Goal: Task Accomplishment & Management: Manage account settings

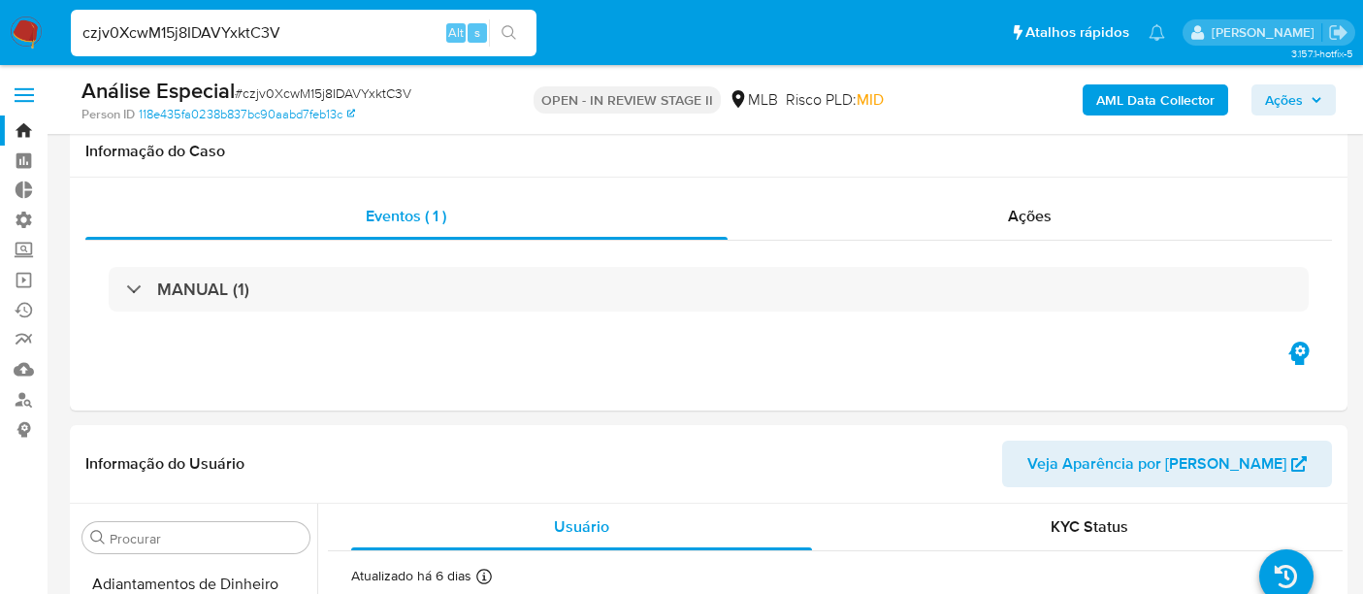
select select "10"
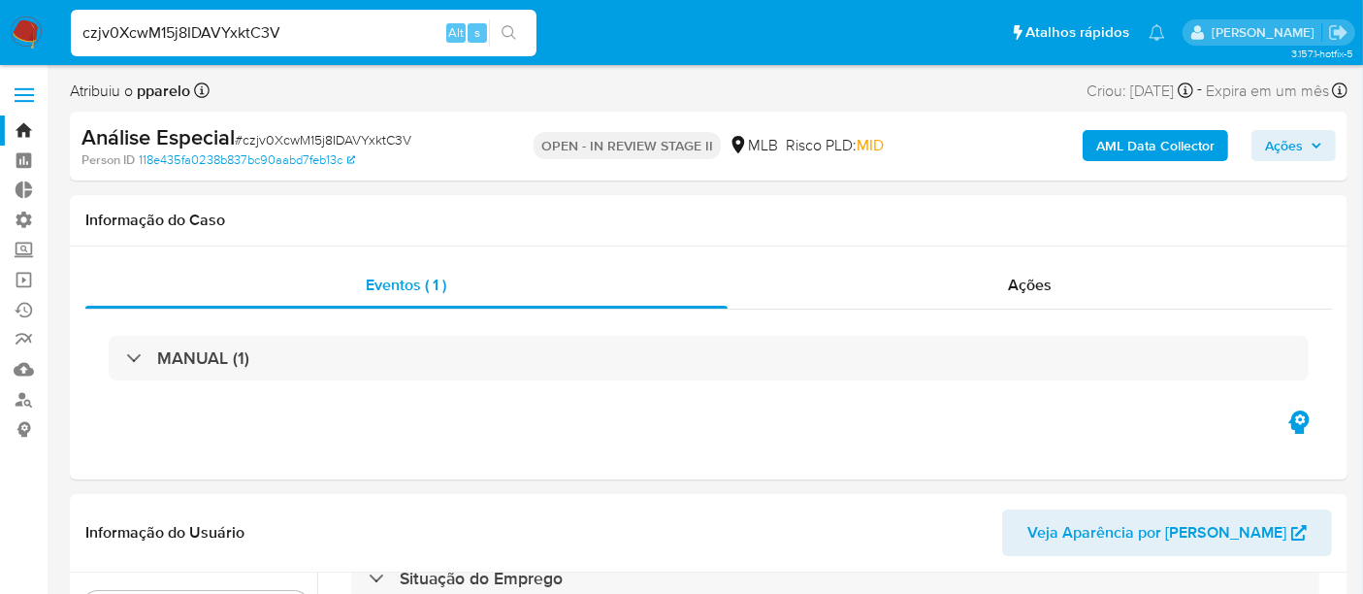
click at [26, 120] on link "Bandeja" at bounding box center [115, 130] width 231 height 30
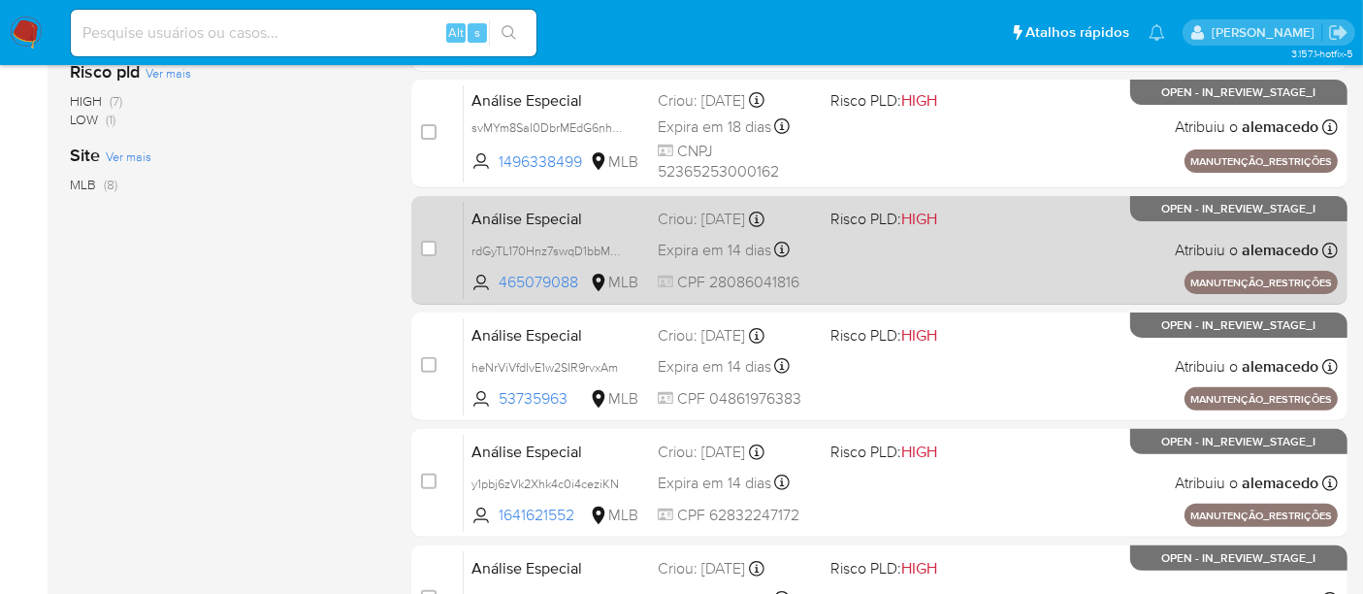
scroll to position [703, 0]
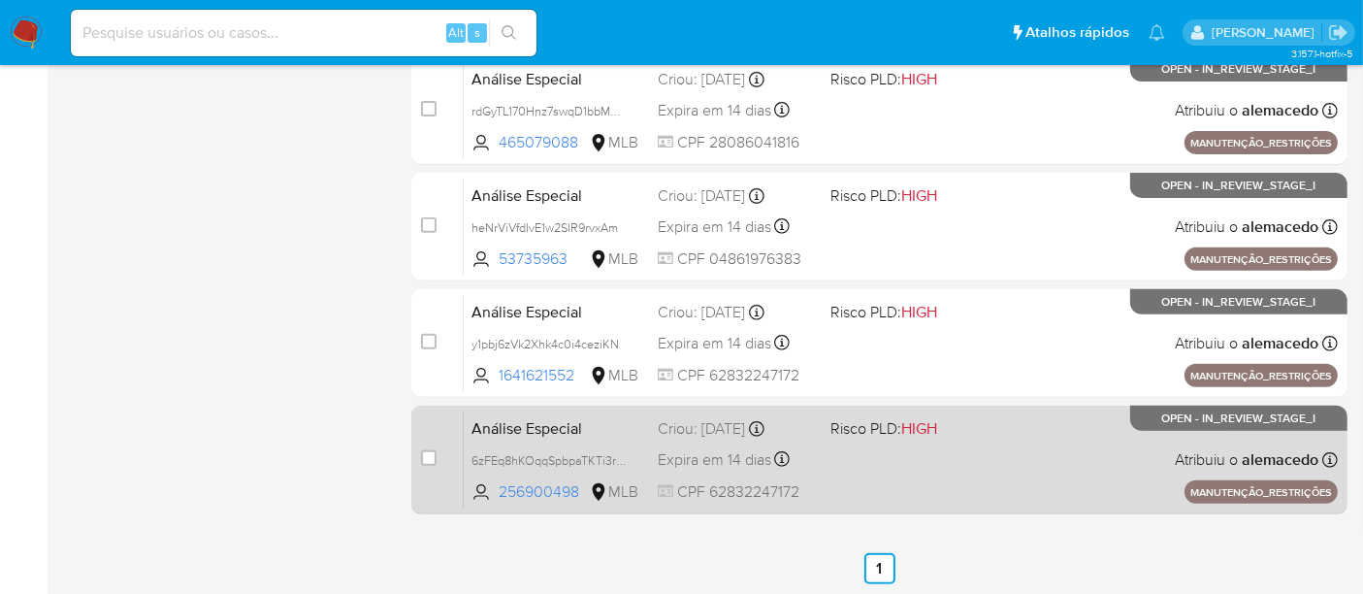
click at [972, 452] on div "Análise Especial 6zFEq8hKOqqSpbpaTKTi3r1Y 256900498 MLB Risco PLD: HIGH Criou: …" at bounding box center [901, 459] width 874 height 98
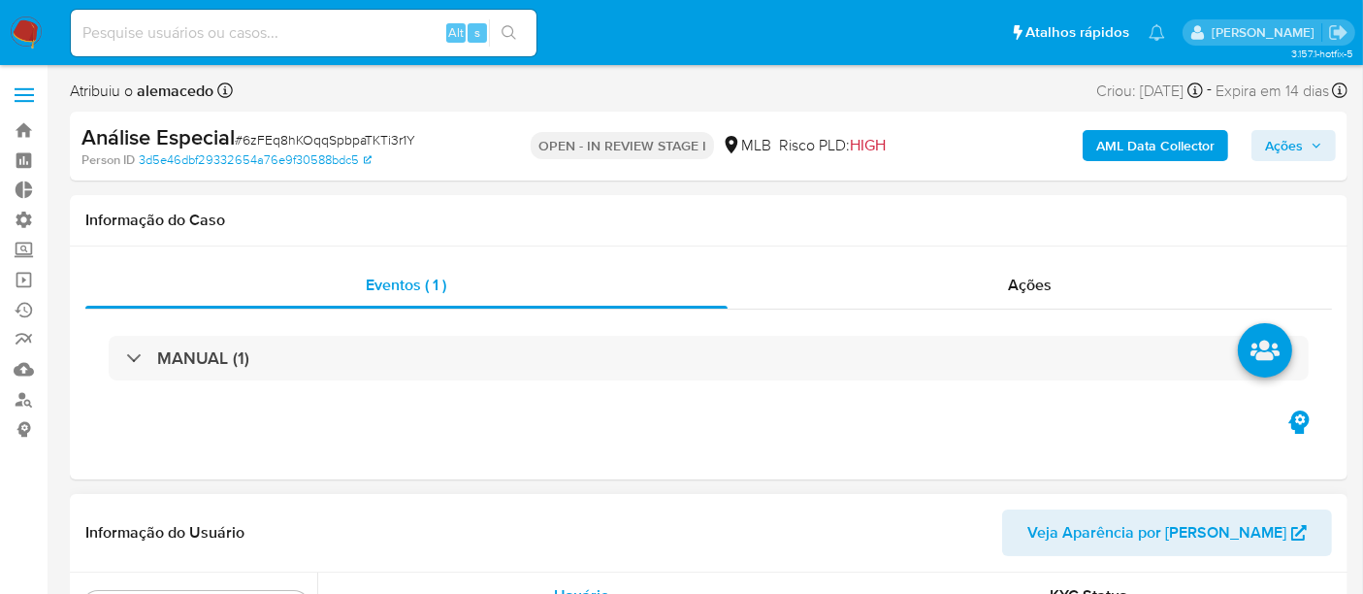
scroll to position [866, 0]
select select "10"
click at [1284, 135] on span "Ações" at bounding box center [1284, 145] width 38 height 31
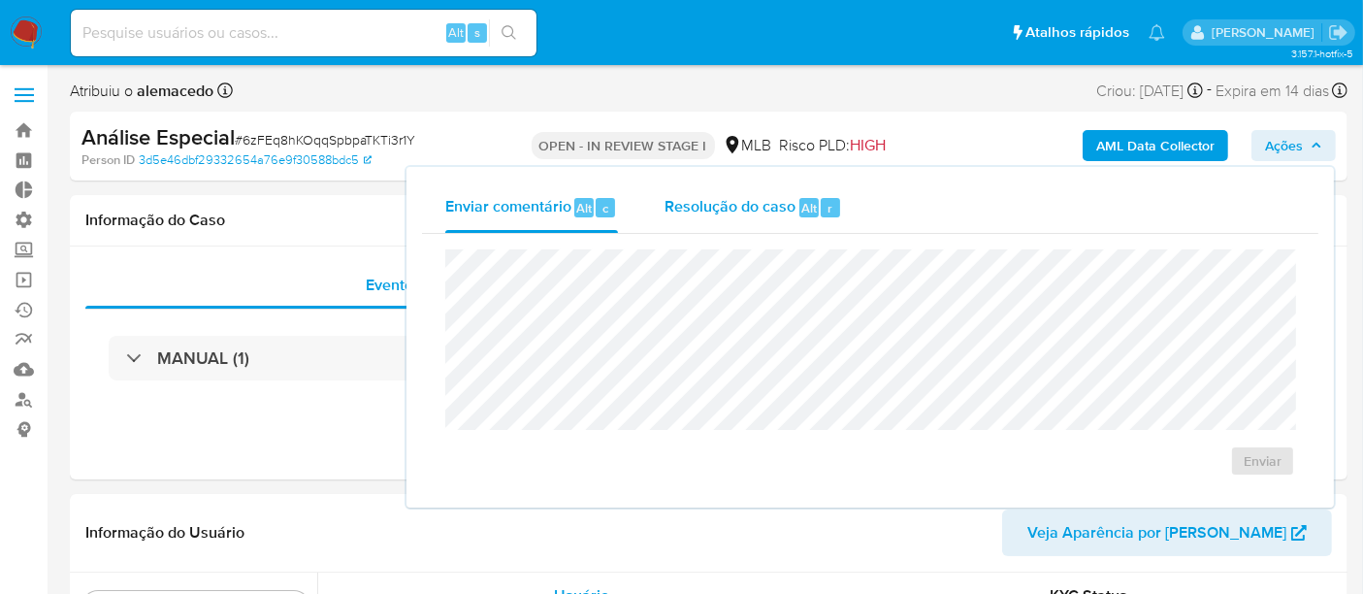
click at [719, 198] on span "Resolução do caso" at bounding box center [730, 207] width 131 height 22
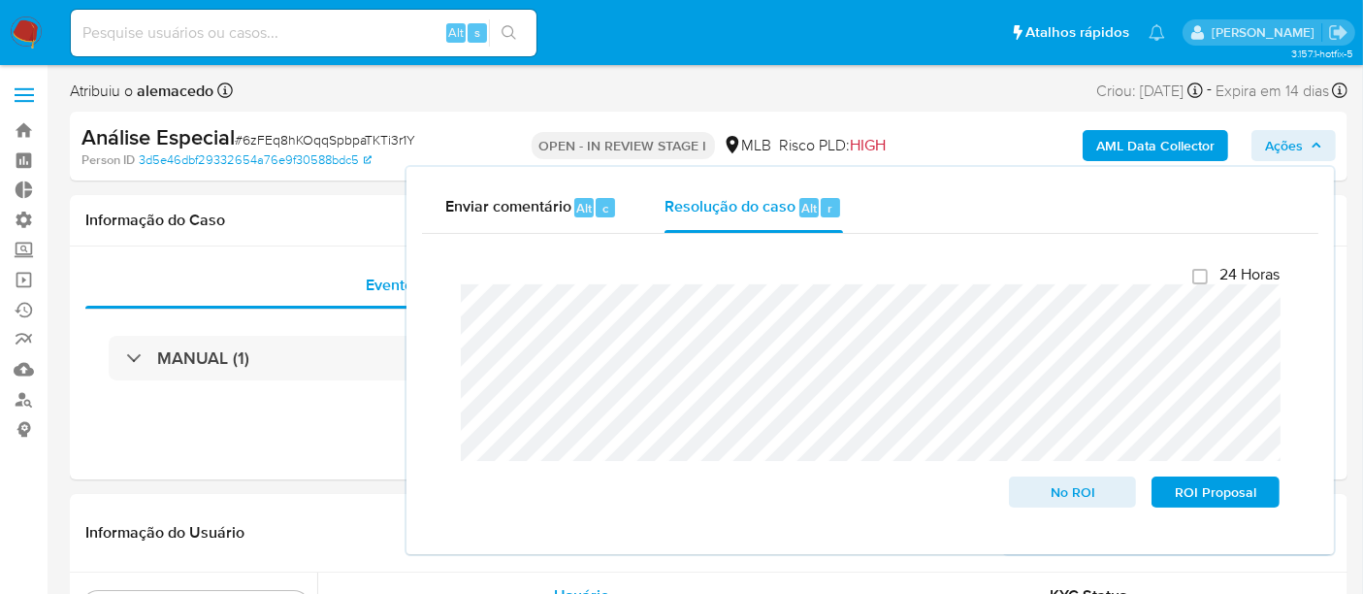
click at [1286, 138] on span "Ações" at bounding box center [1284, 145] width 38 height 31
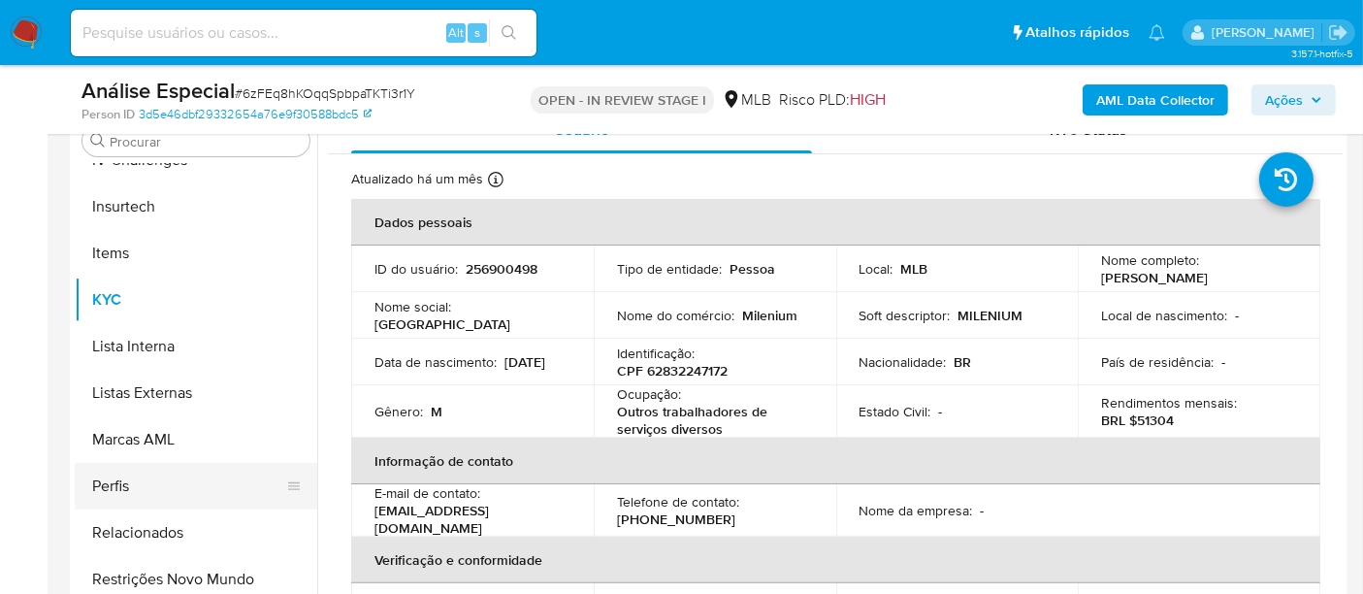
scroll to position [431, 0]
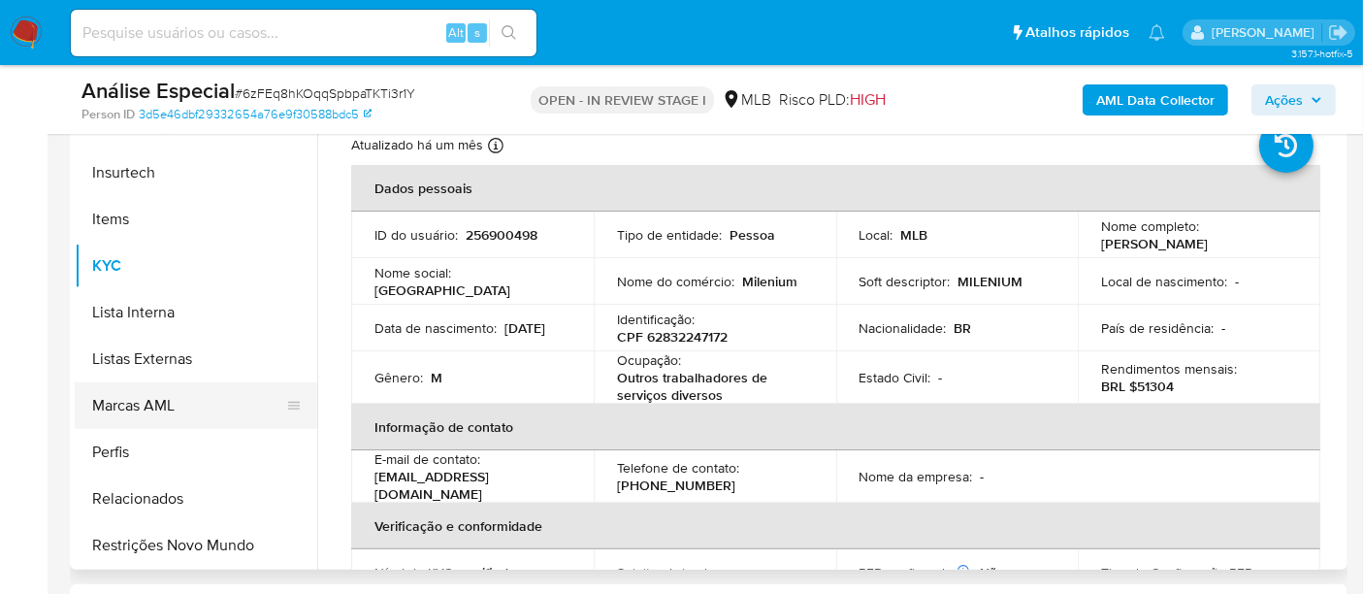
click at [156, 409] on button "Marcas AML" at bounding box center [188, 405] width 227 height 47
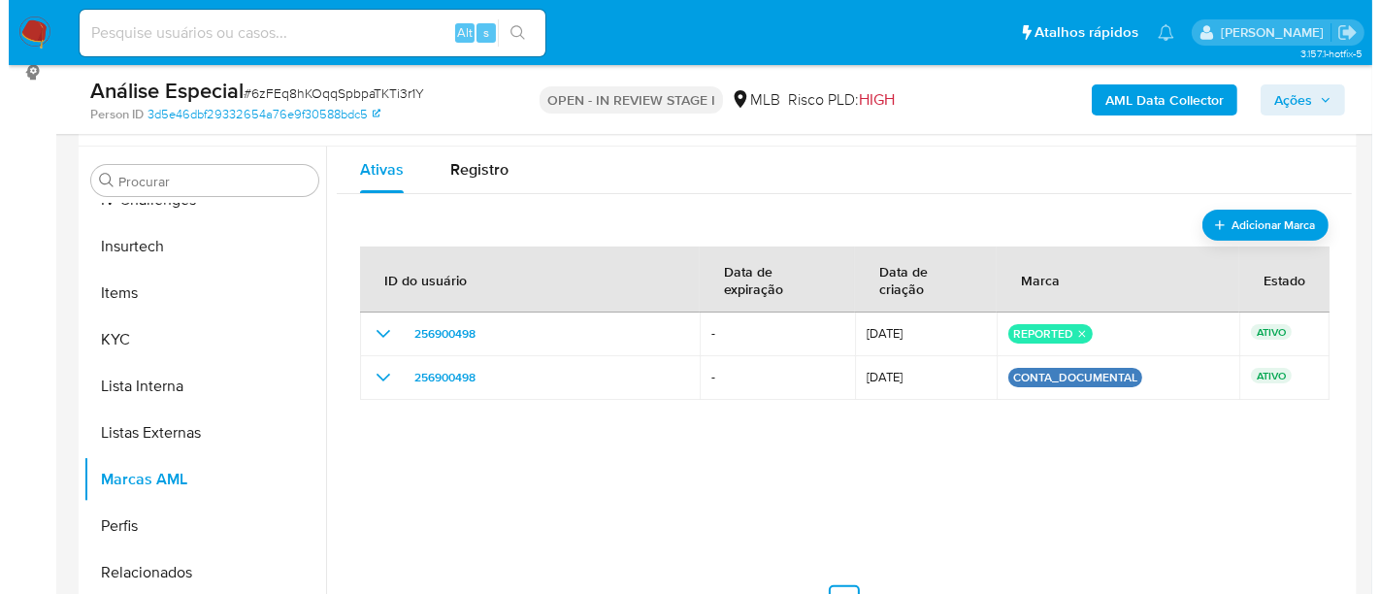
scroll to position [323, 0]
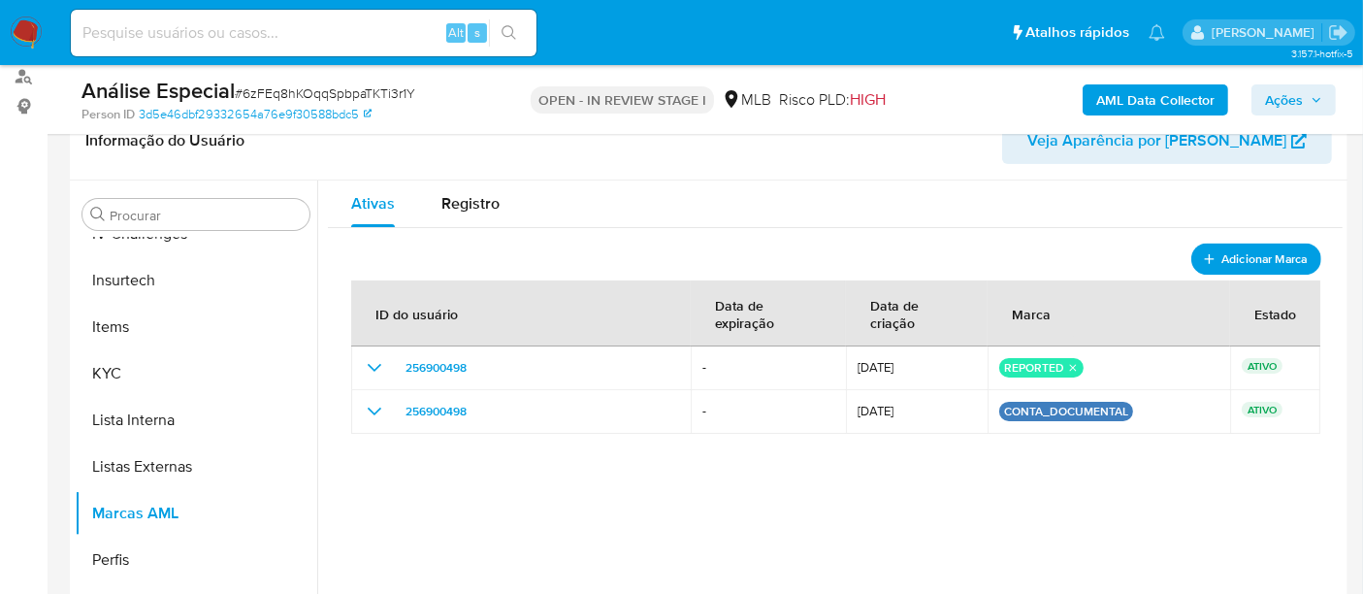
click at [1253, 253] on span "Adicionar Marca" at bounding box center [1265, 258] width 86 height 24
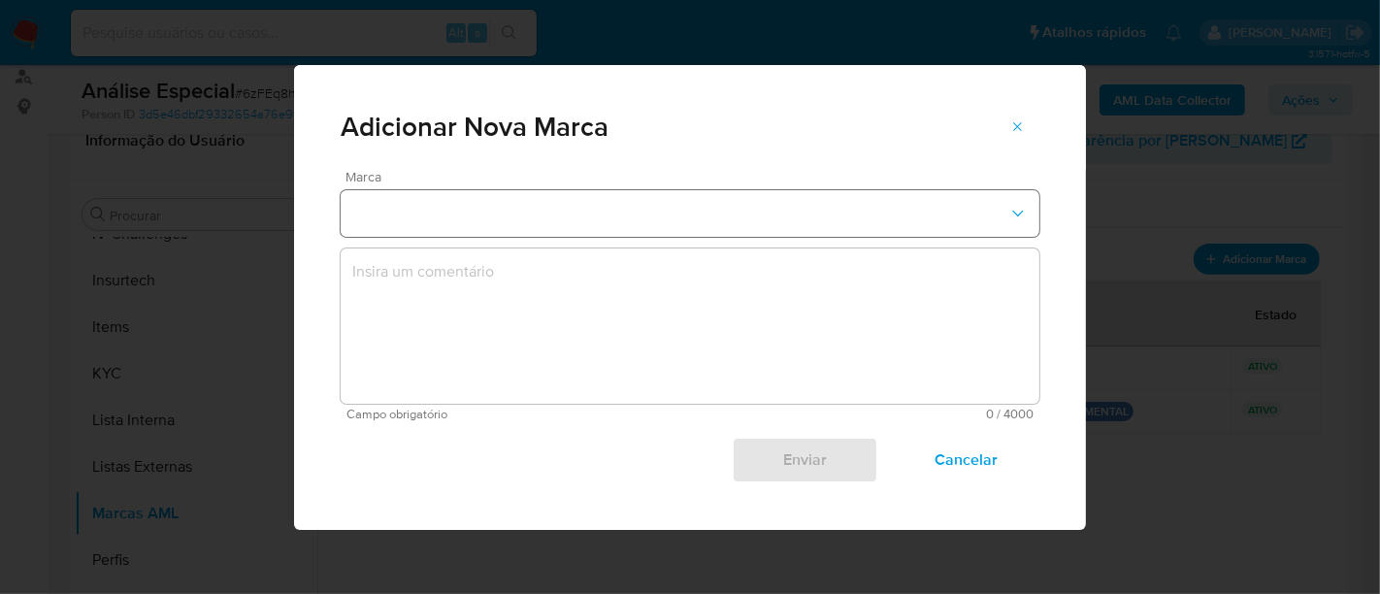
click at [541, 222] on button "marks-modal" at bounding box center [690, 213] width 699 height 47
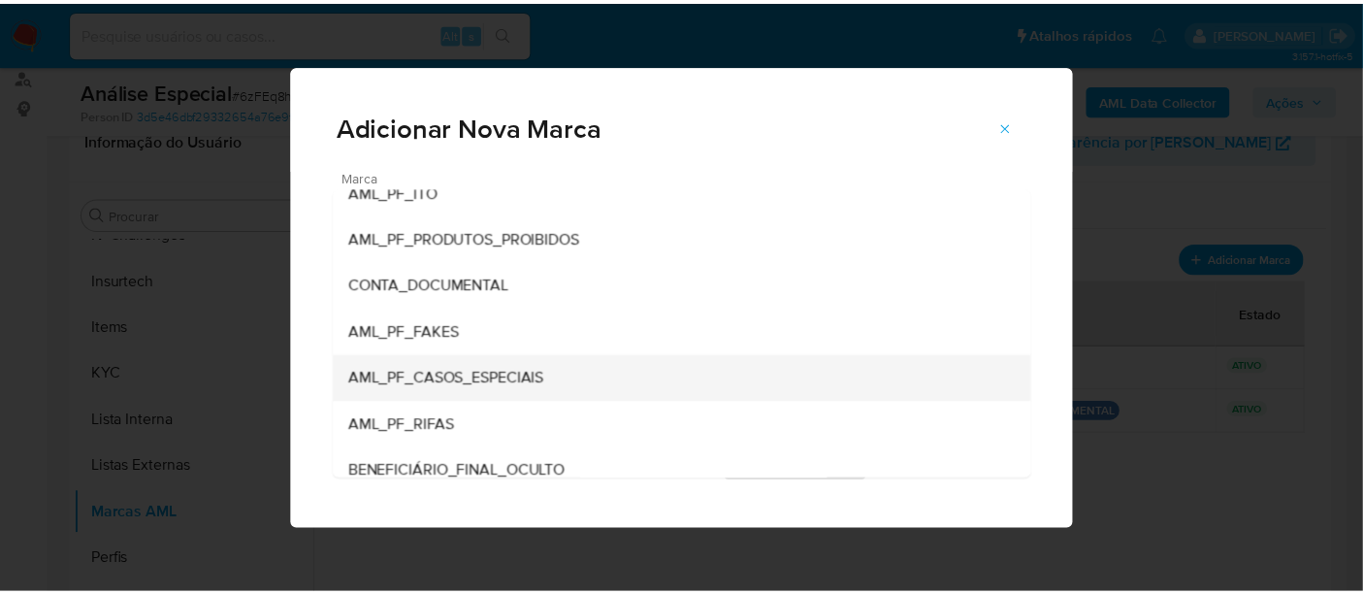
scroll to position [0, 0]
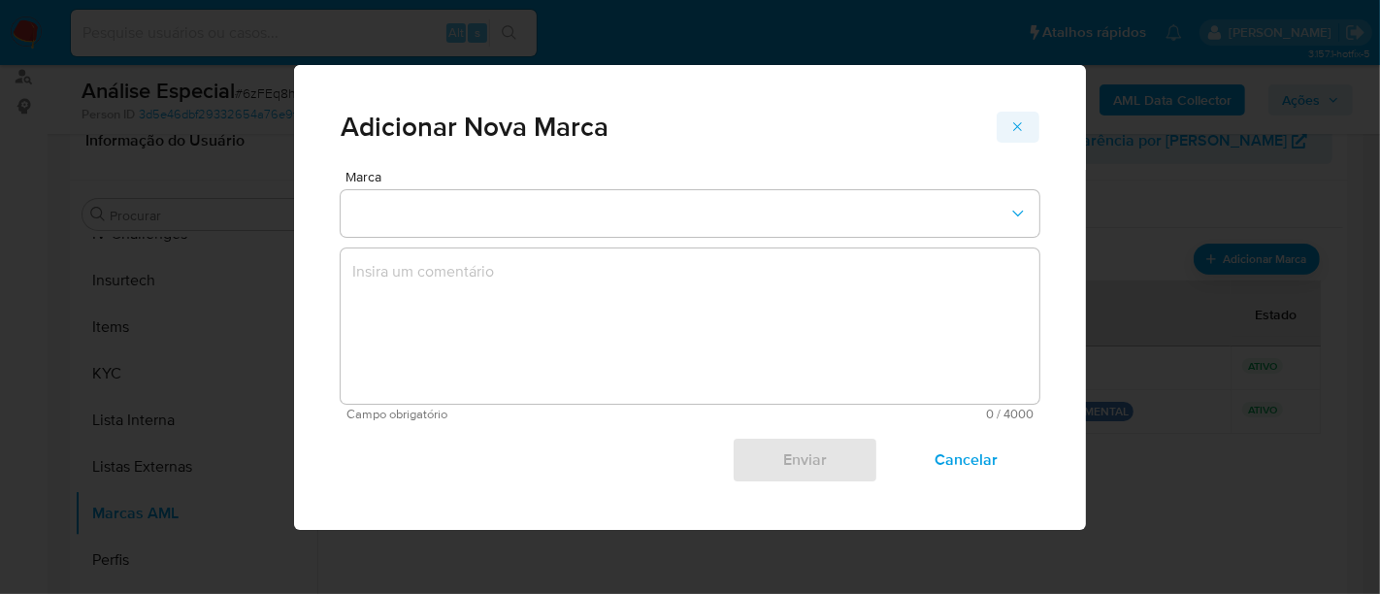
click at [1015, 128] on icon "marks-modal" at bounding box center [1018, 127] width 16 height 16
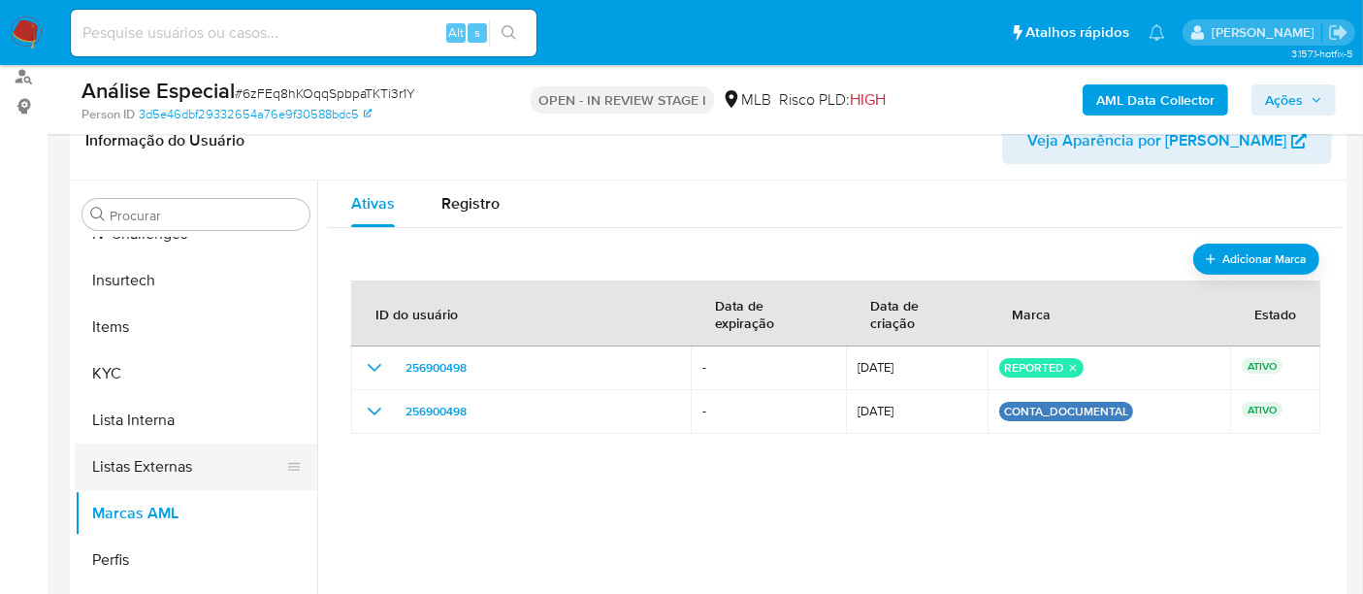
click at [188, 459] on button "Listas Externas" at bounding box center [188, 466] width 227 height 47
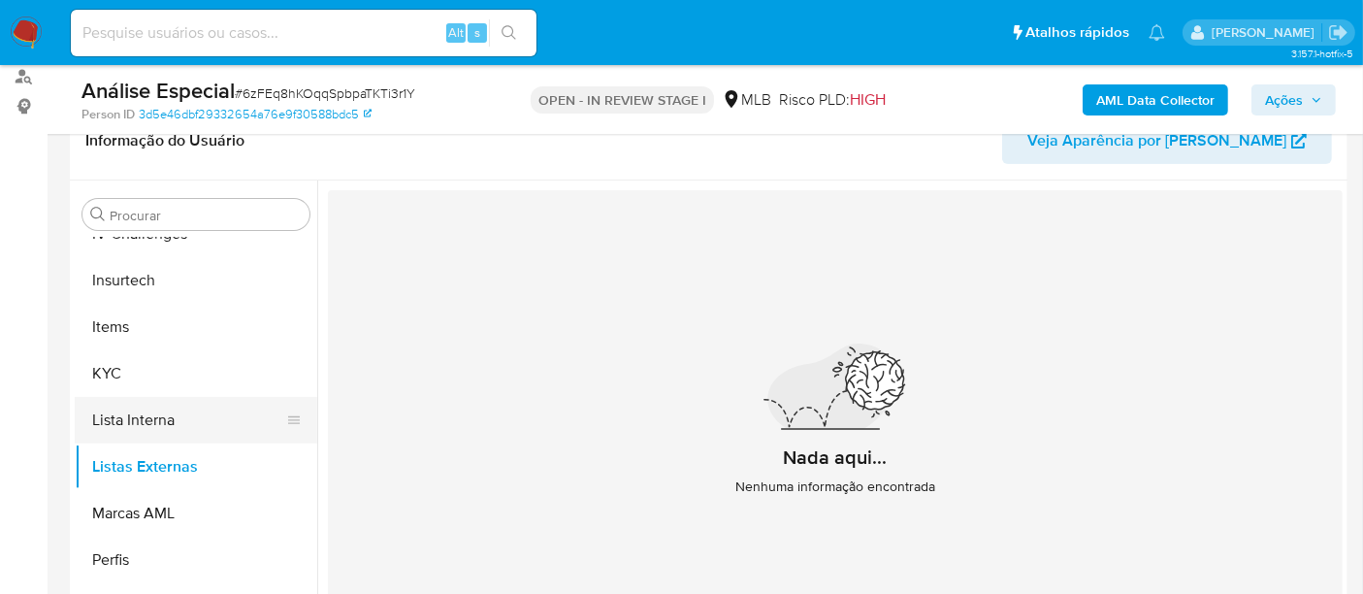
click at [161, 414] on button "Lista Interna" at bounding box center [188, 420] width 227 height 47
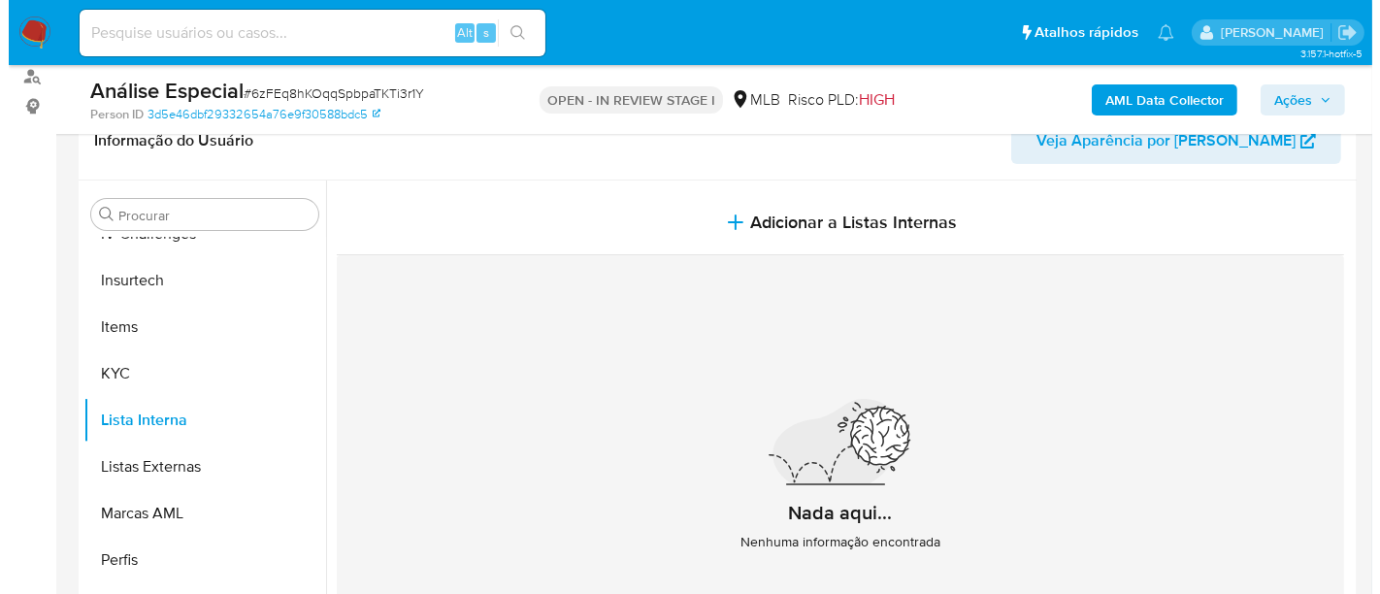
scroll to position [215, 0]
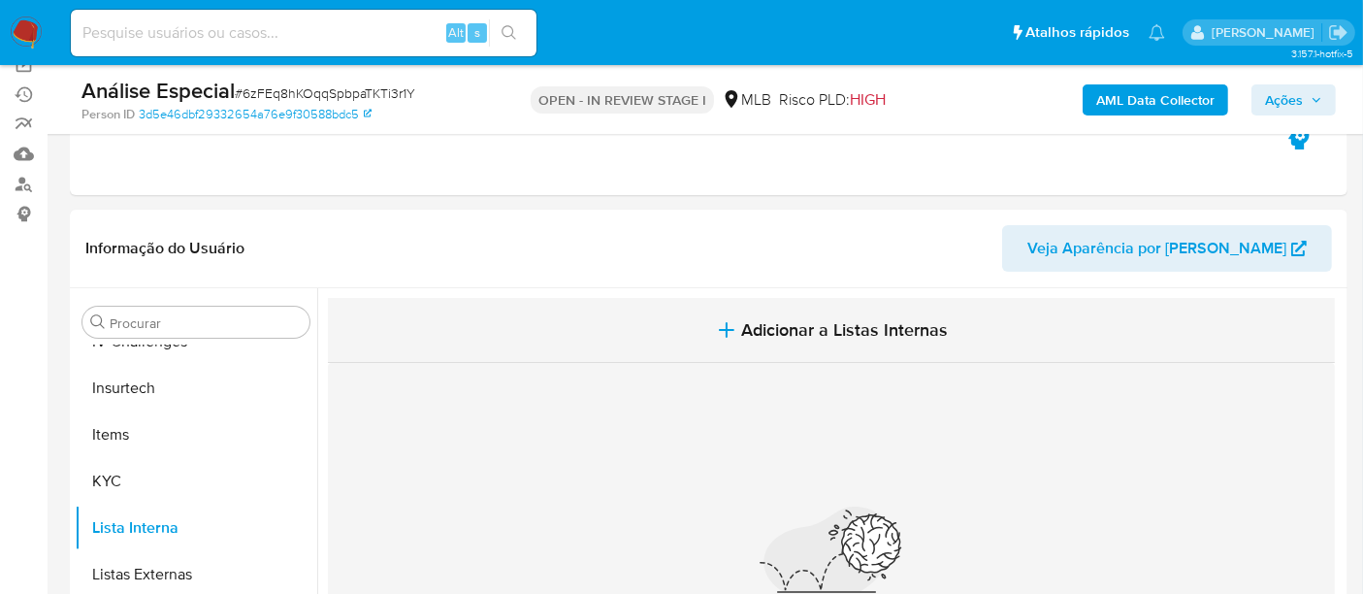
click at [873, 326] on span "Adicionar a Listas Internas" at bounding box center [845, 329] width 207 height 21
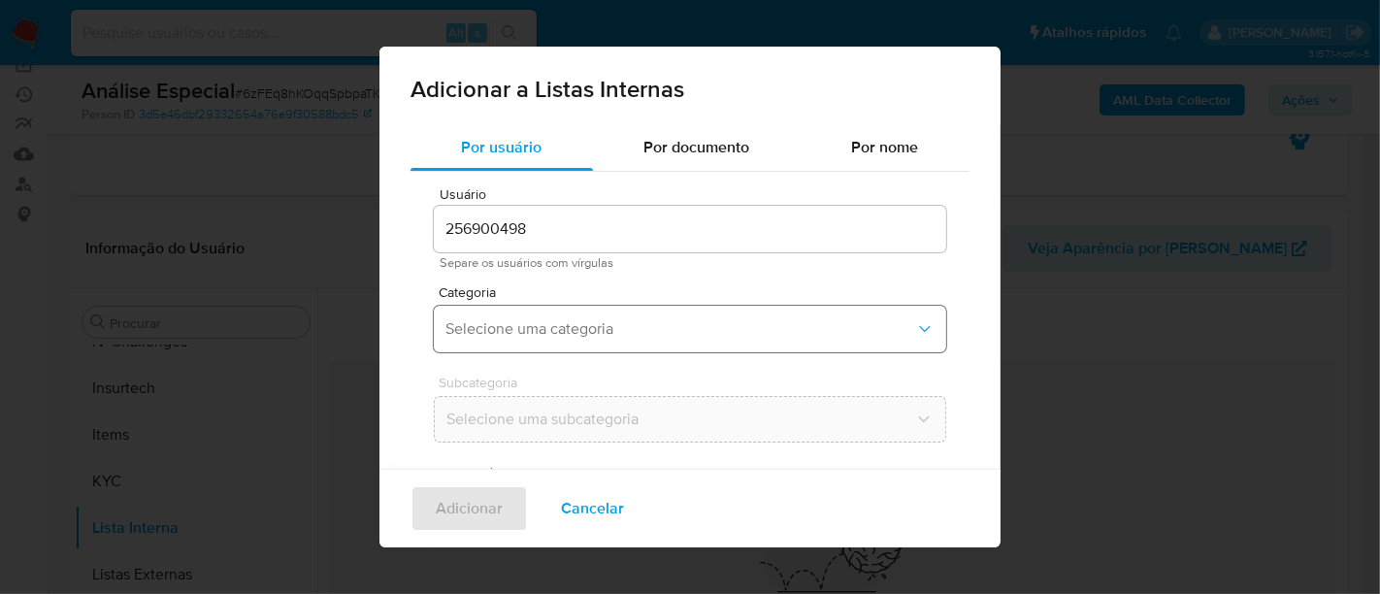
click at [915, 328] on icon "Categoria" at bounding box center [924, 328] width 19 height 19
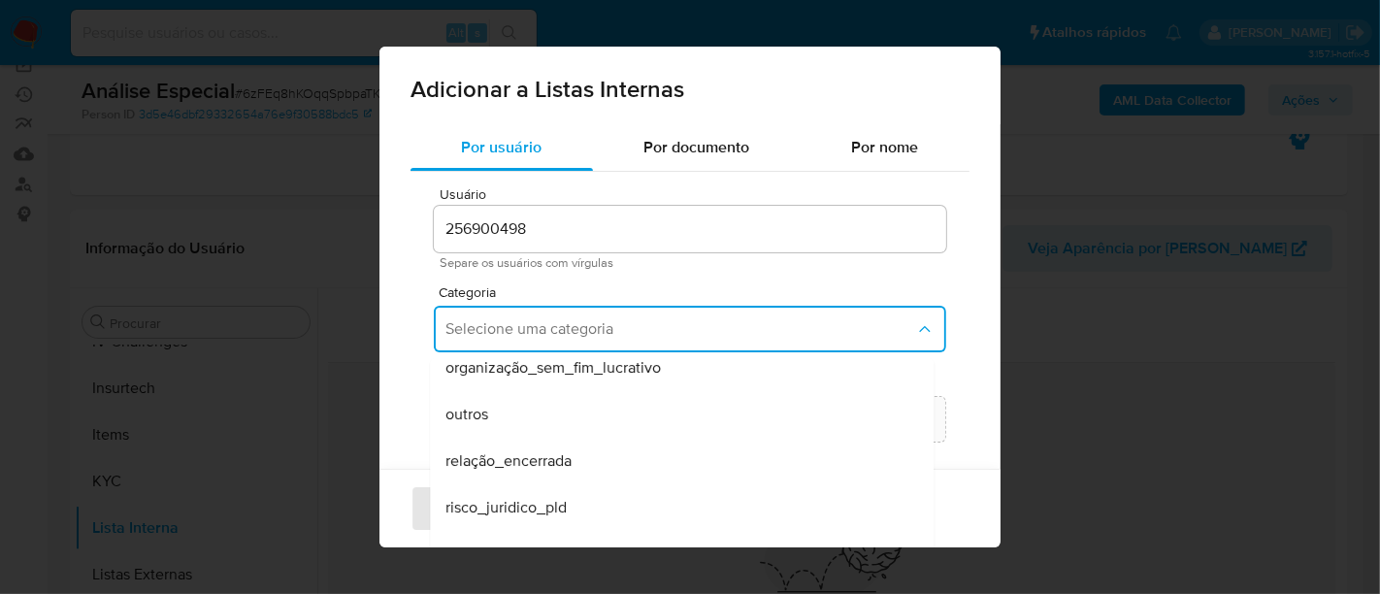
scroll to position [505, 0]
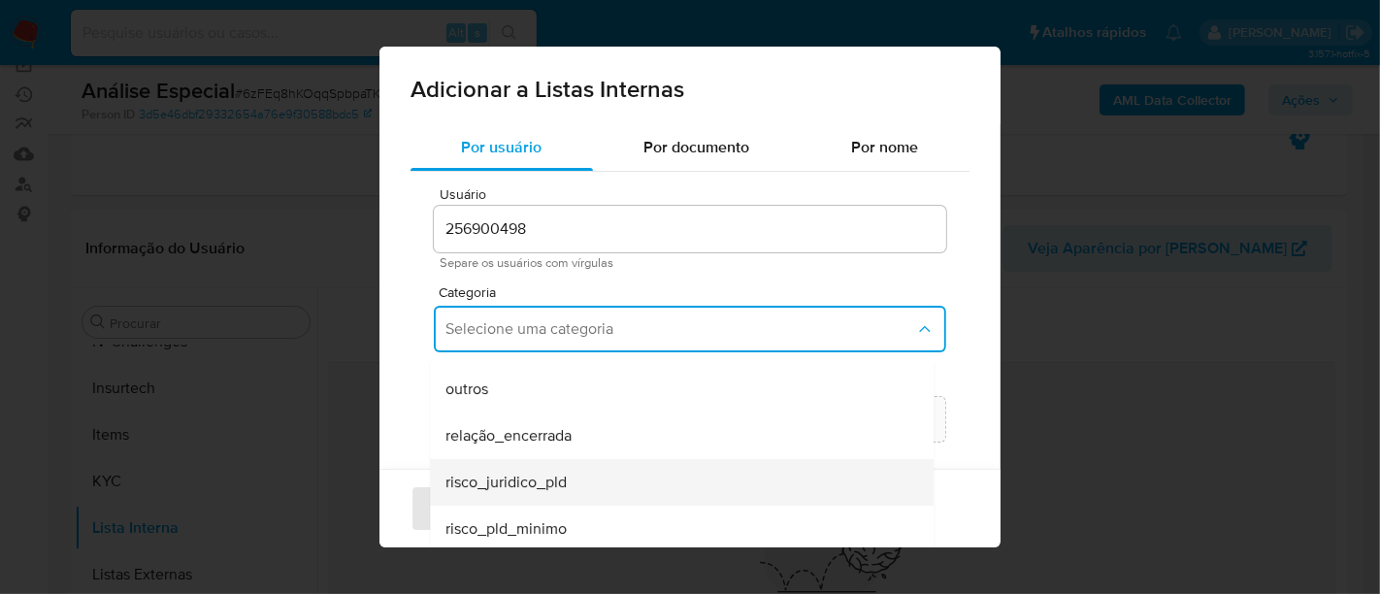
click at [521, 479] on span "risco_juridico_pld" at bounding box center [505, 482] width 121 height 19
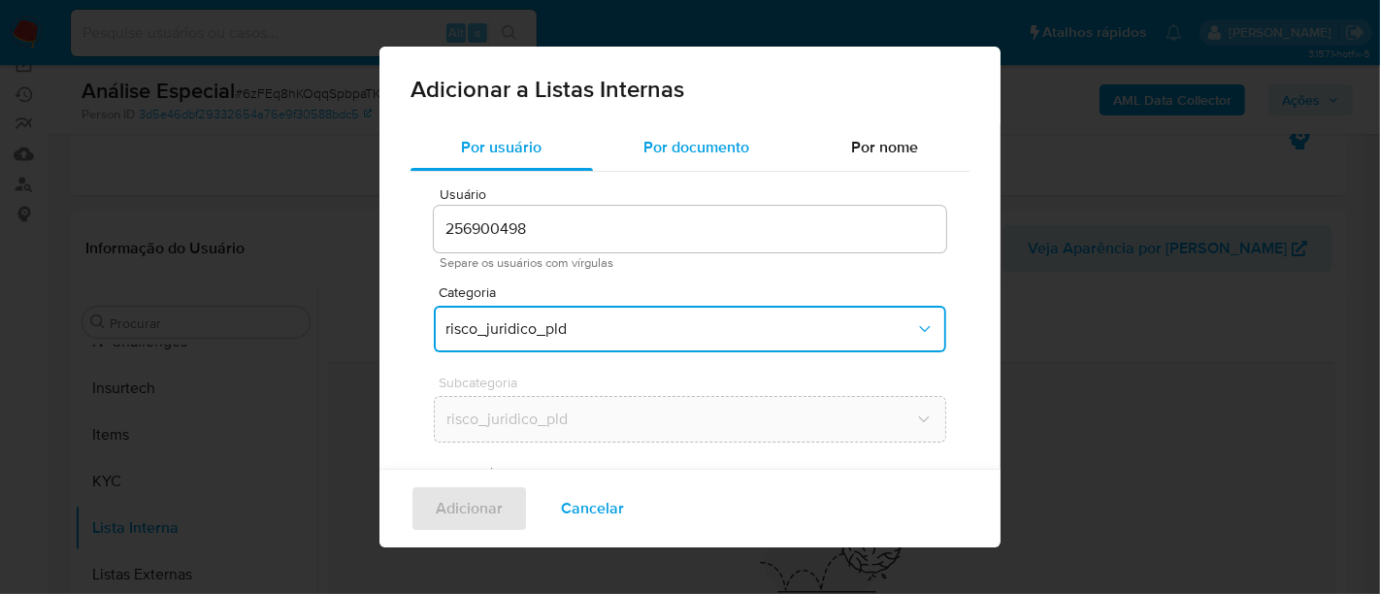
click at [697, 149] on span "Por documento" at bounding box center [697, 147] width 106 height 22
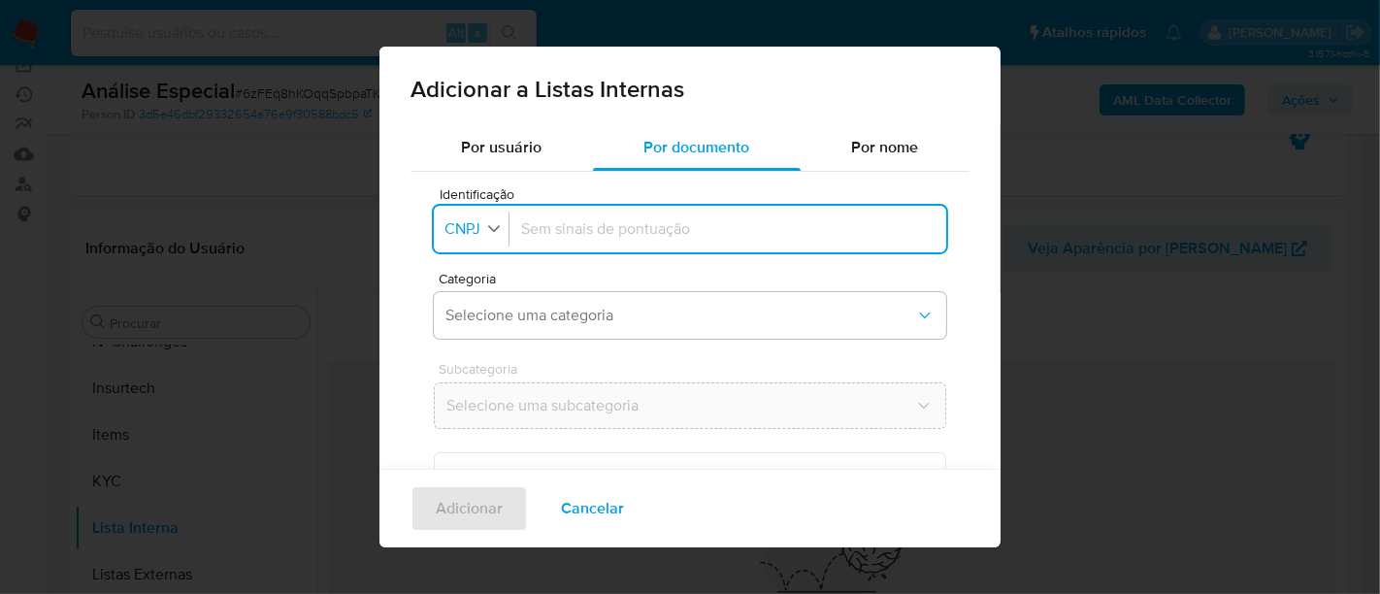
click at [498, 232] on icon "button" at bounding box center [493, 227] width 17 height 17
click at [496, 314] on li "CPF" at bounding box center [471, 312] width 81 height 47
click at [582, 240] on div at bounding box center [723, 229] width 421 height 47
click at [561, 225] on input "Identificação" at bounding box center [723, 228] width 421 height 21
type input "62832247172"
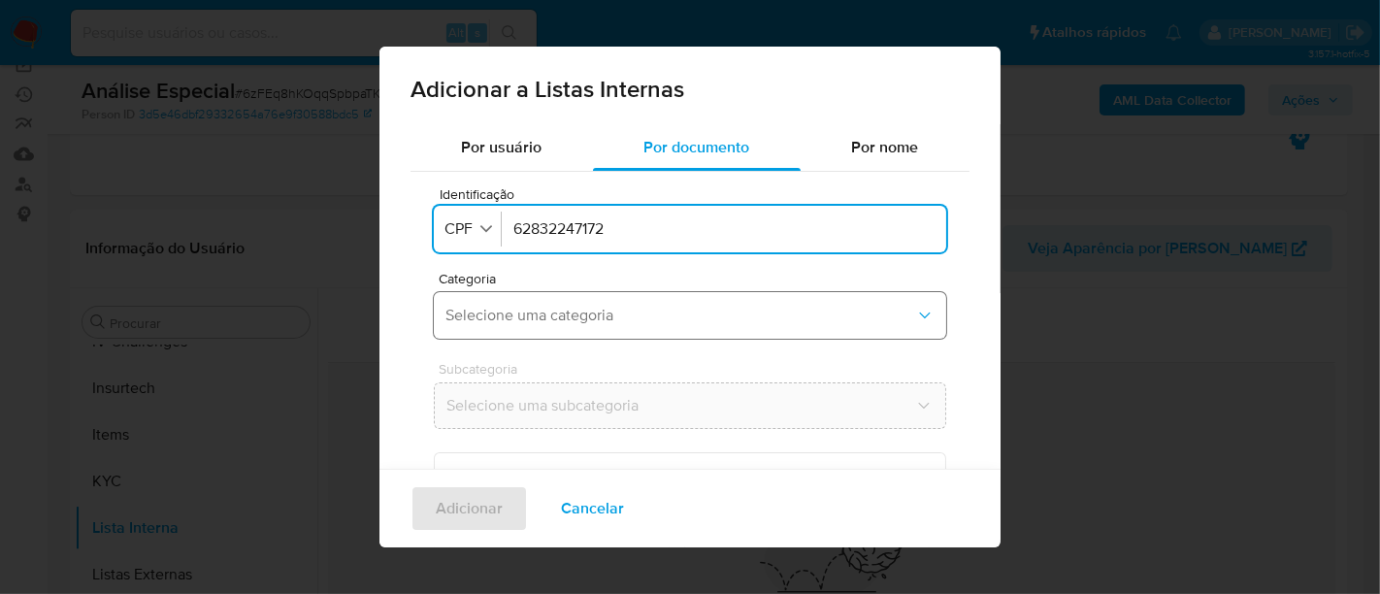
click at [626, 309] on span "Selecione uma categoria" at bounding box center [680, 315] width 470 height 19
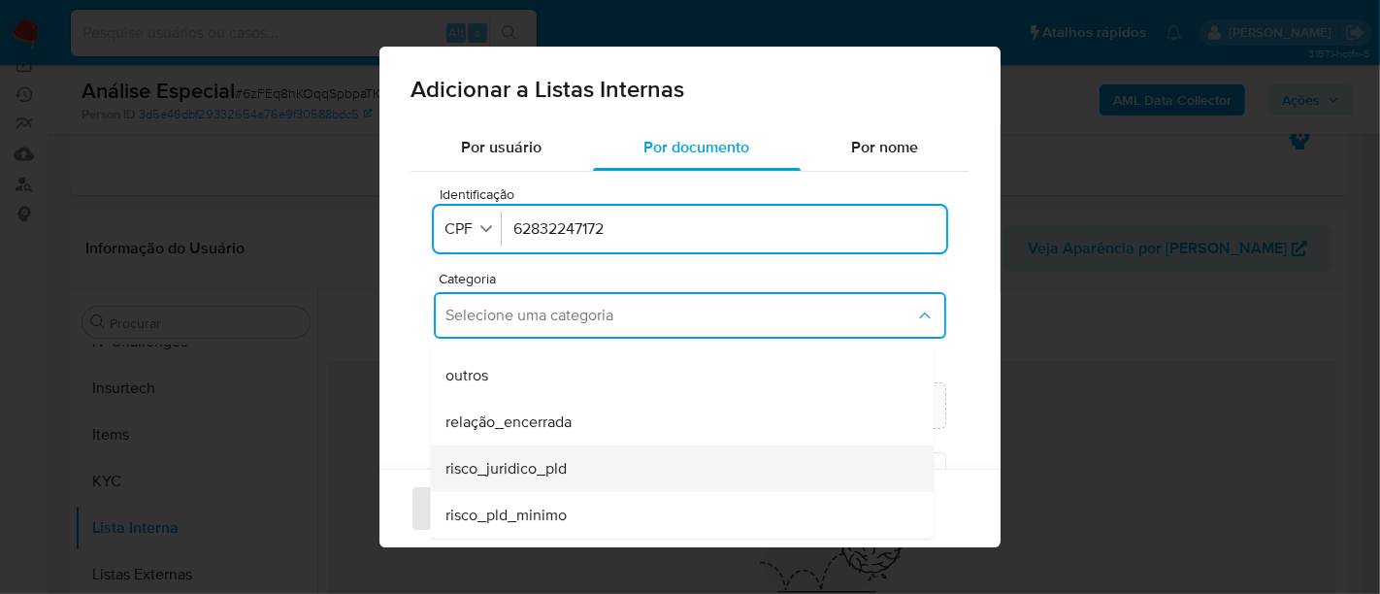
click at [596, 470] on div "risco_juridico_pld" at bounding box center [675, 468] width 461 height 47
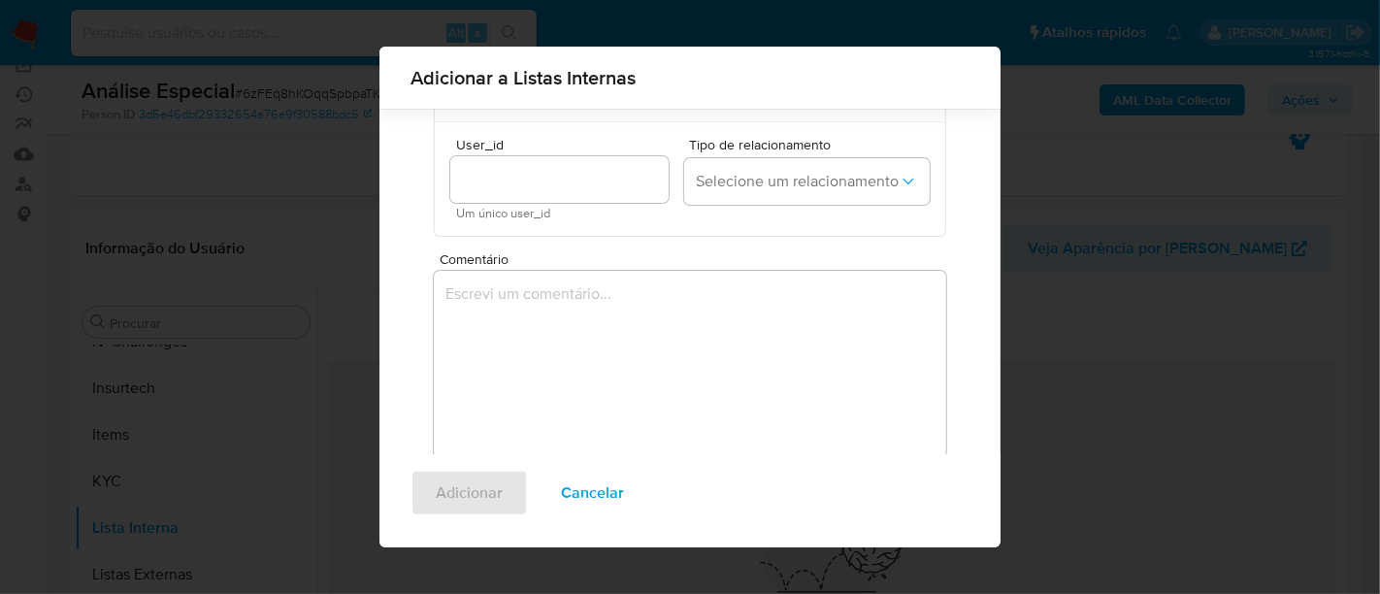
scroll to position [404, 0]
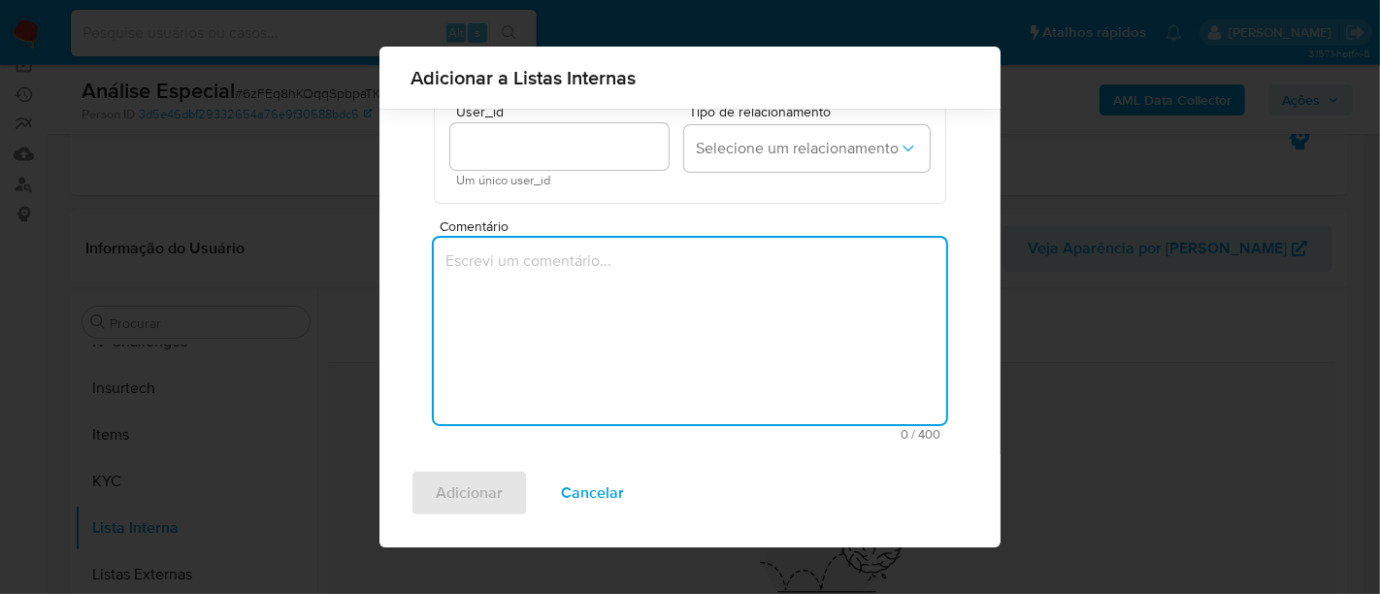
click at [561, 296] on textarea "Comentário" at bounding box center [690, 331] width 512 height 186
click at [502, 275] on textarea "Comentário" at bounding box center [690, 331] width 512 height 186
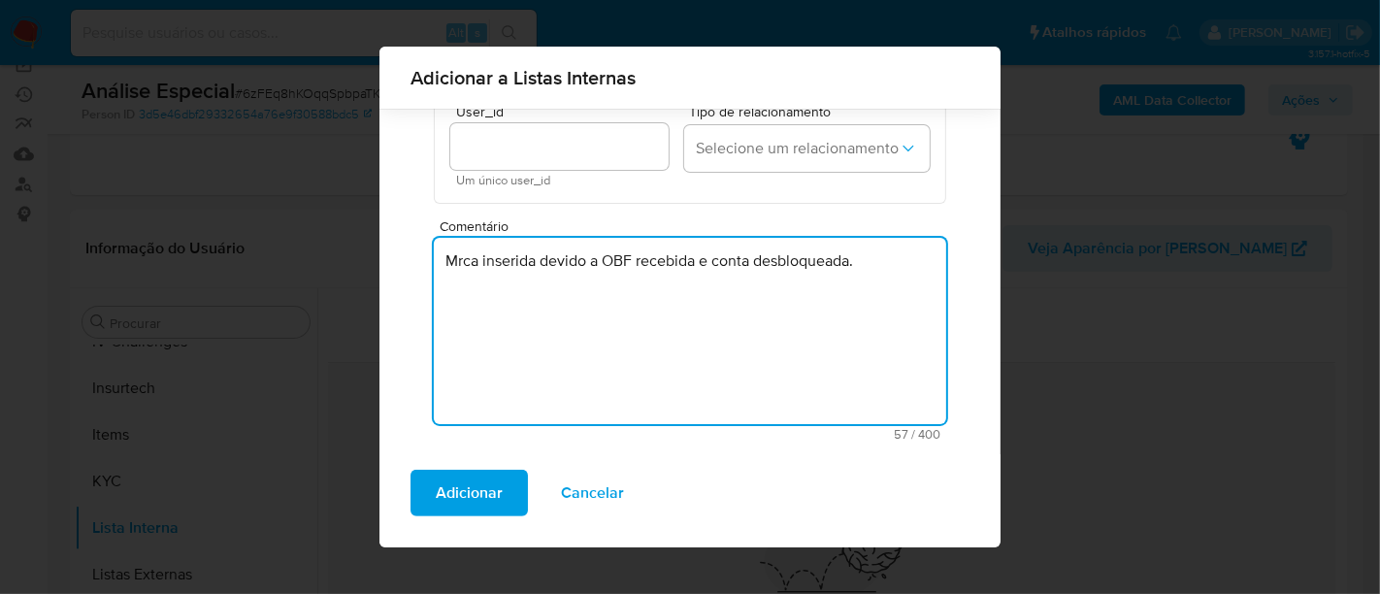
click at [461, 261] on textarea "Mrca inserida devido a OBF recebida e conta desbloqueada." at bounding box center [690, 331] width 512 height 186
click at [457, 259] on textarea "Mrca inserida devido a OBF recebida e conta desbloqueada." at bounding box center [690, 331] width 512 height 186
type textarea "Marca inserida devido a OBF recebida e conta desbloqueada."
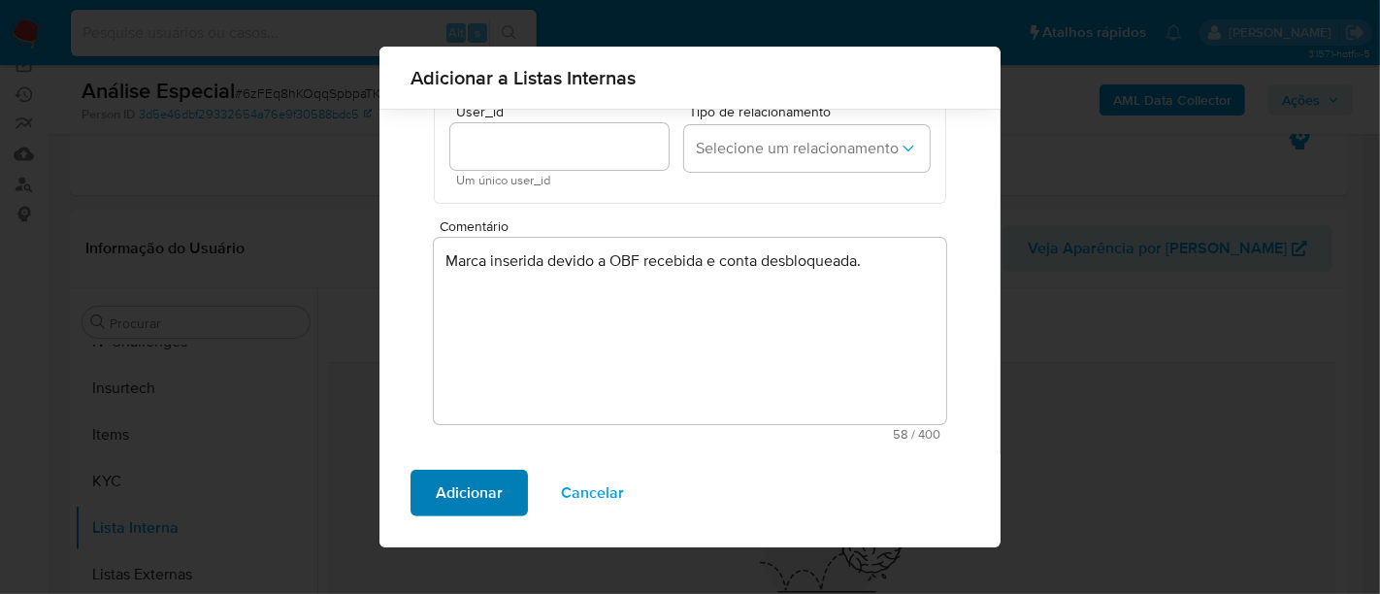
click at [464, 496] on span "Adicionar" at bounding box center [469, 493] width 67 height 43
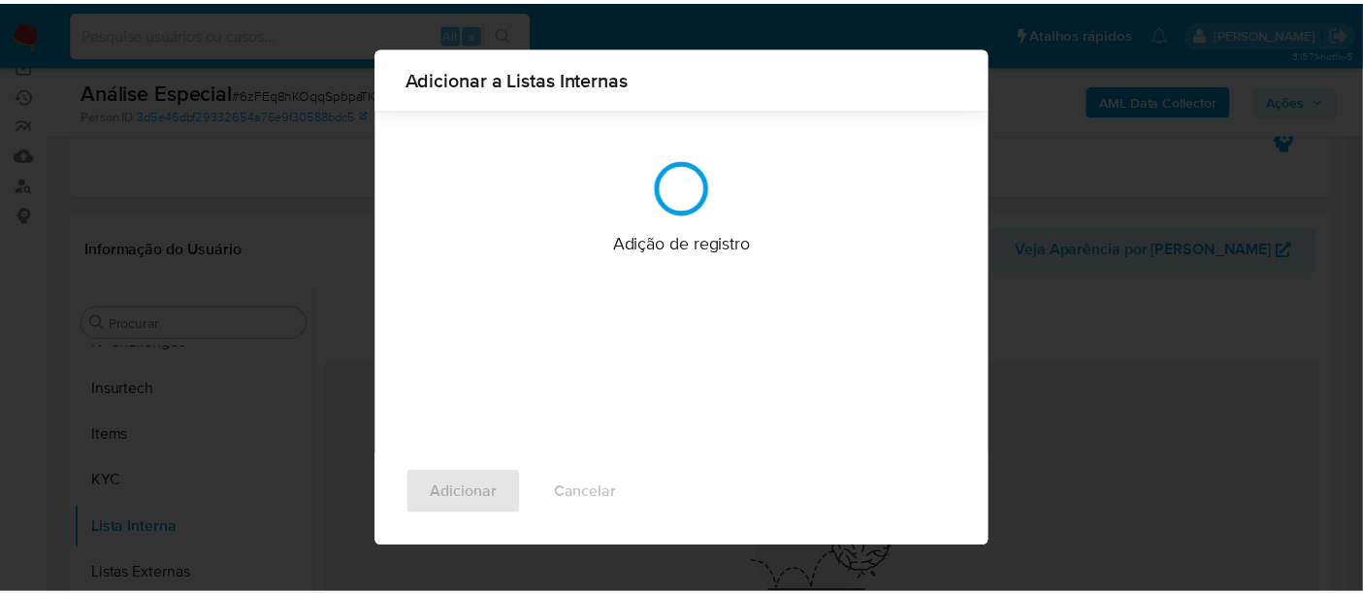
scroll to position [0, 0]
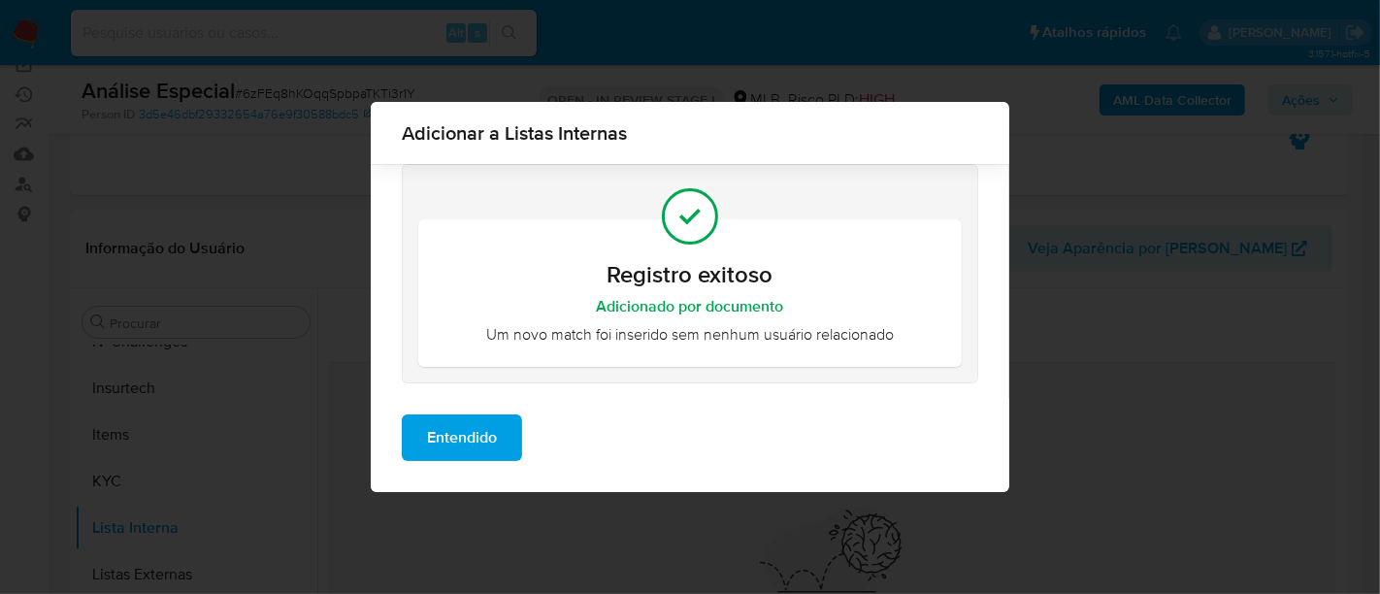
click at [473, 444] on span "Entendido" at bounding box center [462, 437] width 70 height 43
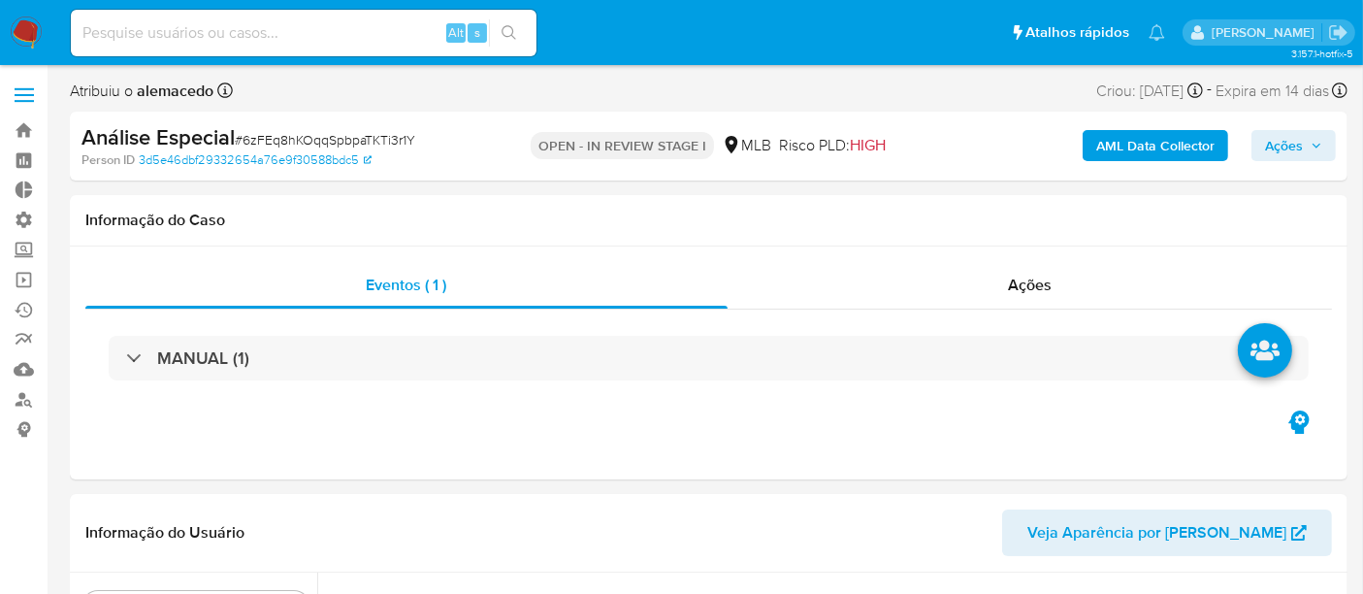
click at [1305, 147] on span "Ações" at bounding box center [1293, 145] width 57 height 27
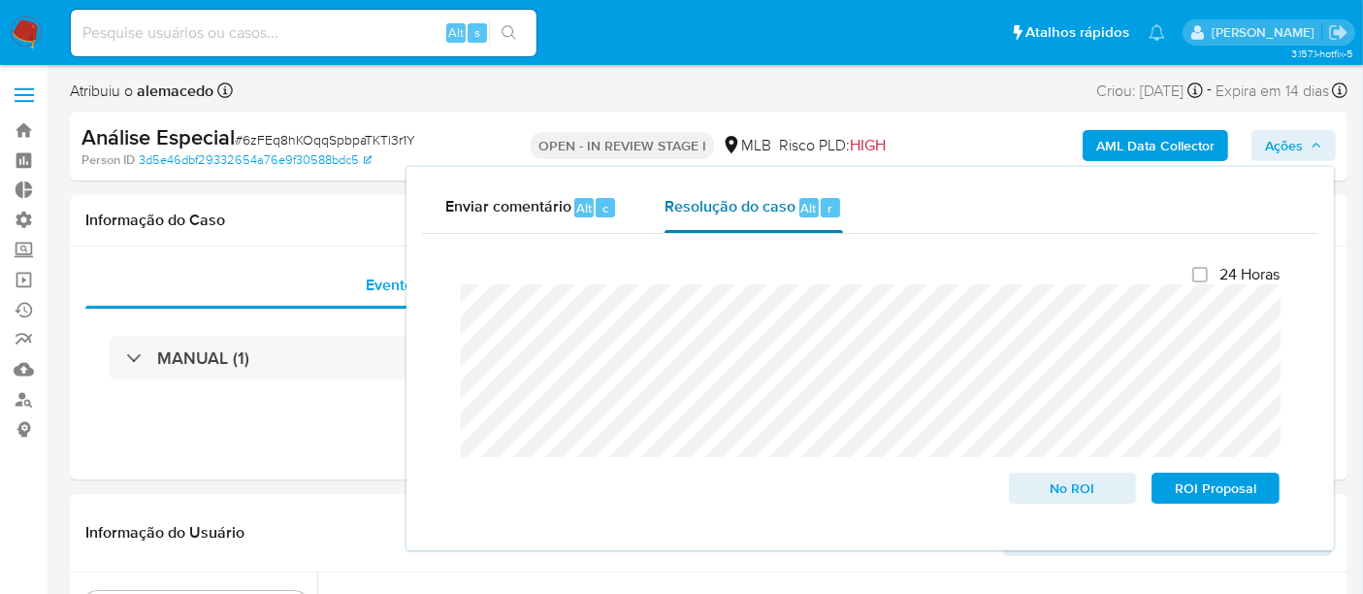
click at [693, 219] on div "Resolução do caso Alt r" at bounding box center [754, 207] width 178 height 50
click at [706, 206] on span "Resolução do caso" at bounding box center [730, 207] width 131 height 22
drag, startPoint x: 1083, startPoint y: 486, endPoint x: 1062, endPoint y: 497, distance: 23.9
click at [1083, 487] on span "No ROI" at bounding box center [1073, 488] width 101 height 27
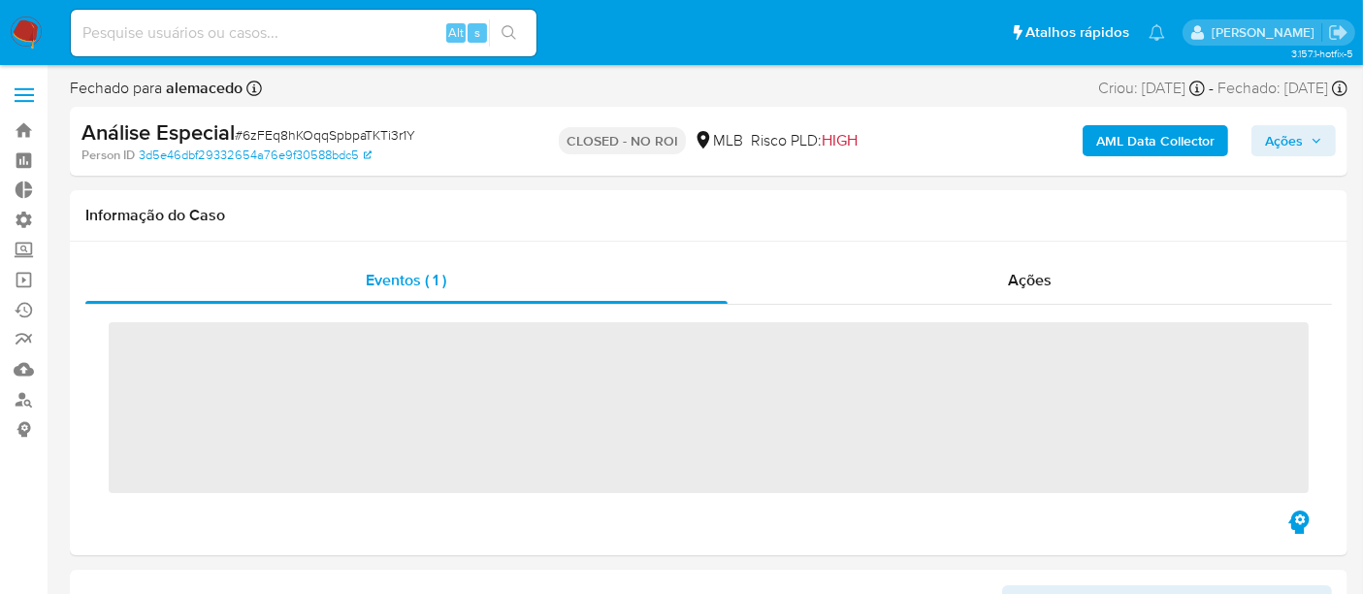
scroll to position [866, 0]
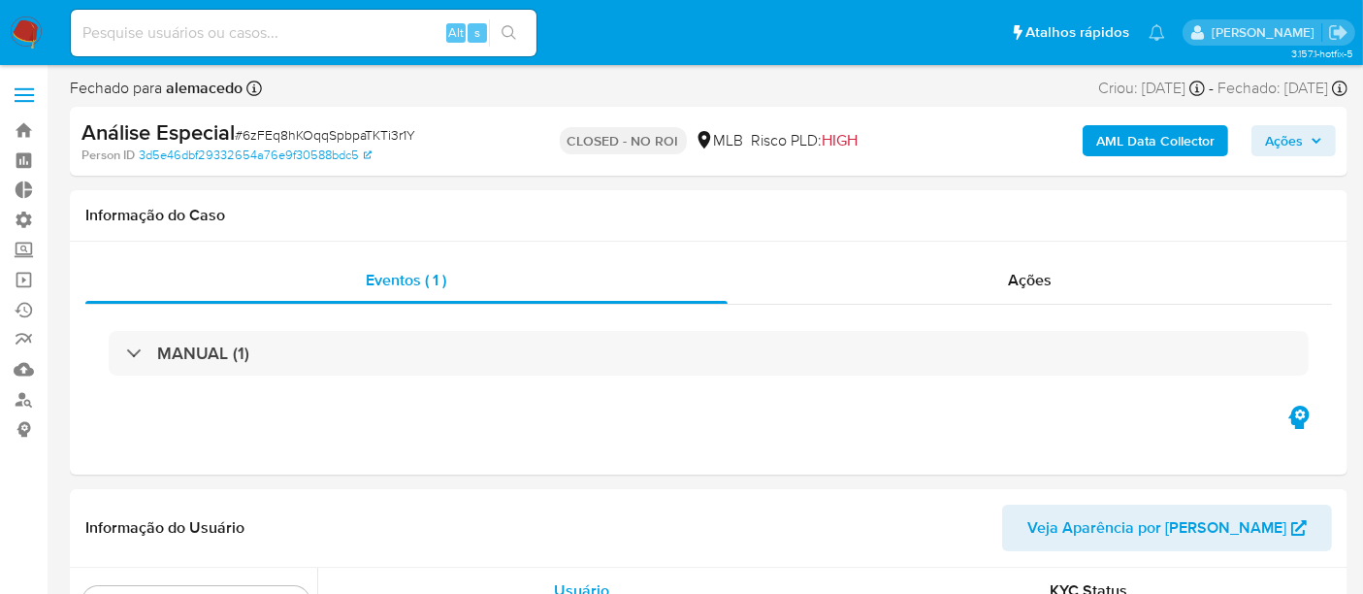
select select "10"
click at [1067, 286] on div "Ações" at bounding box center [1031, 280] width 606 height 47
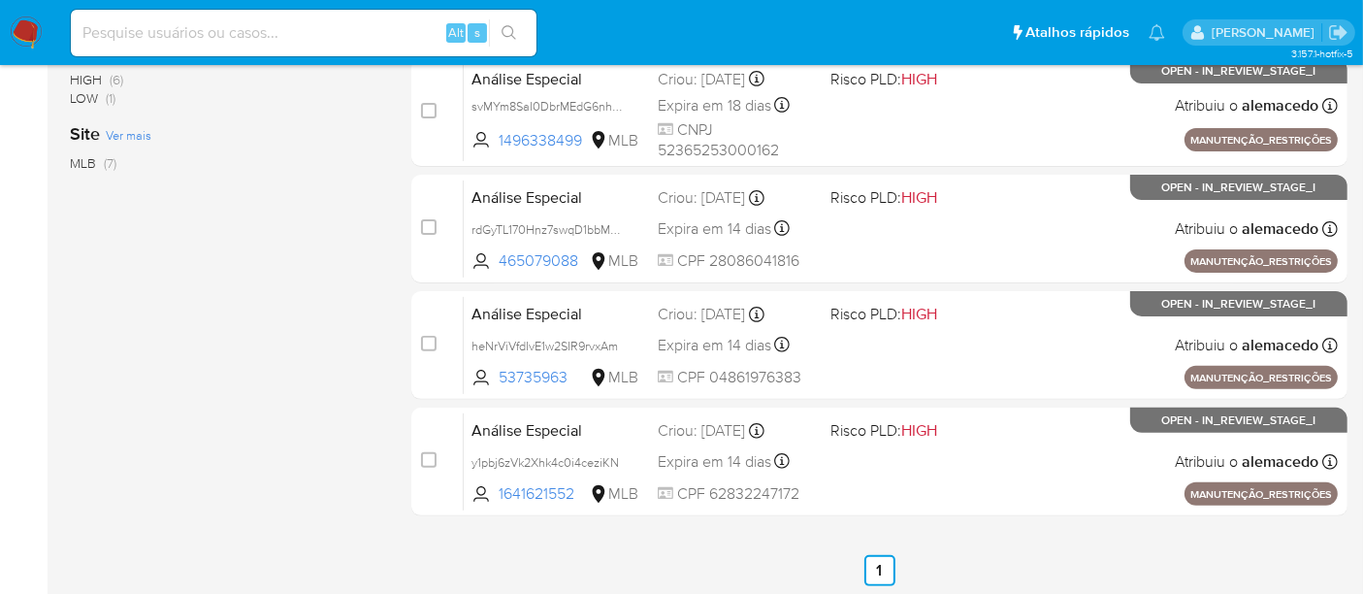
scroll to position [586, 0]
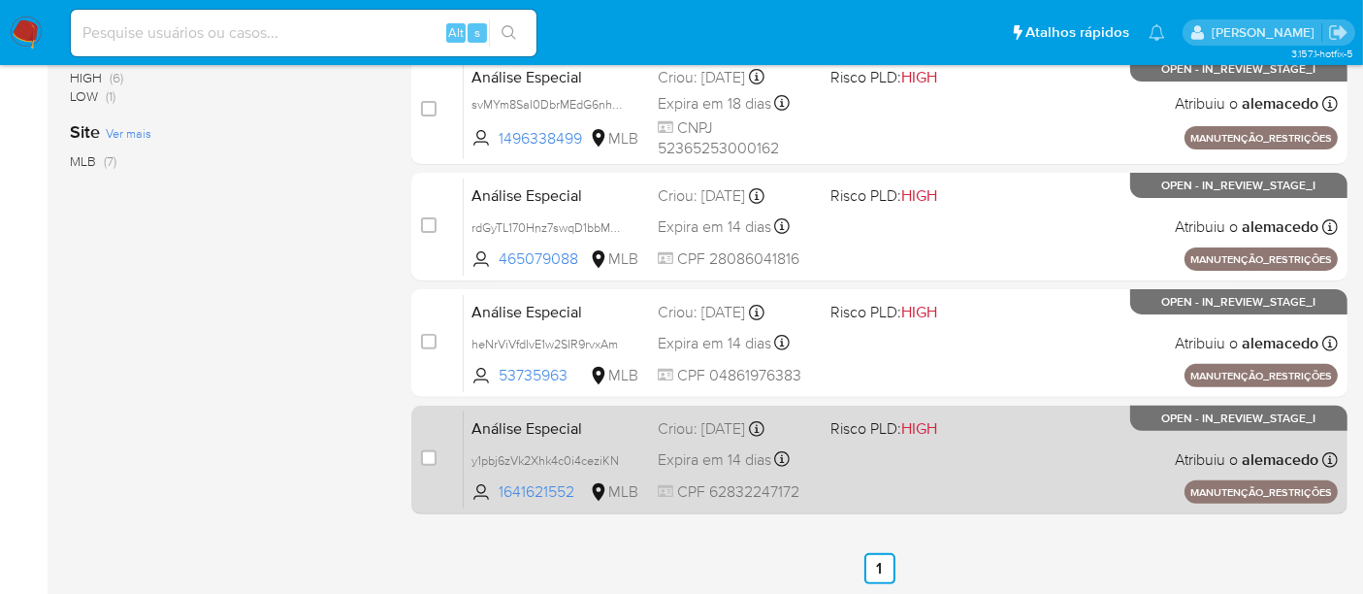
click at [612, 430] on span "Análise Especial" at bounding box center [557, 426] width 171 height 25
click at [620, 426] on span "Análise Especial" at bounding box center [557, 426] width 171 height 25
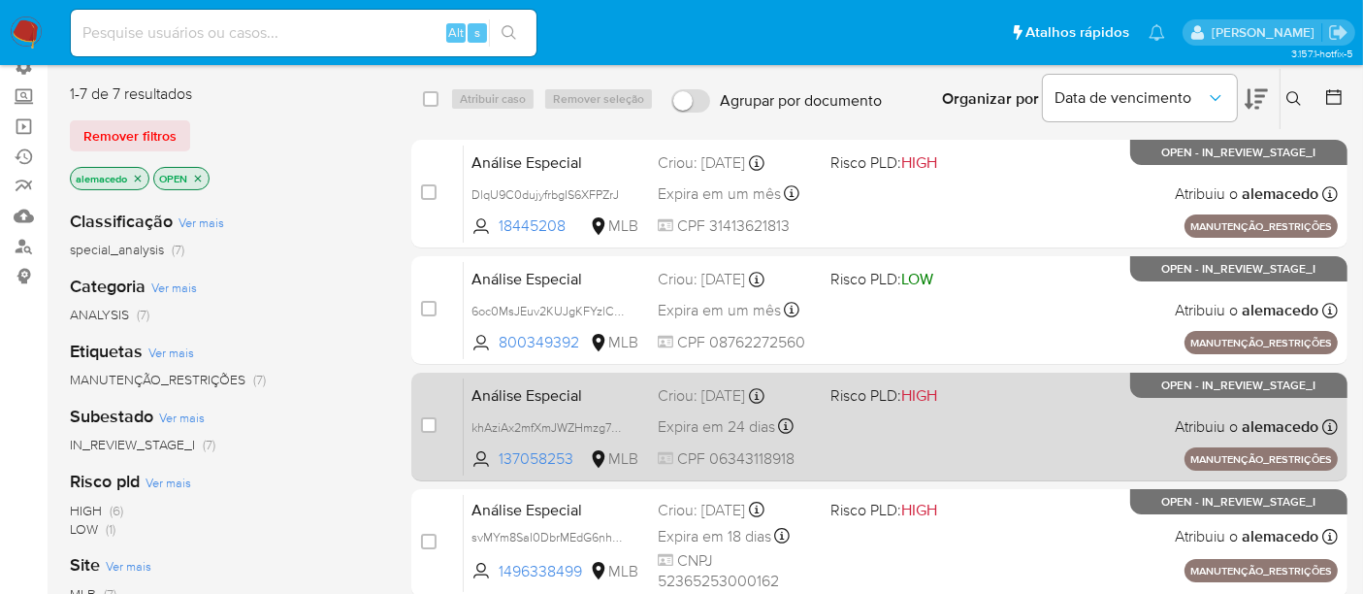
scroll to position [0, 0]
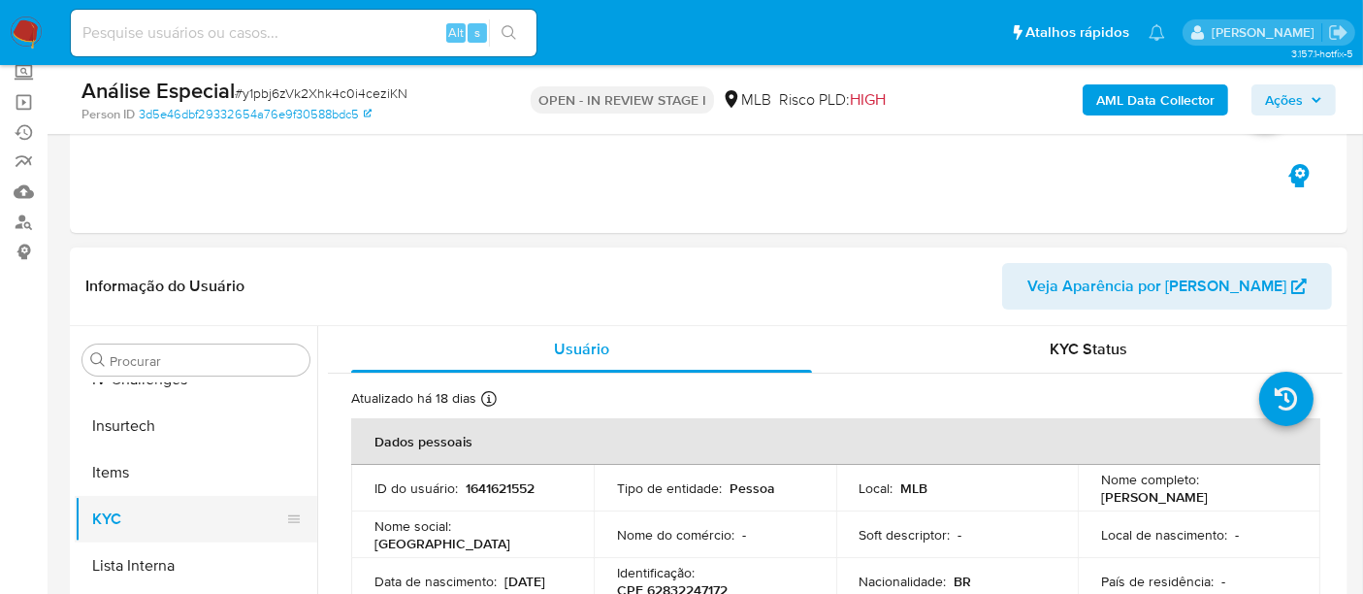
scroll to position [215, 0]
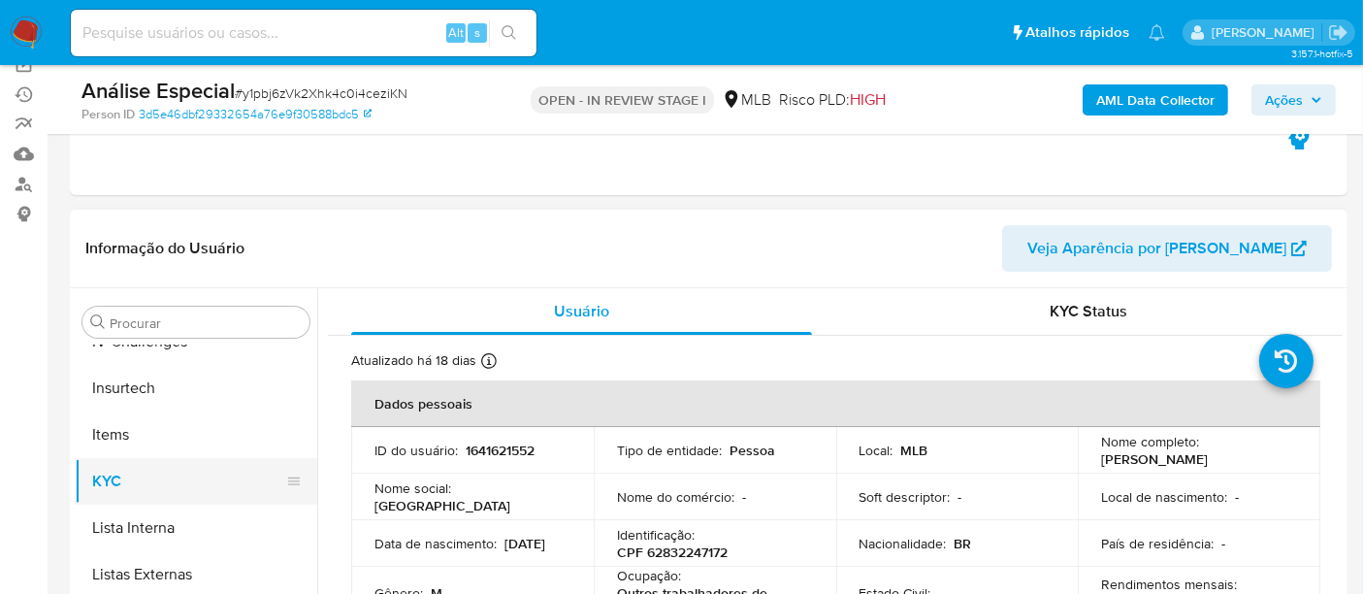
select select "10"
drag, startPoint x: 466, startPoint y: 445, endPoint x: 538, endPoint y: 447, distance: 71.8
click at [538, 447] on div "ID do usuário : 1641621552" at bounding box center [473, 450] width 196 height 17
drag, startPoint x: 1087, startPoint y: 456, endPoint x: 1250, endPoint y: 466, distance: 163.3
click at [1250, 466] on td "Nome completo : Wellington Coelho Alves" at bounding box center [1199, 450] width 243 height 47
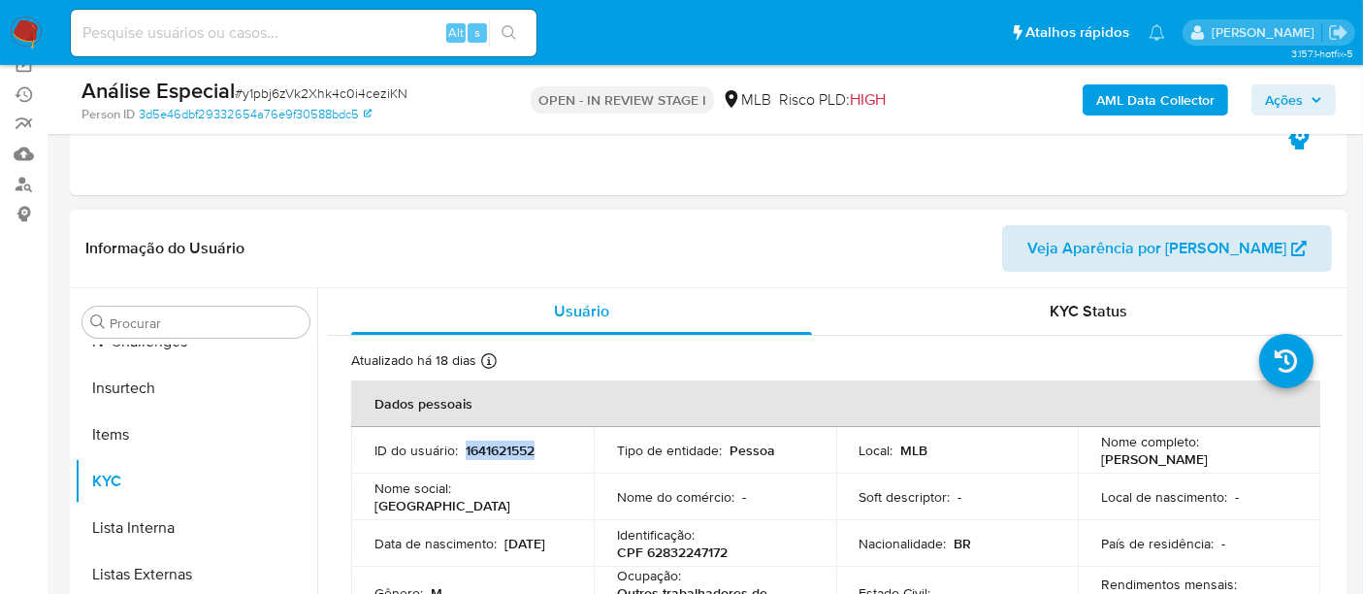
copy p "Wellington Coelho Alves"
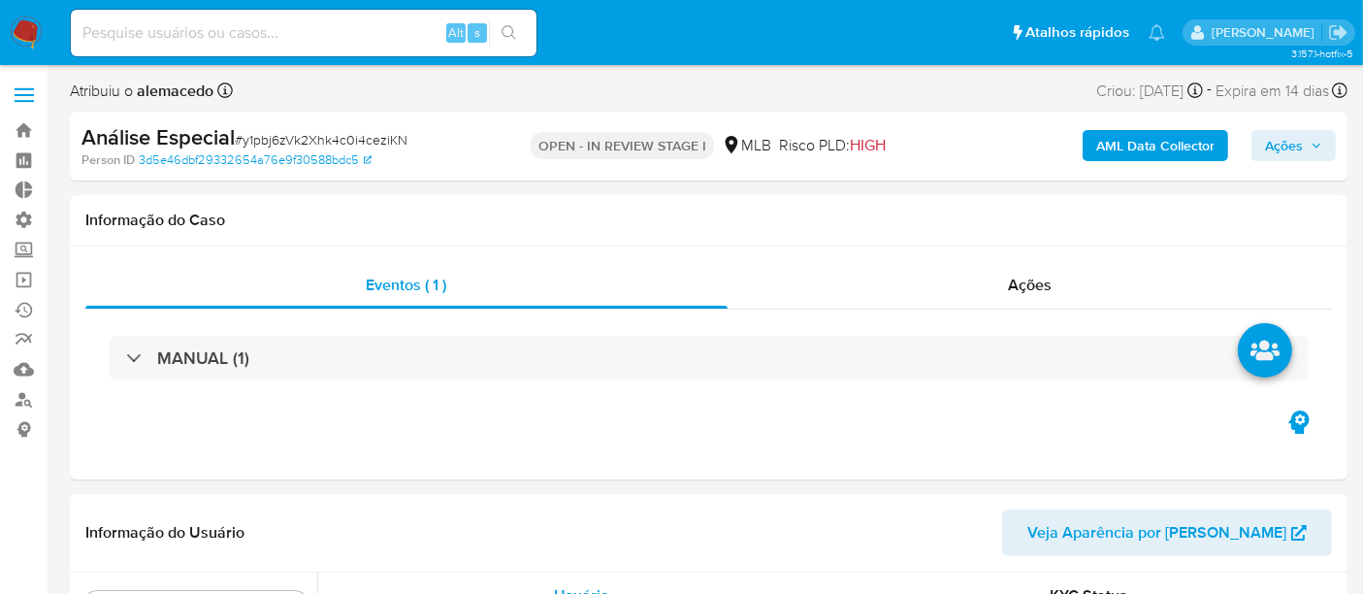
scroll to position [866, 0]
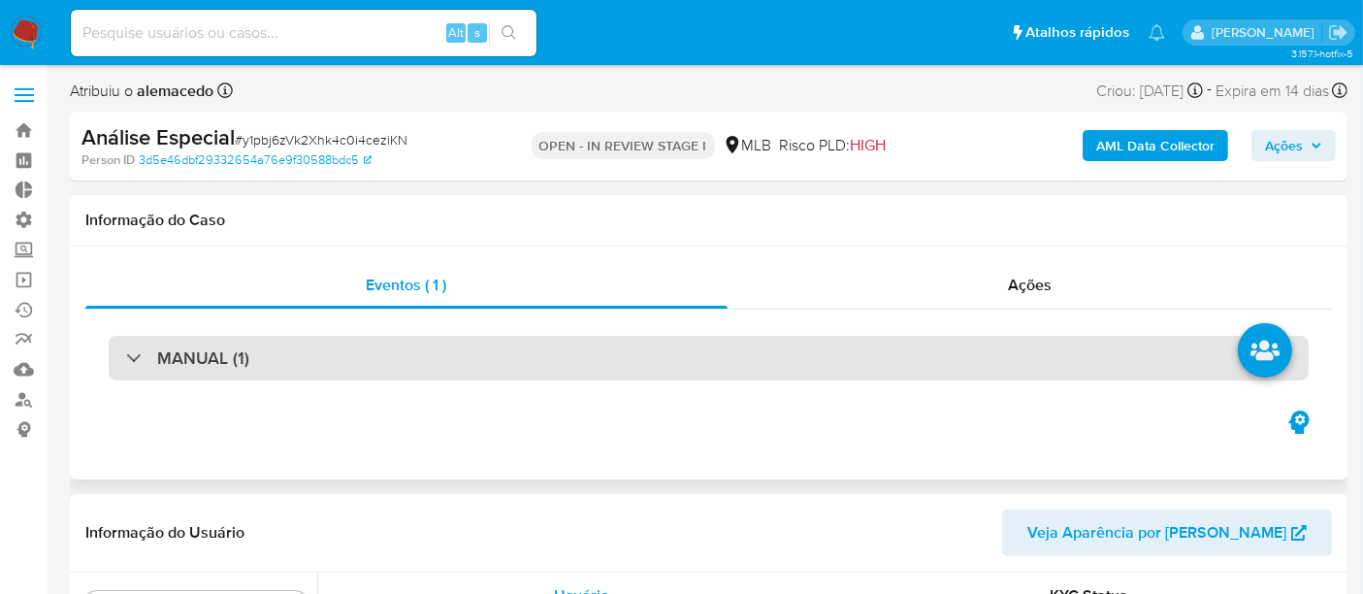
select select "10"
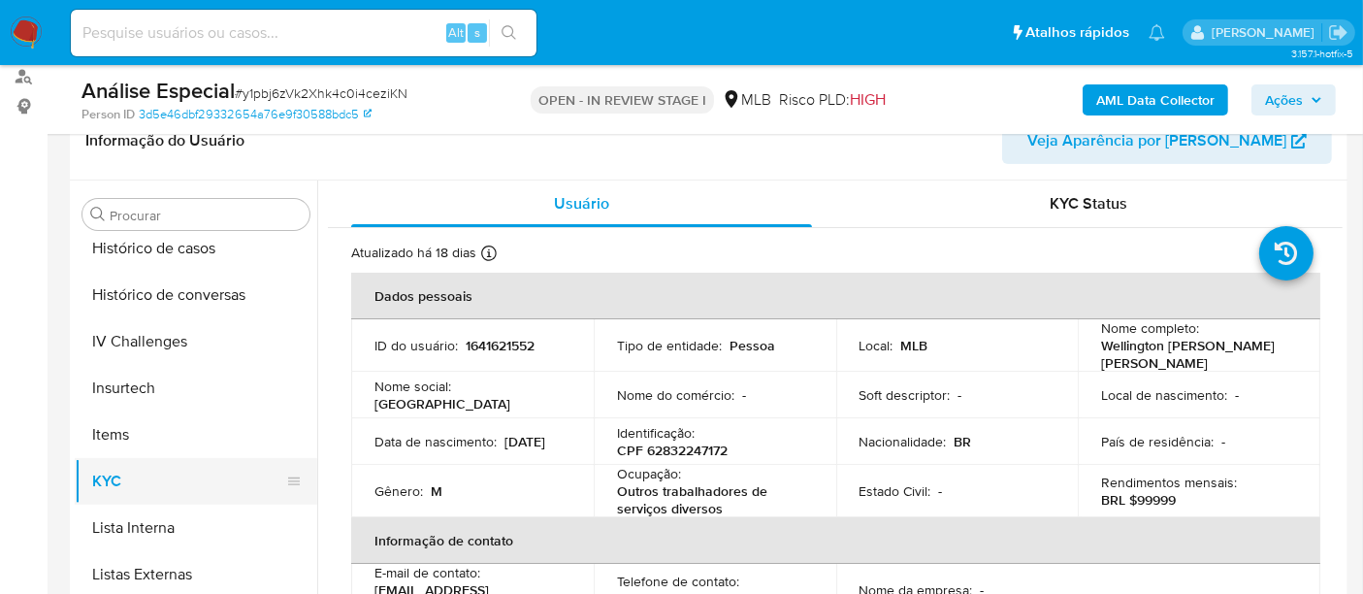
scroll to position [650, 0]
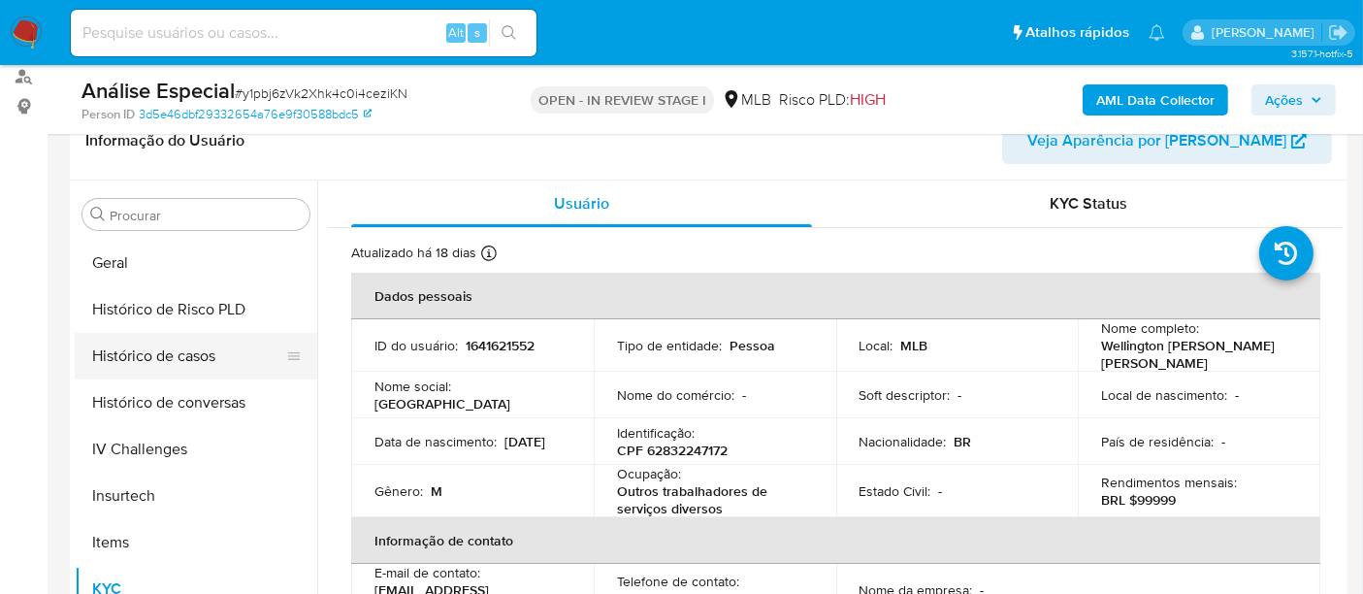
click at [137, 359] on button "Histórico de casos" at bounding box center [188, 356] width 227 height 47
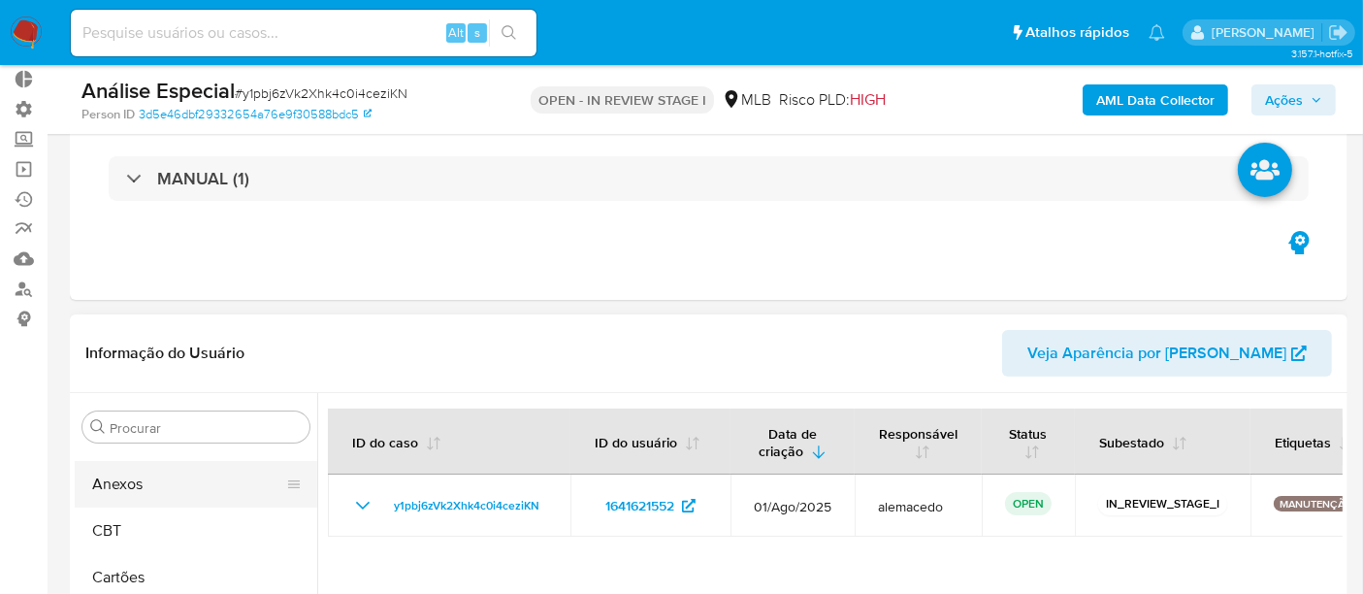
scroll to position [3, 0]
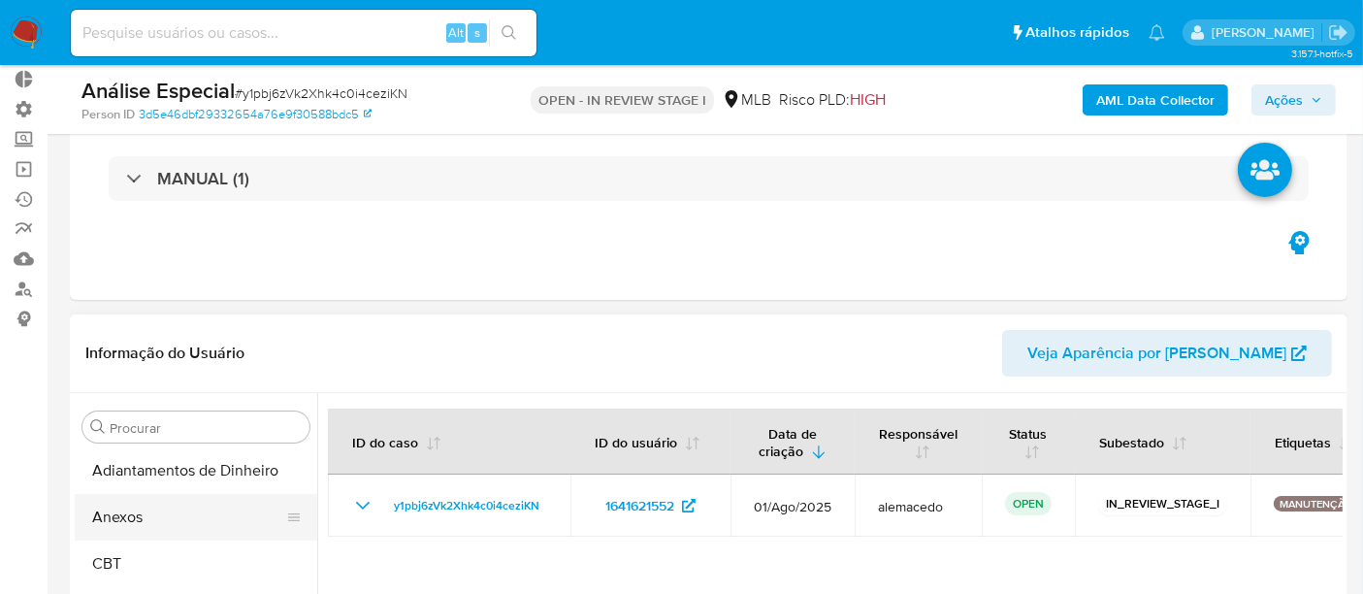
click at [138, 514] on button "Anexos" at bounding box center [188, 517] width 227 height 47
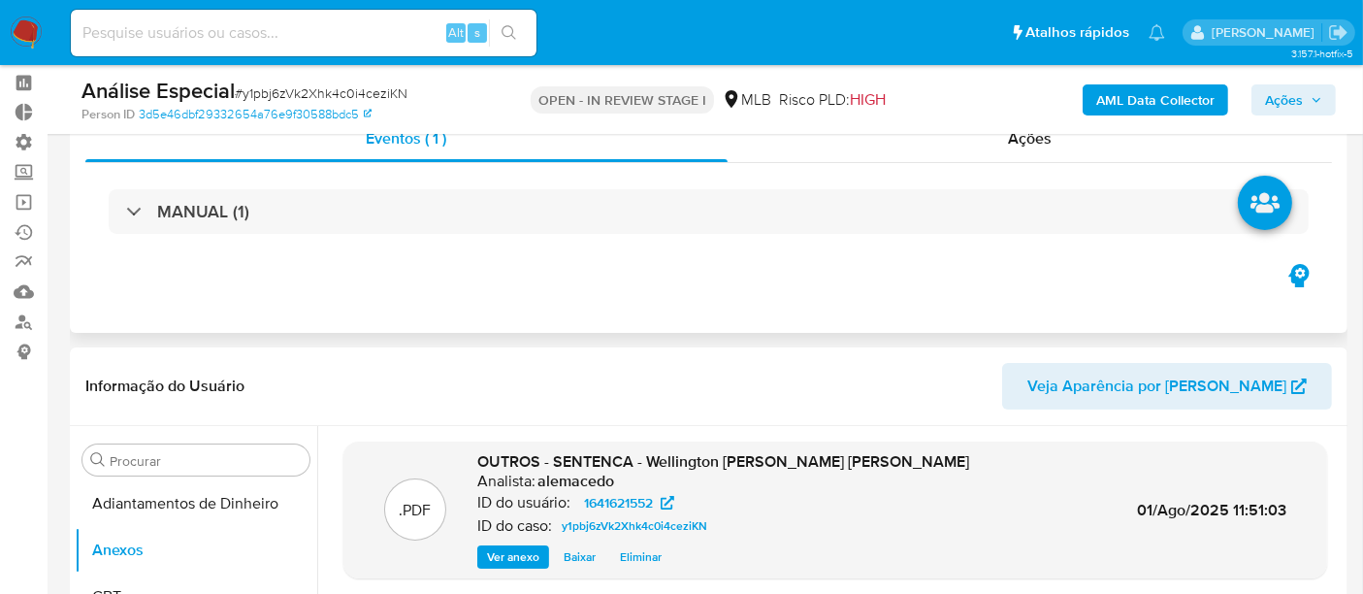
scroll to position [111, 0]
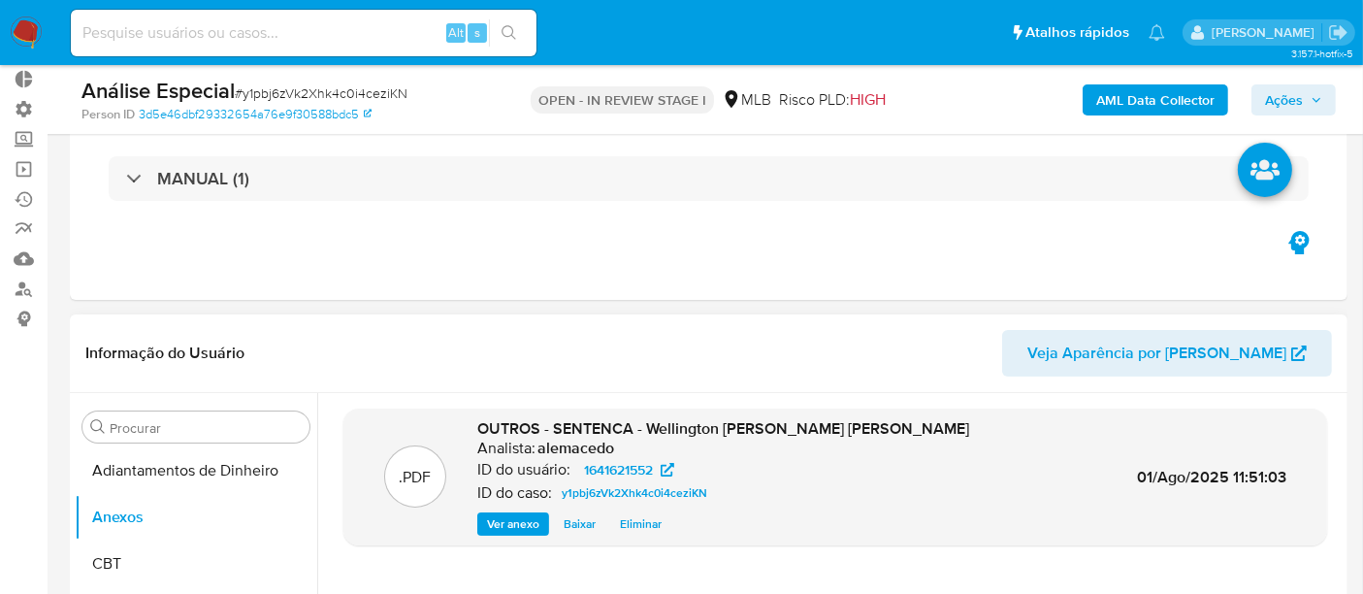
click at [496, 520] on span "Ver anexo" at bounding box center [513, 523] width 52 height 19
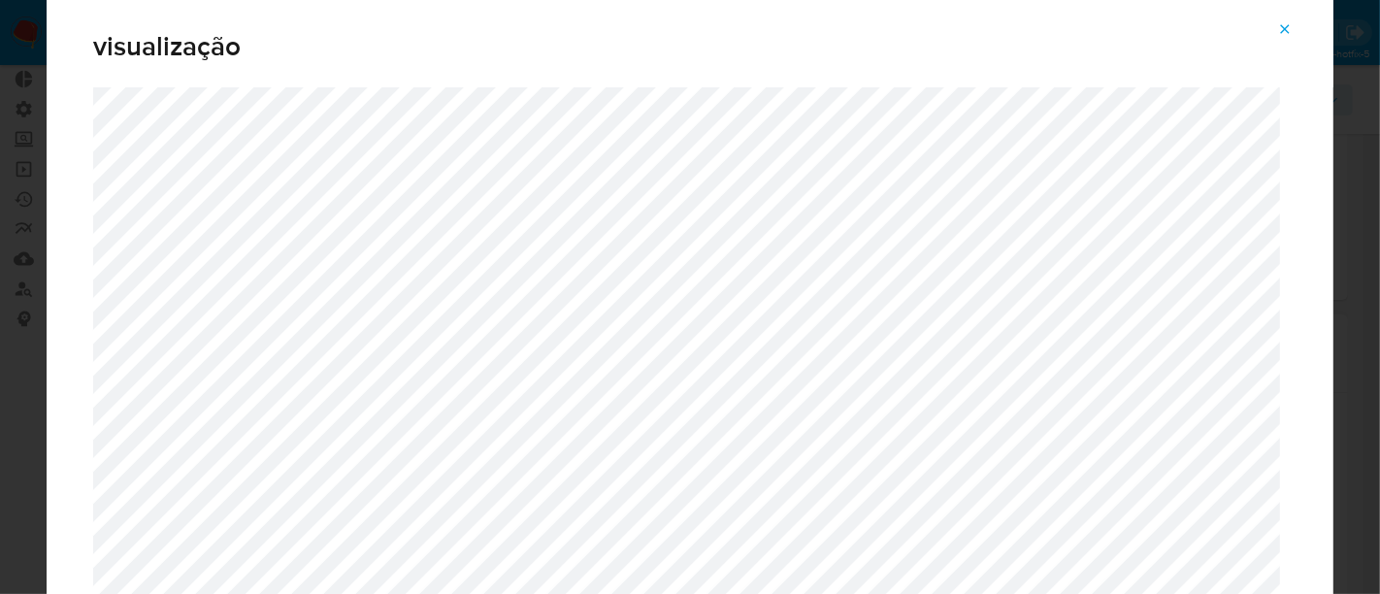
click at [1286, 25] on icon "Attachment preview" at bounding box center [1285, 29] width 16 height 16
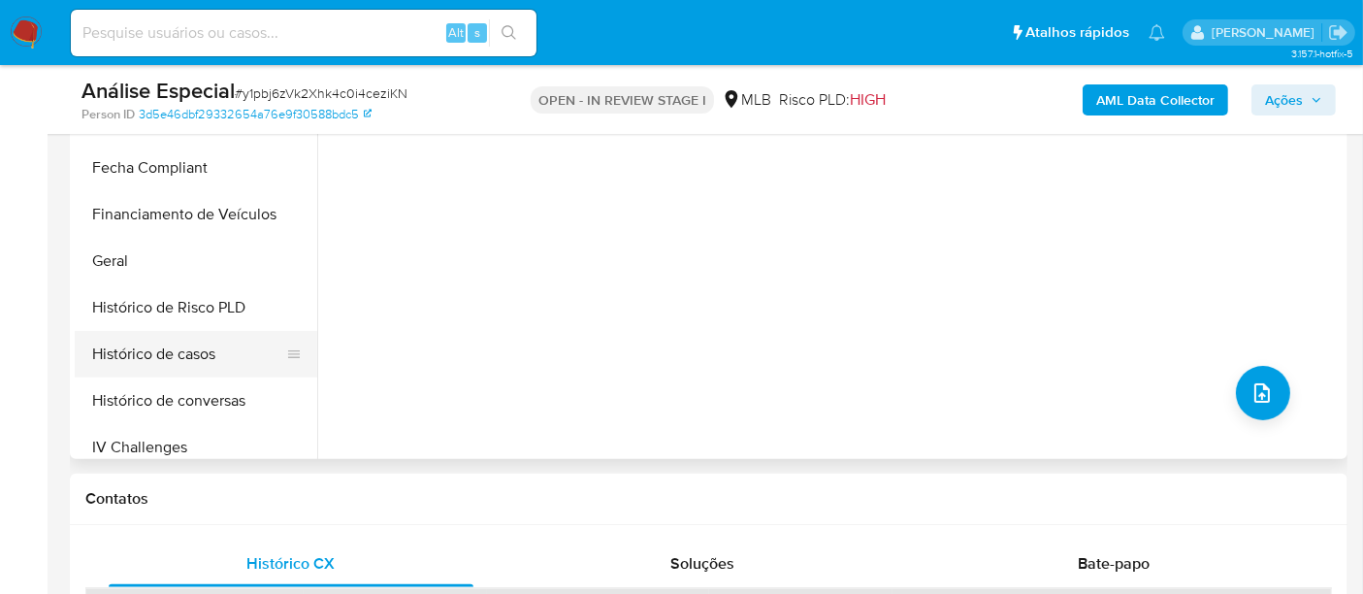
scroll to position [649, 0]
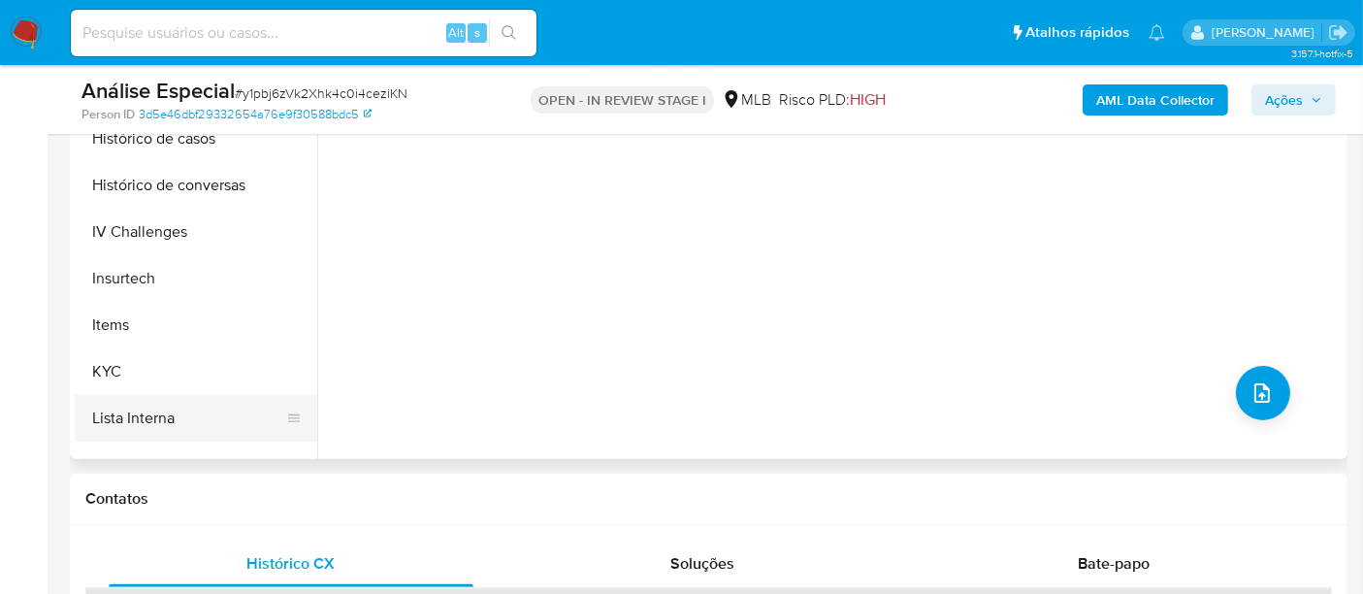
click at [149, 414] on button "Lista Interna" at bounding box center [188, 418] width 227 height 47
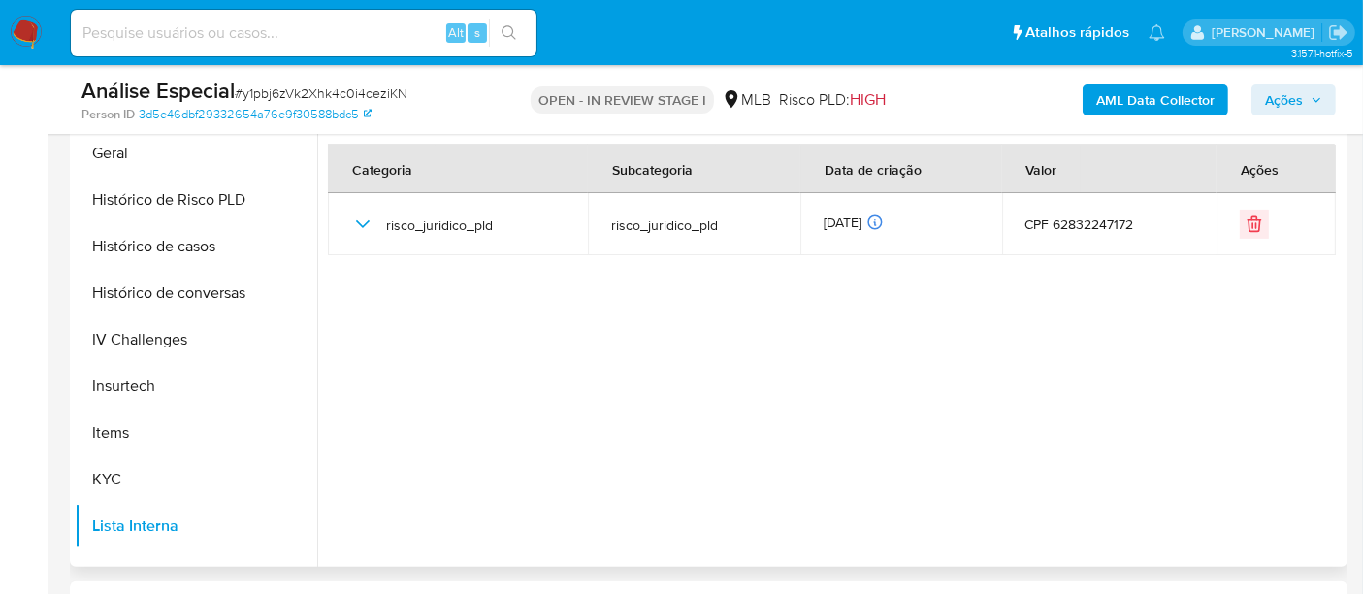
scroll to position [866, 0]
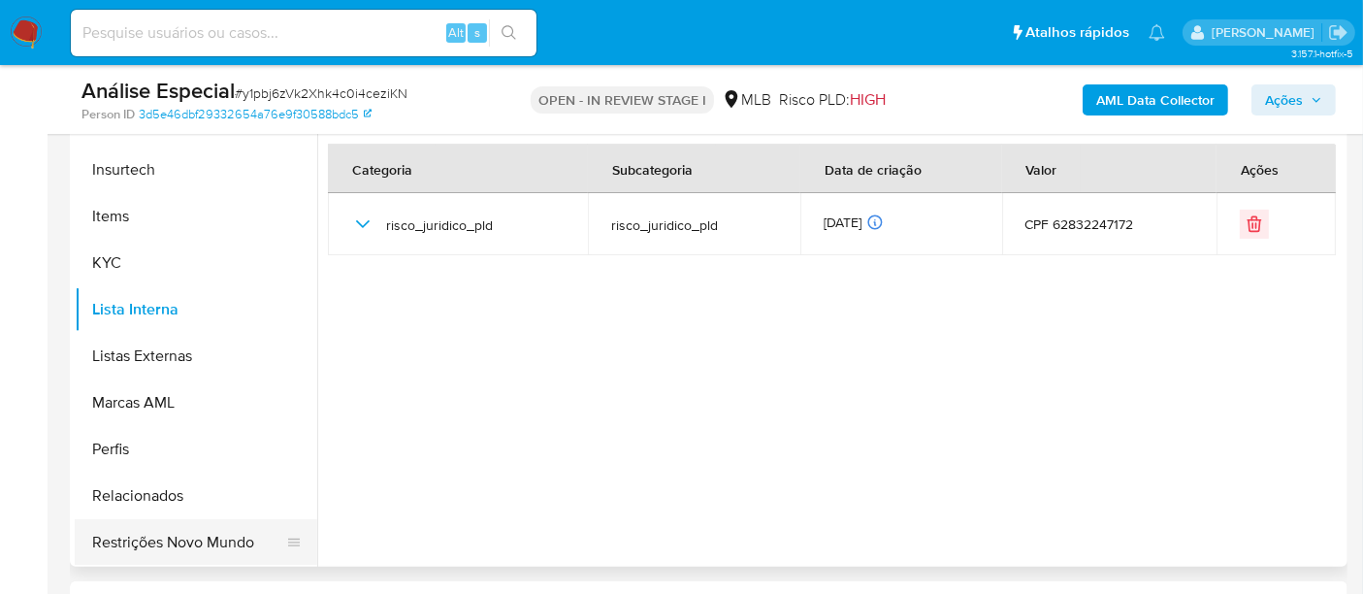
click at [189, 531] on button "Restrições Novo Mundo" at bounding box center [188, 542] width 227 height 47
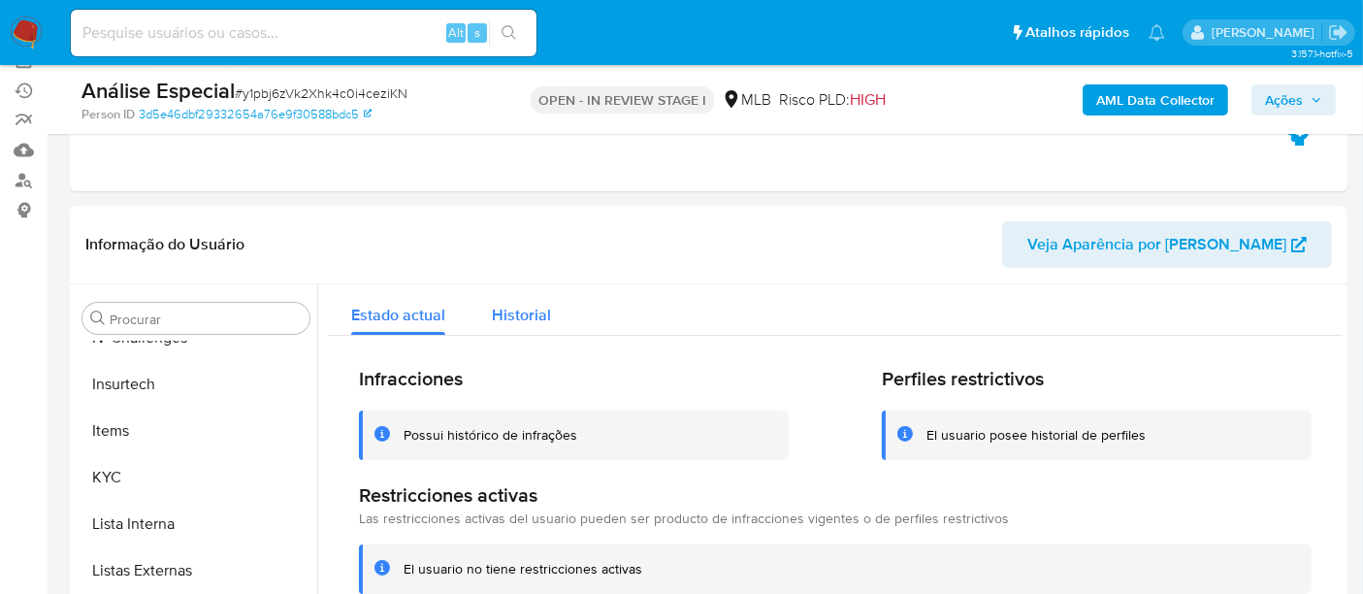
scroll to position [218, 0]
click at [505, 307] on span "Historial" at bounding box center [521, 316] width 59 height 22
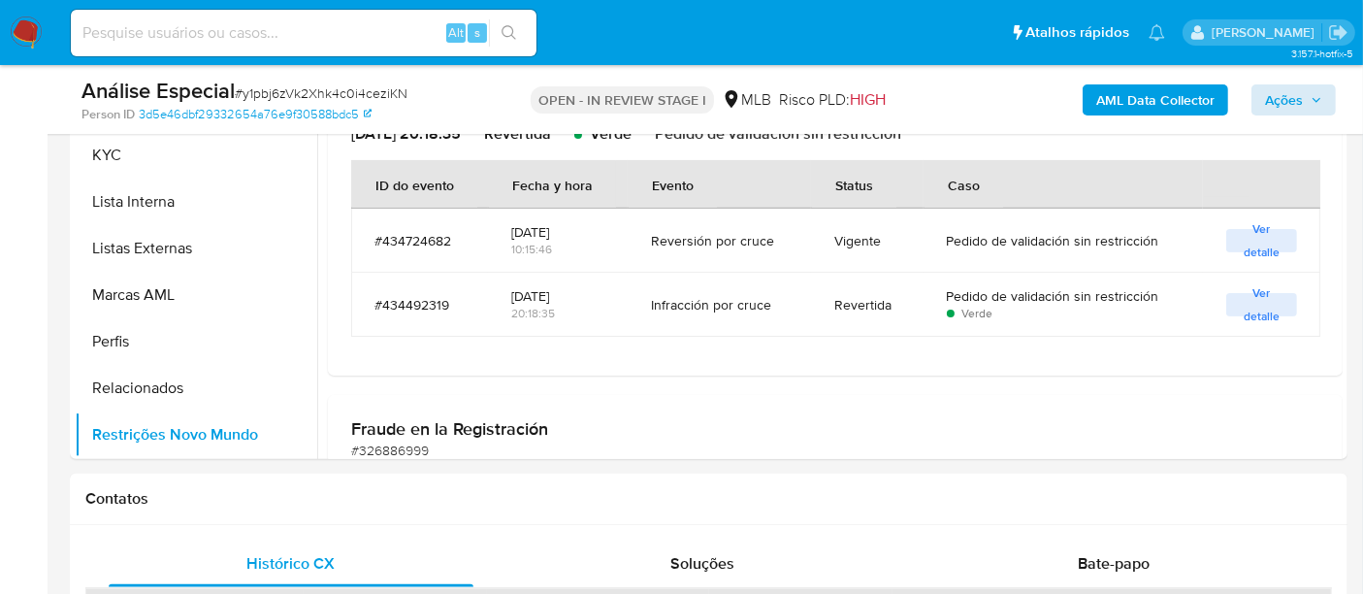
scroll to position [434, 0]
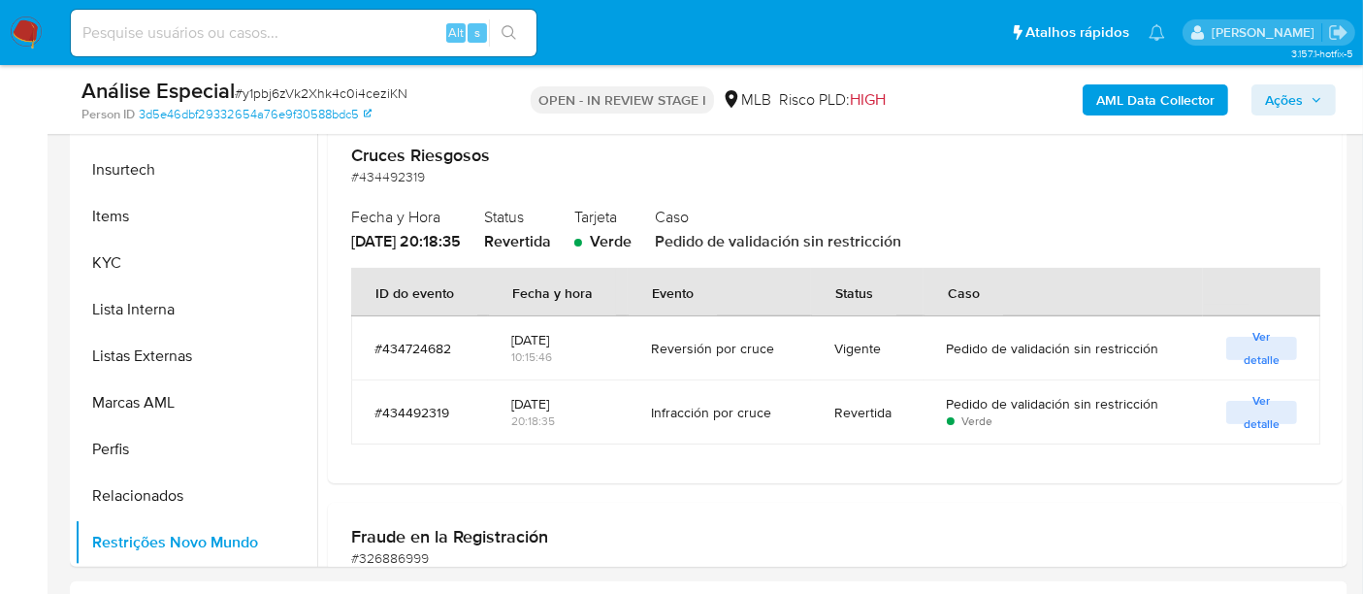
click at [1307, 95] on span "Ações" at bounding box center [1293, 99] width 57 height 27
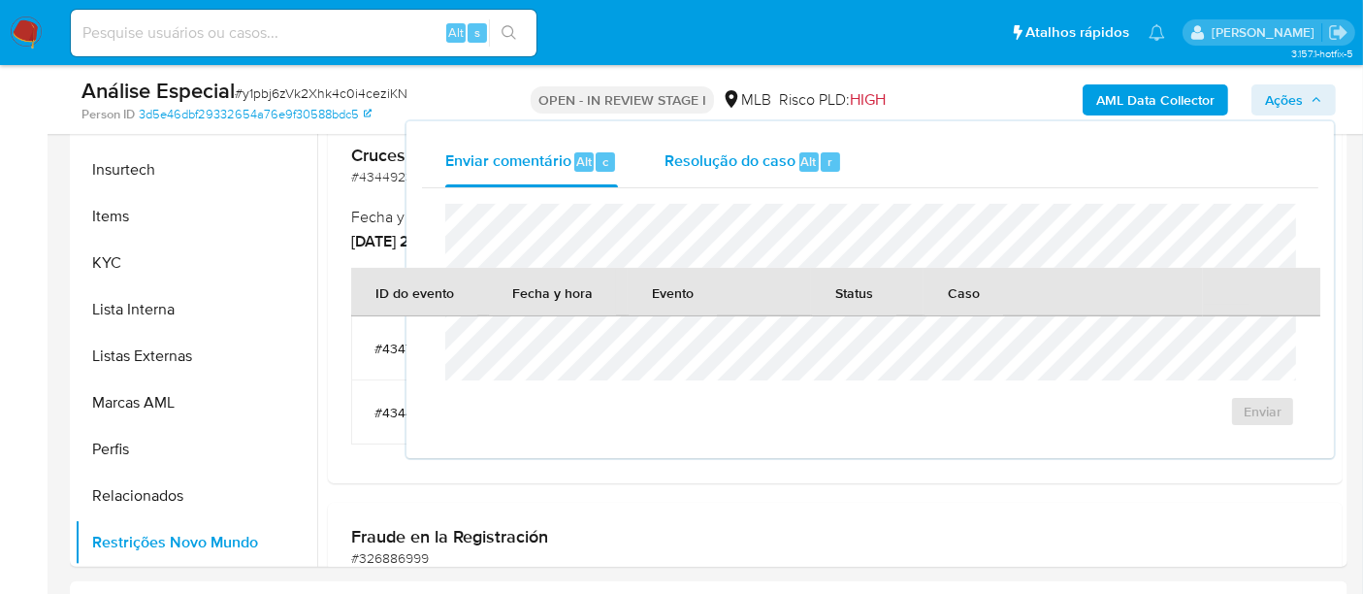
click at [706, 162] on span "Resolução do caso" at bounding box center [730, 160] width 131 height 22
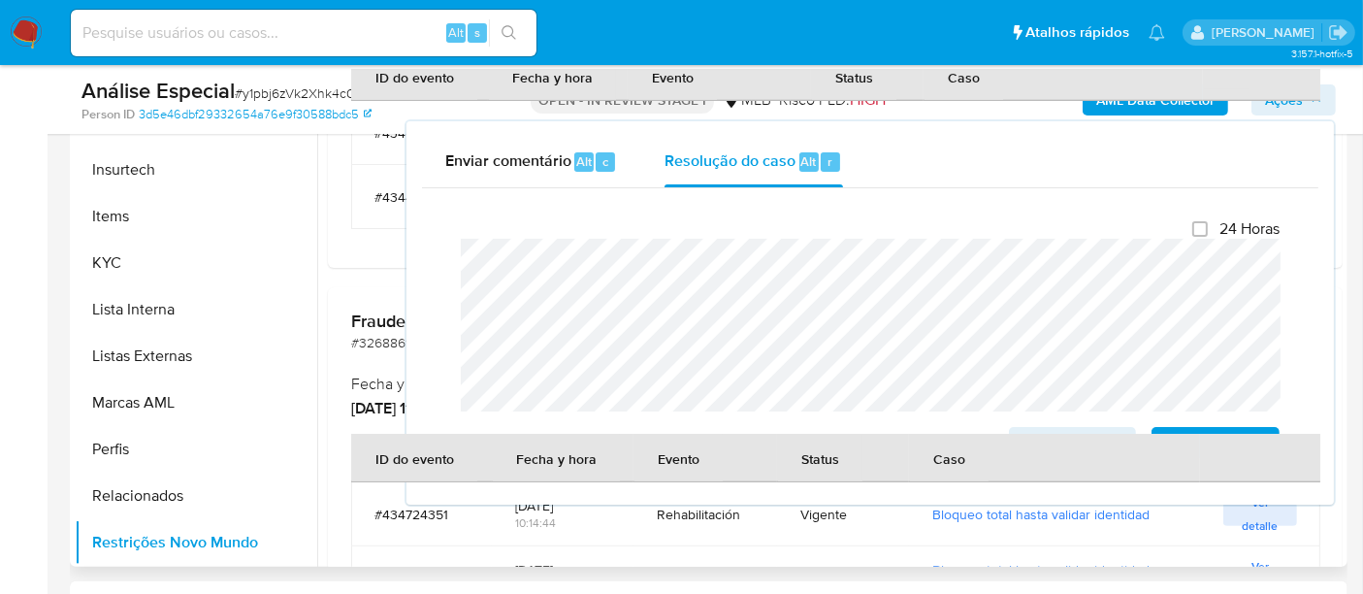
scroll to position [541, 0]
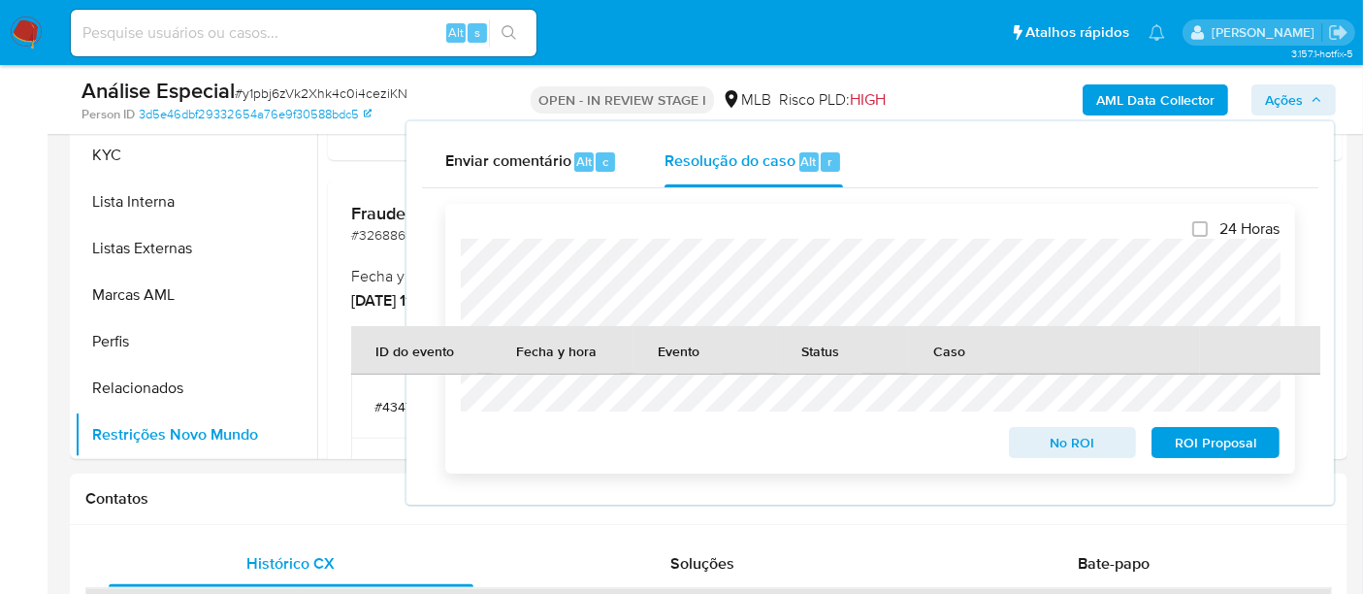
click at [1075, 443] on span "No ROI" at bounding box center [1073, 442] width 101 height 27
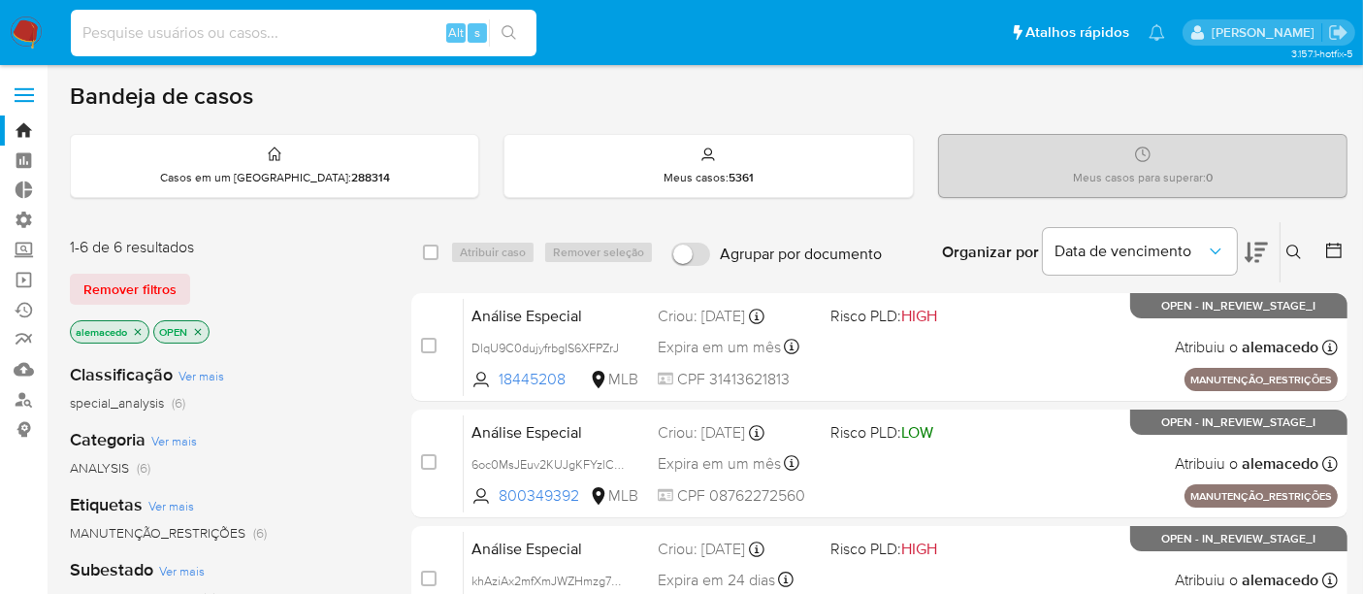
click at [146, 37] on input at bounding box center [304, 32] width 466 height 25
paste input "1088446519"
type input "1088446519"
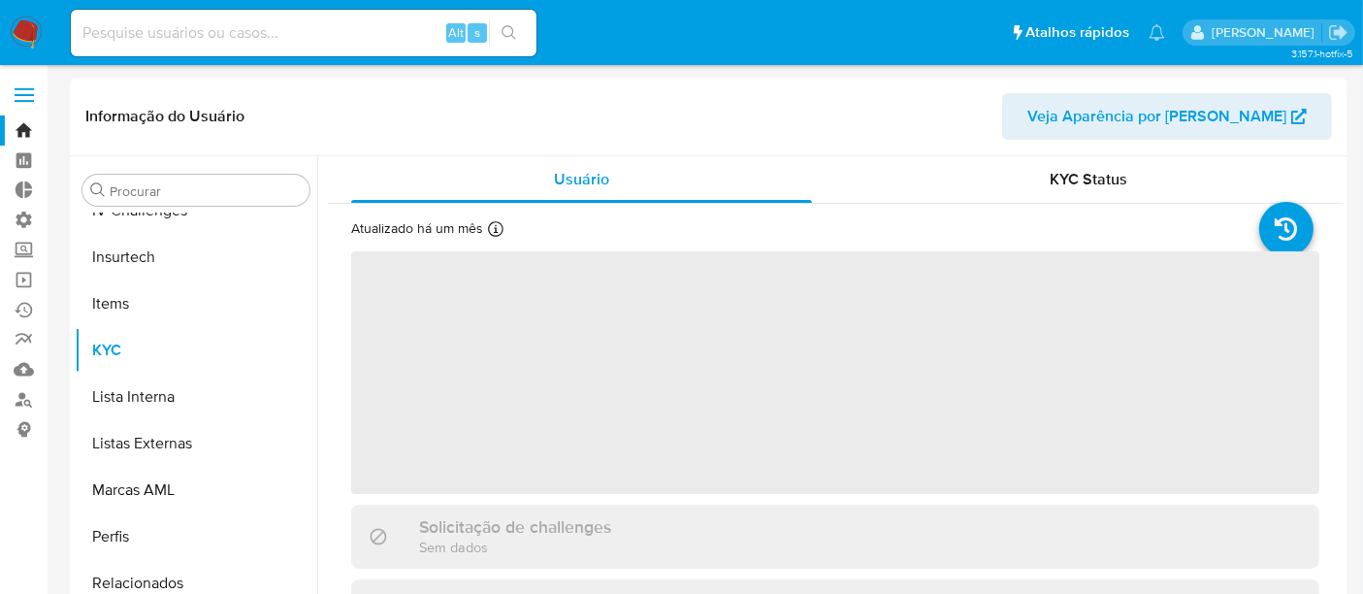
scroll to position [866, 0]
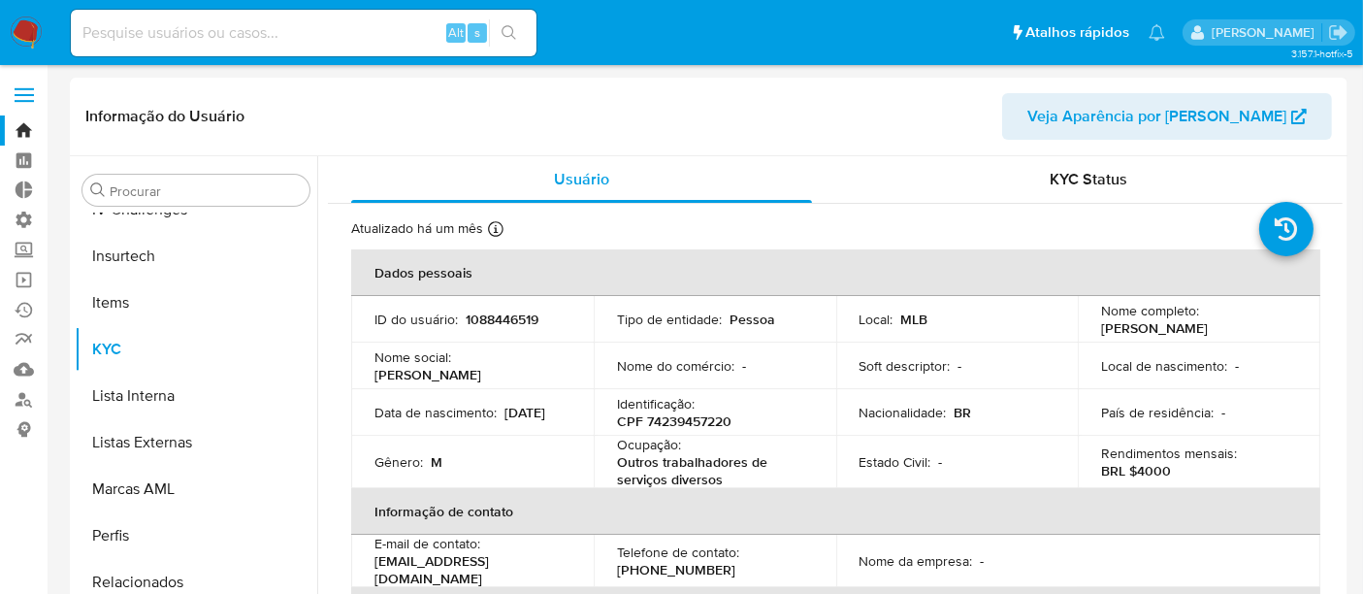
select select "10"
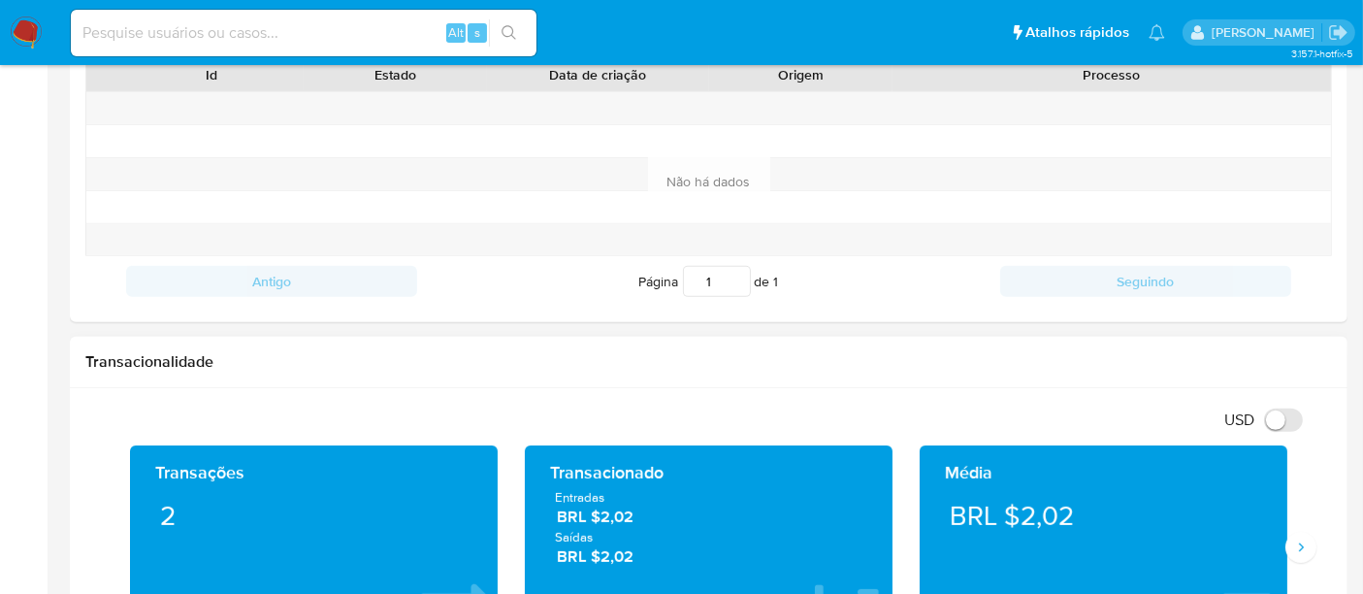
scroll to position [970, 0]
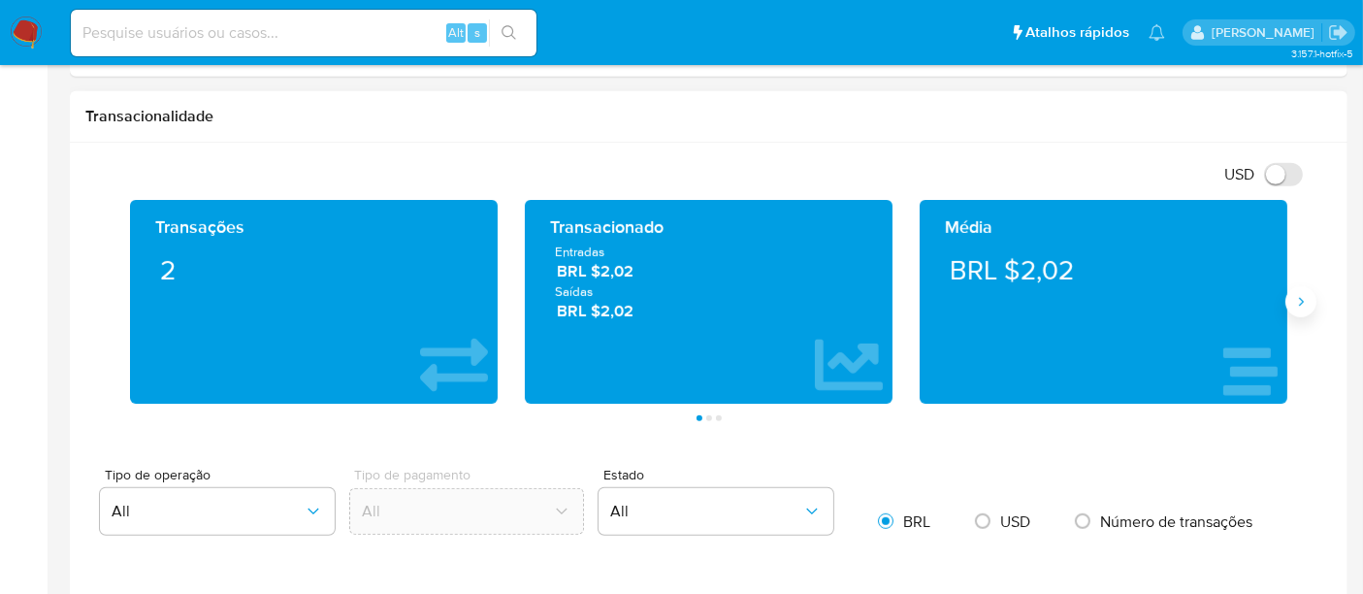
click at [1294, 309] on button "Siguiente" at bounding box center [1301, 301] width 31 height 31
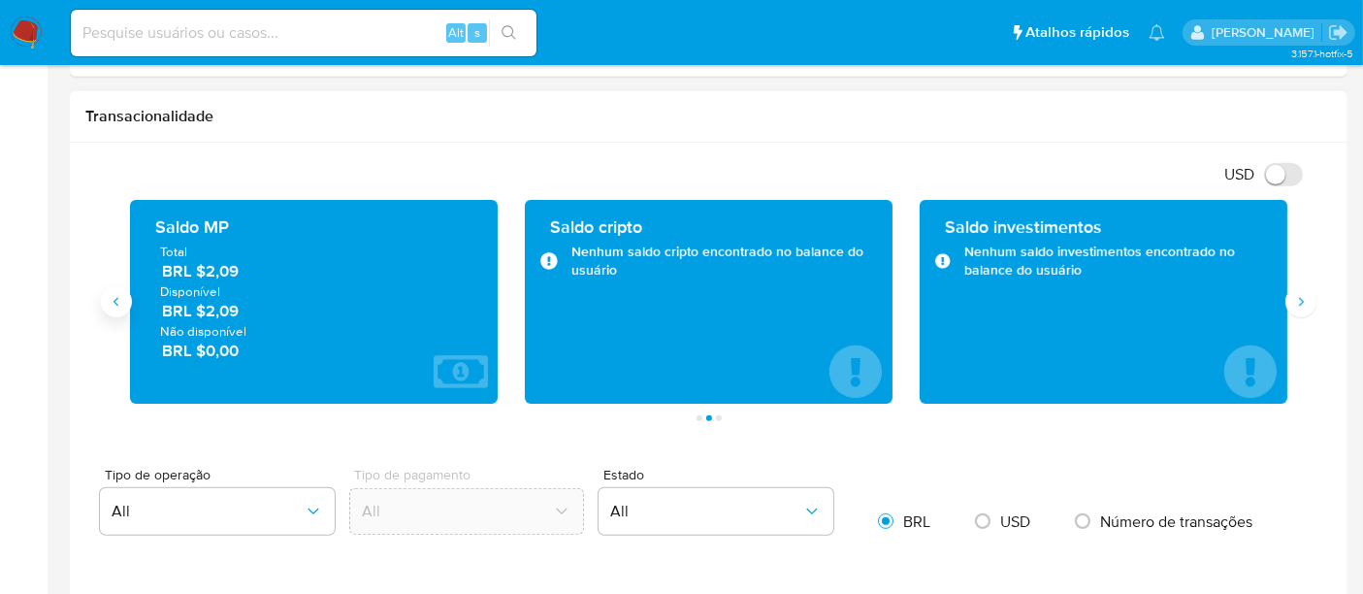
click at [114, 301] on icon "Anterior" at bounding box center [117, 302] width 16 height 16
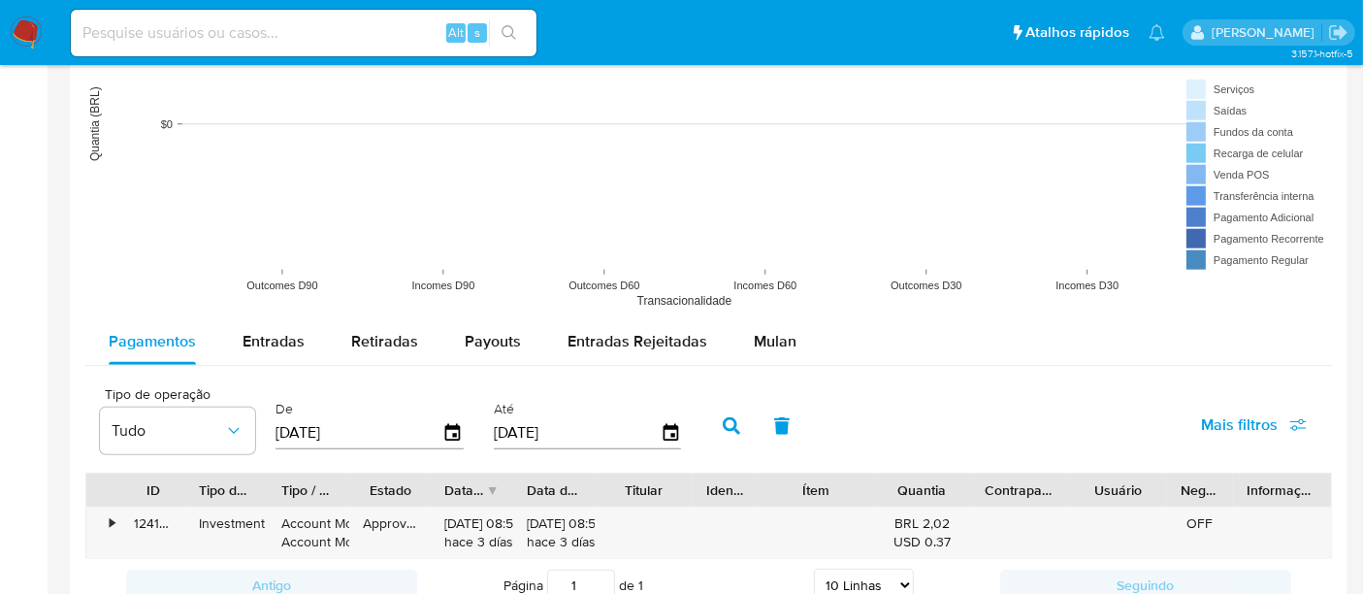
scroll to position [1617, 0]
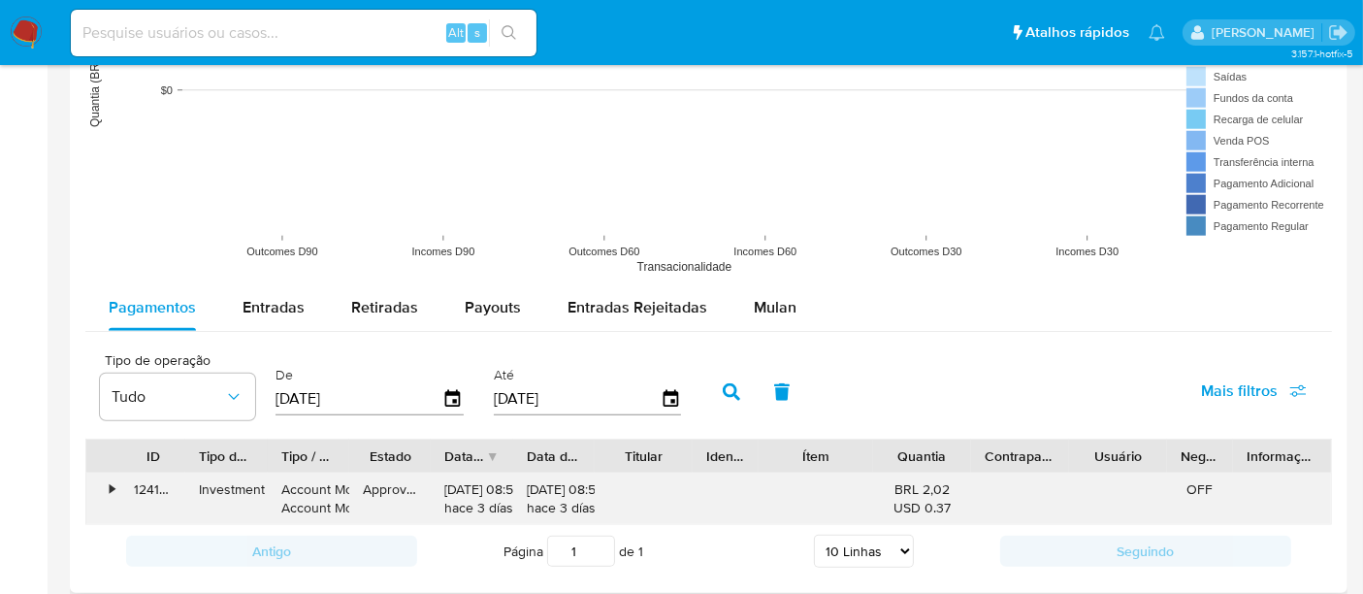
click at [105, 485] on div "•" at bounding box center [103, 499] width 34 height 50
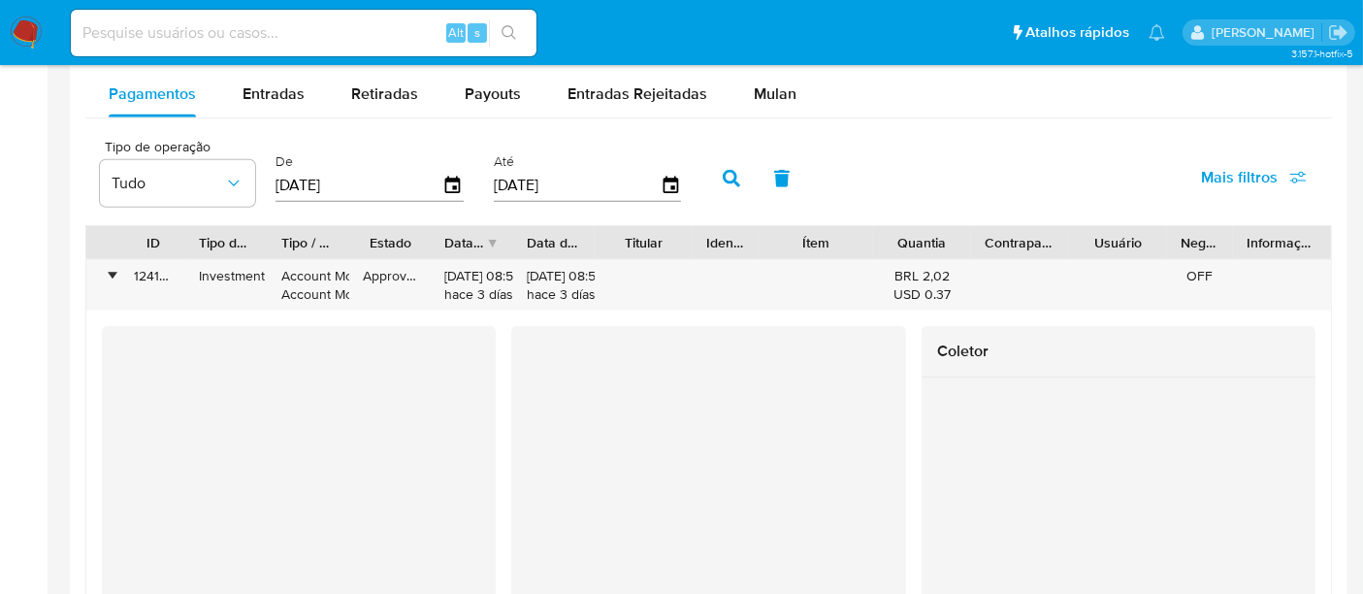
scroll to position [1724, 0]
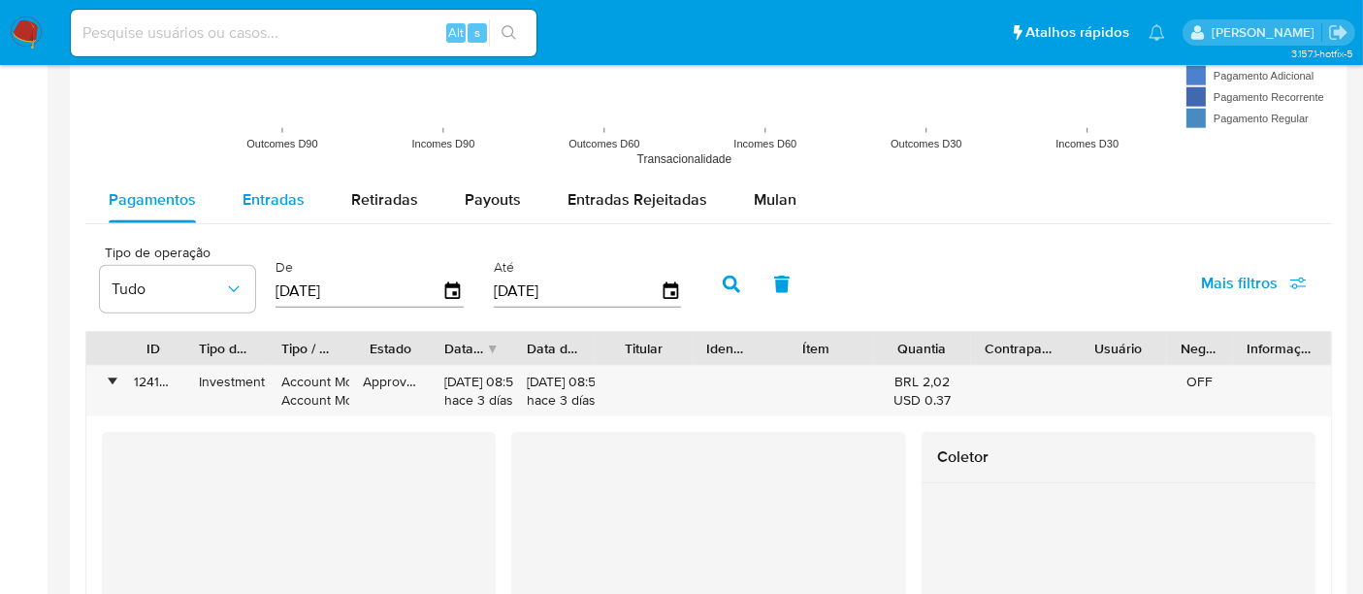
click at [273, 202] on span "Entradas" at bounding box center [274, 199] width 62 height 22
select select "10"
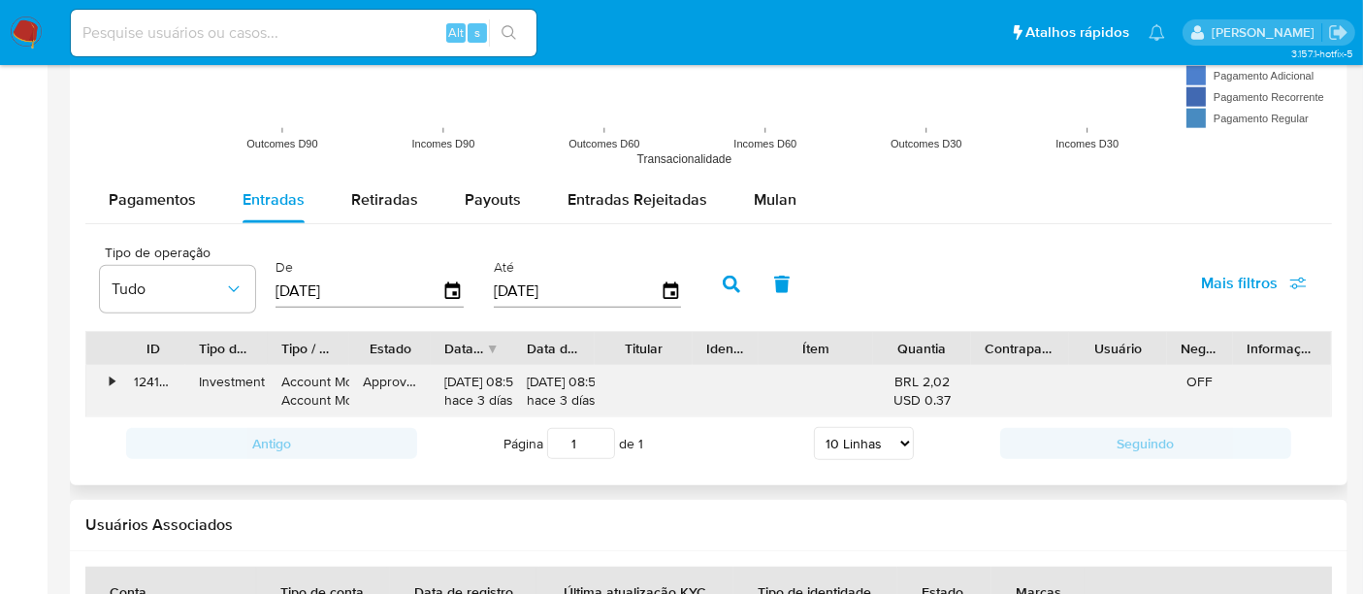
click at [110, 377] on div "•" at bounding box center [112, 382] width 5 height 18
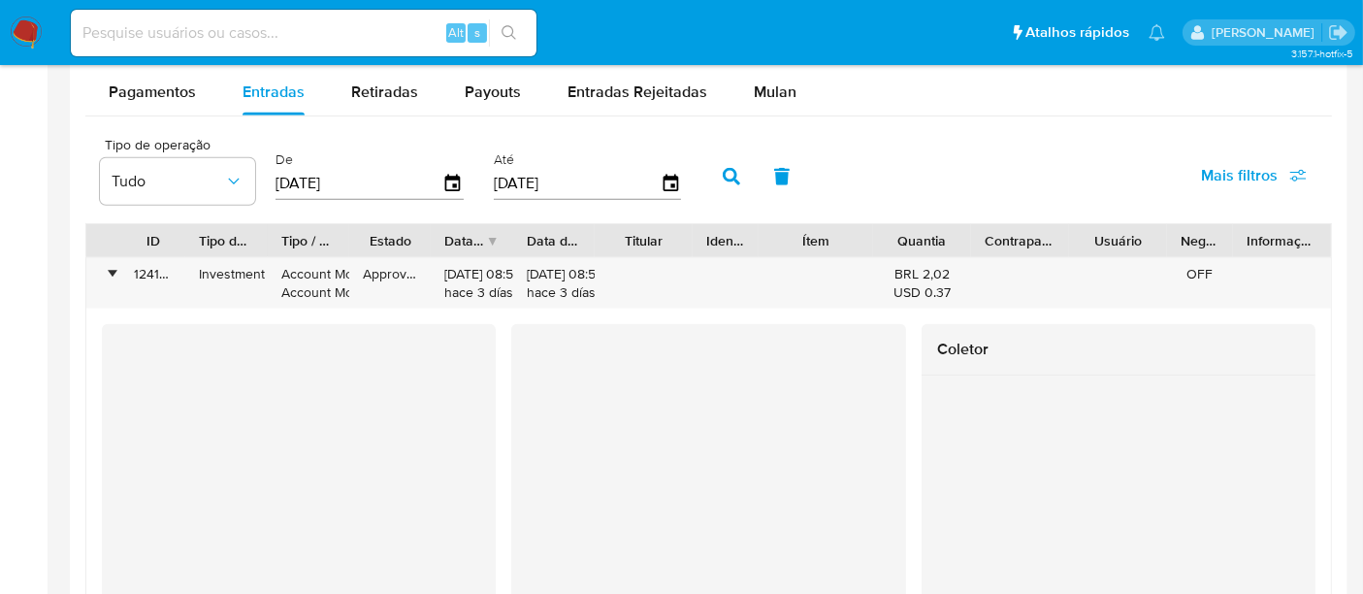
scroll to position [1617, 0]
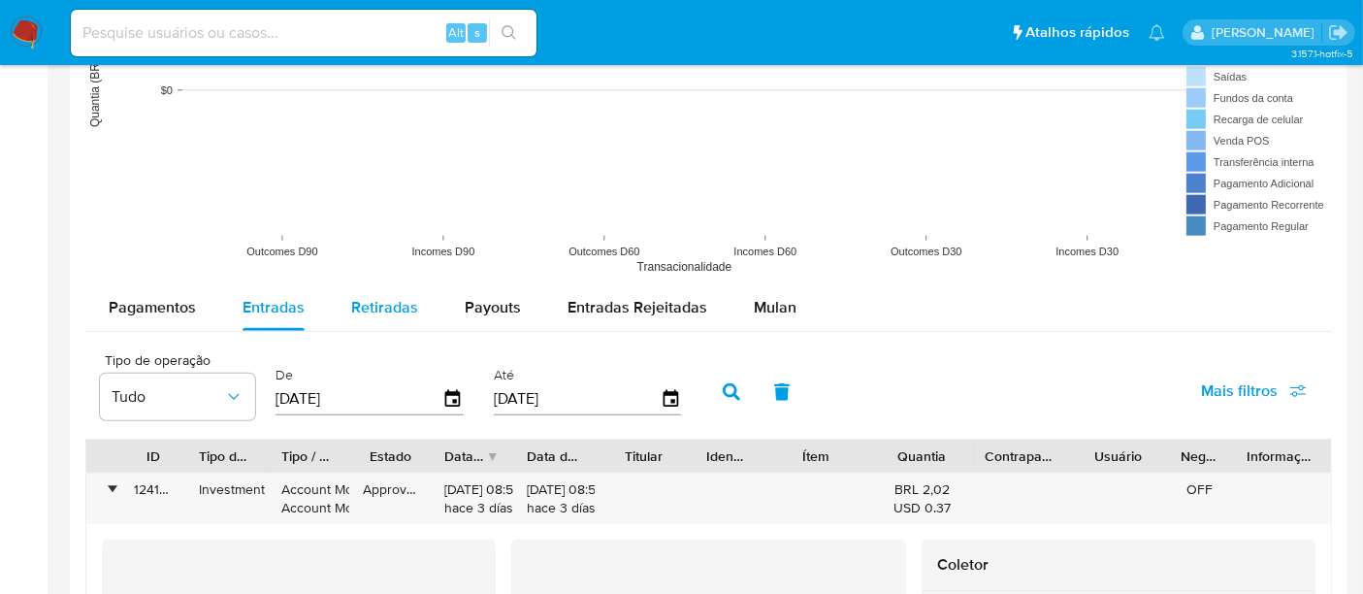
click at [369, 311] on span "Retiradas" at bounding box center [384, 307] width 67 height 22
select select "10"
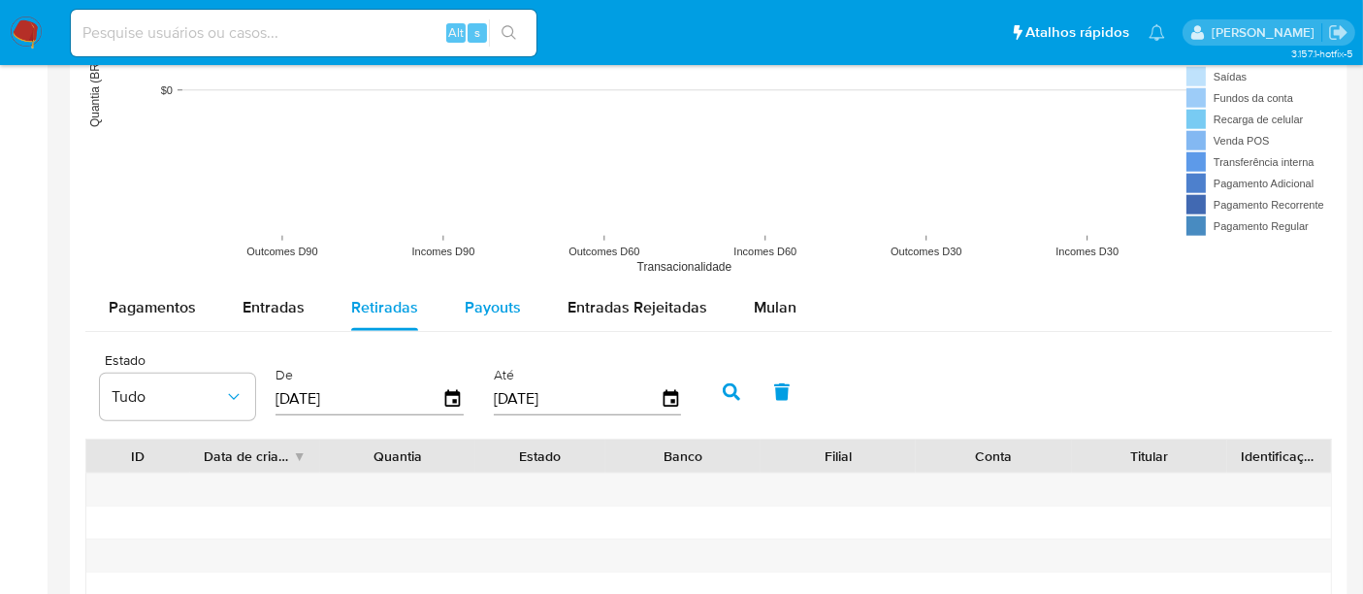
click at [534, 306] on button "Payouts" at bounding box center [493, 307] width 103 height 47
select select "10"
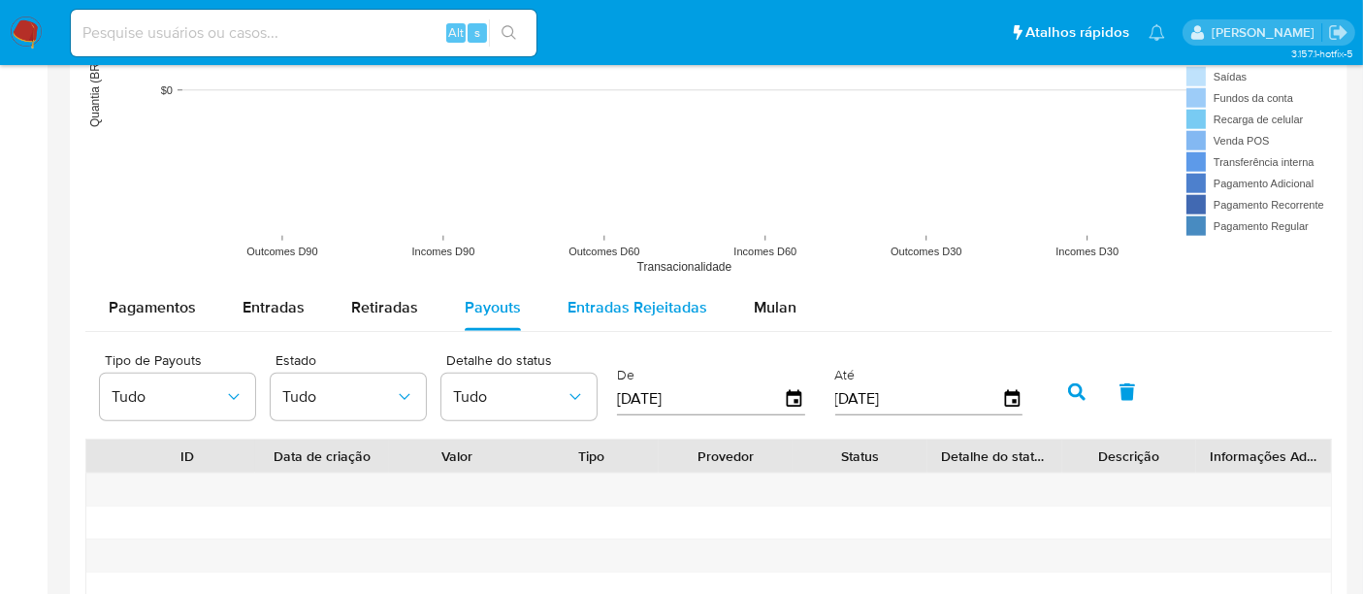
click at [640, 304] on span "Entradas Rejeitadas" at bounding box center [638, 307] width 140 height 22
select select "10"
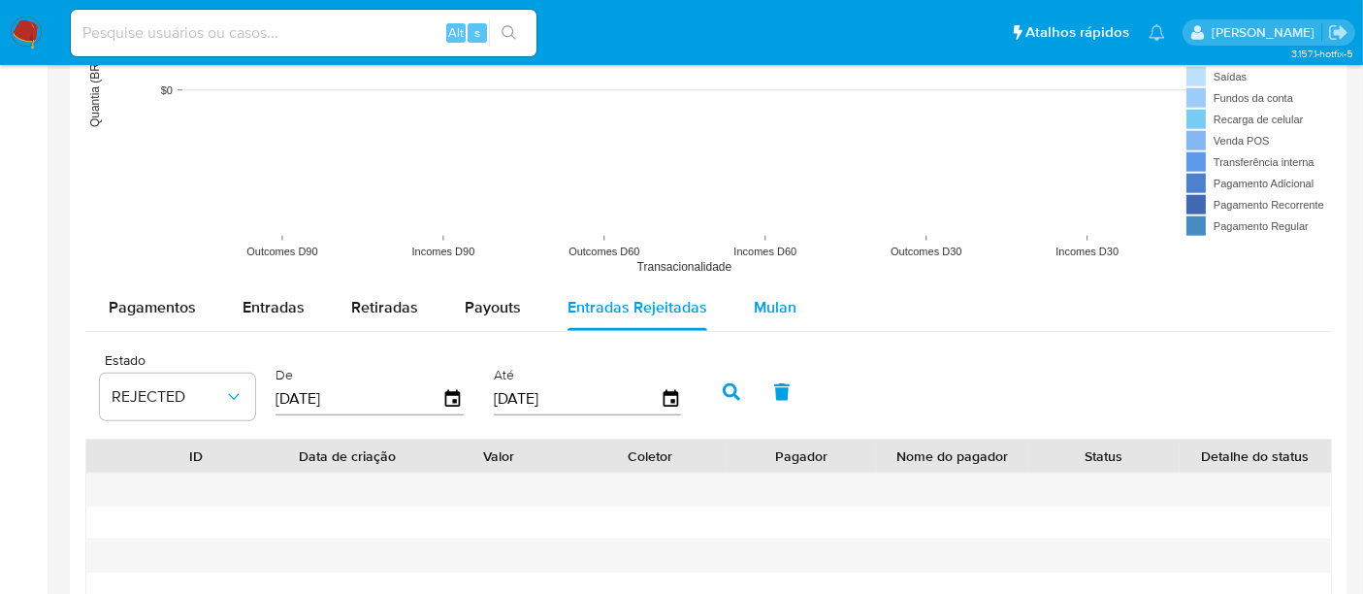
click at [795, 303] on button "Mulan" at bounding box center [775, 307] width 89 height 47
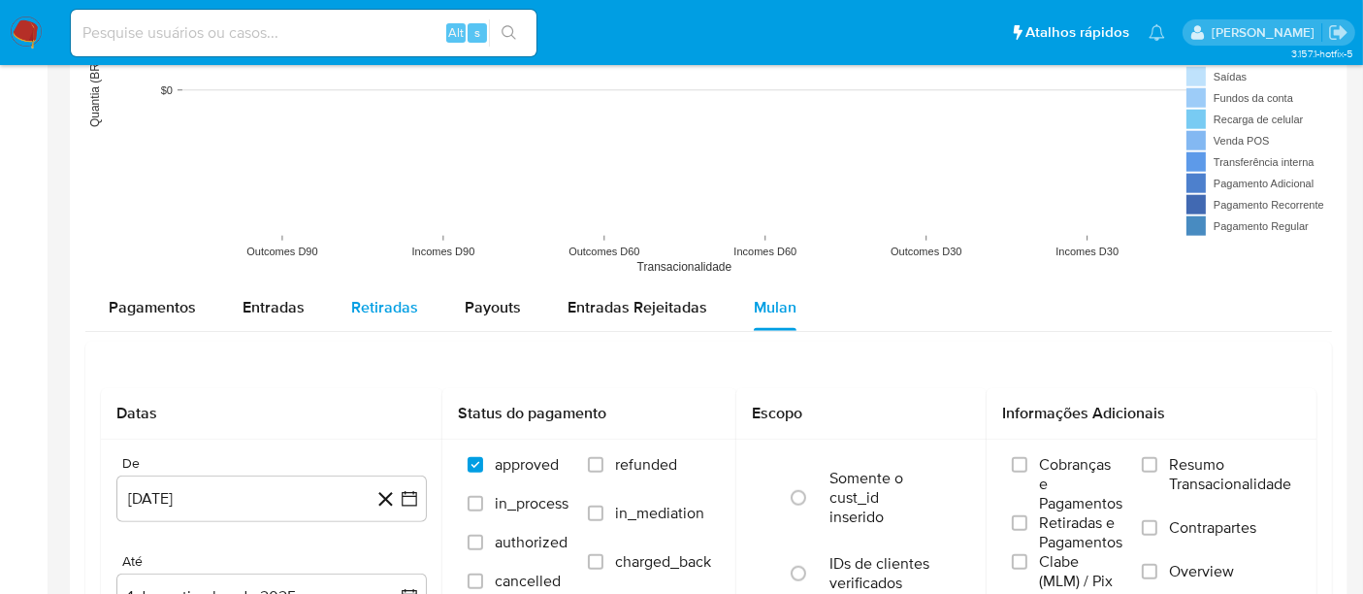
click at [396, 306] on span "Retiradas" at bounding box center [384, 307] width 67 height 22
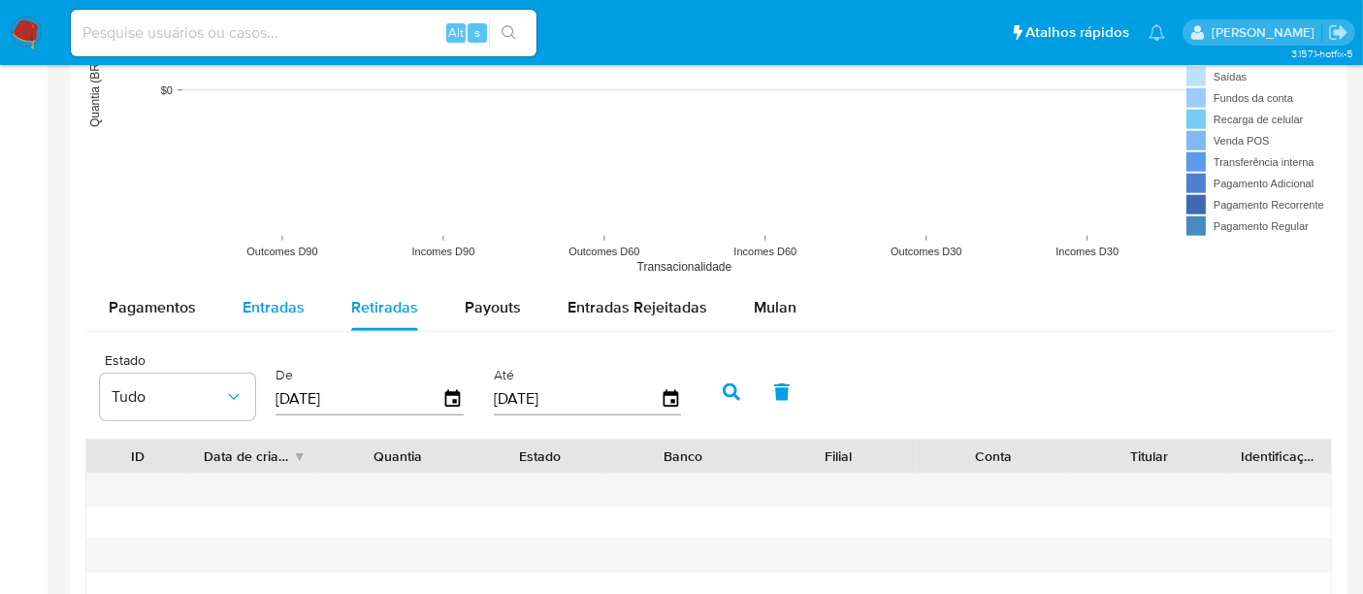
click at [288, 301] on span "Entradas" at bounding box center [274, 307] width 62 height 22
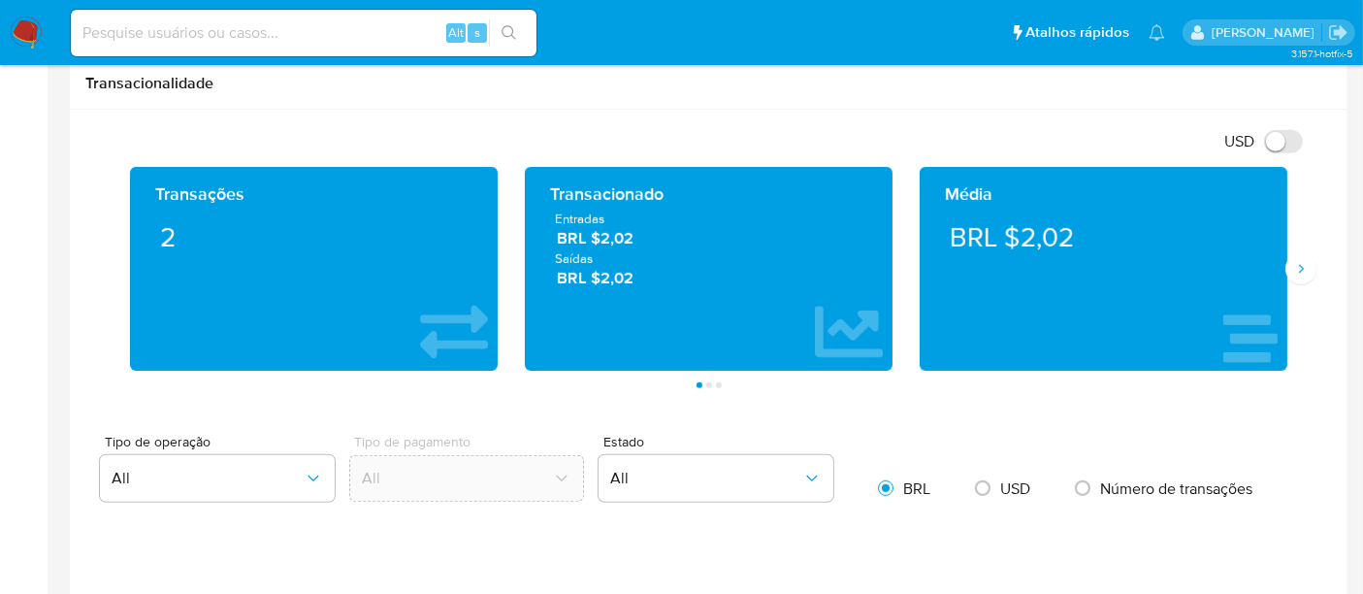
scroll to position [970, 0]
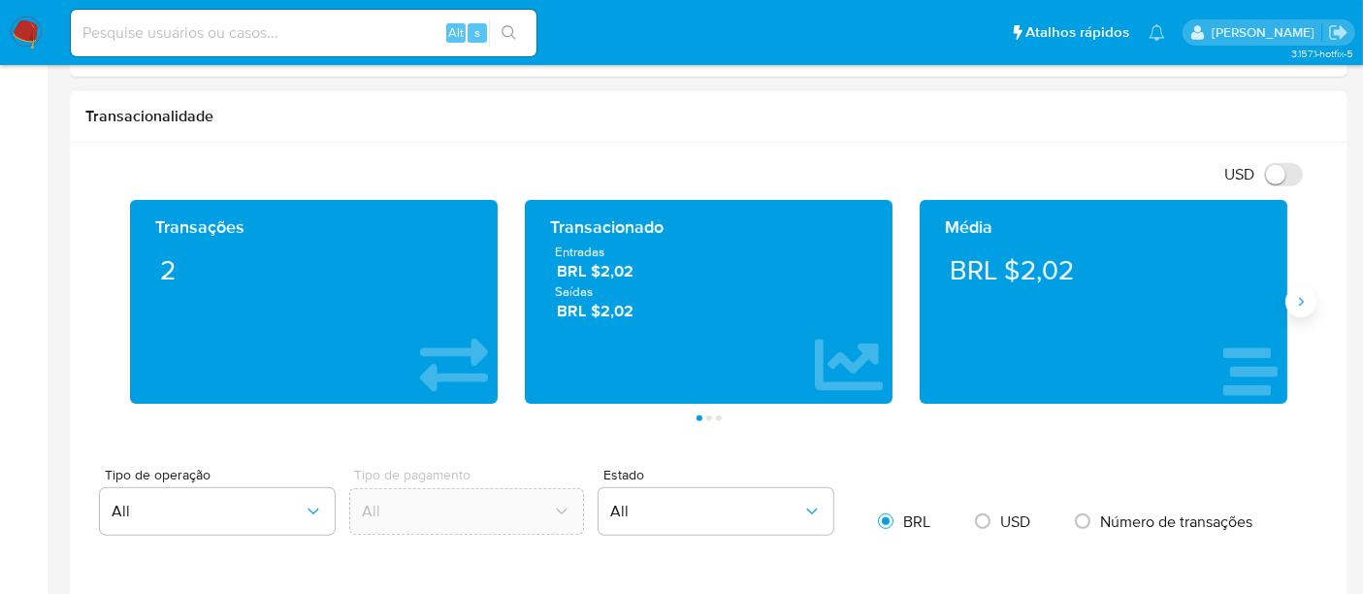
click at [1294, 294] on icon "Siguiente" at bounding box center [1302, 302] width 16 height 16
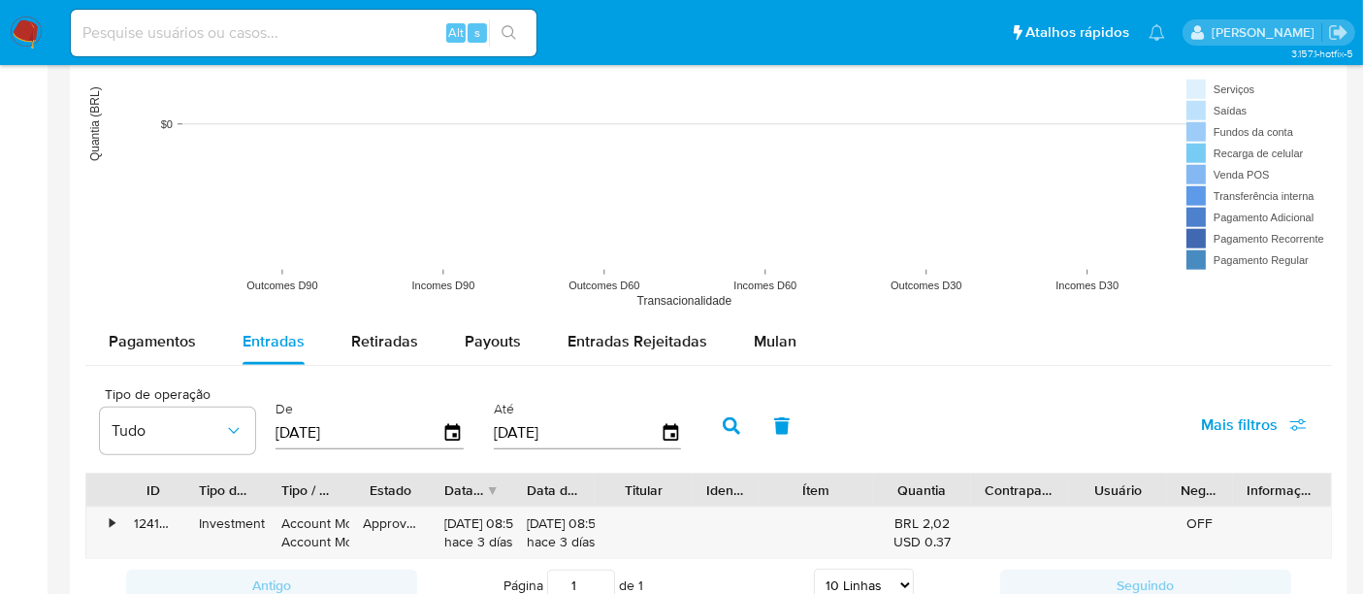
scroll to position [1617, 0]
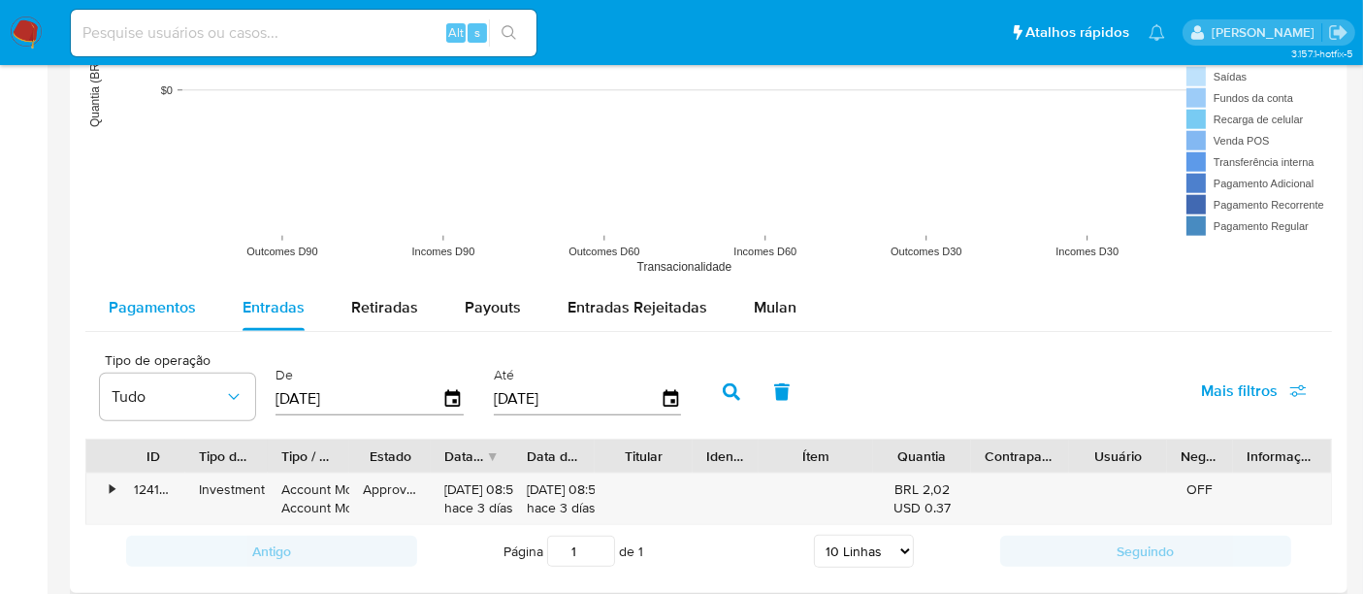
click at [152, 291] on div "Pagamentos" at bounding box center [152, 307] width 87 height 47
click at [151, 300] on span "Pagamentos" at bounding box center [152, 307] width 87 height 22
click at [724, 392] on icon "button" at bounding box center [731, 391] width 17 height 17
click at [278, 317] on div "Entradas" at bounding box center [274, 307] width 62 height 47
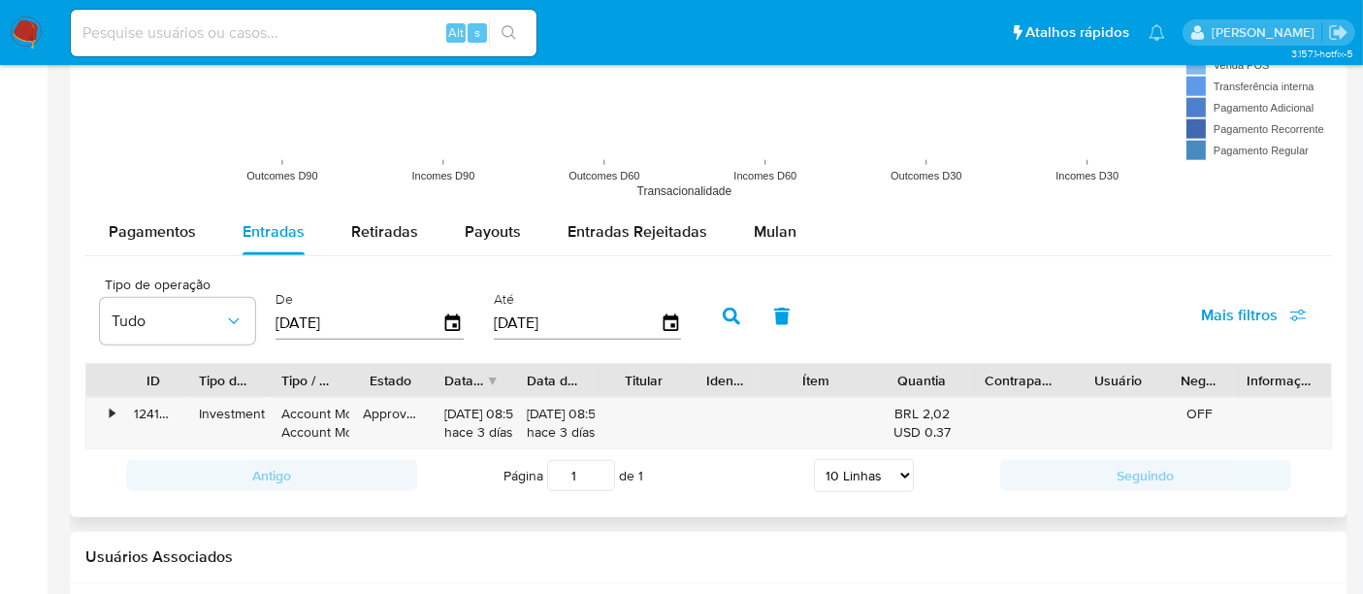
scroll to position [1724, 0]
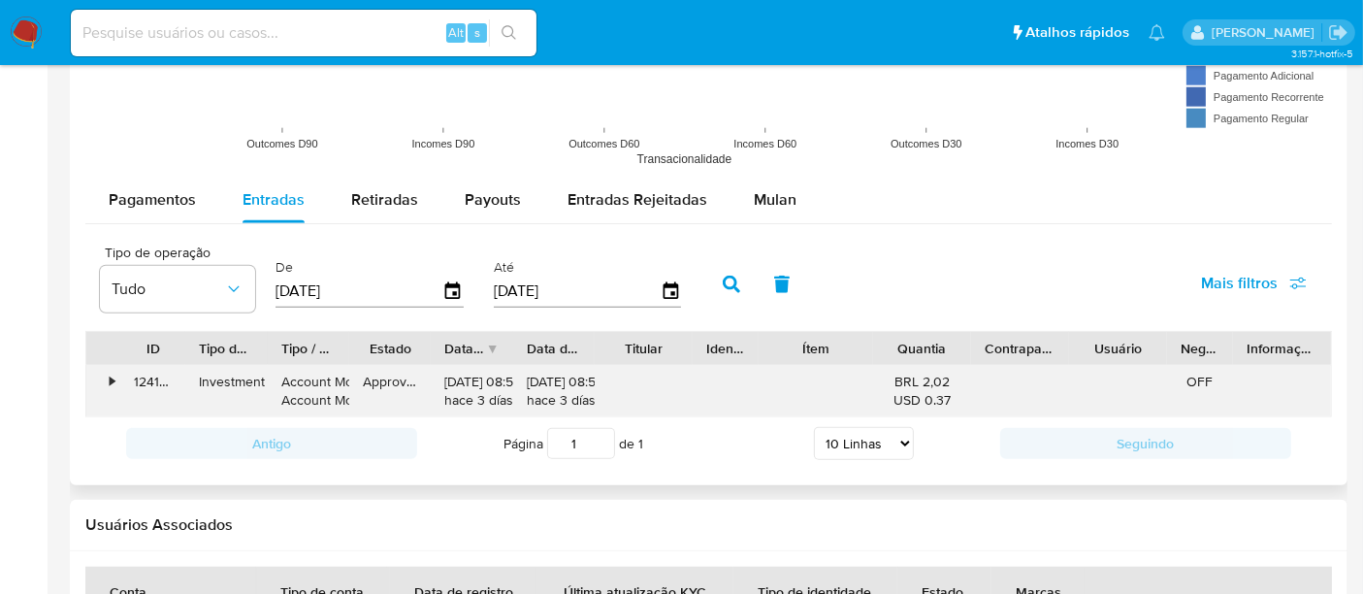
click at [110, 378] on div "•" at bounding box center [112, 382] width 5 height 18
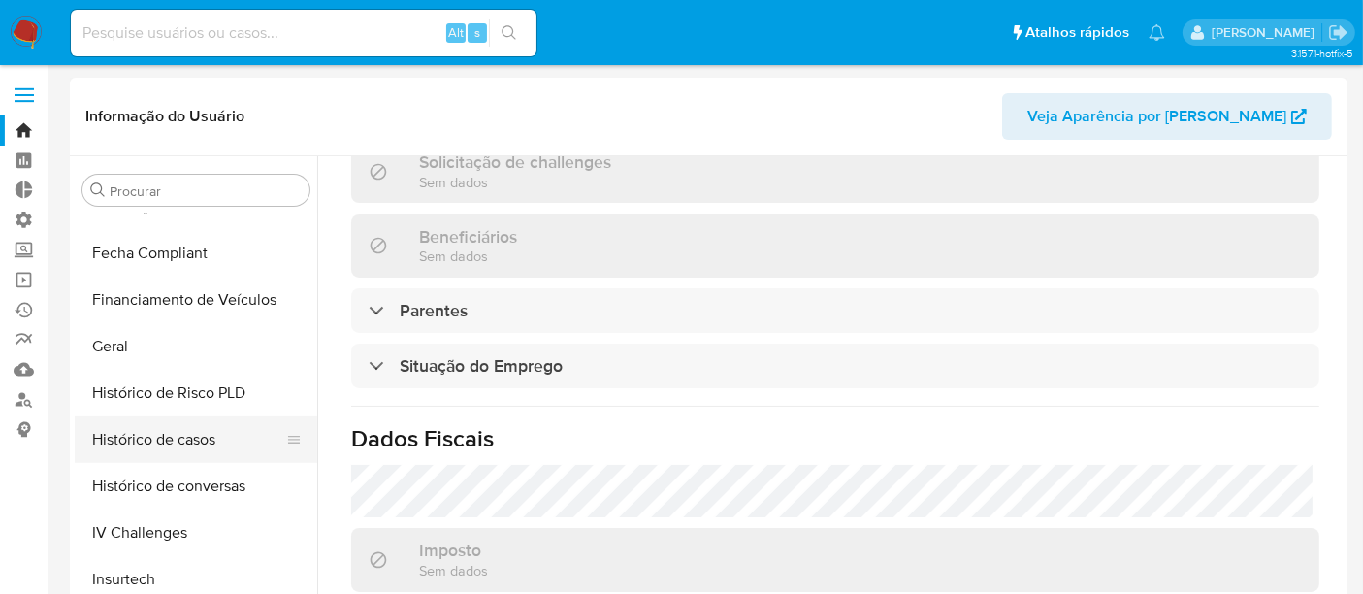
scroll to position [327, 0]
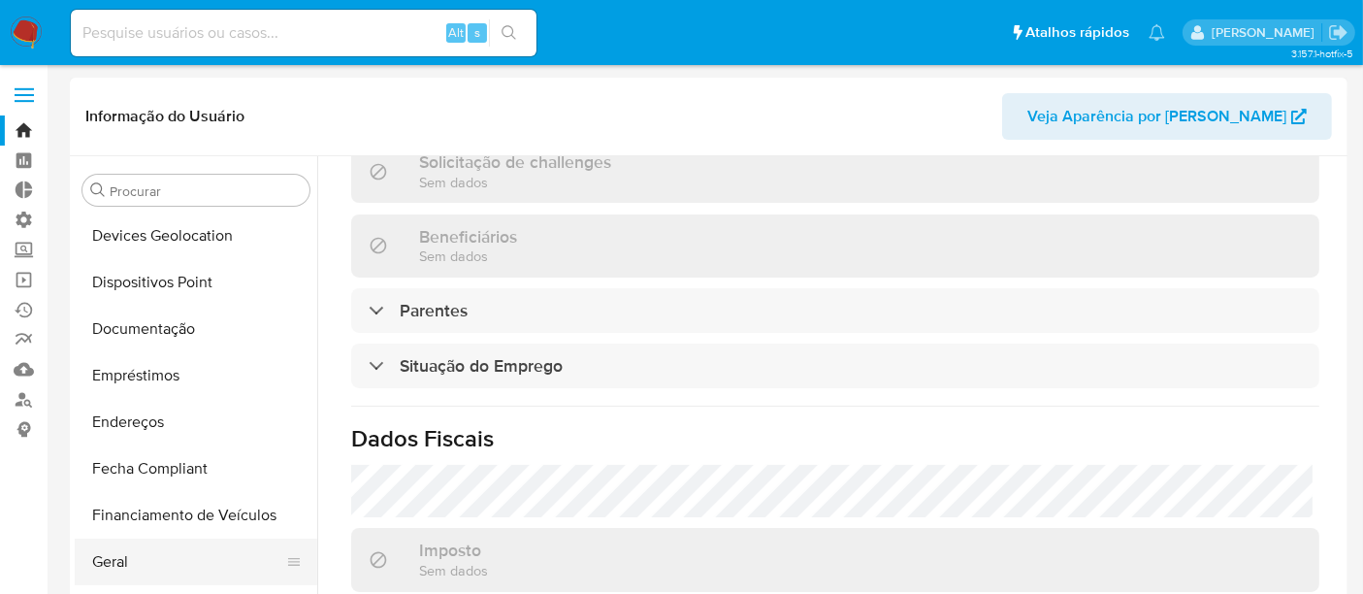
click at [108, 550] on button "Geral" at bounding box center [188, 562] width 227 height 47
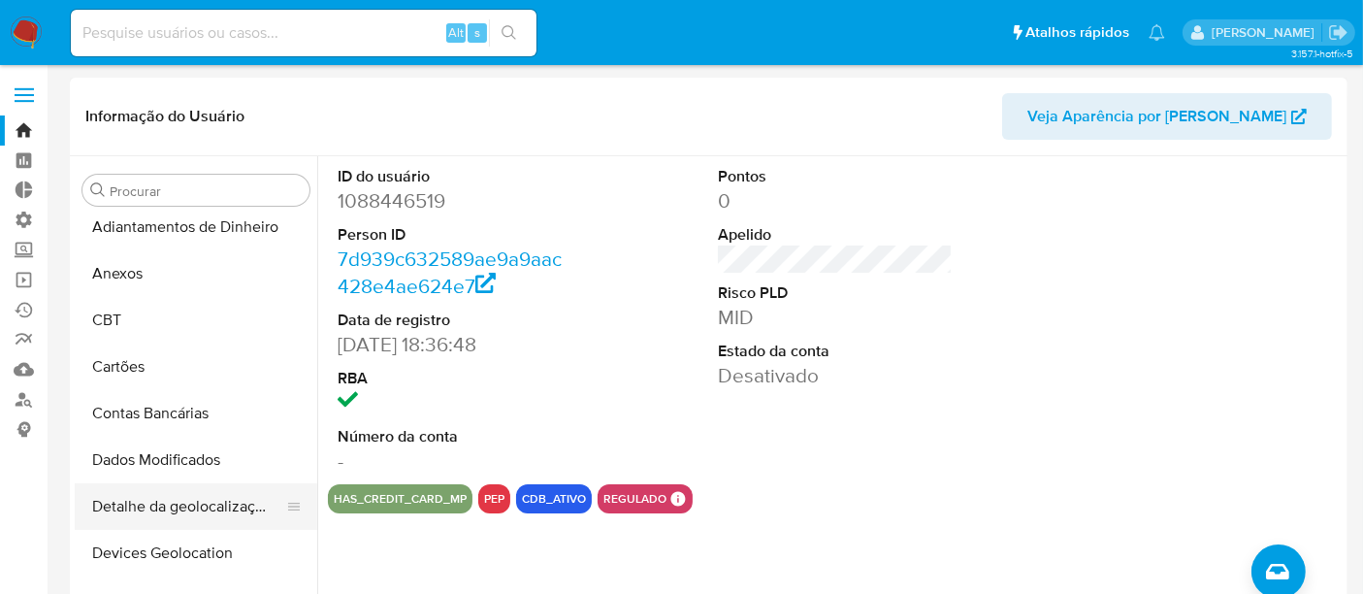
scroll to position [0, 0]
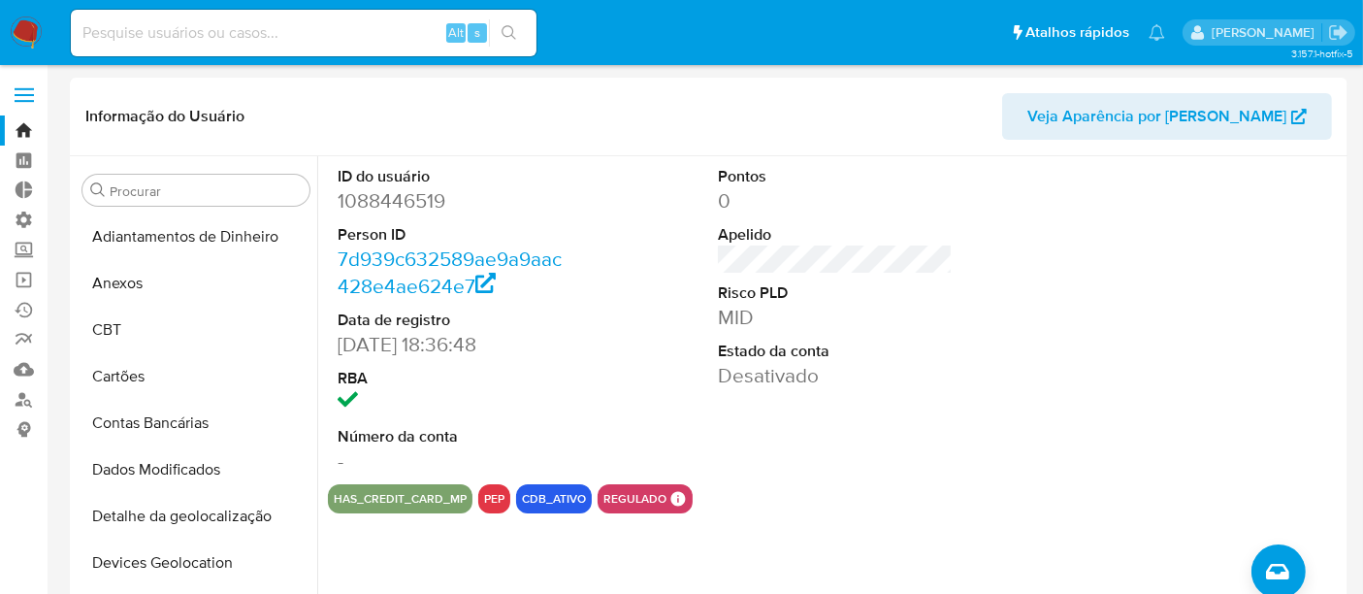
click at [19, 132] on link "Bandeja" at bounding box center [115, 130] width 231 height 30
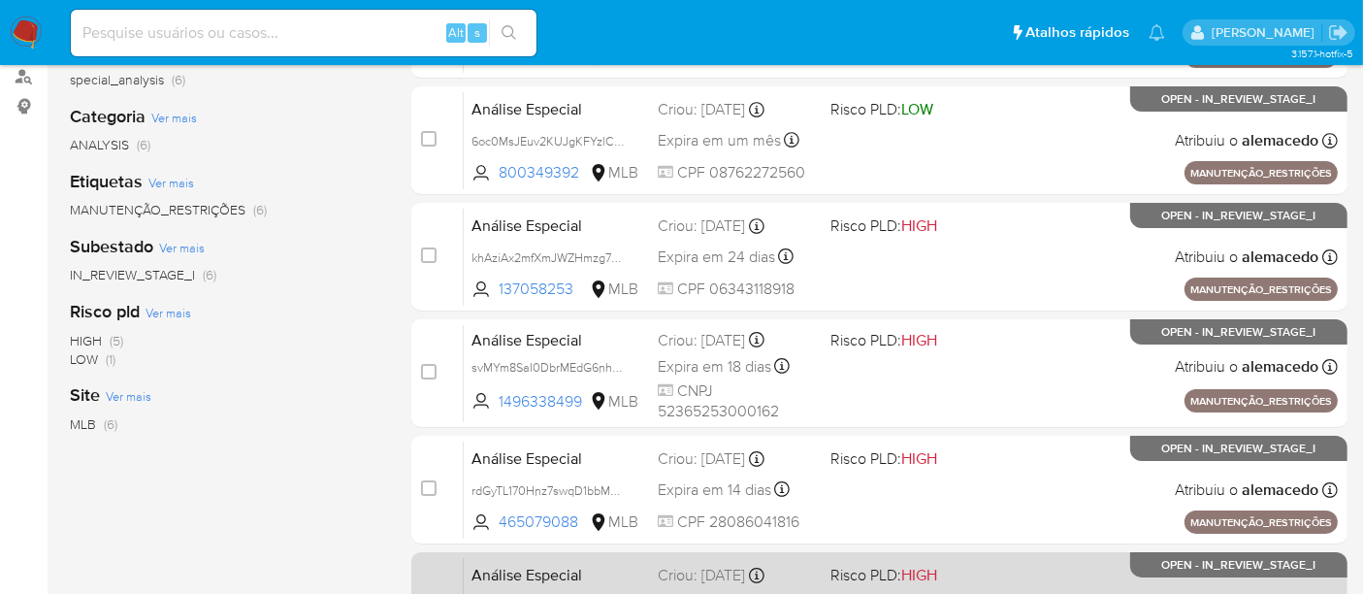
scroll to position [515, 0]
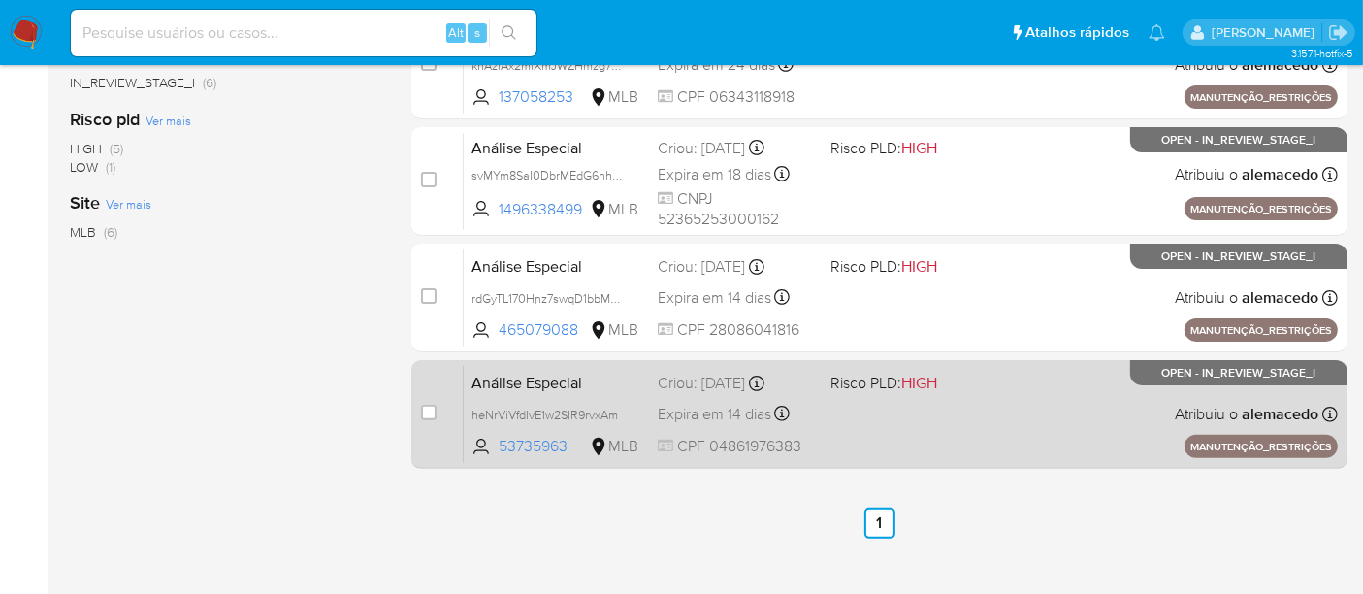
click at [622, 374] on span "Análise Especial" at bounding box center [557, 381] width 171 height 25
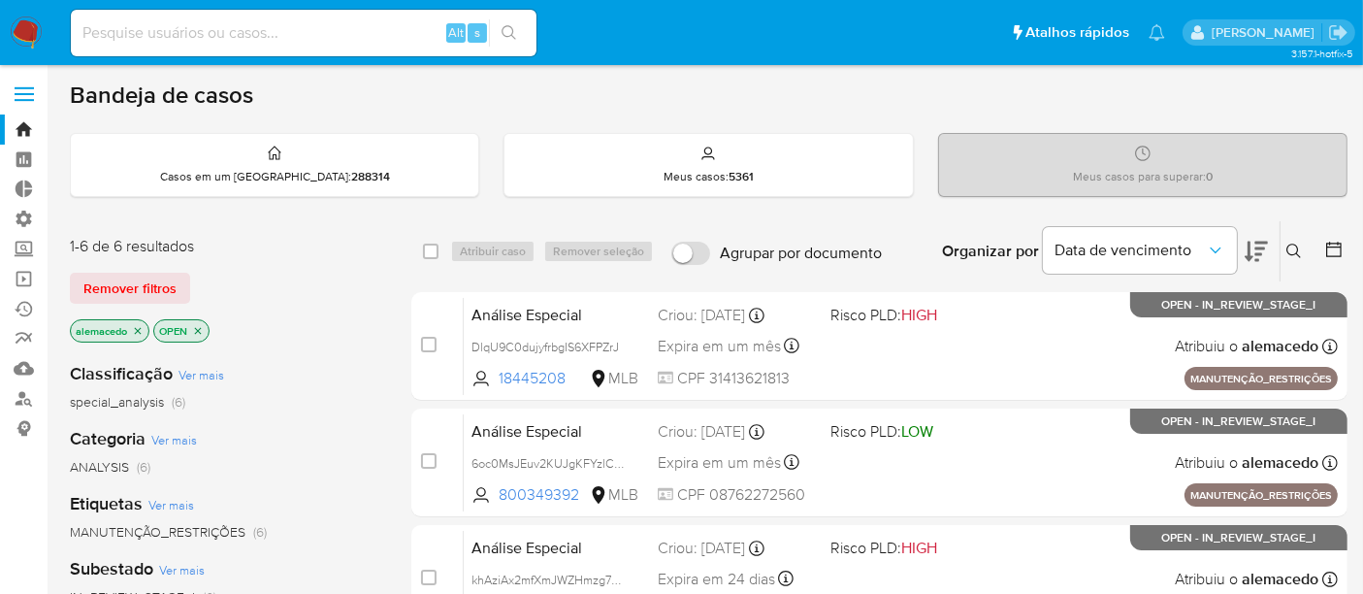
scroll to position [0, 0]
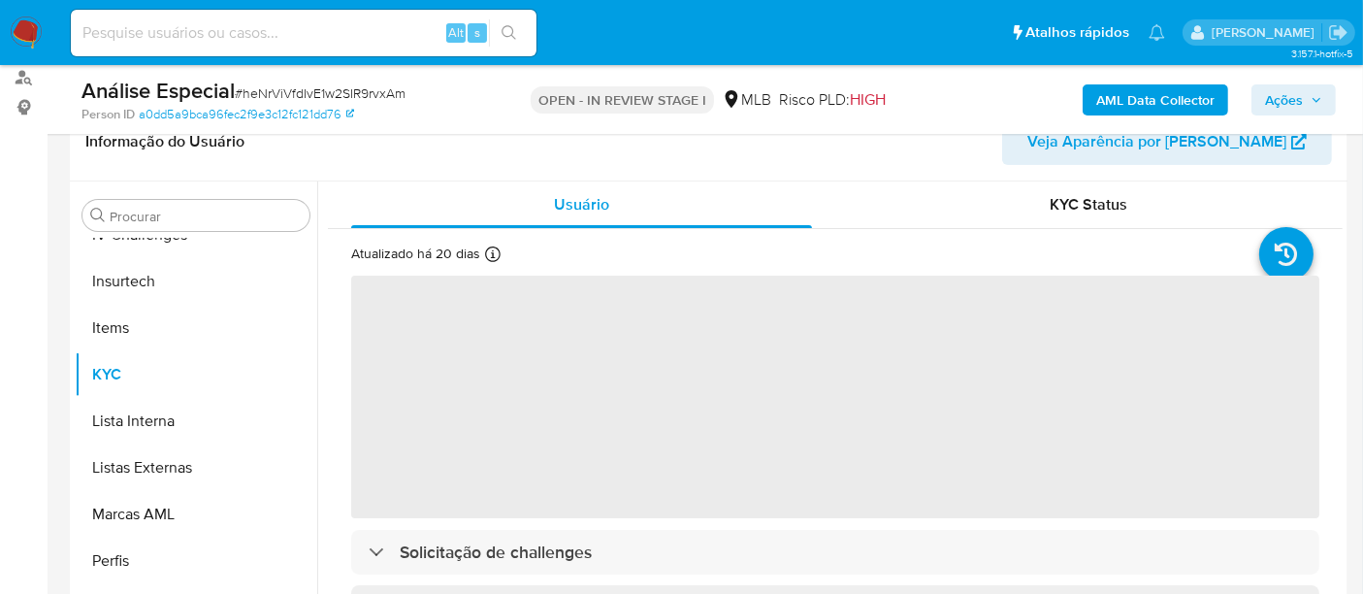
scroll to position [323, 0]
select select "10"
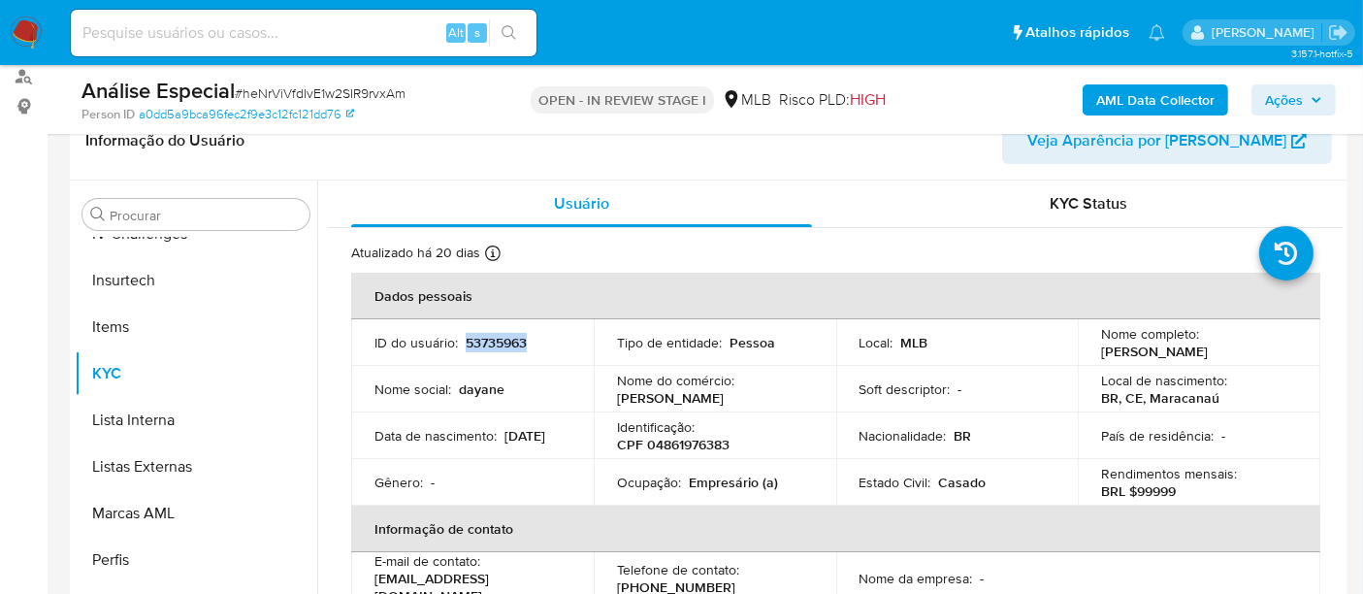
drag, startPoint x: 465, startPoint y: 344, endPoint x: 527, endPoint y: 342, distance: 62.1
click at [527, 342] on div "ID do usuário : 53735963" at bounding box center [473, 342] width 196 height 17
copy p "53735963"
drag, startPoint x: 1097, startPoint y: 351, endPoint x: 1217, endPoint y: 350, distance: 120.3
click at [1217, 350] on div "Nome completo : [PERSON_NAME]" at bounding box center [1199, 342] width 196 height 35
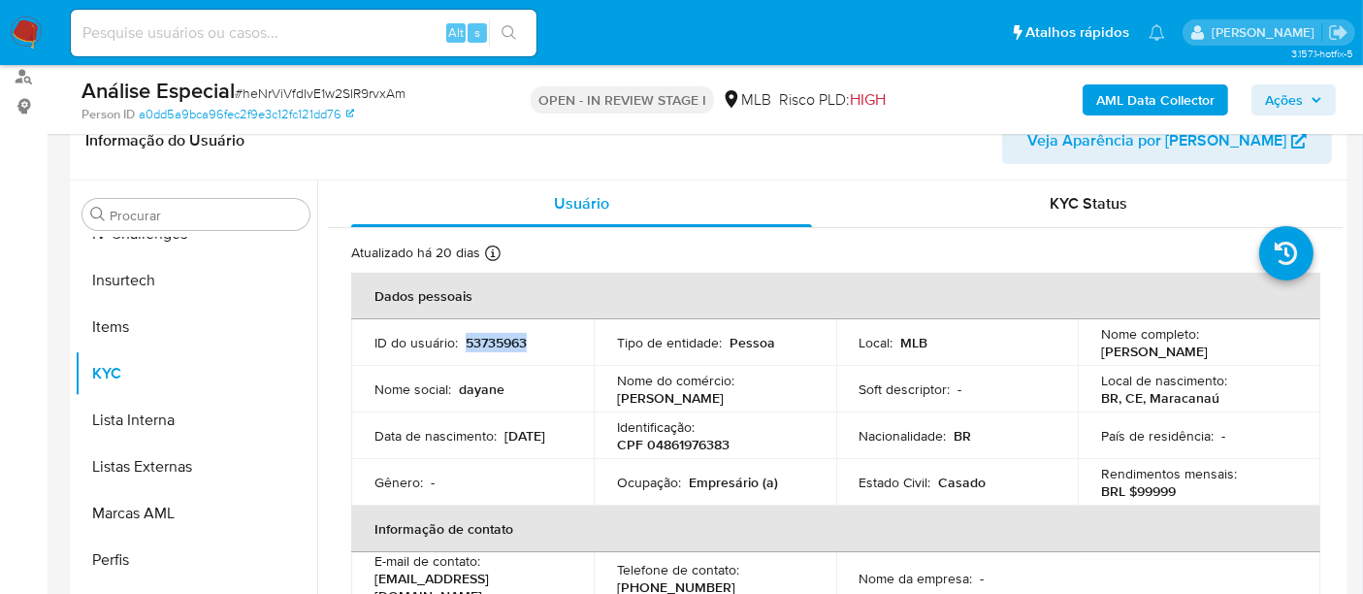
copy p "[PERSON_NAME]"
drag, startPoint x: 644, startPoint y: 442, endPoint x: 748, endPoint y: 442, distance: 103.8
click at [748, 442] on div "Identificação : CPF 04861976383" at bounding box center [715, 435] width 196 height 35
copy p "04861976383"
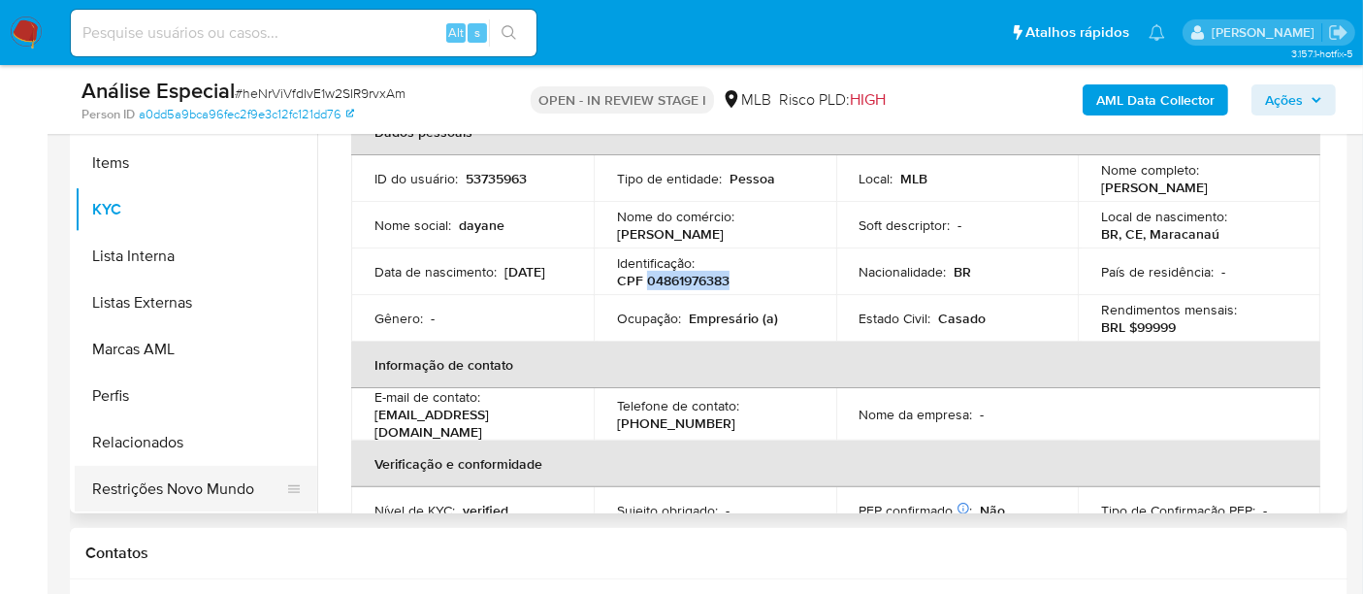
scroll to position [539, 0]
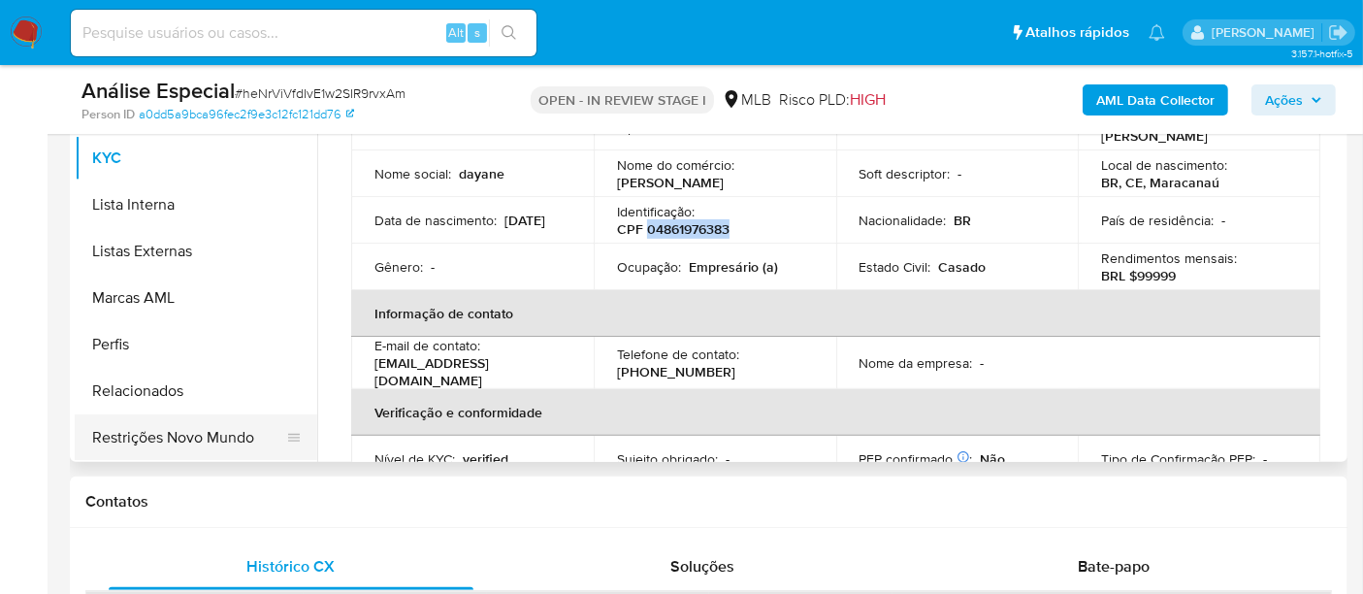
click at [149, 434] on button "Restrições Novo Mundo" at bounding box center [188, 437] width 227 height 47
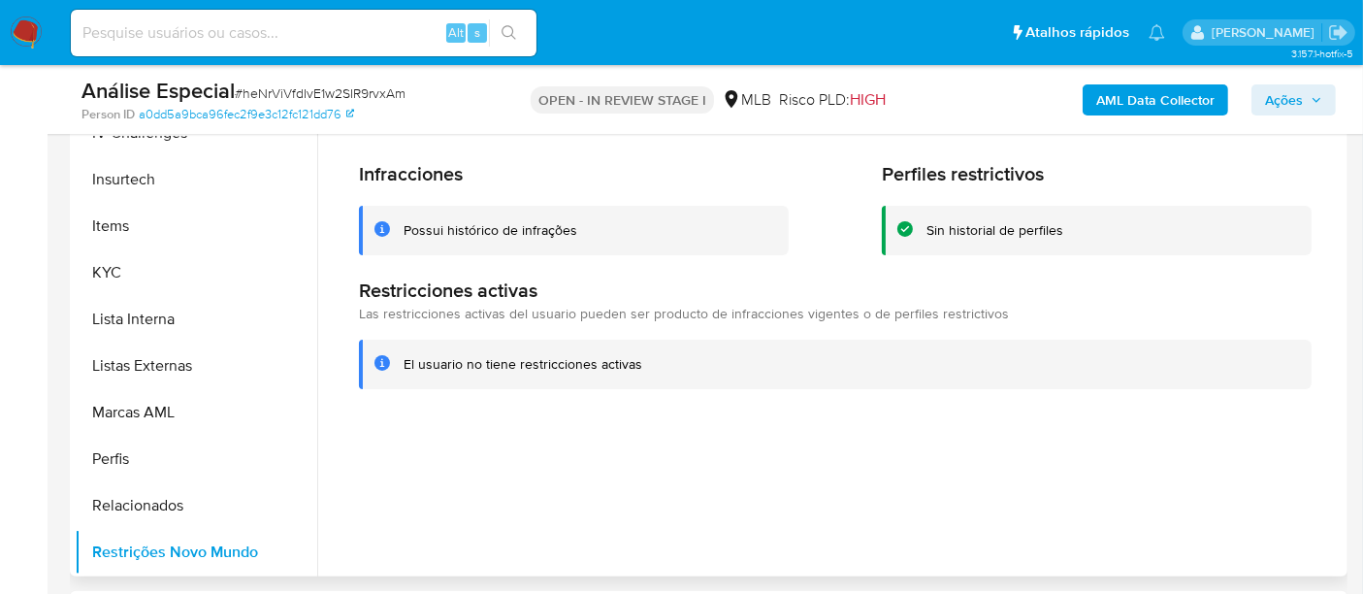
scroll to position [215, 0]
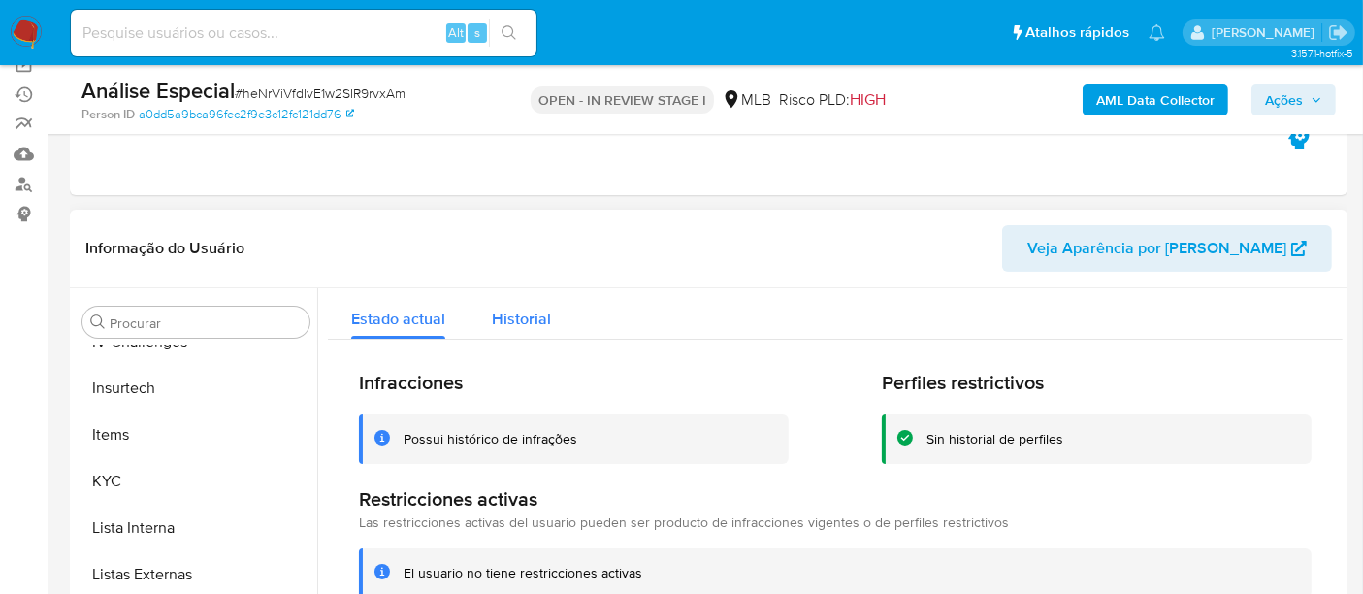
click at [519, 317] on span "Historial" at bounding box center [521, 319] width 59 height 22
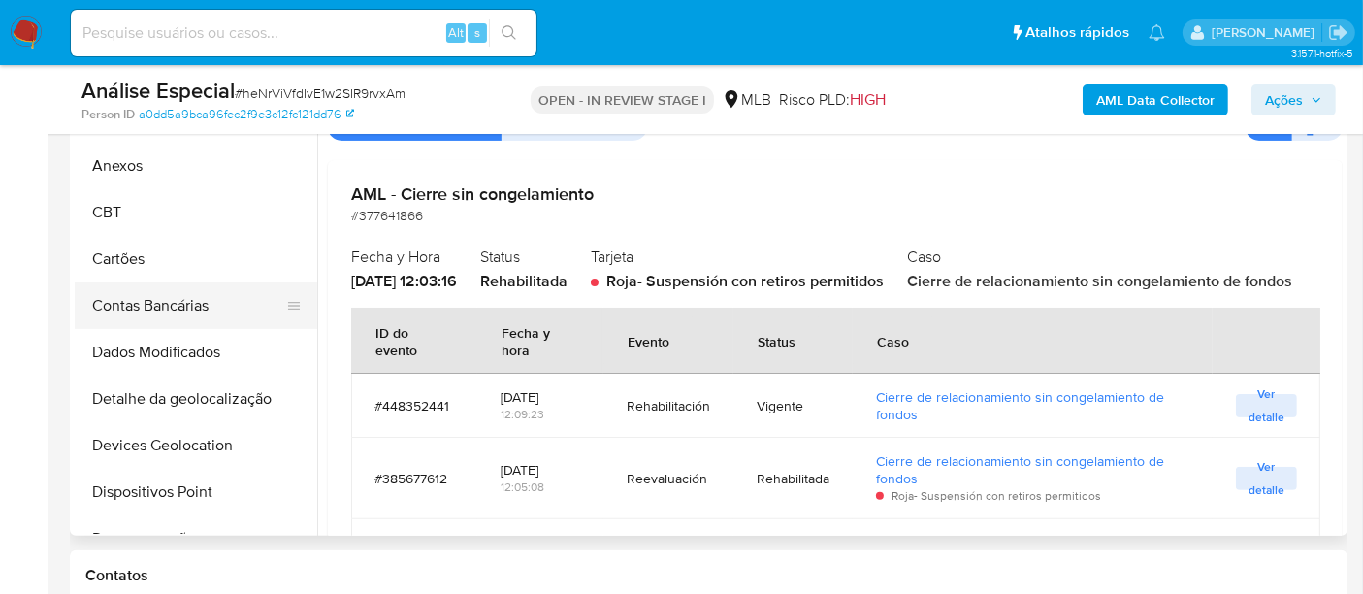
scroll to position [431, 0]
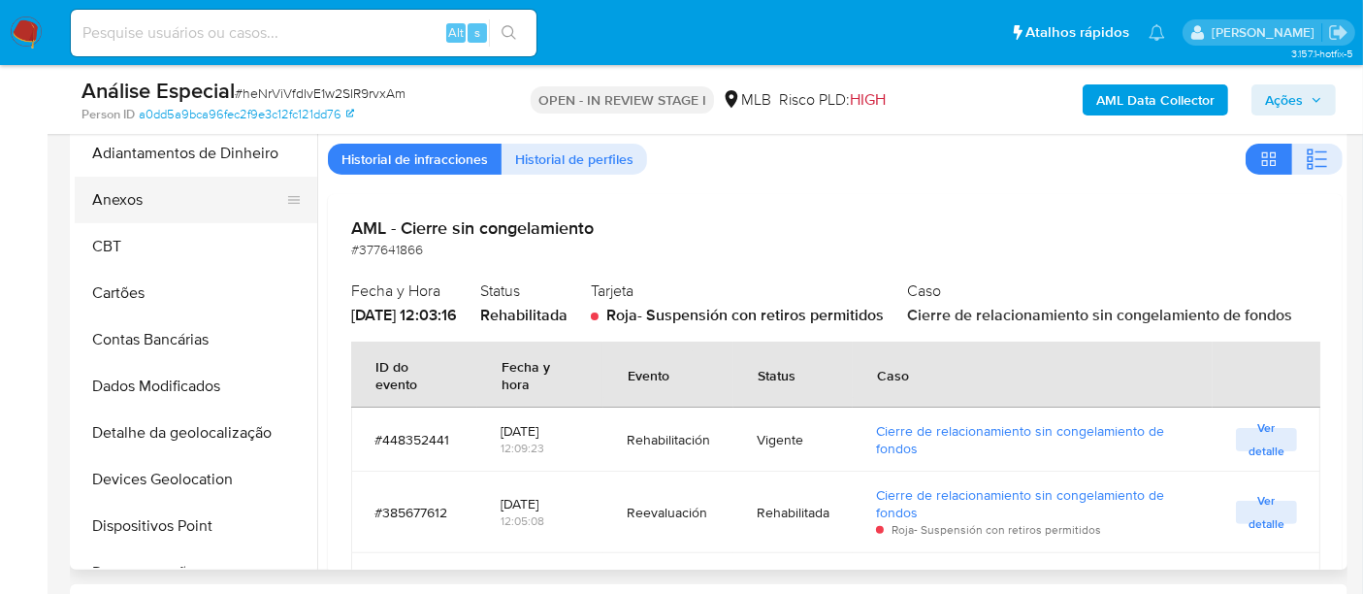
click at [136, 198] on button "Anexos" at bounding box center [188, 200] width 227 height 47
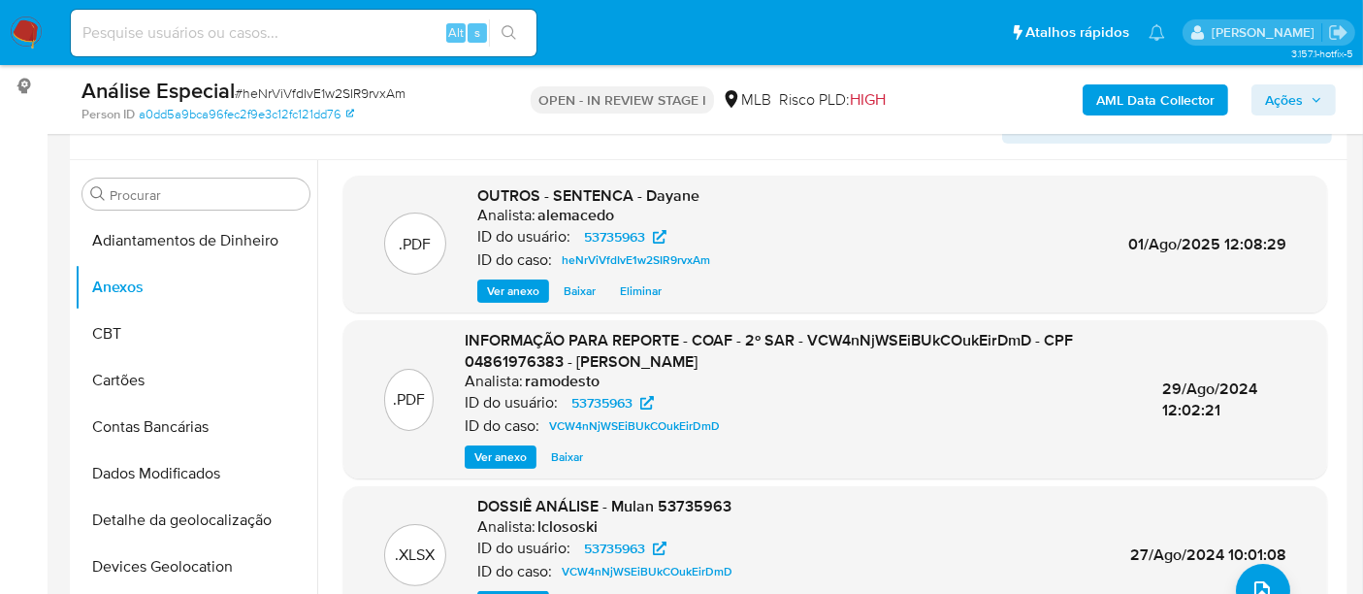
scroll to position [215, 0]
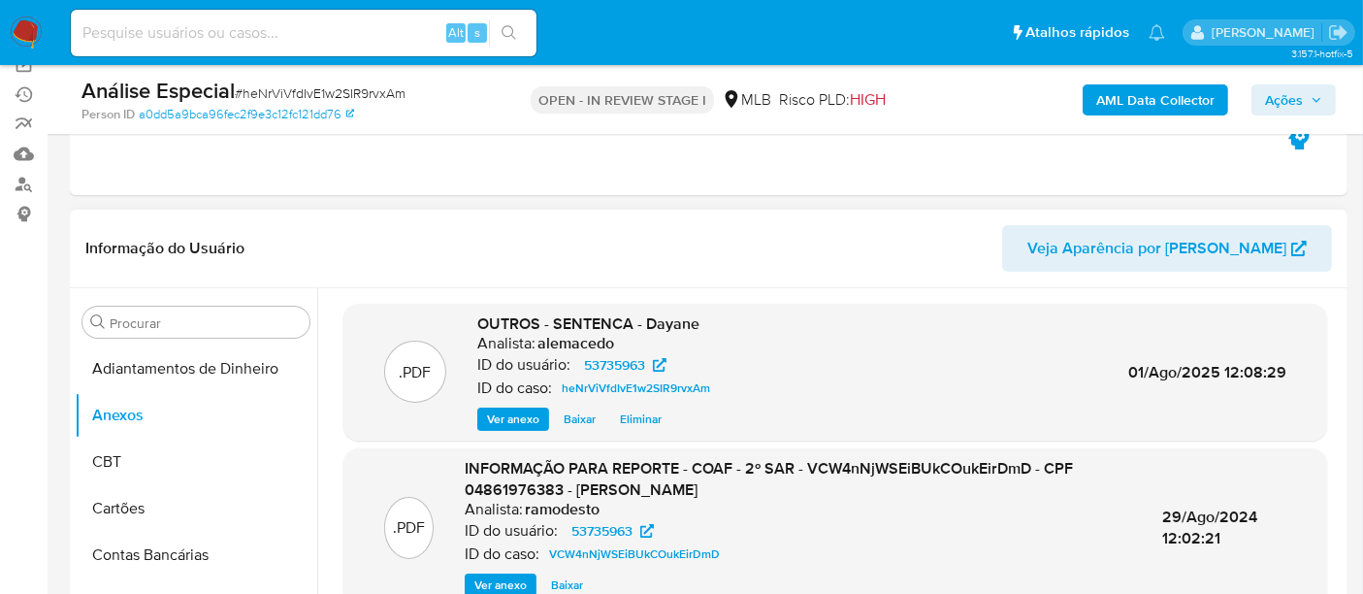
click at [507, 410] on span "Ver anexo" at bounding box center [513, 419] width 52 height 19
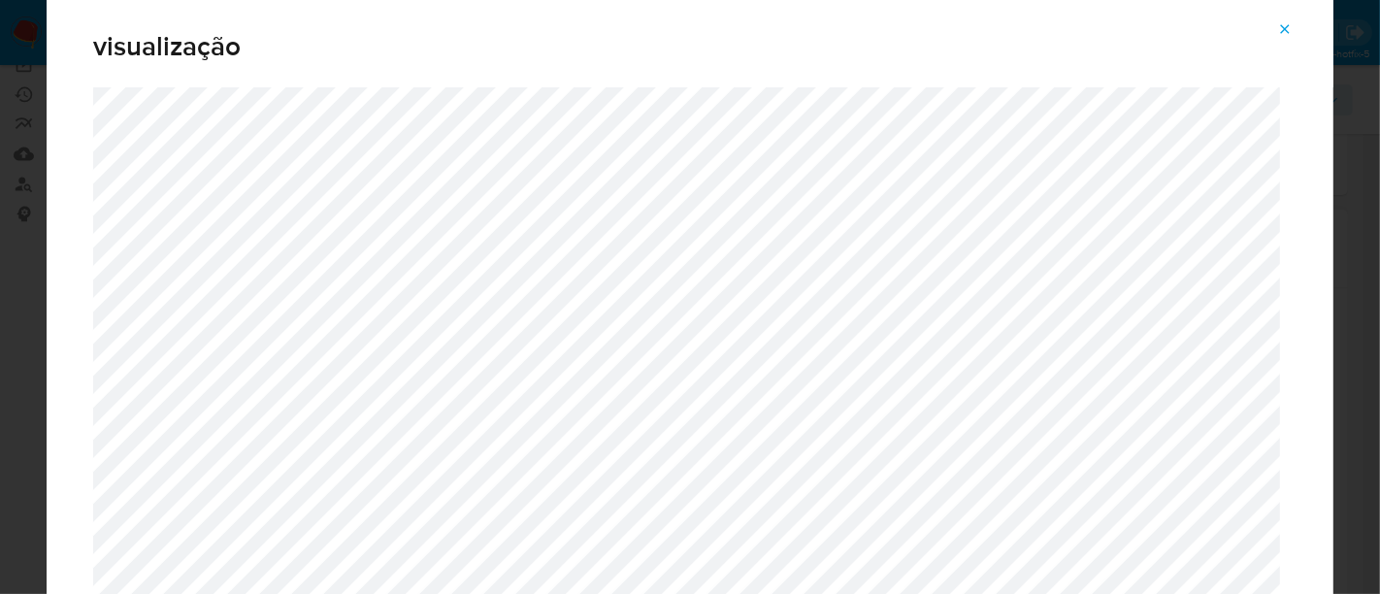
click at [1280, 26] on icon "Attachment preview" at bounding box center [1285, 29] width 16 height 16
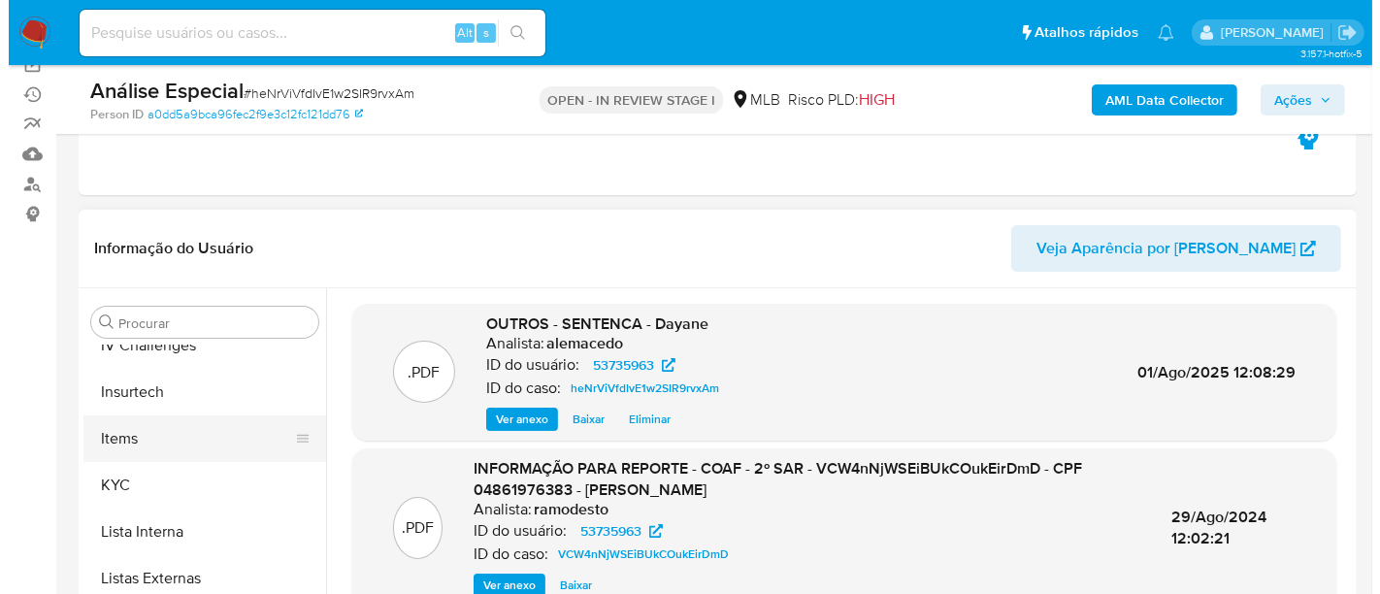
scroll to position [866, 0]
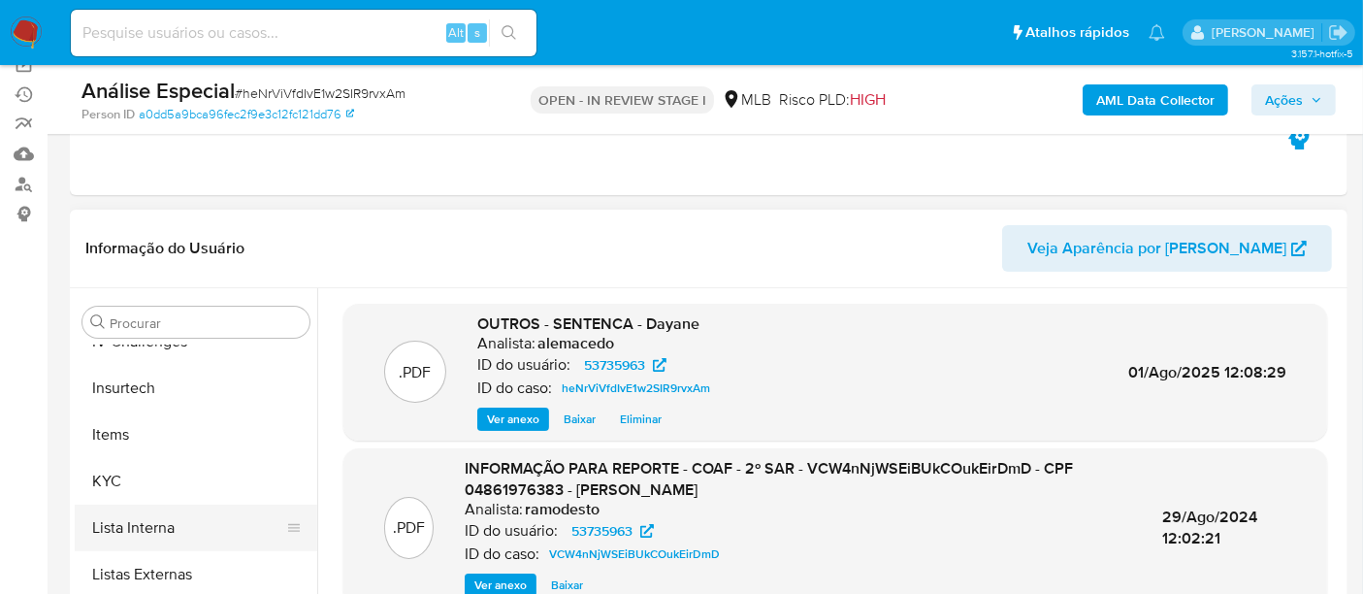
click at [153, 522] on button "Lista Interna" at bounding box center [188, 528] width 227 height 47
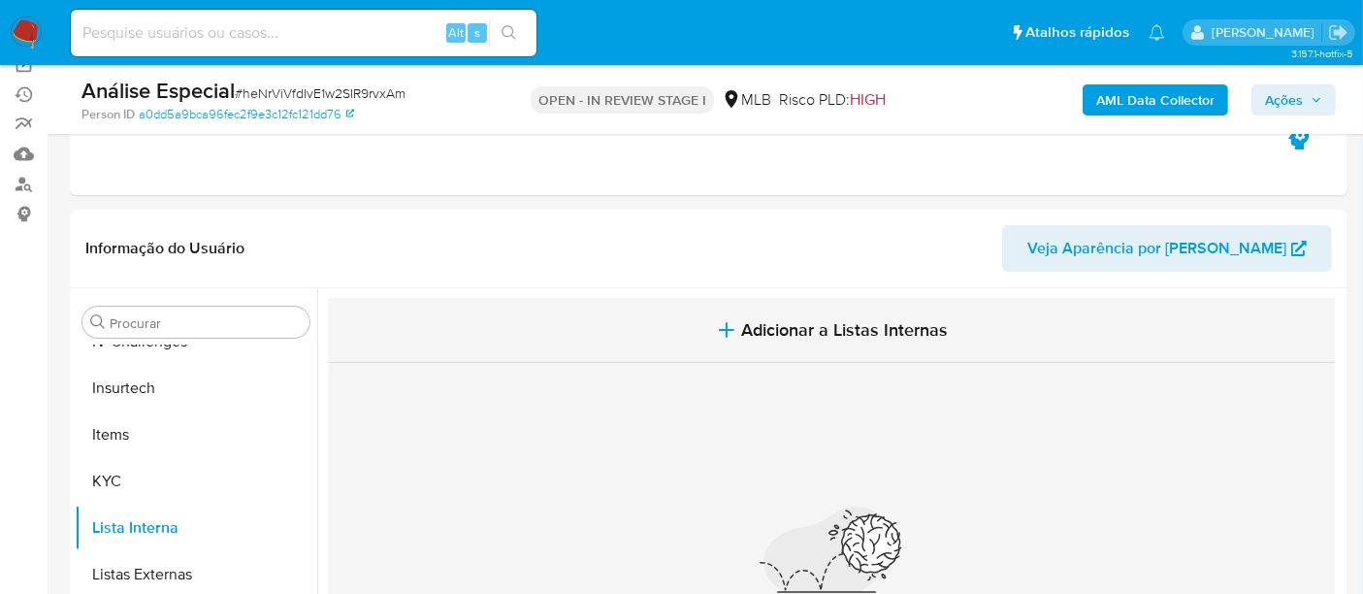
click at [820, 320] on span "Adicionar a Listas Internas" at bounding box center [845, 329] width 207 height 21
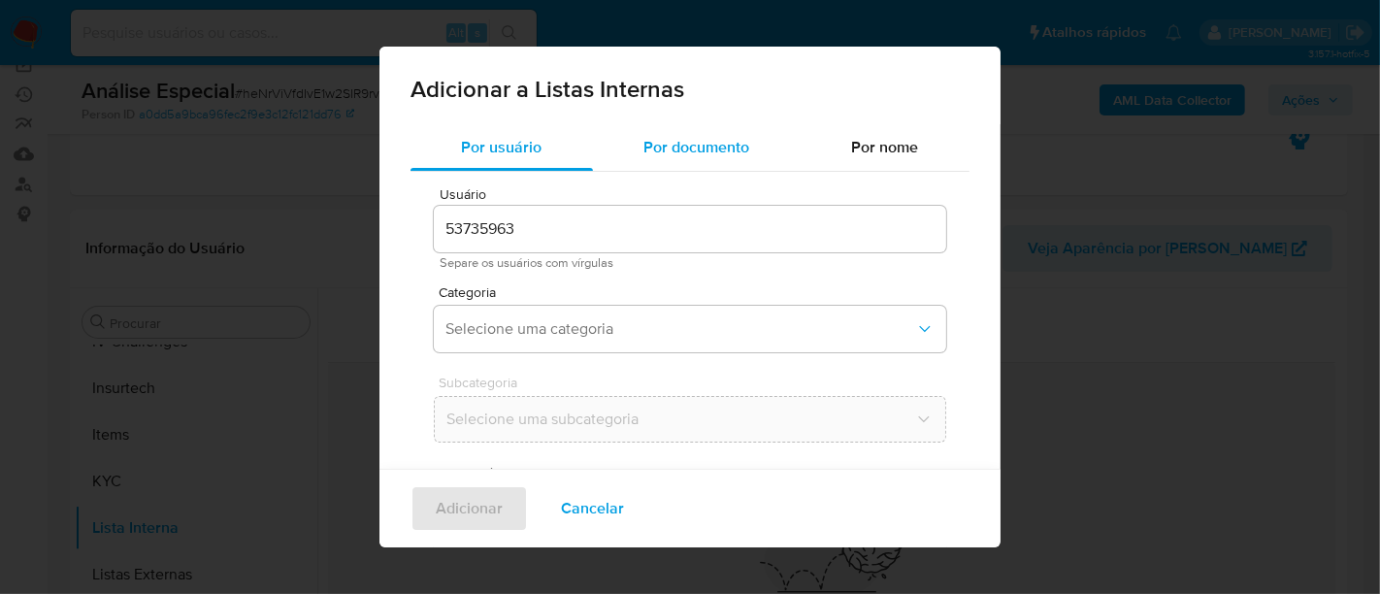
click at [716, 156] on span "Por documento" at bounding box center [697, 147] width 106 height 22
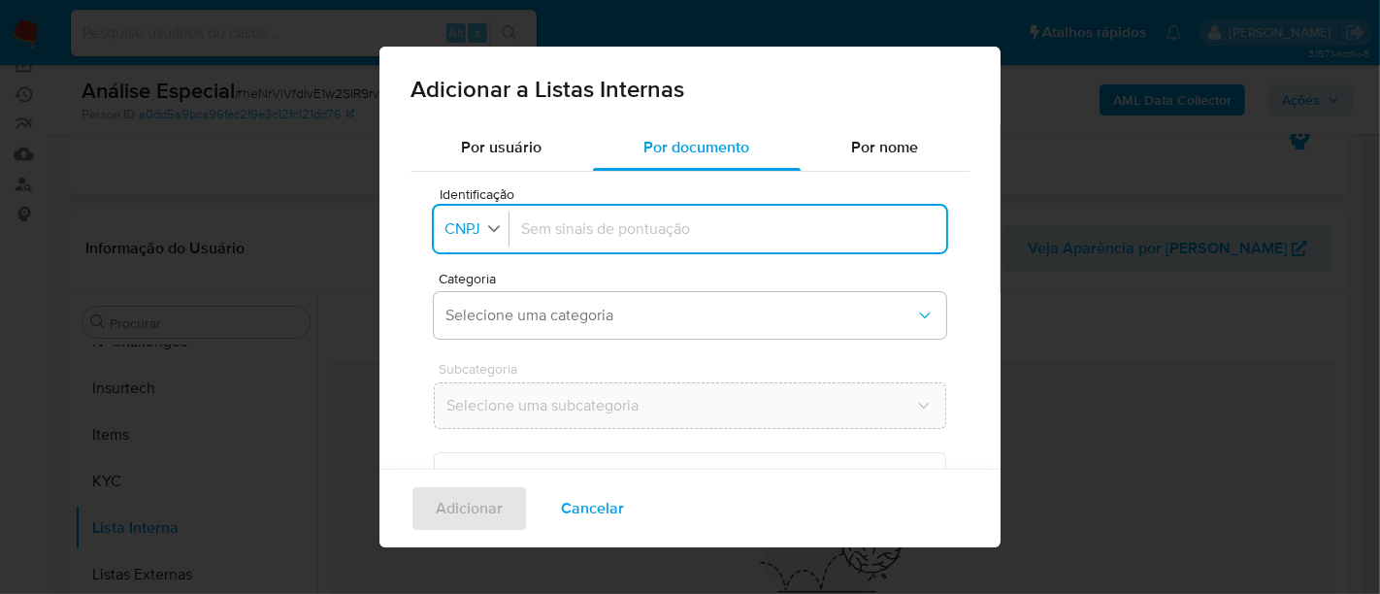
click at [473, 228] on span "CNPJ" at bounding box center [462, 228] width 40 height 19
click at [471, 303] on span "CPF" at bounding box center [460, 312] width 28 height 19
click at [592, 320] on span "Selecione uma categoria" at bounding box center [680, 315] width 470 height 19
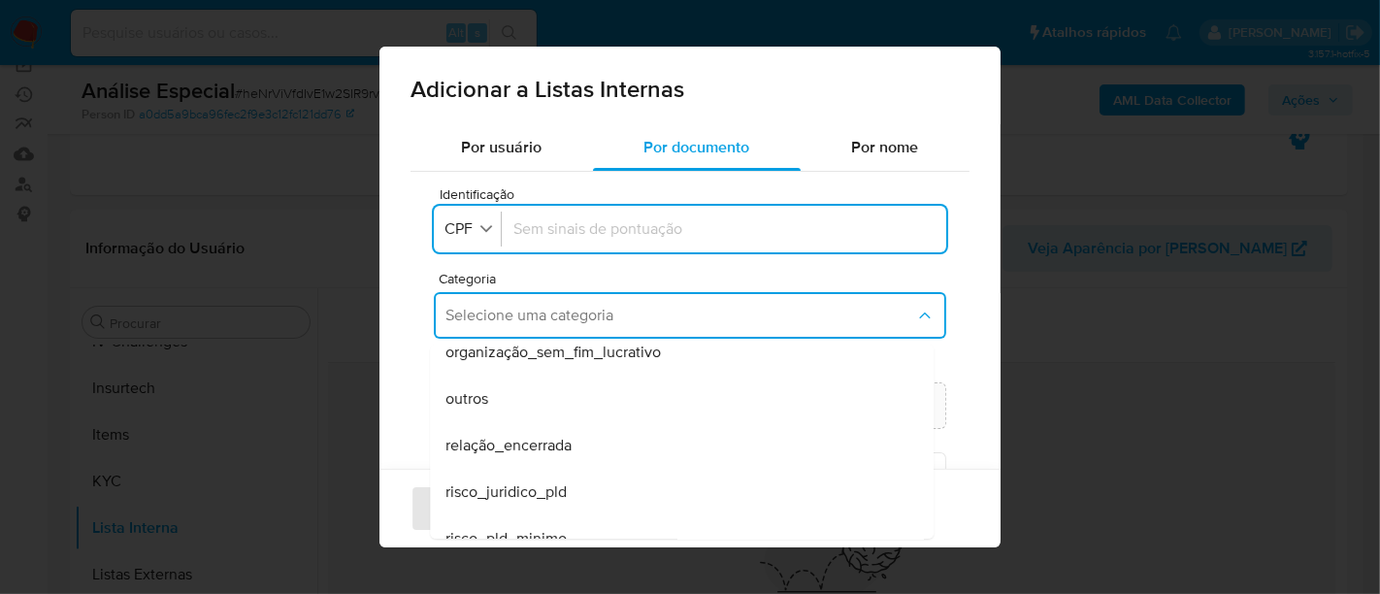
scroll to position [505, 0]
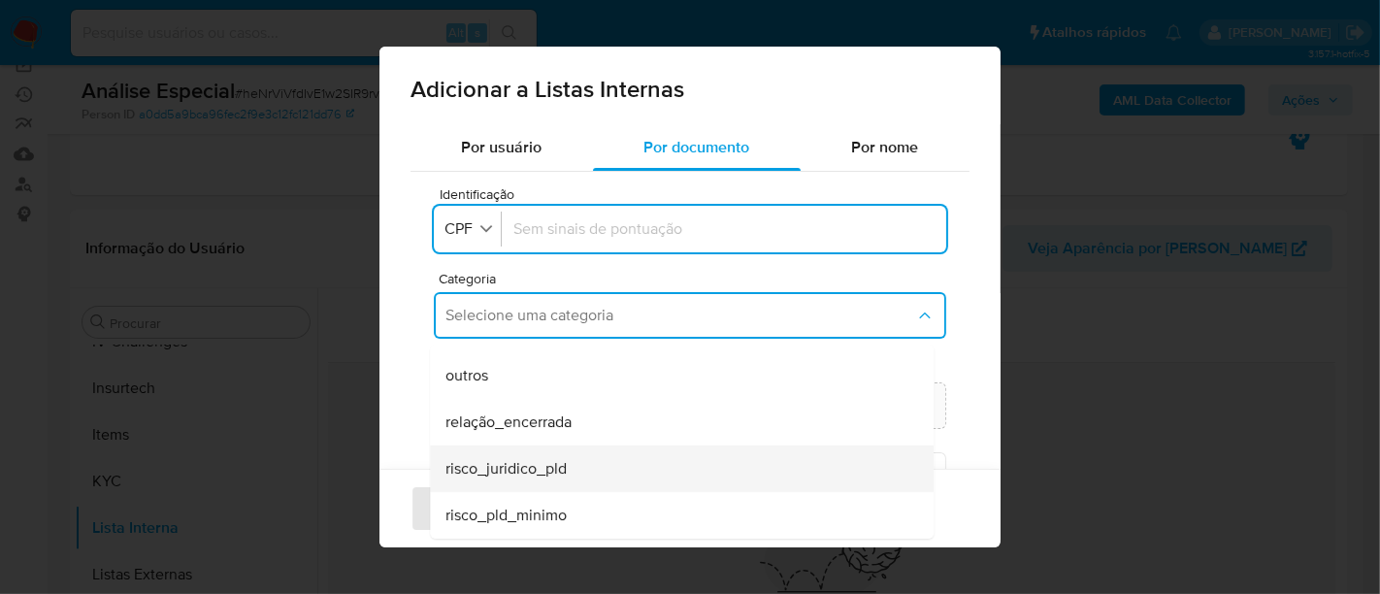
click at [550, 470] on span "risco_juridico_pld" at bounding box center [505, 468] width 121 height 19
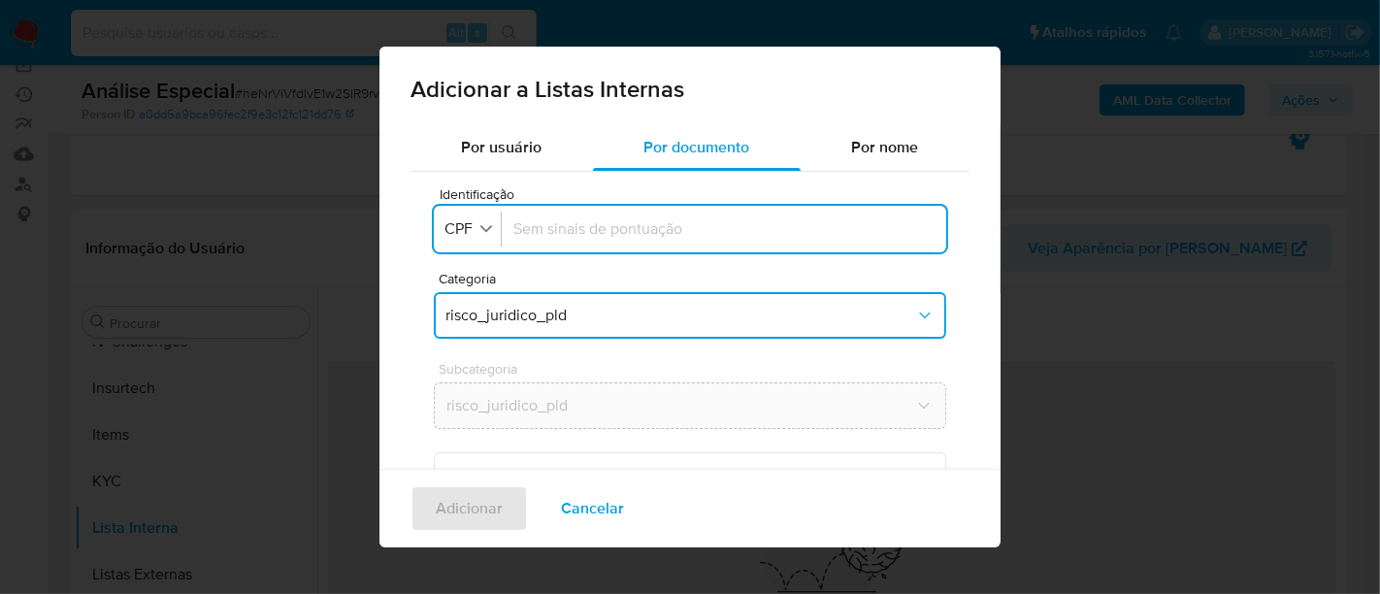
click at [559, 232] on input "Identificação" at bounding box center [723, 228] width 421 height 21
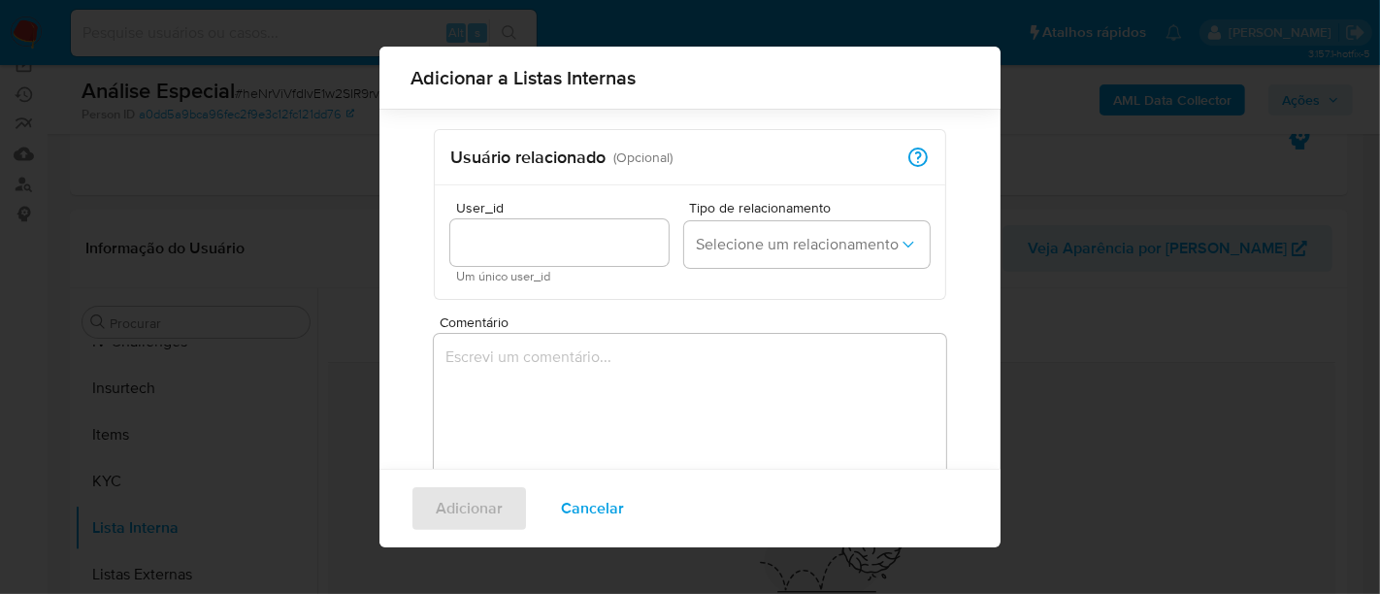
scroll to position [404, 0]
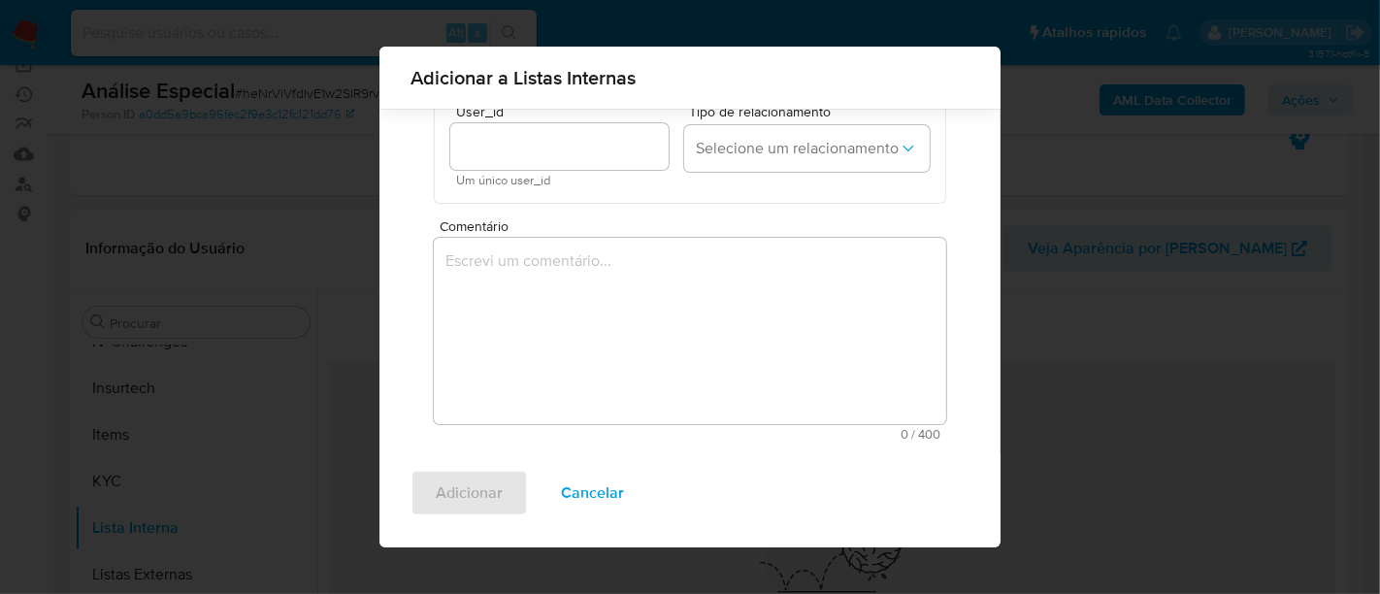
type input "04861976383"
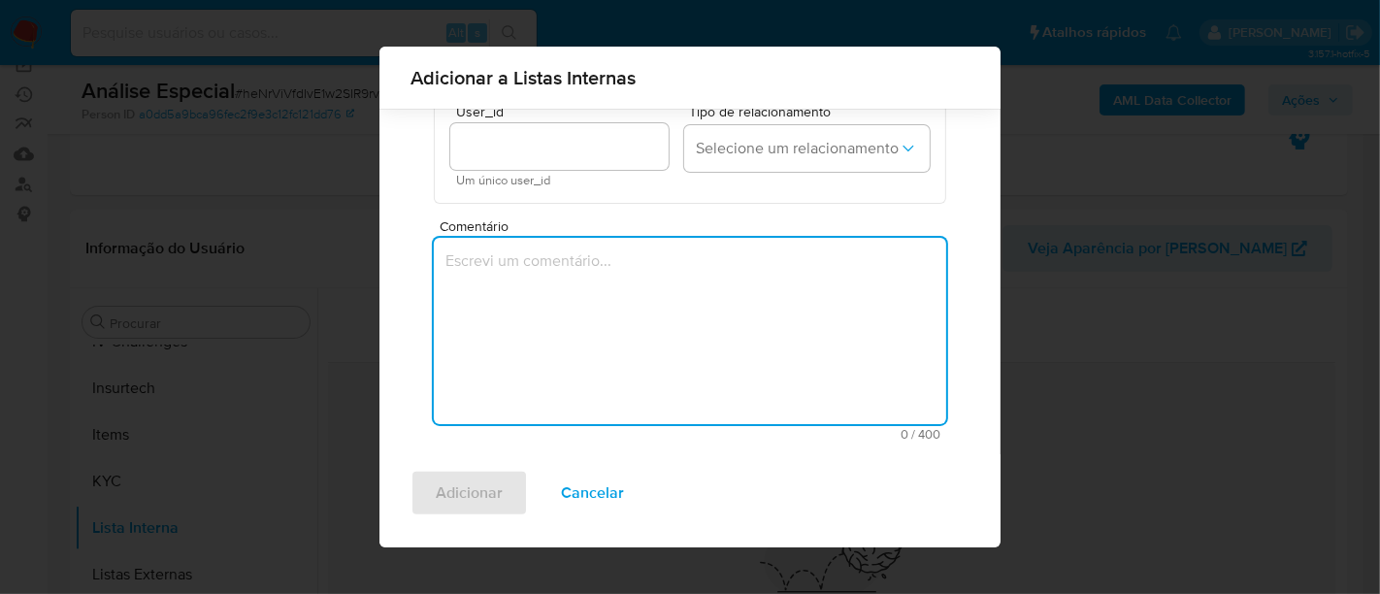
click at [550, 270] on textarea "Comentário" at bounding box center [690, 331] width 512 height 186
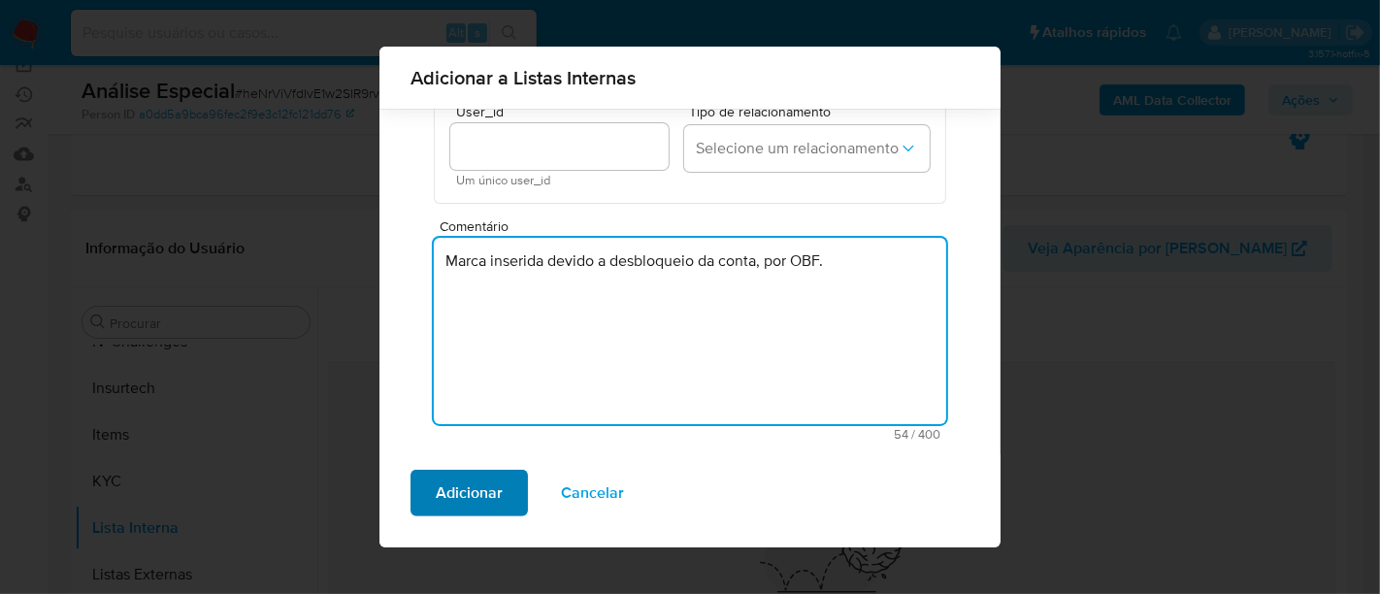
type textarea "Marca inserida devido a desbloqueio da conta, por OBF."
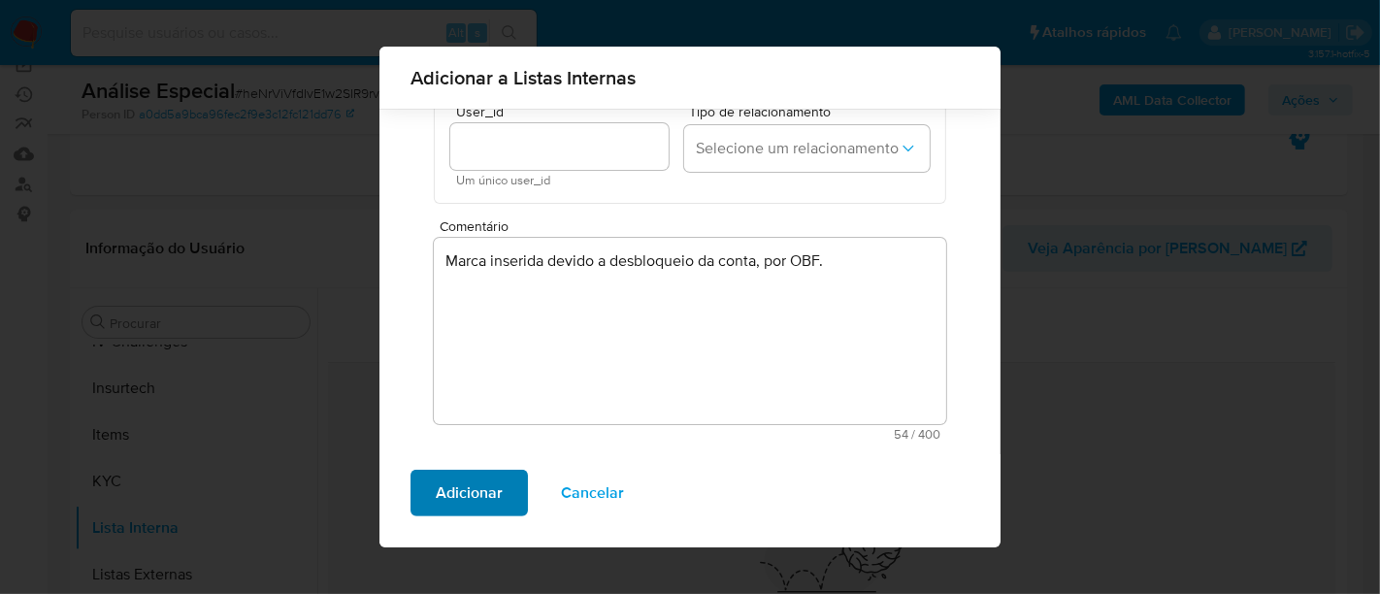
click at [470, 484] on span "Adicionar" at bounding box center [469, 493] width 67 height 43
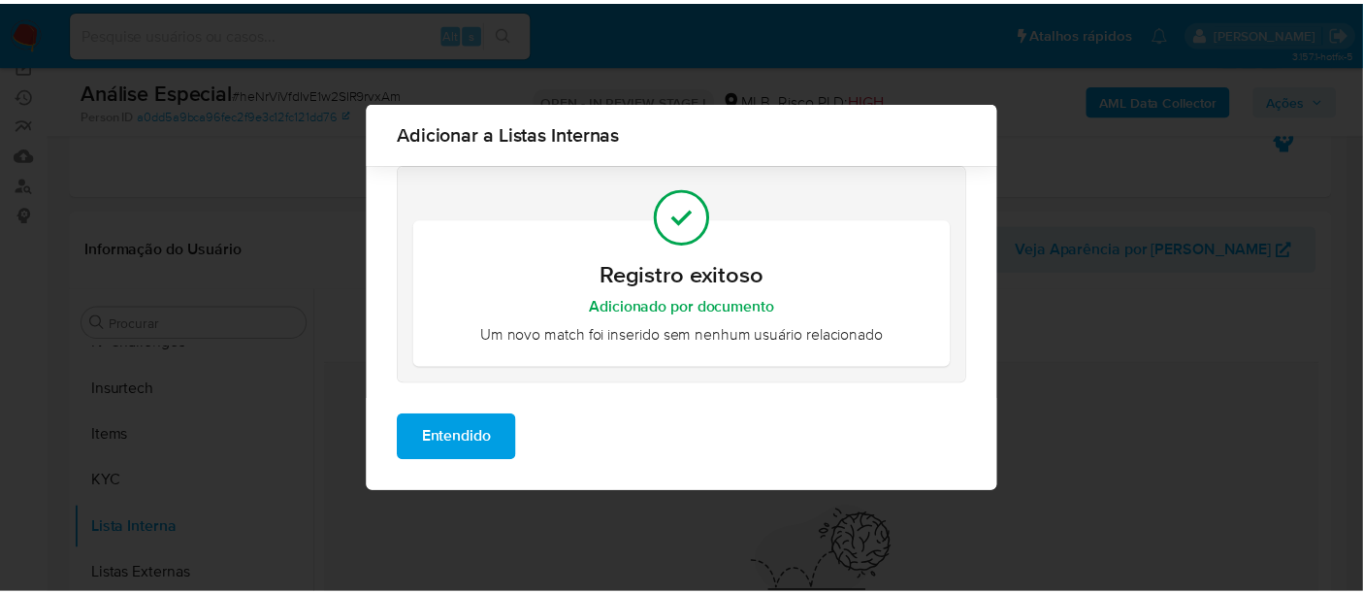
scroll to position [0, 0]
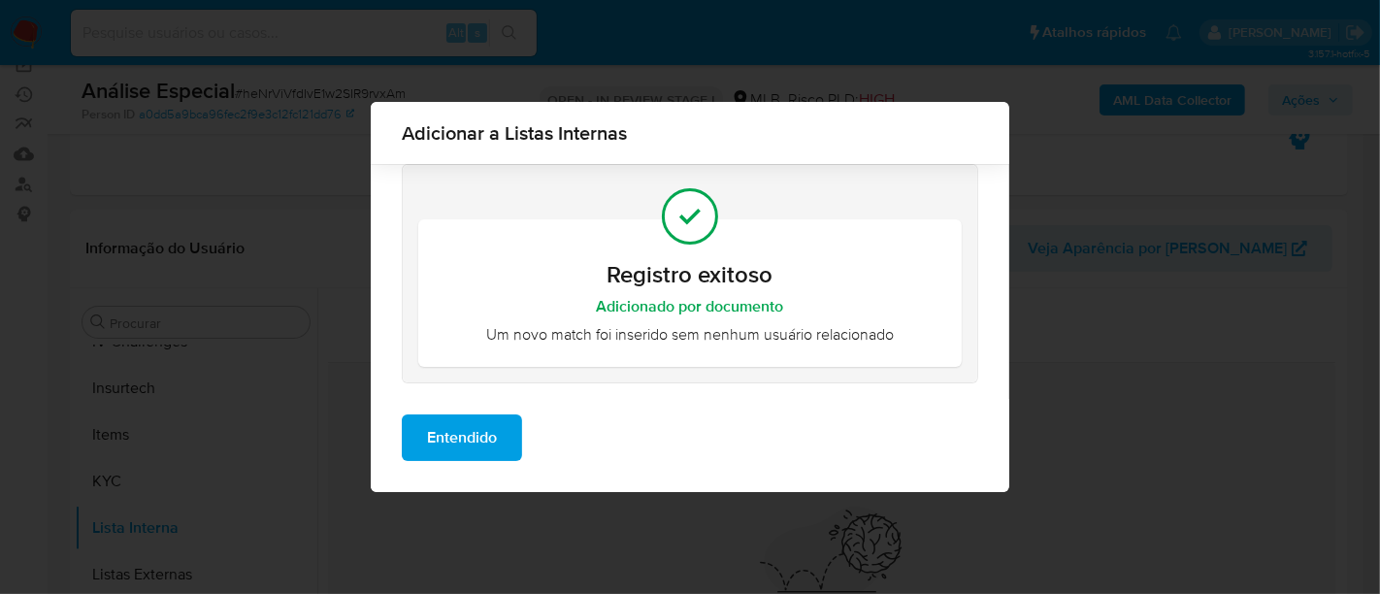
click at [484, 434] on span "Entendido" at bounding box center [462, 437] width 70 height 43
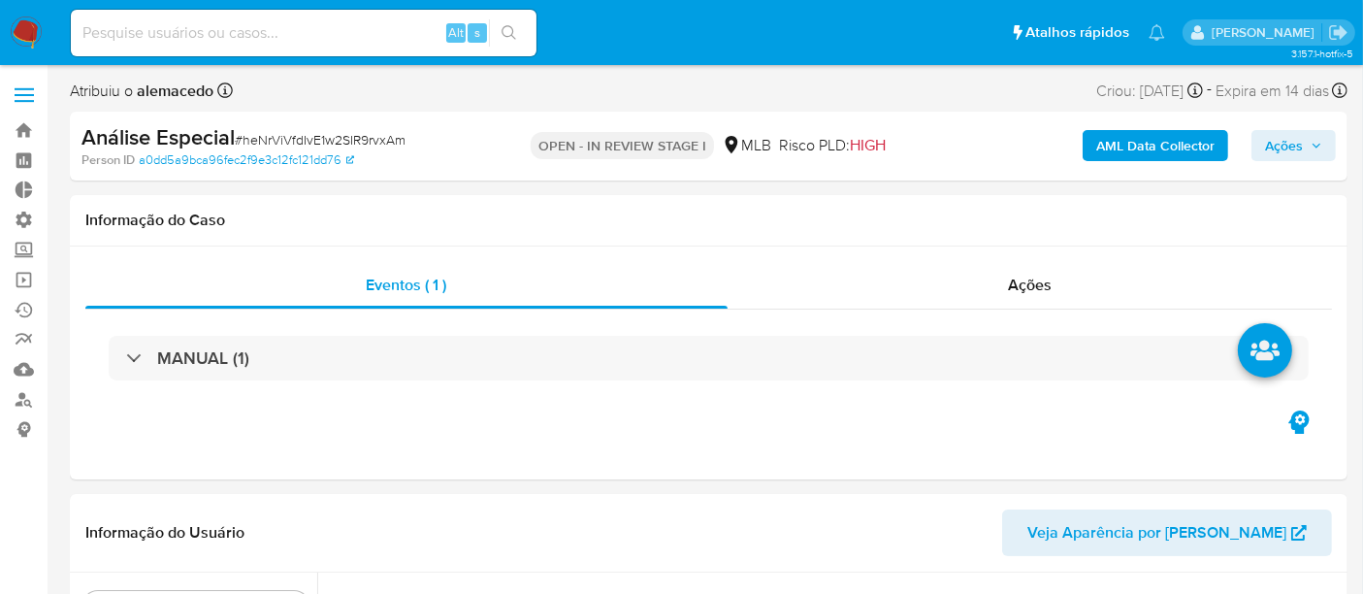
click at [1292, 152] on span "Ações" at bounding box center [1284, 145] width 38 height 31
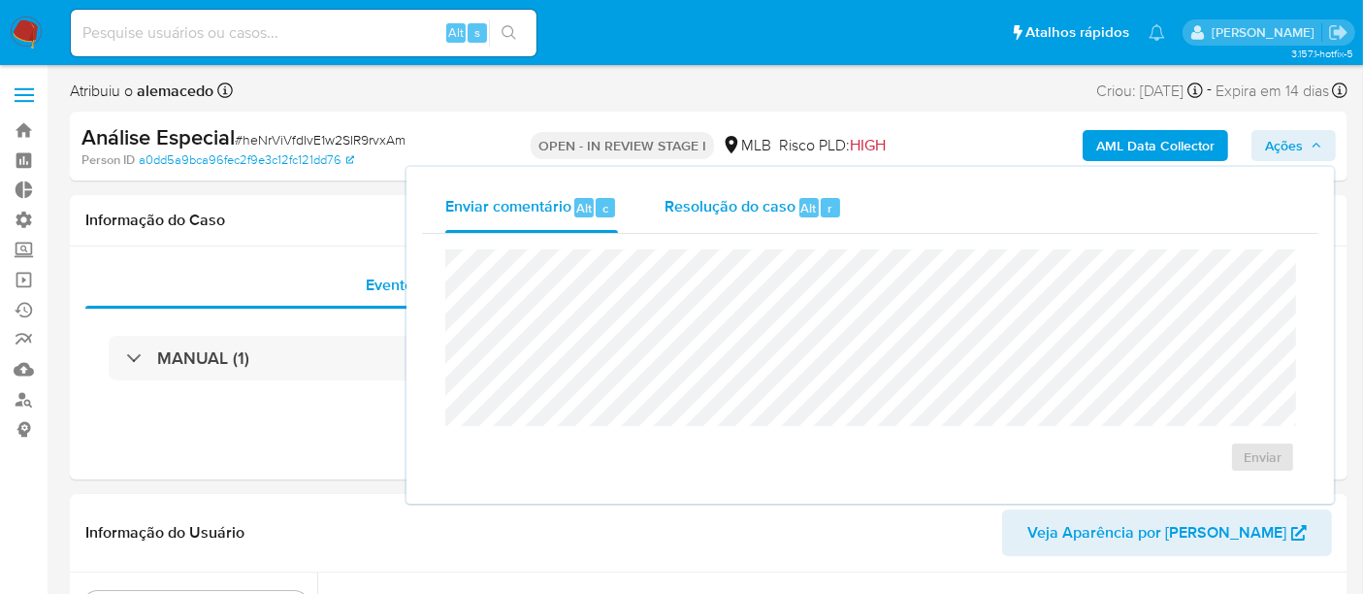
click at [682, 211] on span "Resolução do caso" at bounding box center [730, 207] width 131 height 22
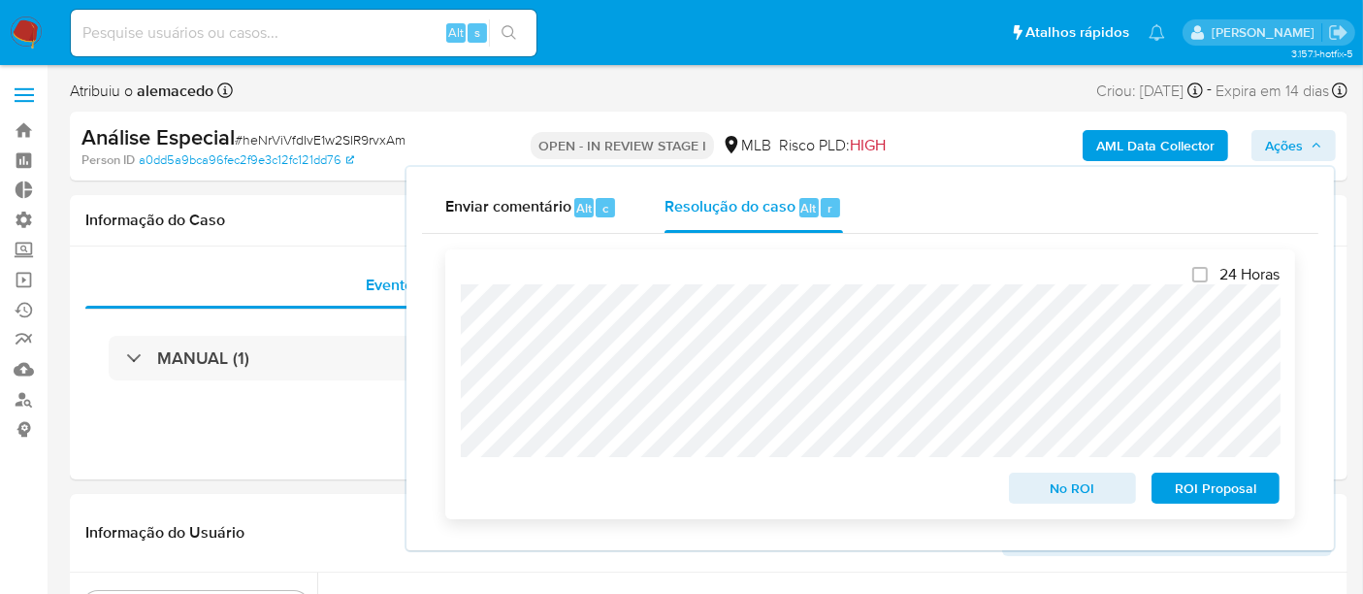
click at [1063, 485] on span "No ROI" at bounding box center [1073, 488] width 101 height 27
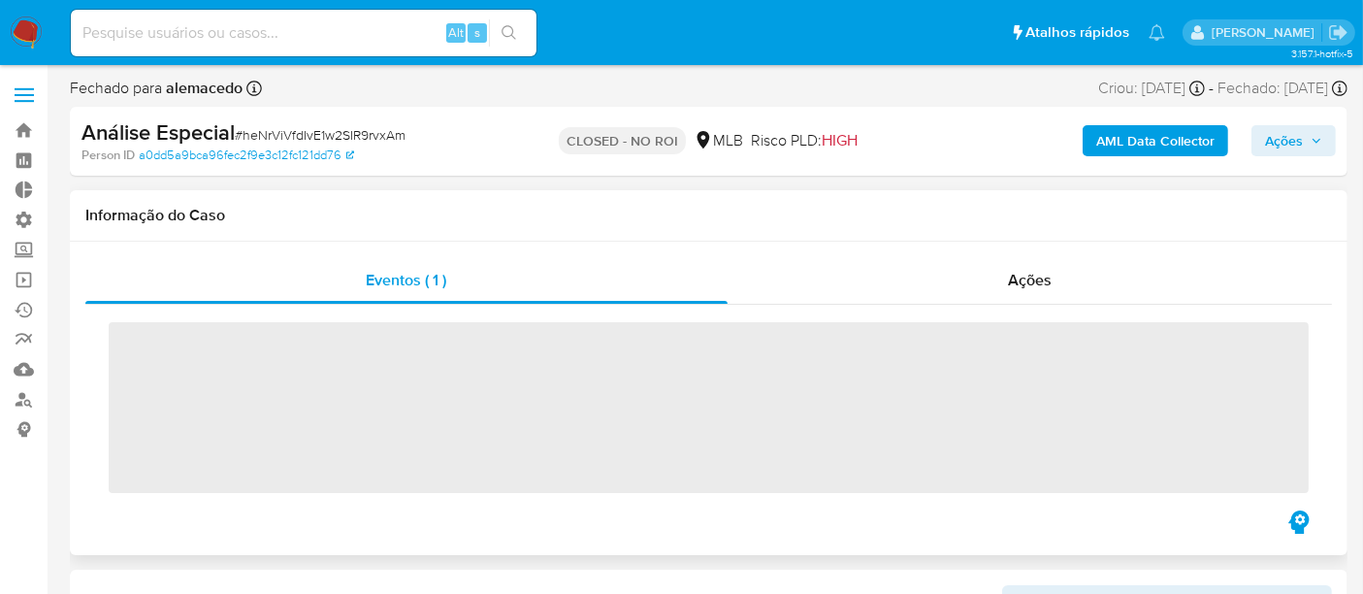
scroll to position [866, 0]
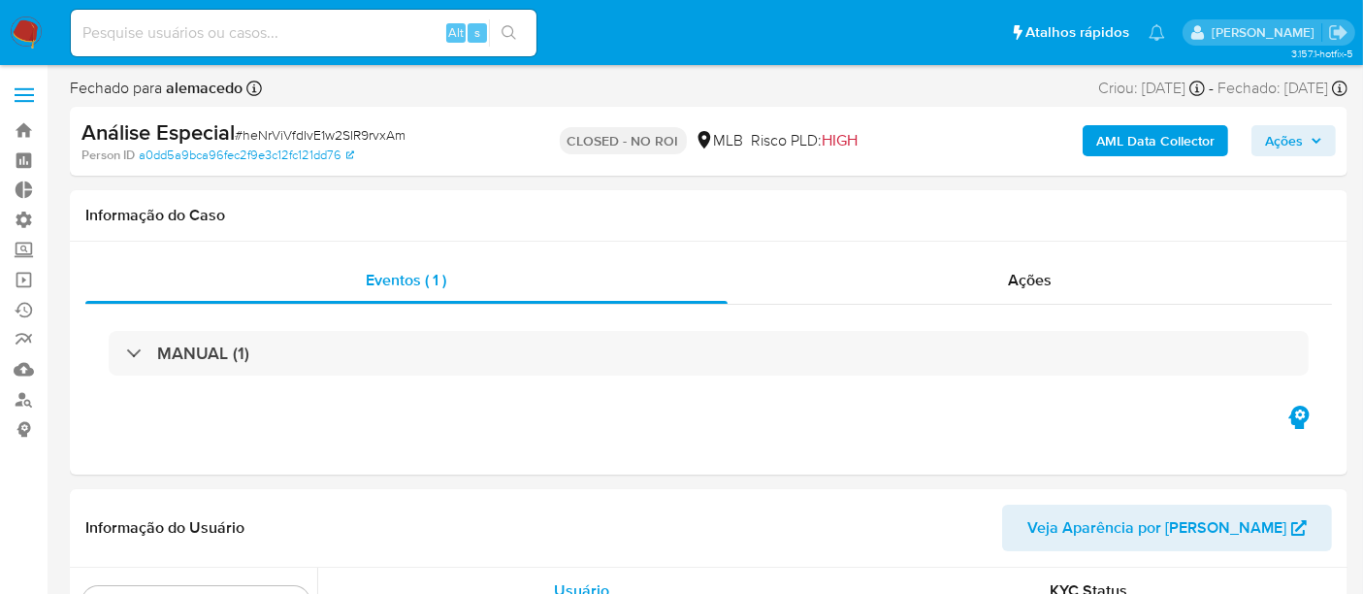
select select "10"
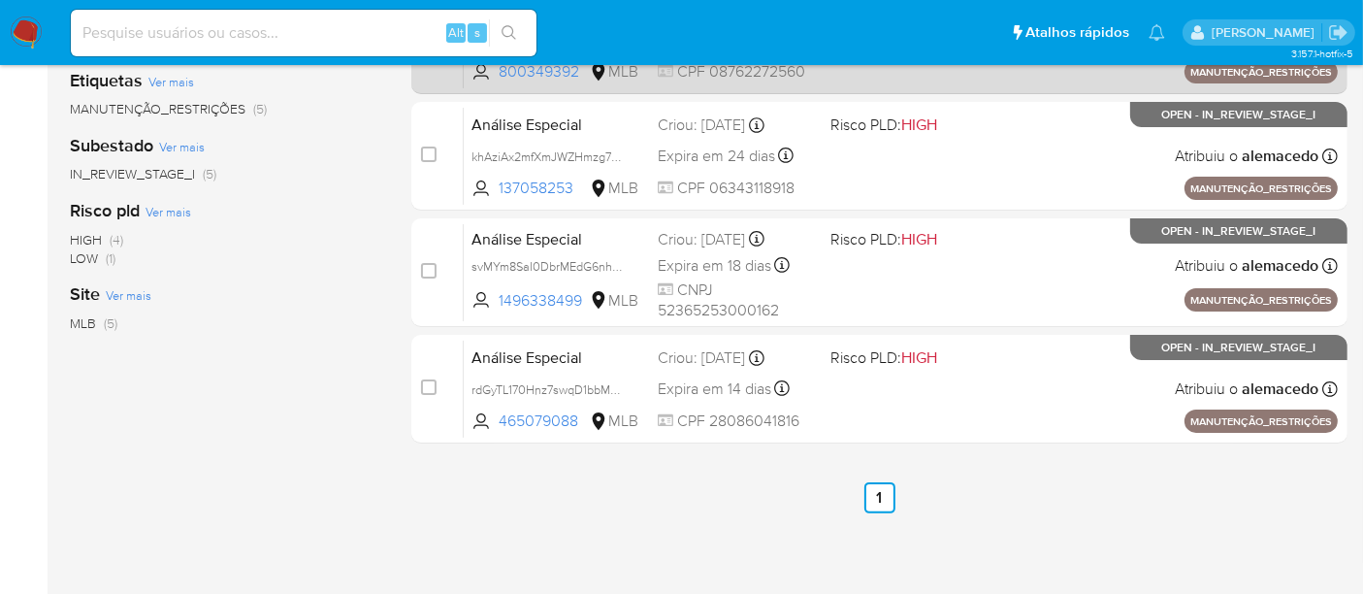
scroll to position [431, 0]
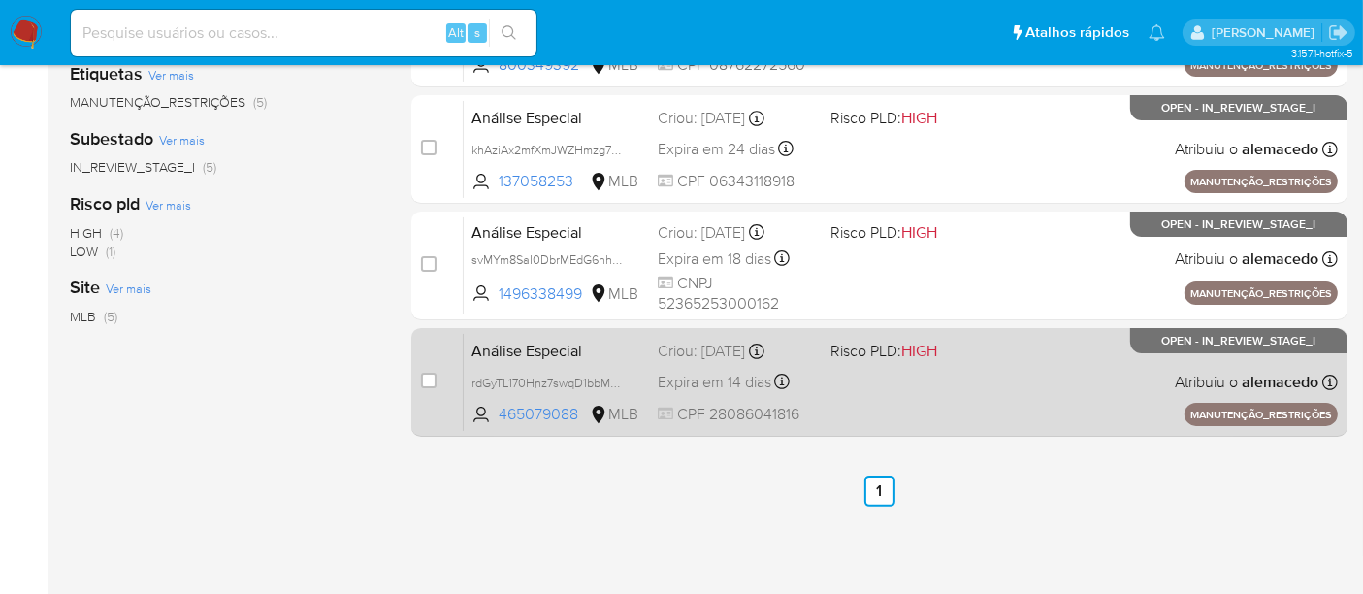
click at [619, 348] on span "Análise Especial" at bounding box center [557, 349] width 171 height 25
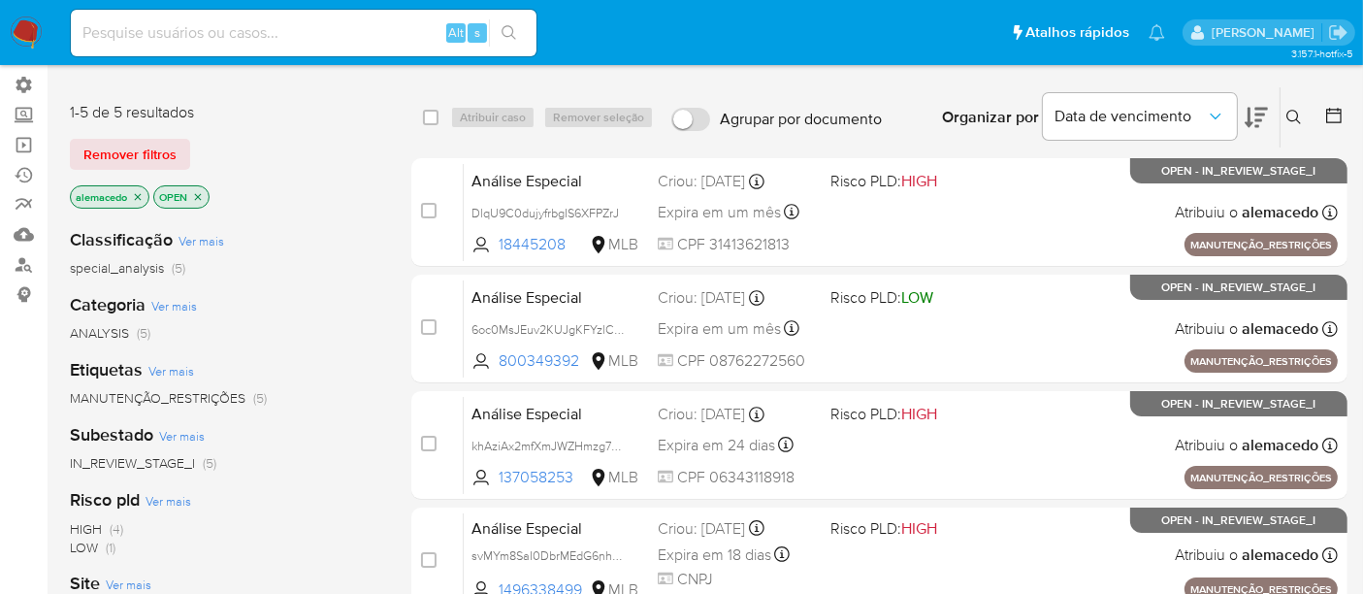
scroll to position [108, 0]
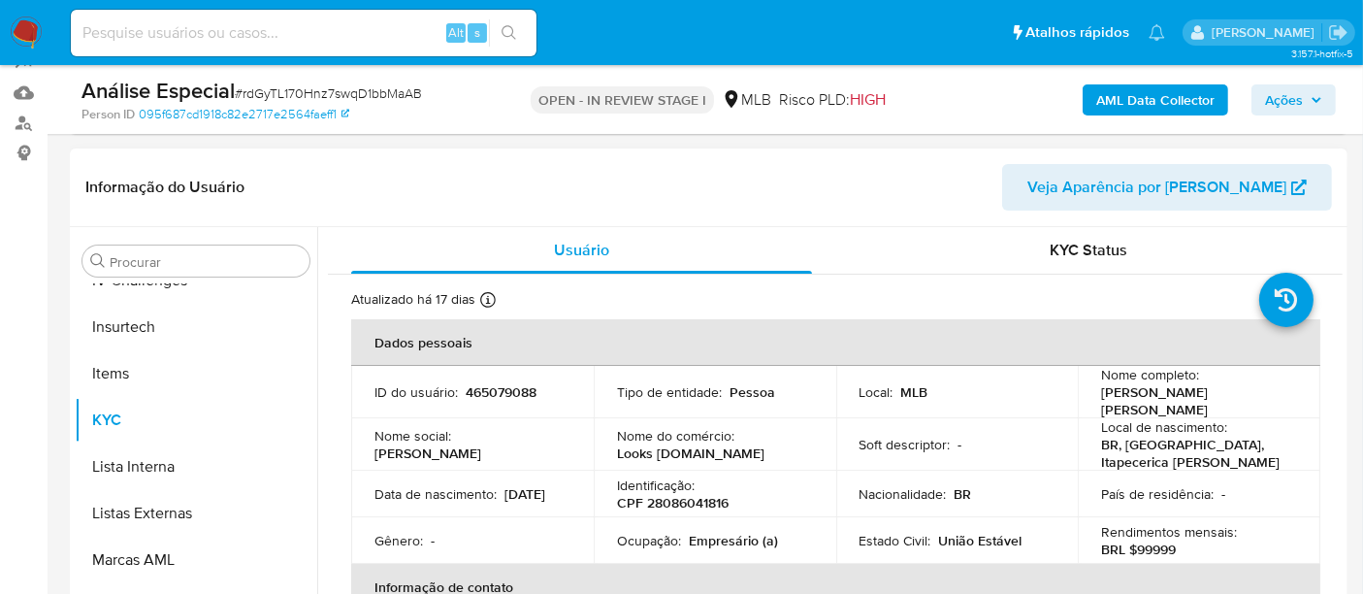
scroll to position [323, 0]
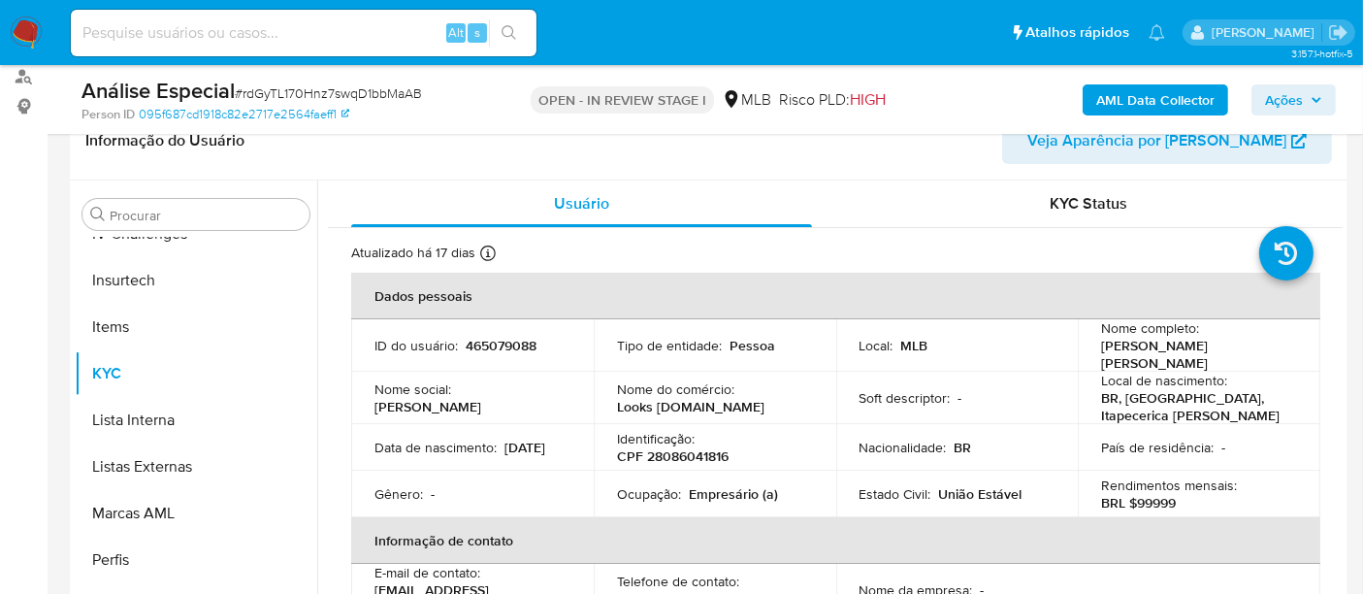
select select "10"
drag, startPoint x: 462, startPoint y: 342, endPoint x: 534, endPoint y: 351, distance: 72.5
click at [534, 351] on div "ID do usuário : 465079088" at bounding box center [473, 345] width 196 height 17
click at [533, 361] on td "ID do usuário : 465079088" at bounding box center [472, 345] width 243 height 52
drag, startPoint x: 465, startPoint y: 345, endPoint x: 536, endPoint y: 345, distance: 70.8
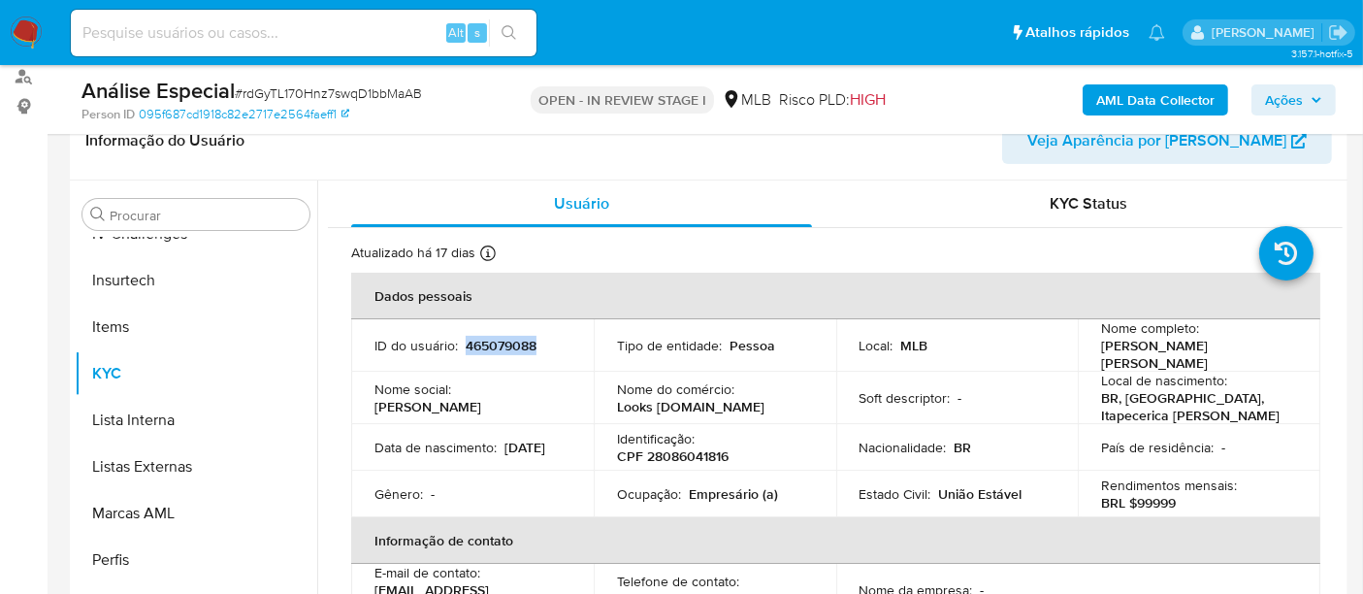
click at [536, 345] on div "ID do usuário : 465079088" at bounding box center [473, 345] width 196 height 17
copy p "465079088"
drag, startPoint x: 1095, startPoint y: 344, endPoint x: 1138, endPoint y: 357, distance: 45.5
click at [1138, 357] on p "Adriana Pimenta de Morais Arias" at bounding box center [1195, 354] width 188 height 35
click at [1163, 362] on p "Adriana Pimenta de Morais Arias" at bounding box center [1195, 354] width 188 height 35
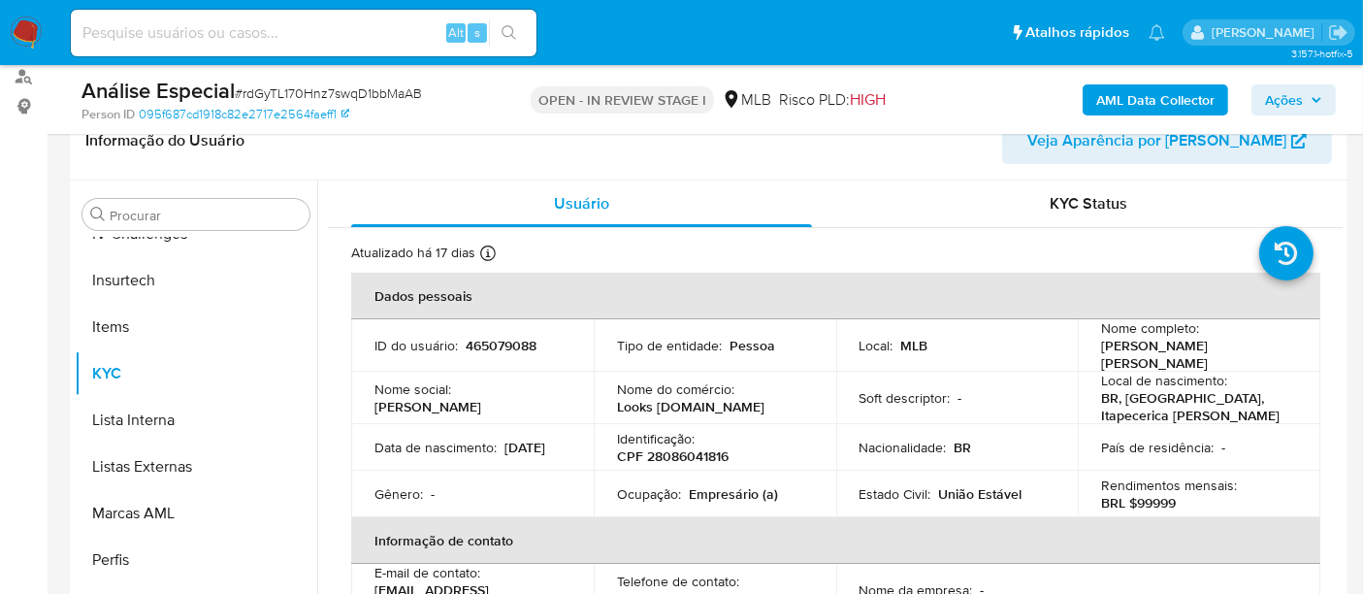
drag, startPoint x: 1098, startPoint y: 344, endPoint x: 1131, endPoint y: 361, distance: 37.8
click at [1131, 361] on p "Adriana Pimenta de Morais Arias" at bounding box center [1195, 354] width 188 height 35
copy p "Adriana Pimenta de Morais Arias"
drag, startPoint x: 644, startPoint y: 450, endPoint x: 732, endPoint y: 449, distance: 87.3
click at [732, 449] on div "Identificação : CPF 28086041816" at bounding box center [715, 447] width 196 height 35
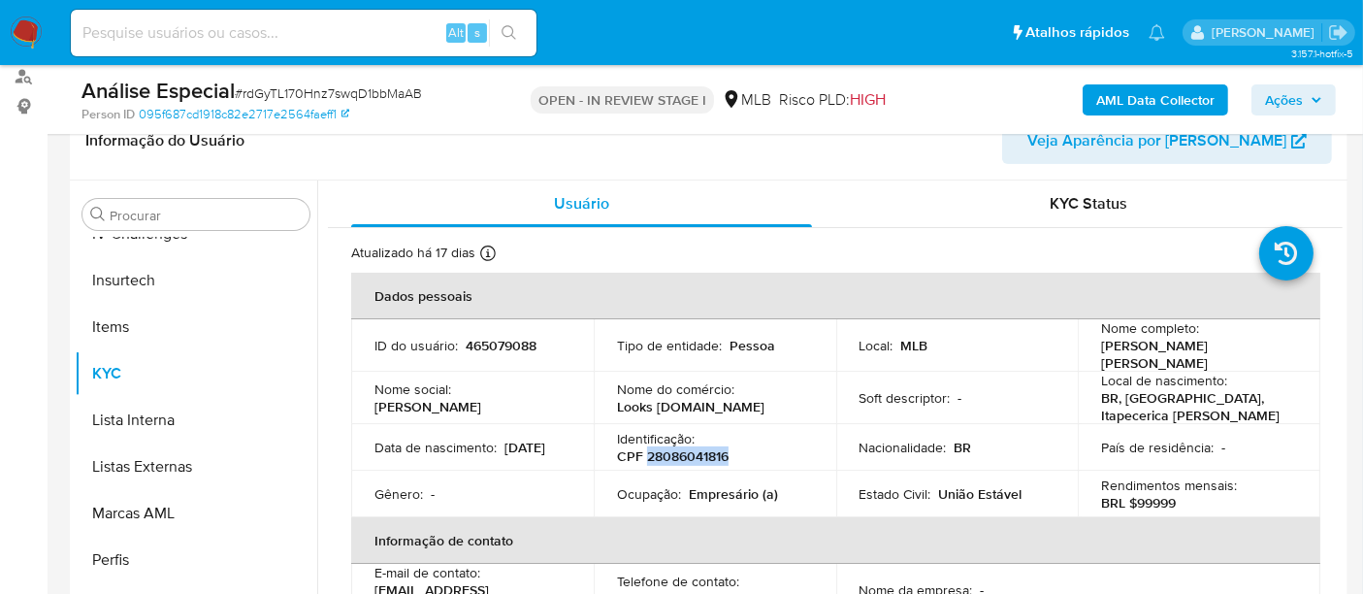
copy p "28086041816"
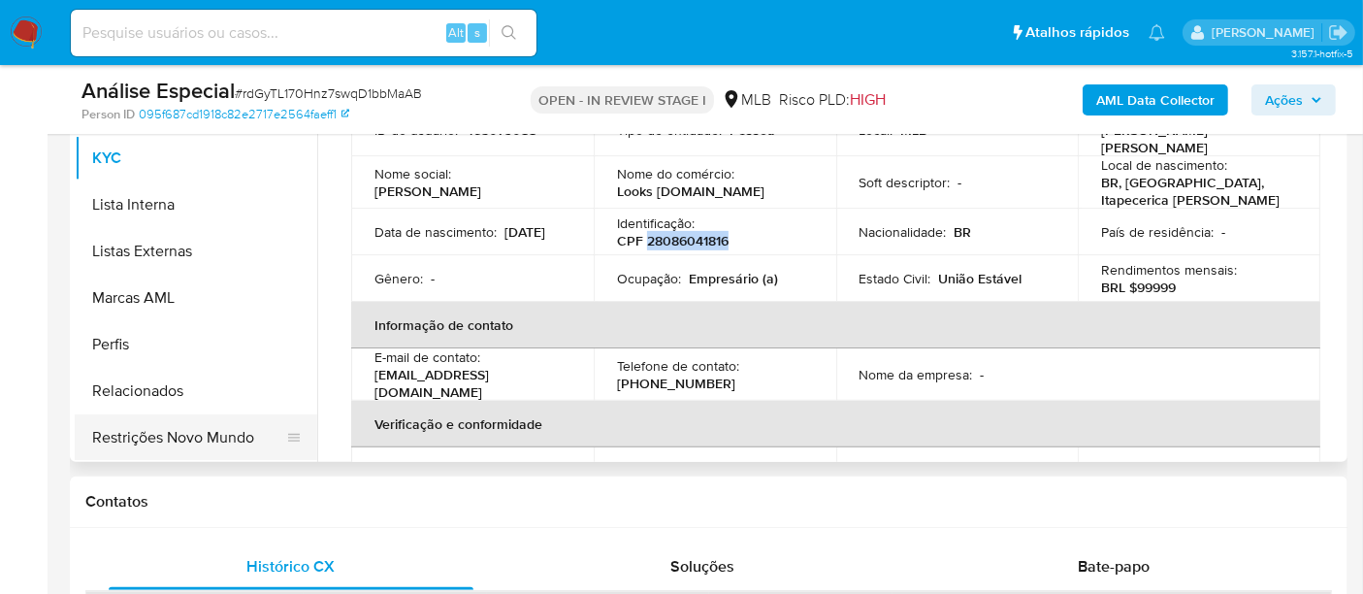
click at [209, 442] on button "Restrições Novo Mundo" at bounding box center [188, 437] width 227 height 47
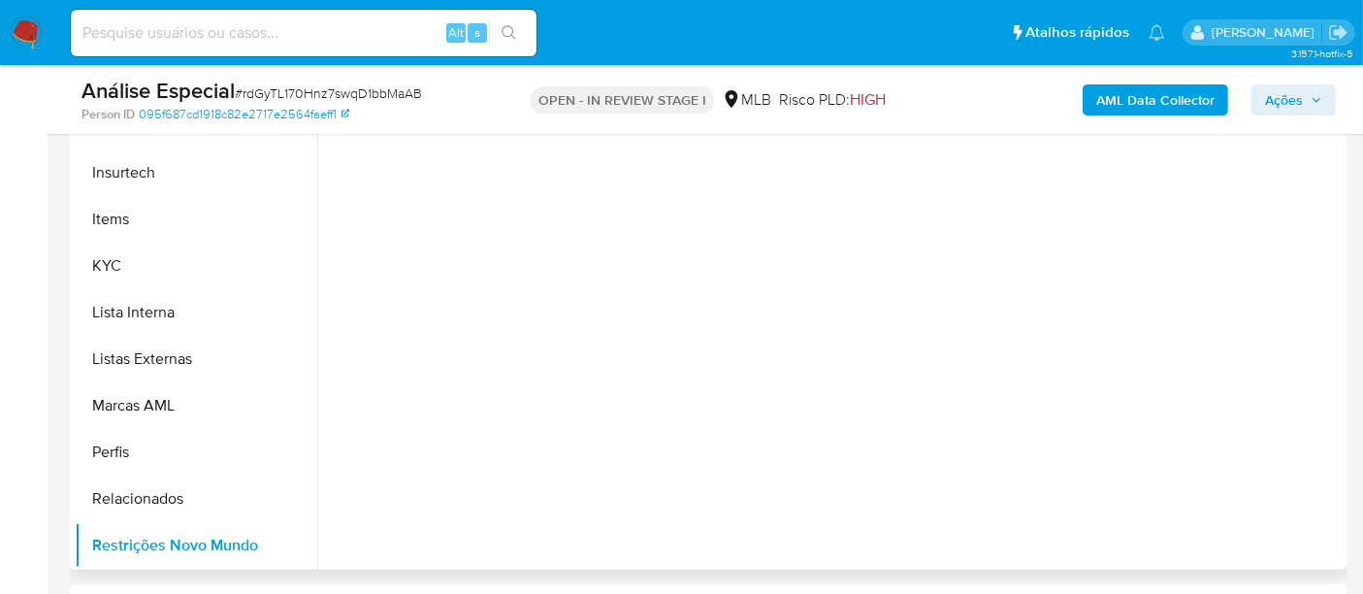
scroll to position [323, 0]
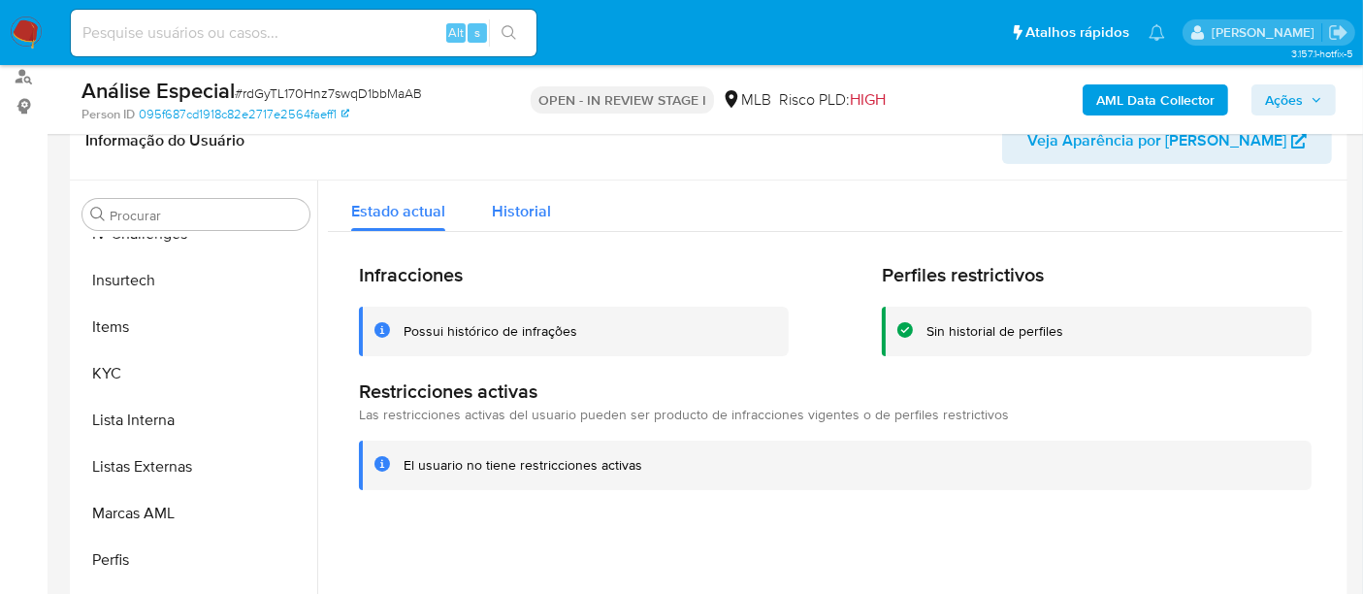
click at [522, 206] on span "Historial" at bounding box center [521, 211] width 59 height 22
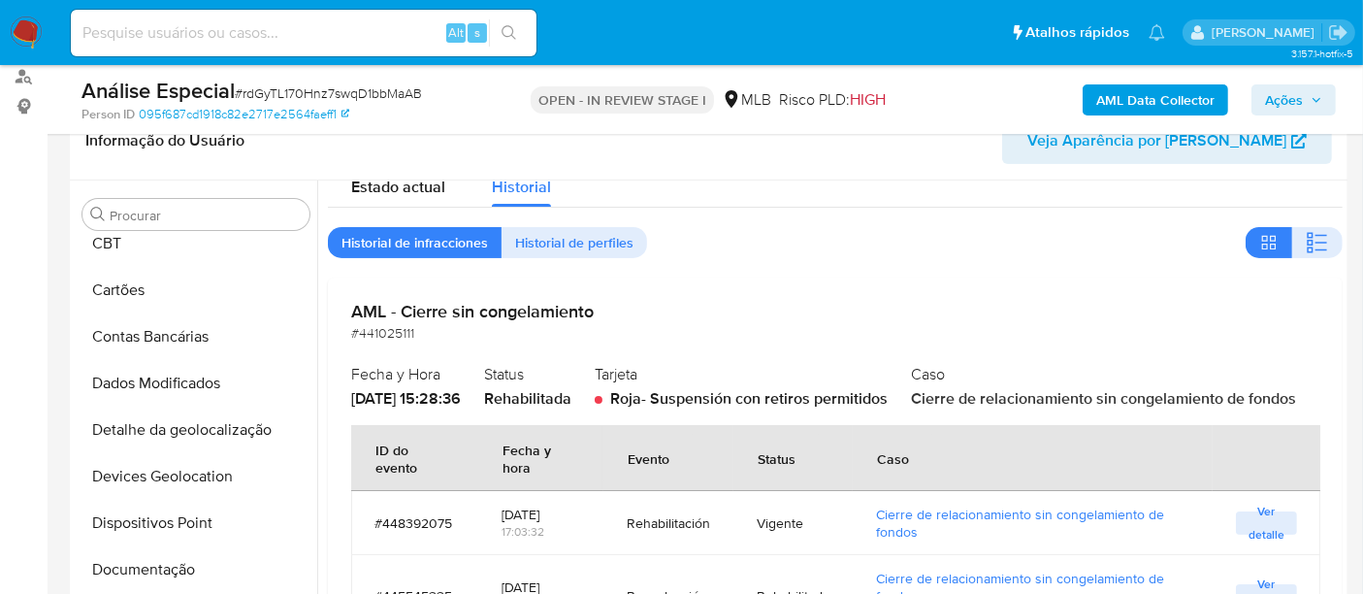
scroll to position [3, 0]
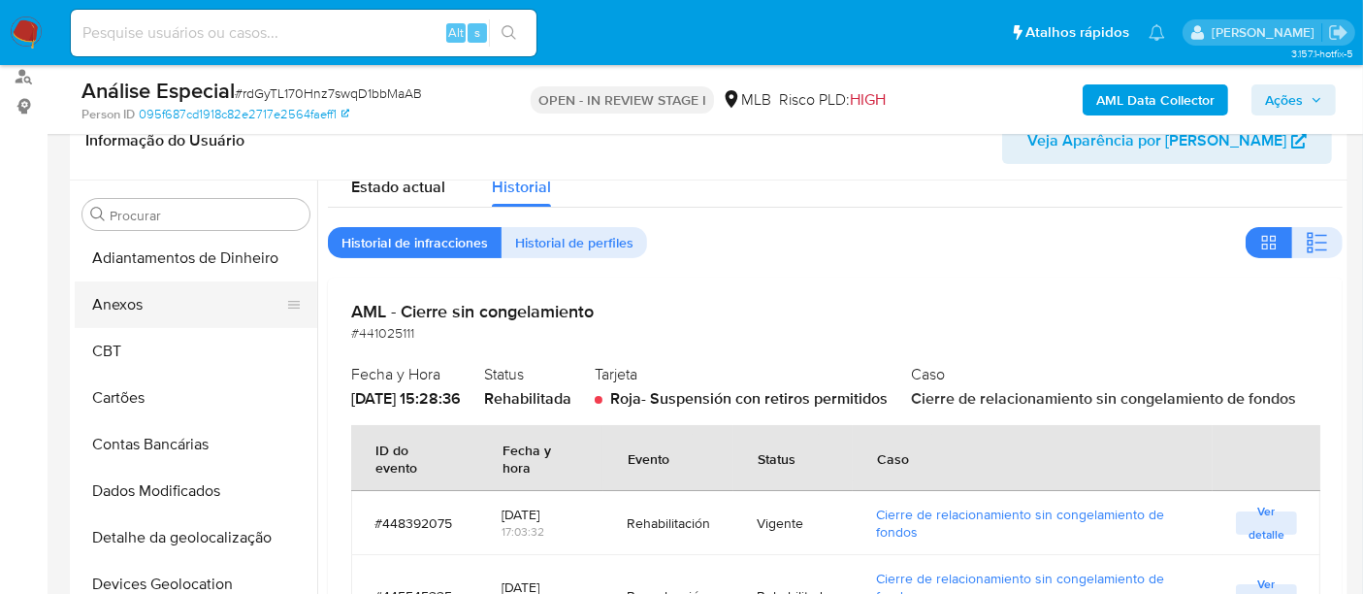
click at [122, 301] on button "Anexos" at bounding box center [188, 304] width 227 height 47
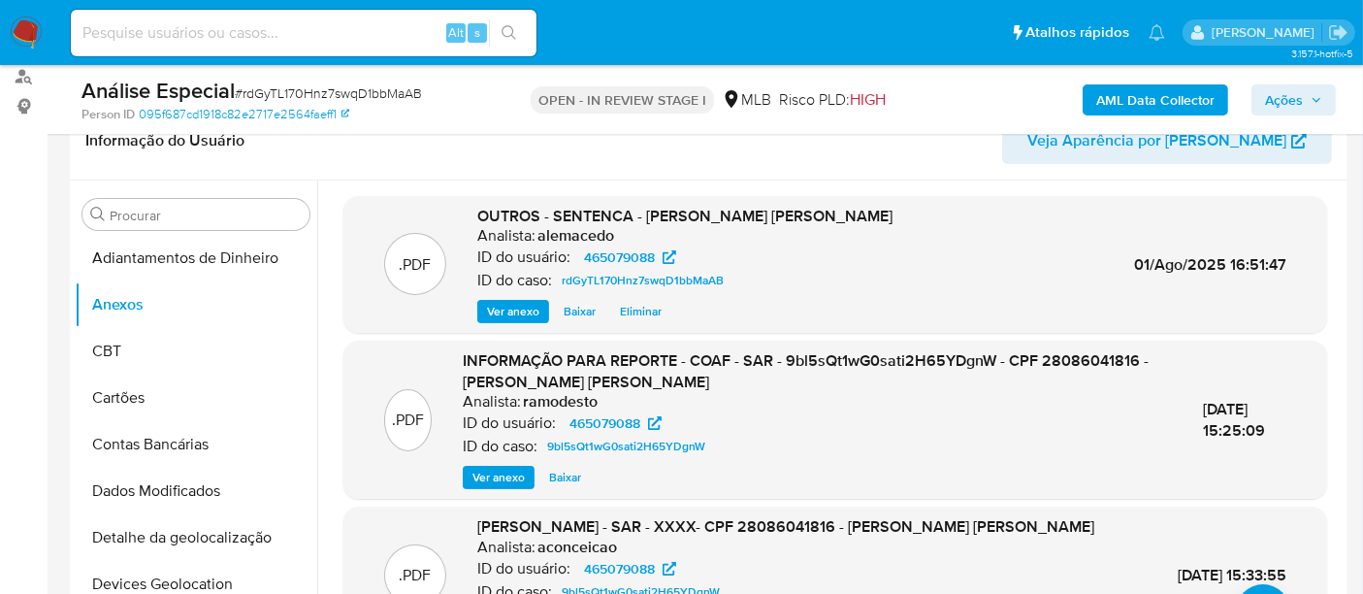
click at [507, 303] on span "Ver anexo" at bounding box center [513, 311] width 52 height 19
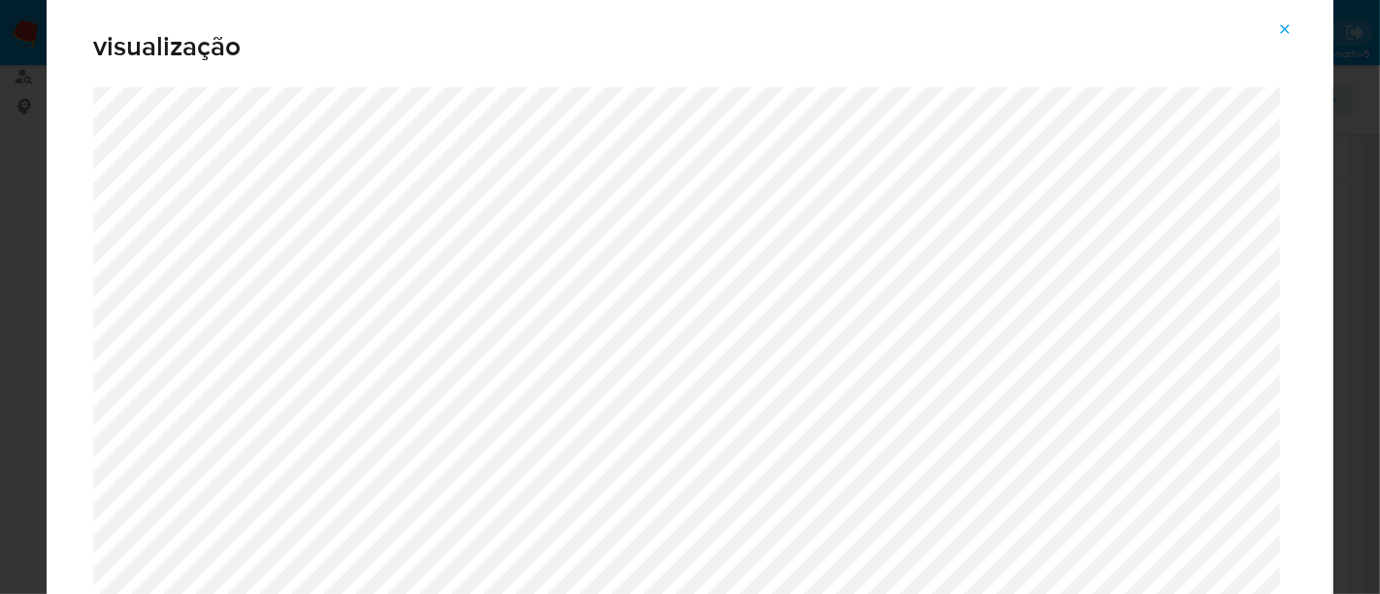
click at [1281, 26] on icon "Attachment preview" at bounding box center [1285, 28] width 9 height 9
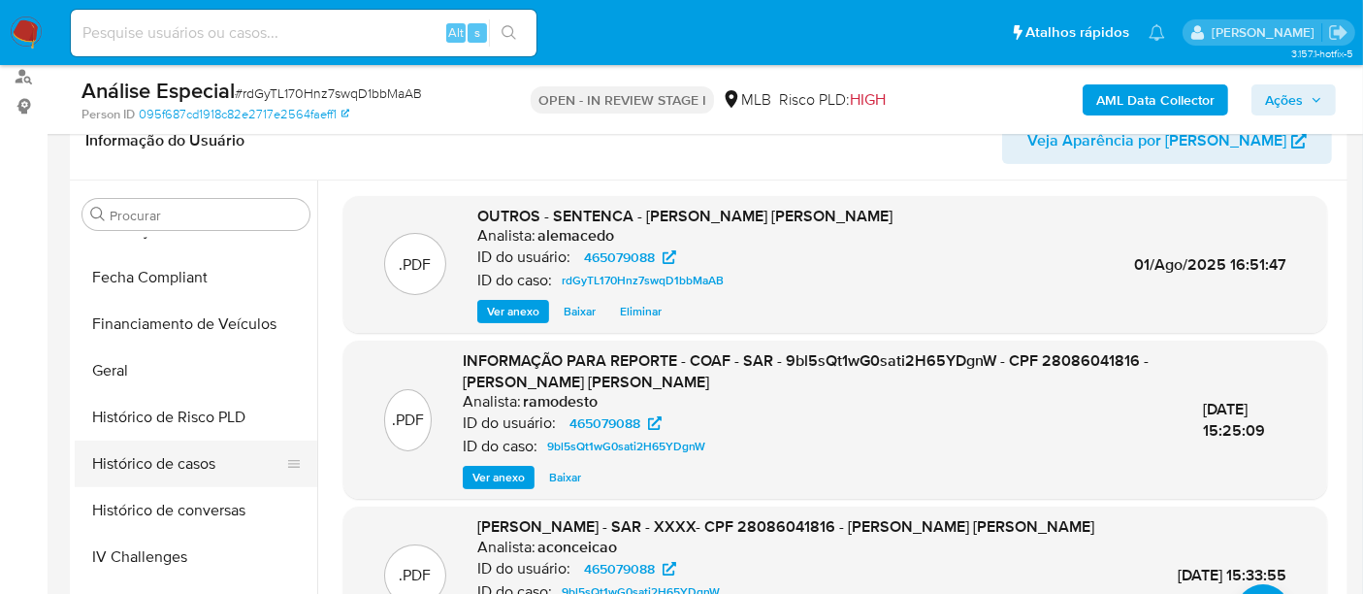
scroll to position [758, 0]
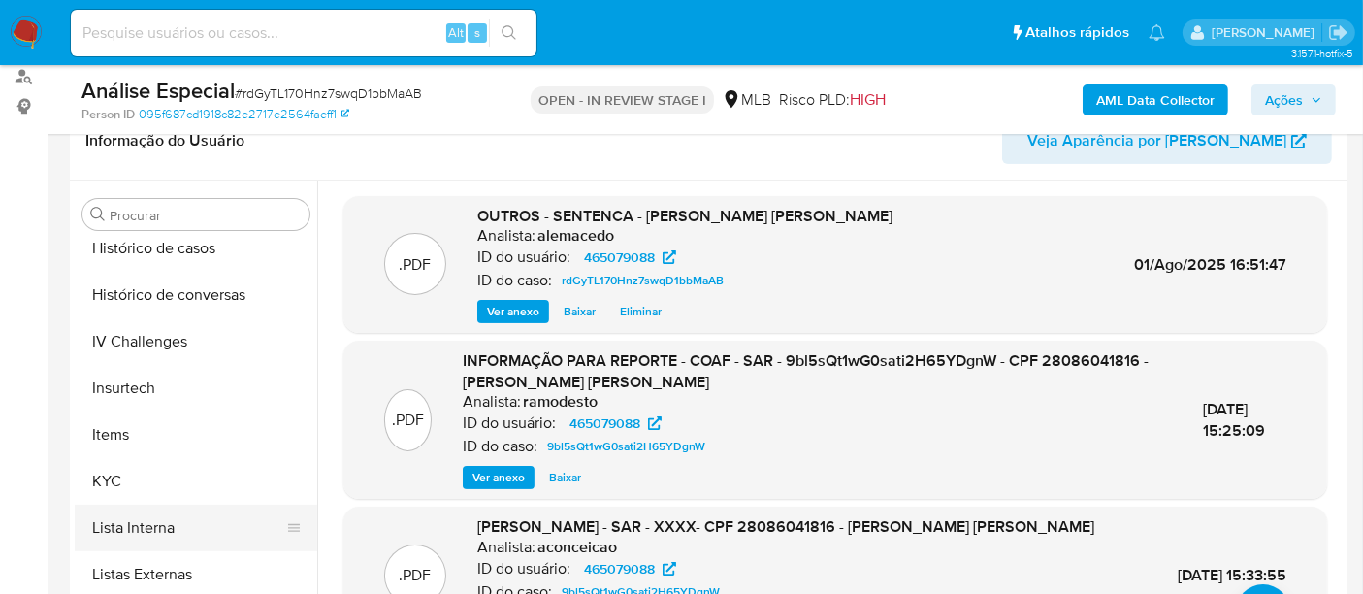
click at [159, 532] on button "Lista Interna" at bounding box center [188, 528] width 227 height 47
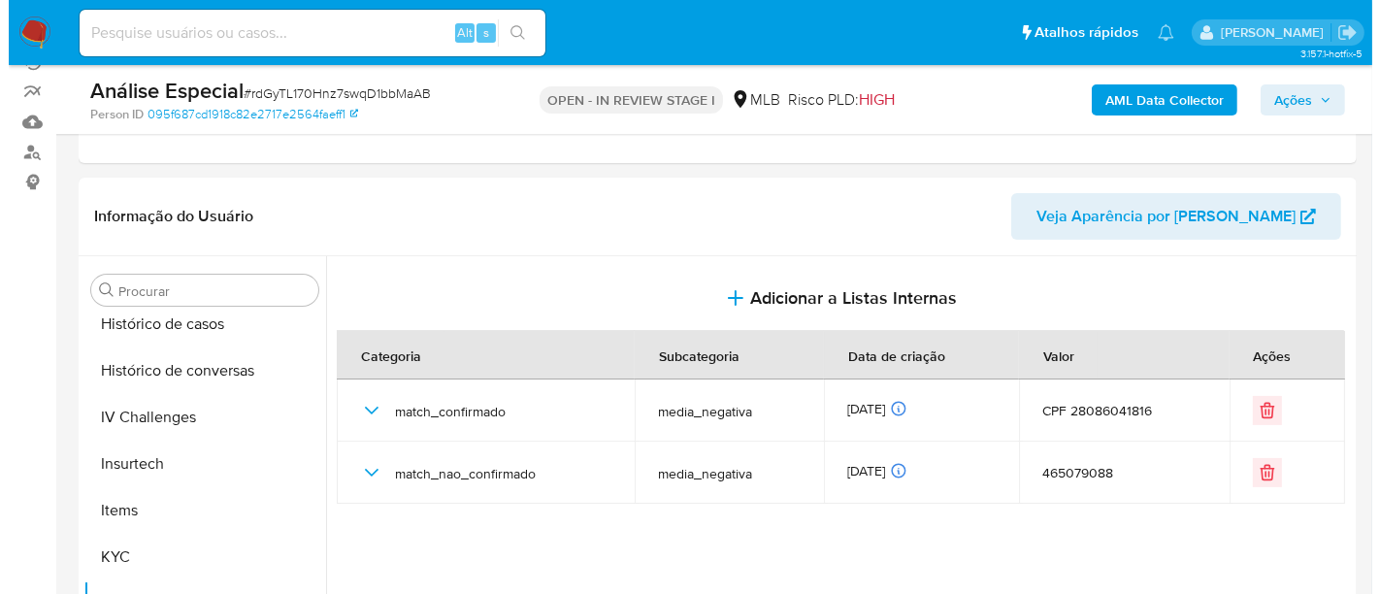
scroll to position [215, 0]
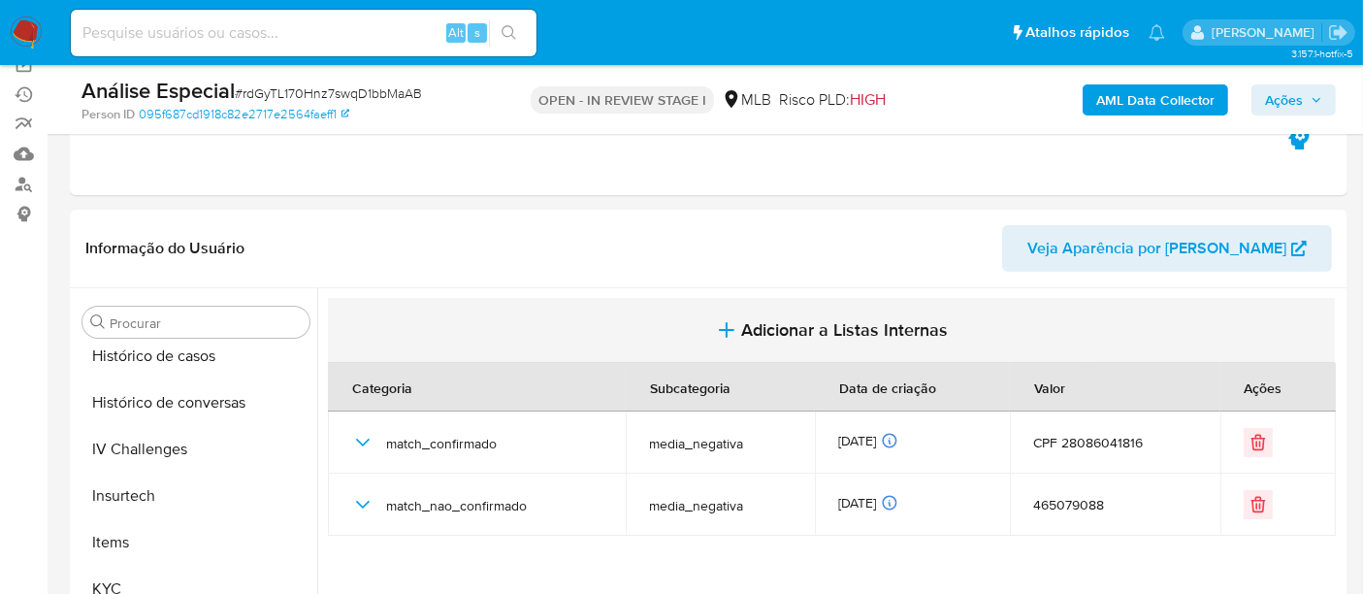
click at [863, 327] on span "Adicionar a Listas Internas" at bounding box center [845, 329] width 207 height 21
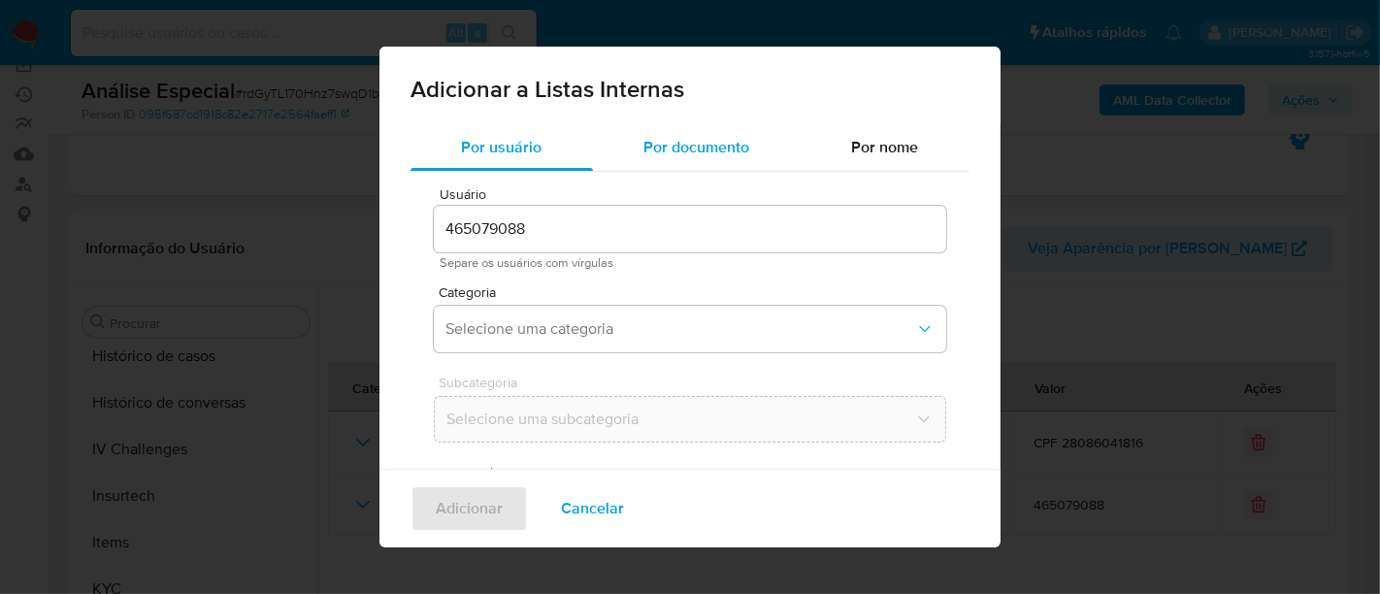
click at [661, 140] on span "Por documento" at bounding box center [697, 147] width 106 height 22
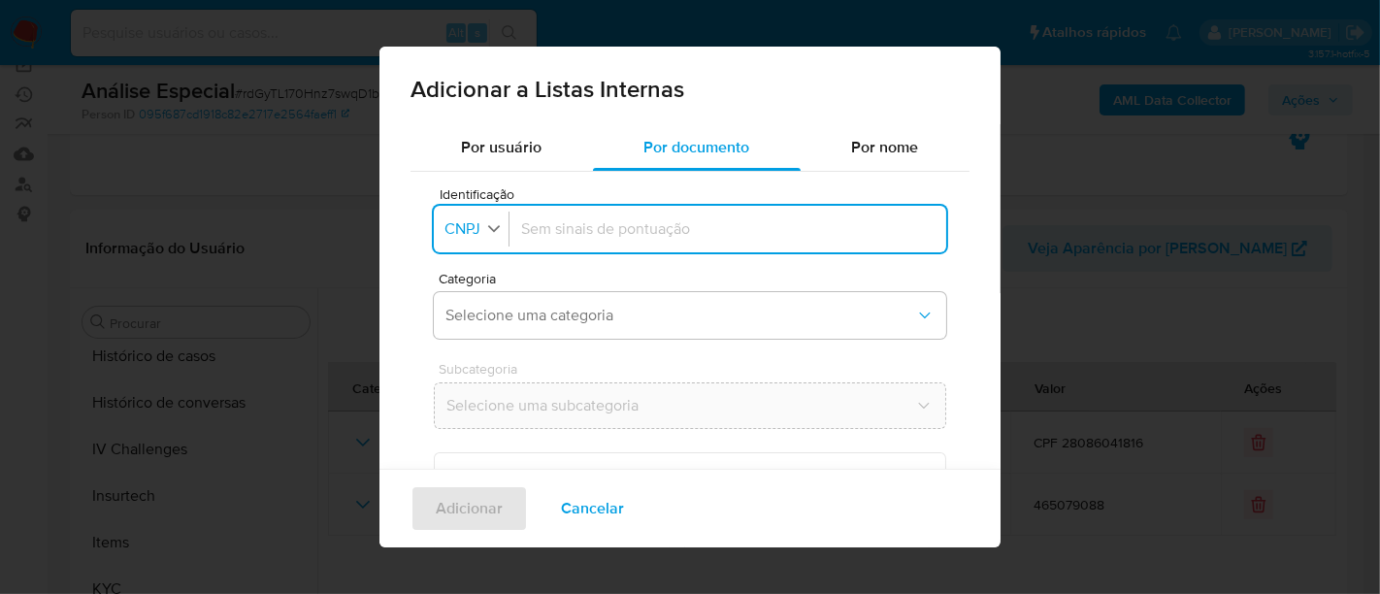
click at [493, 227] on icon "button" at bounding box center [493, 227] width 17 height 17
click at [464, 317] on span "CPF" at bounding box center [460, 312] width 28 height 19
click at [575, 326] on button "Selecione uma categoria" at bounding box center [690, 315] width 512 height 47
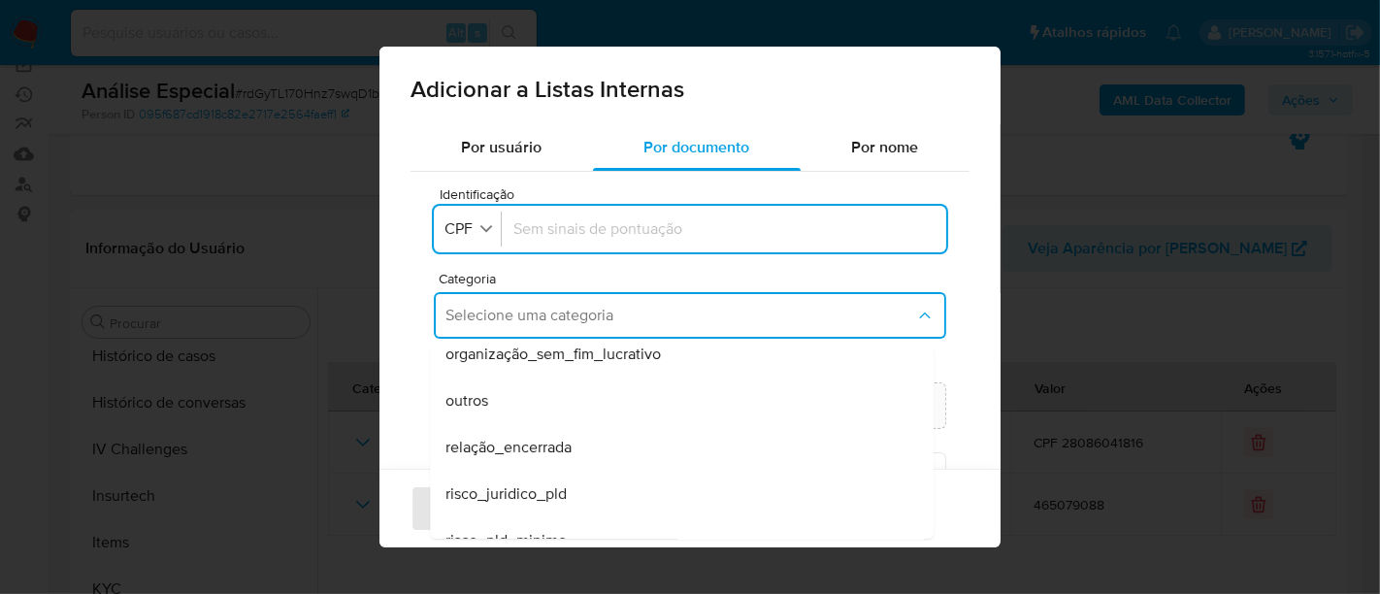
scroll to position [505, 0]
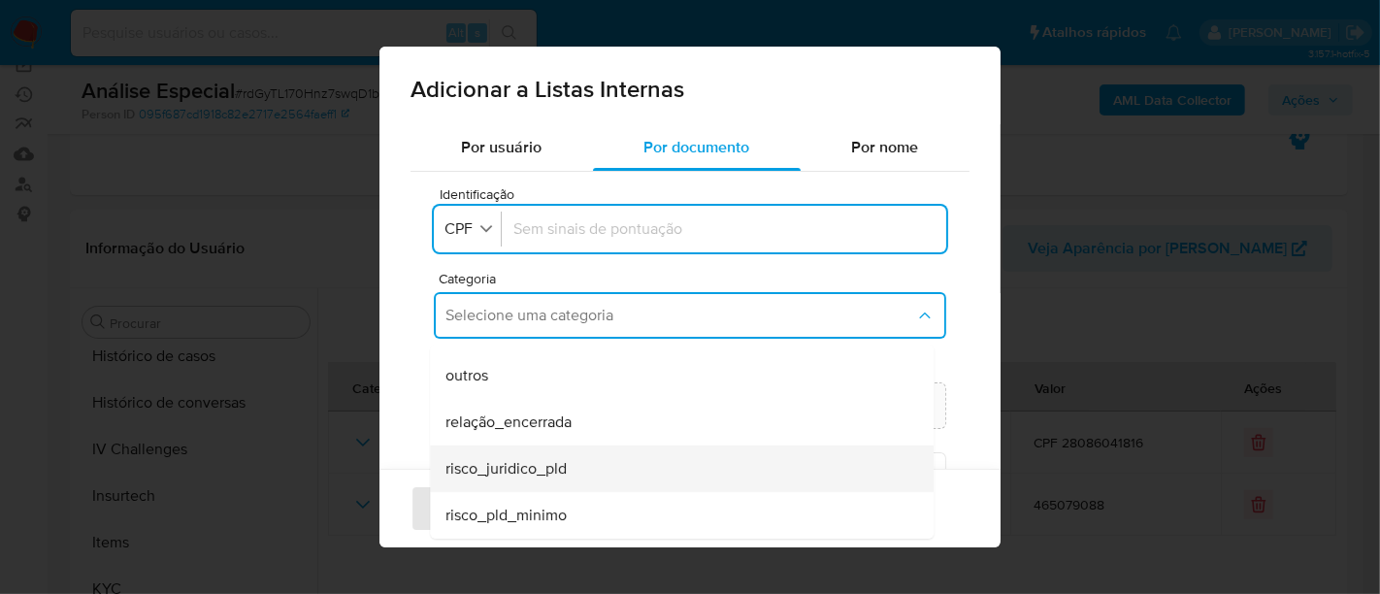
click at [534, 464] on span "risco_juridico_pld" at bounding box center [505, 468] width 121 height 19
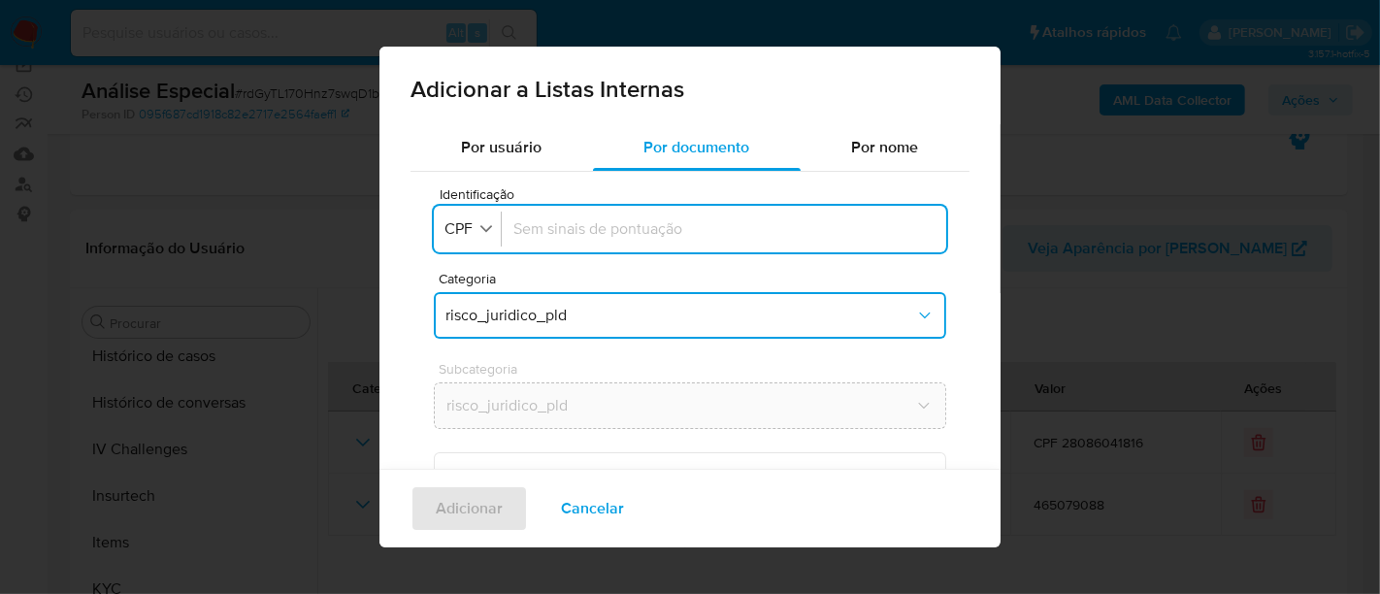
click at [569, 224] on input "Identificação" at bounding box center [723, 228] width 421 height 21
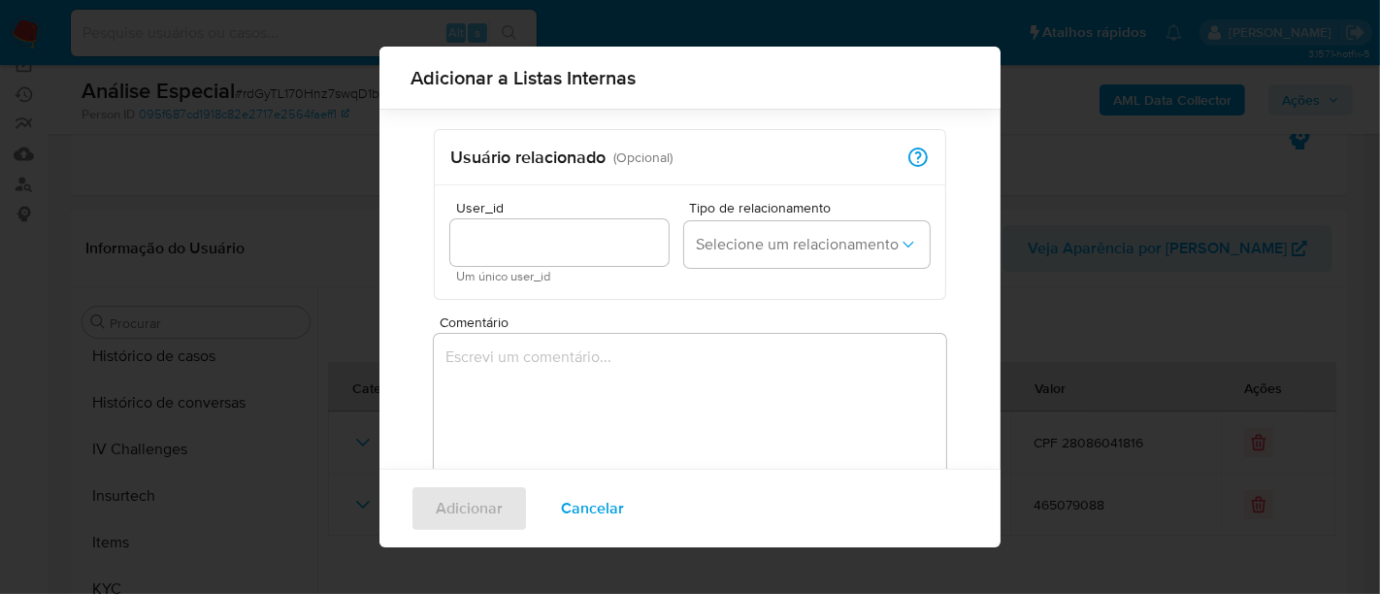
scroll to position [404, 0]
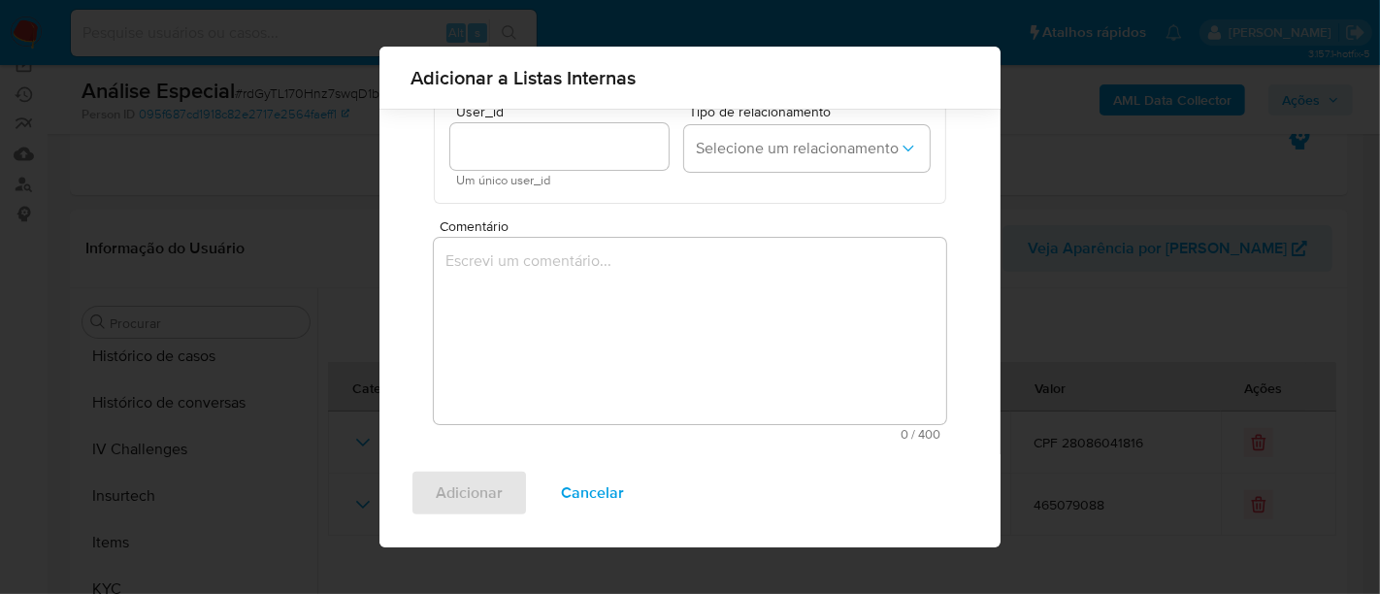
type input "28086041816"
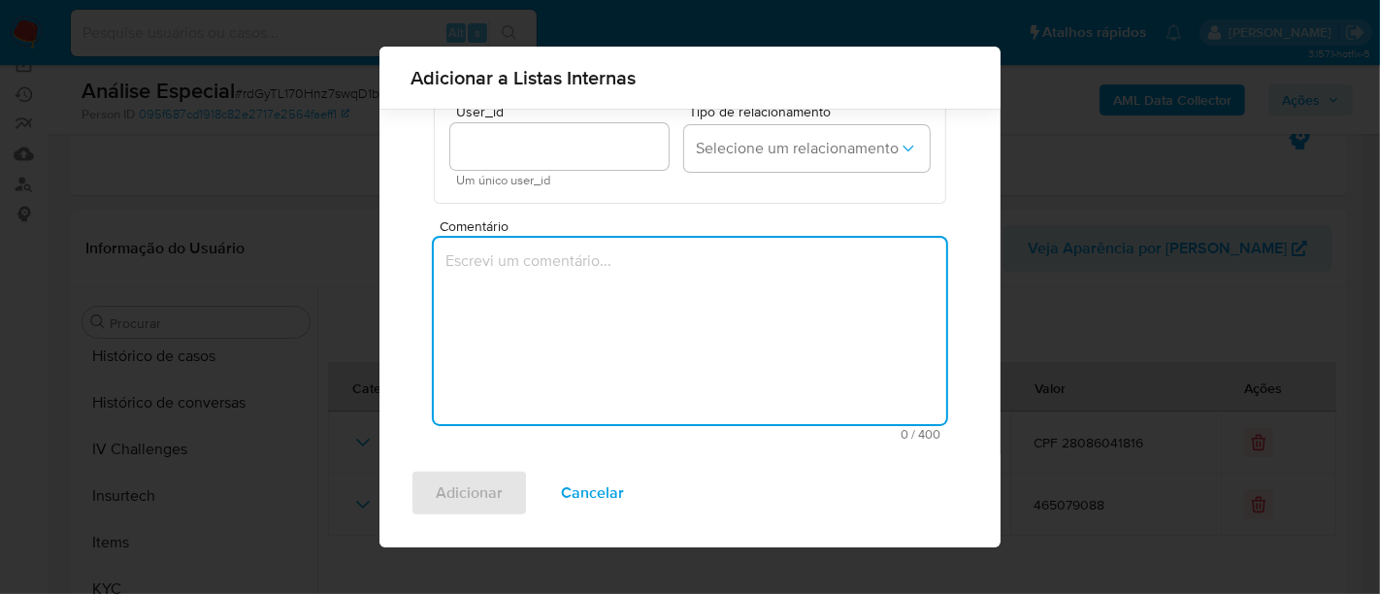
click at [568, 278] on textarea "Comentário" at bounding box center [690, 331] width 512 height 186
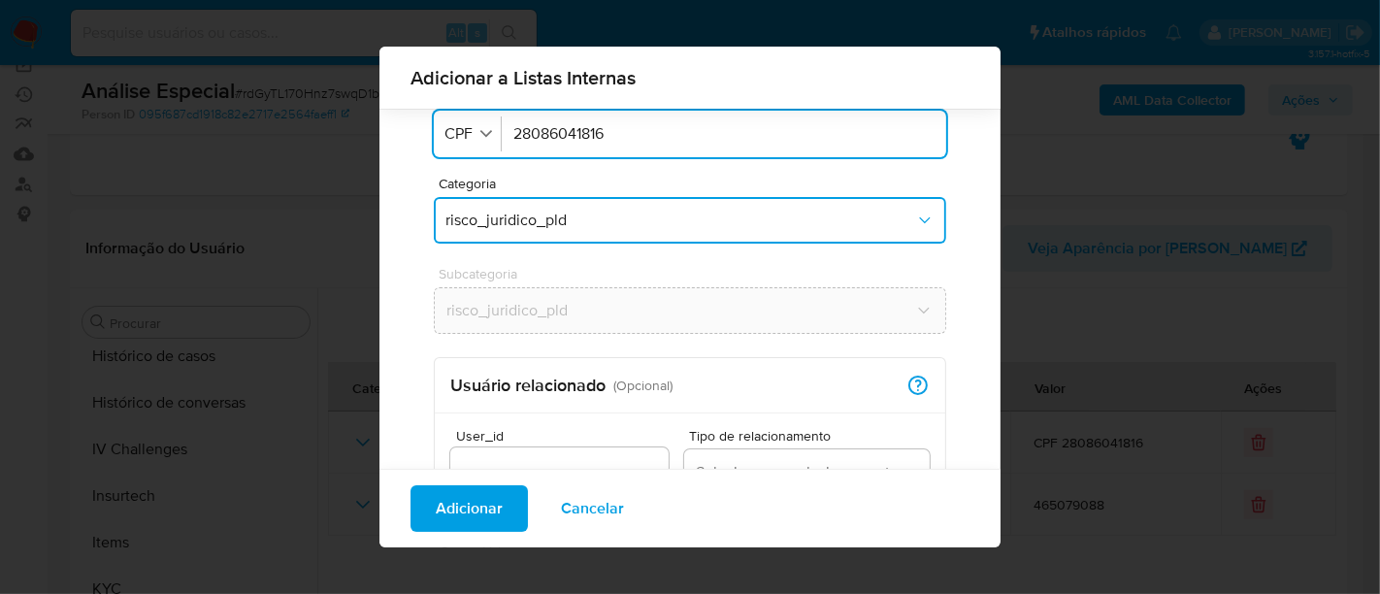
scroll to position [0, 0]
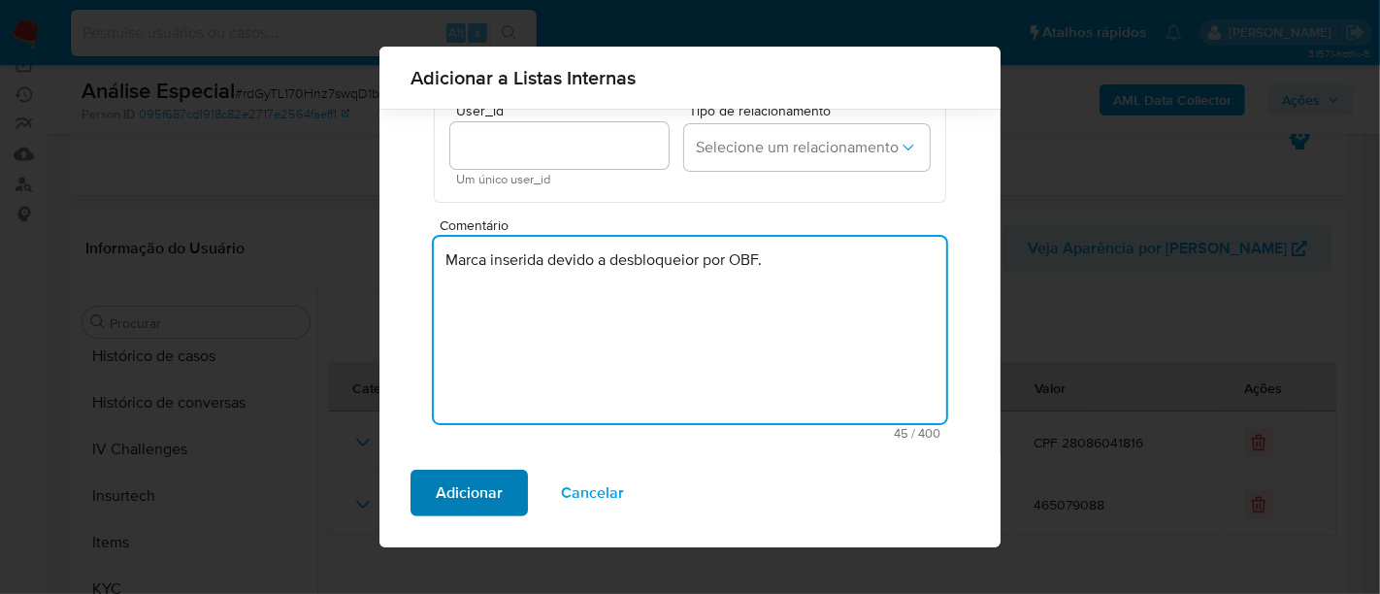
type textarea "Marca inserida devido a desbloqueior por OBF."
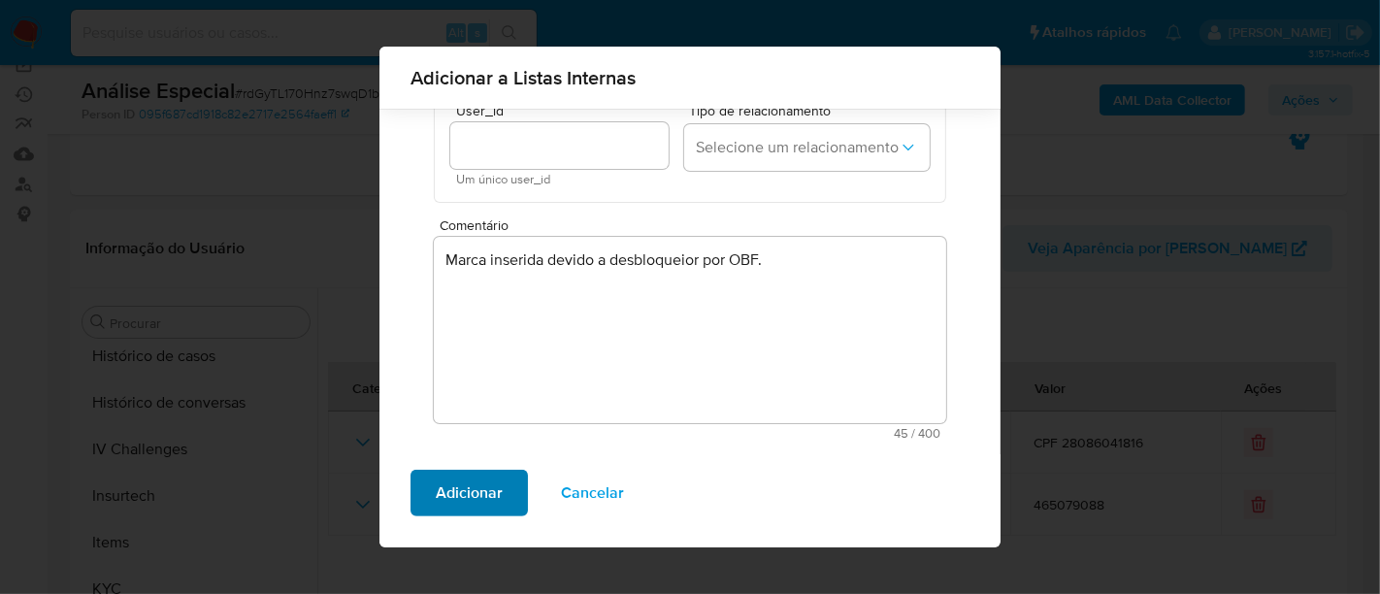
click at [467, 500] on span "Adicionar" at bounding box center [469, 493] width 67 height 43
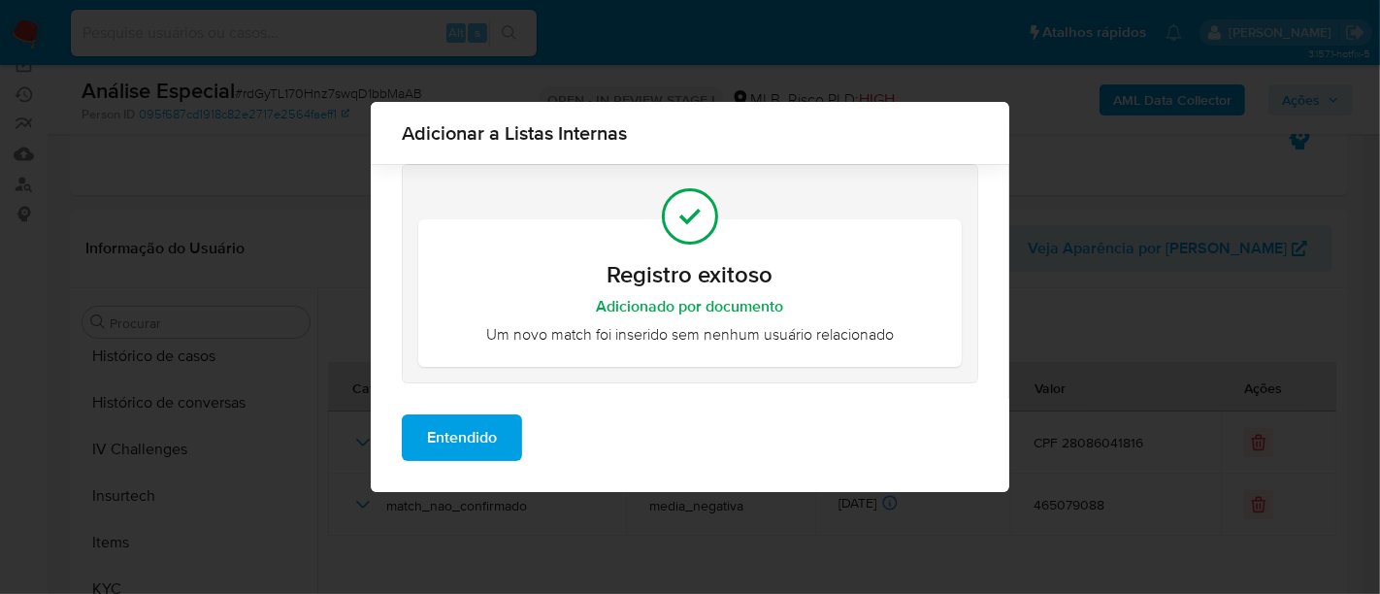
click at [467, 442] on span "Entendido" at bounding box center [462, 437] width 70 height 43
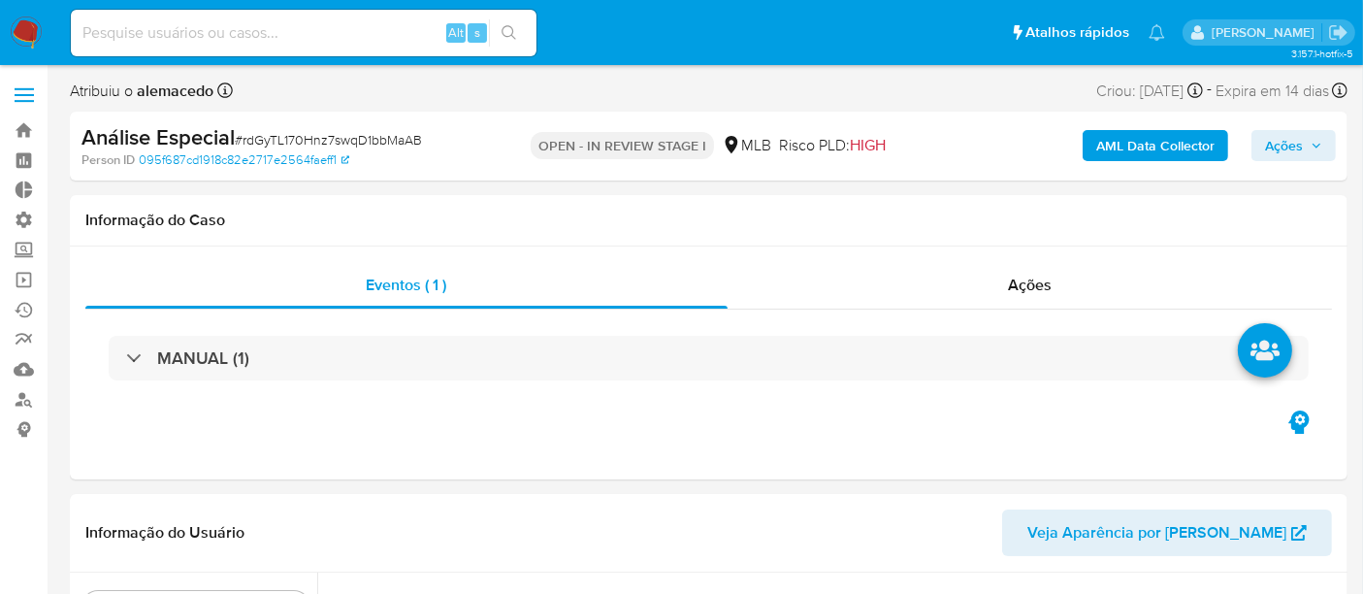
click at [1316, 137] on span "Ações" at bounding box center [1293, 145] width 57 height 27
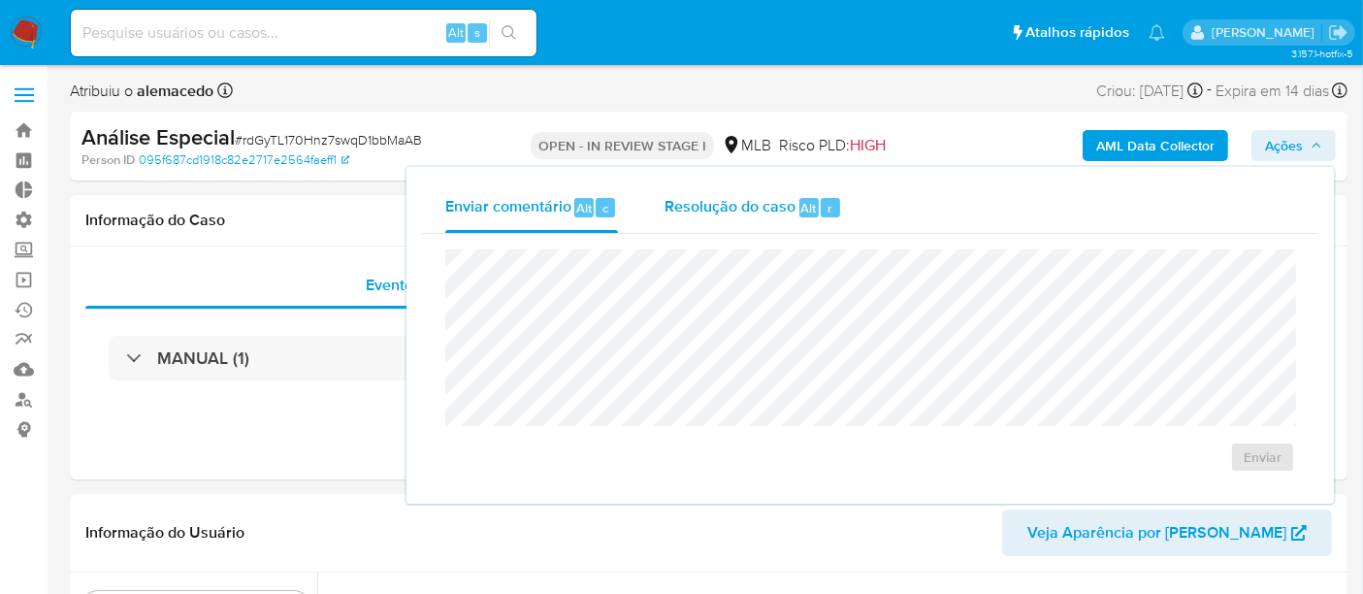
click at [732, 196] on span "Resolução do caso" at bounding box center [730, 207] width 131 height 22
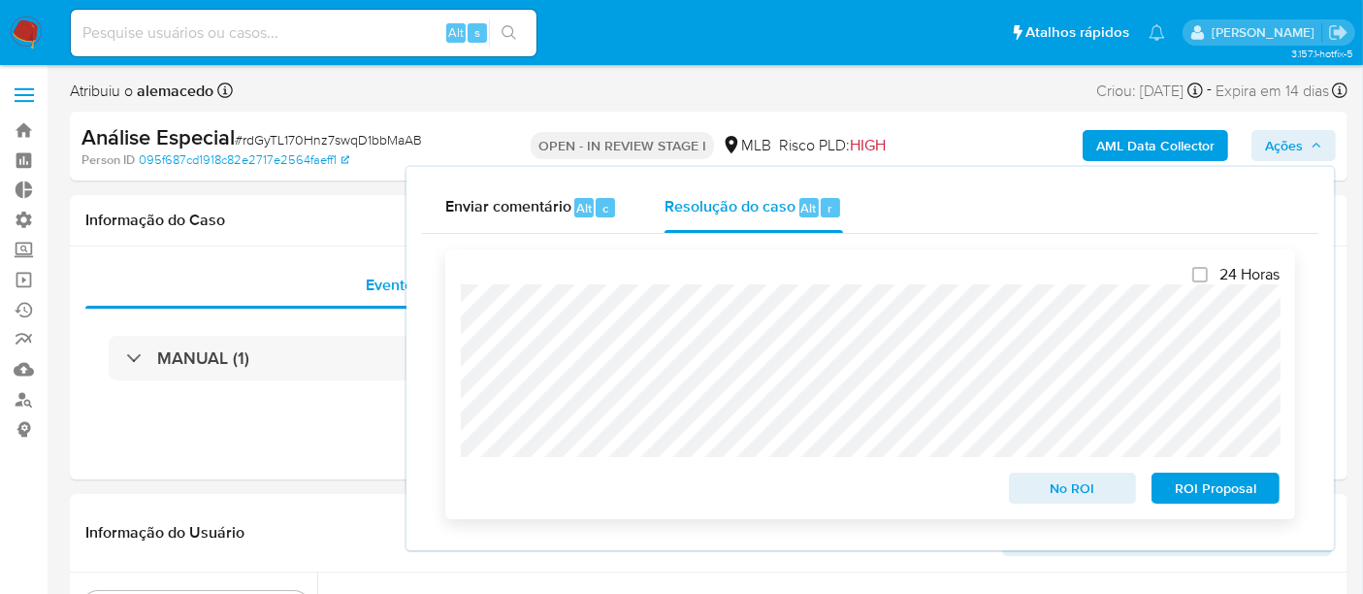
click at [1105, 491] on span "No ROI" at bounding box center [1073, 488] width 101 height 27
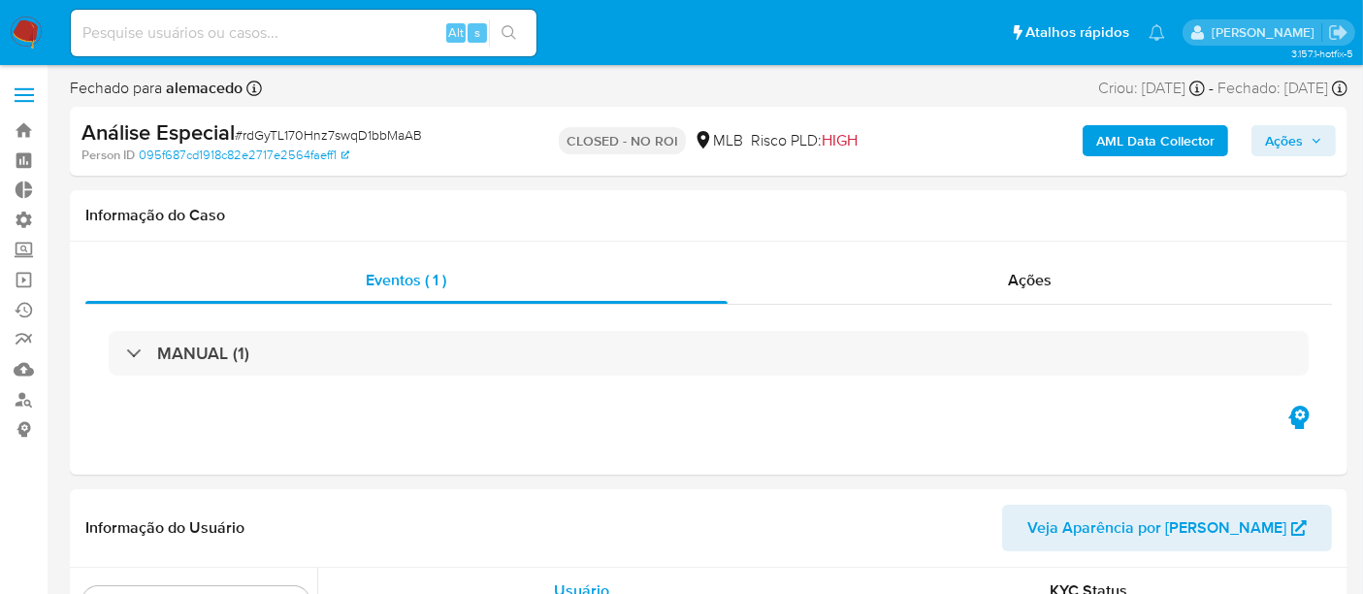
scroll to position [866, 0]
select select "10"
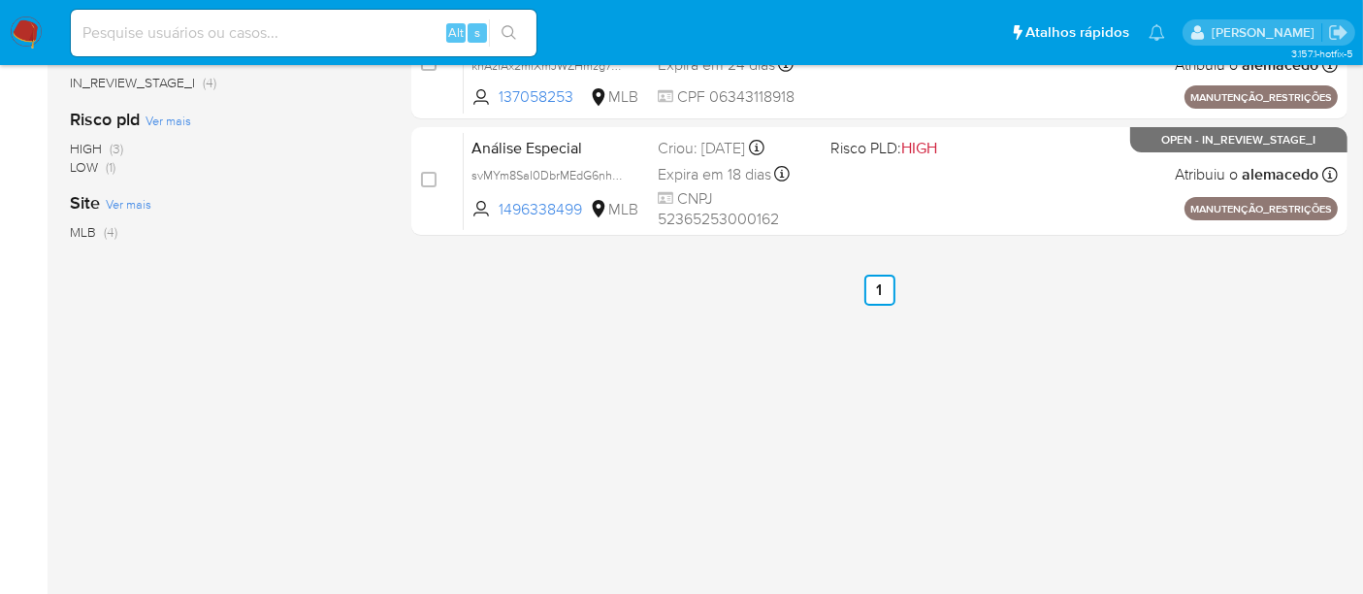
scroll to position [408, 0]
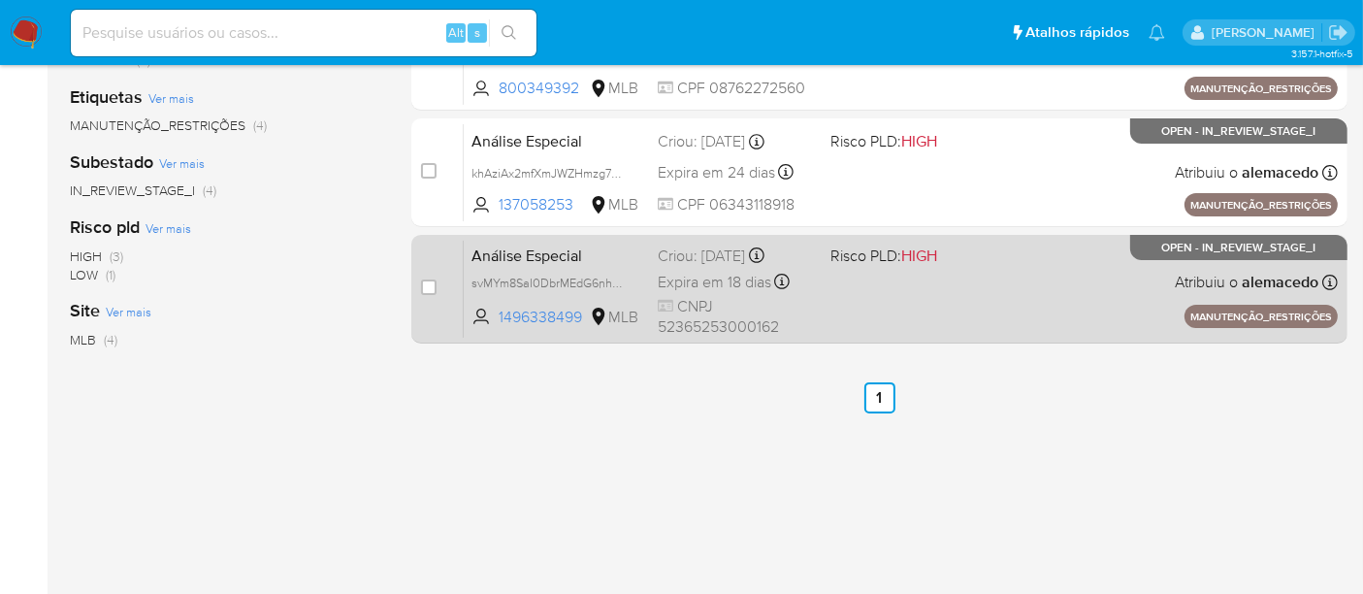
click at [607, 247] on span "Análise Especial" at bounding box center [557, 254] width 171 height 25
click at [542, 315] on span "1496338499" at bounding box center [542, 317] width 87 height 21
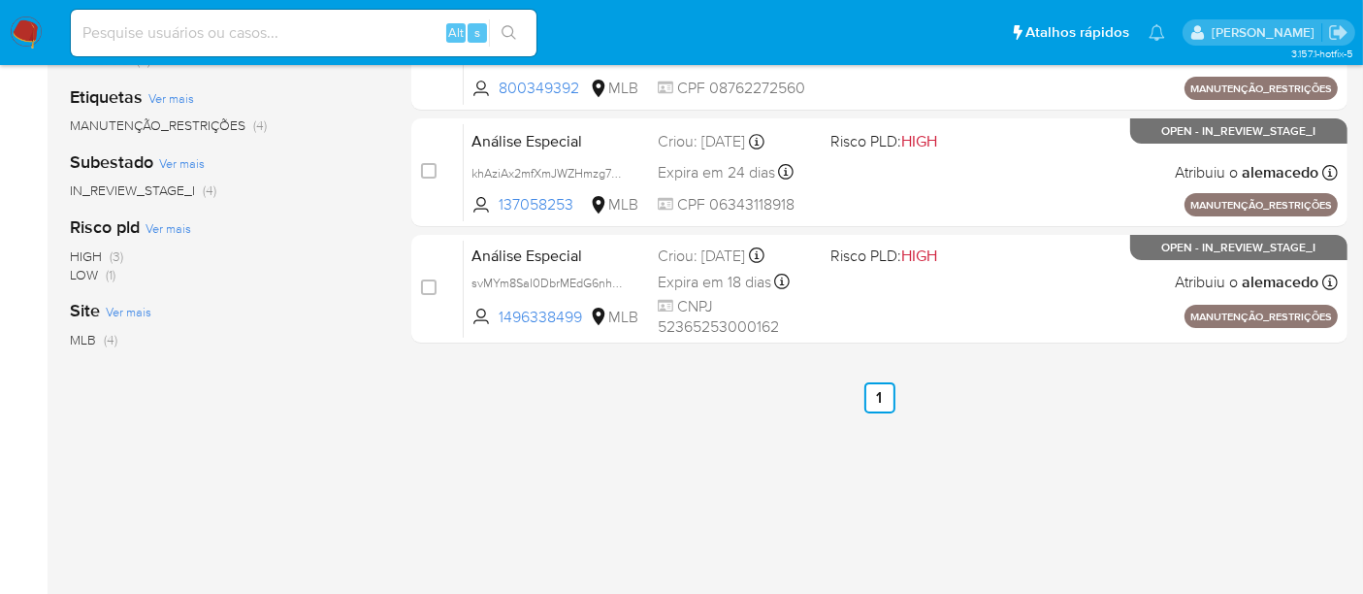
scroll to position [84, 0]
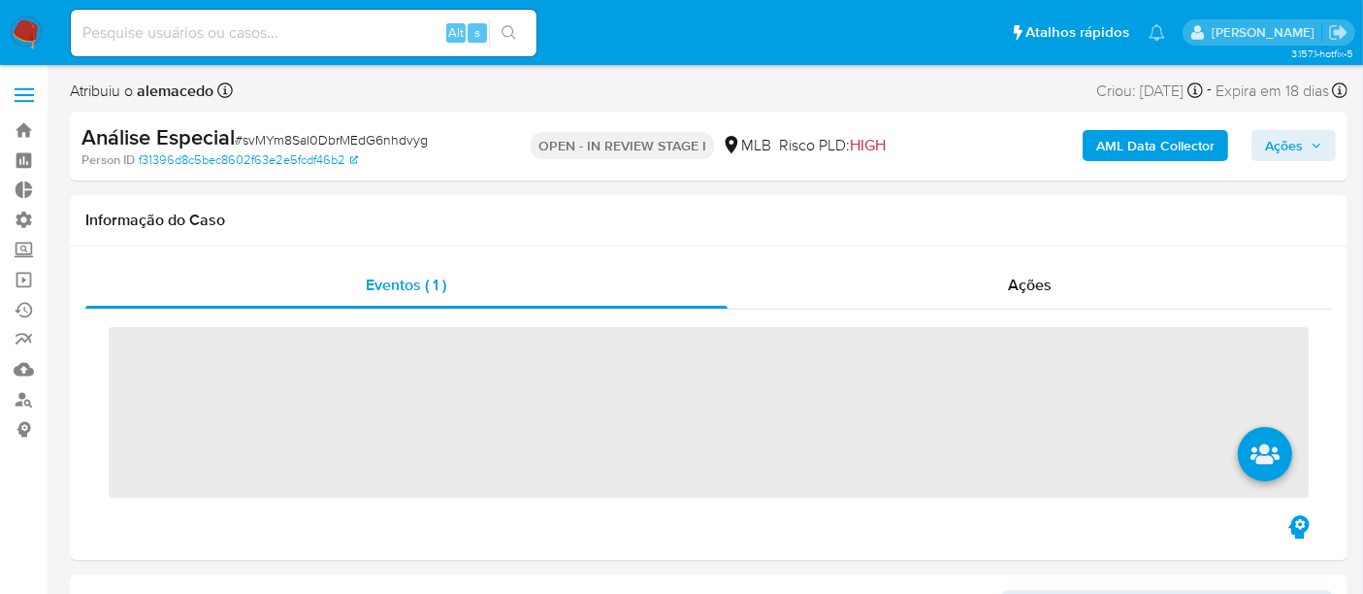
scroll to position [866, 0]
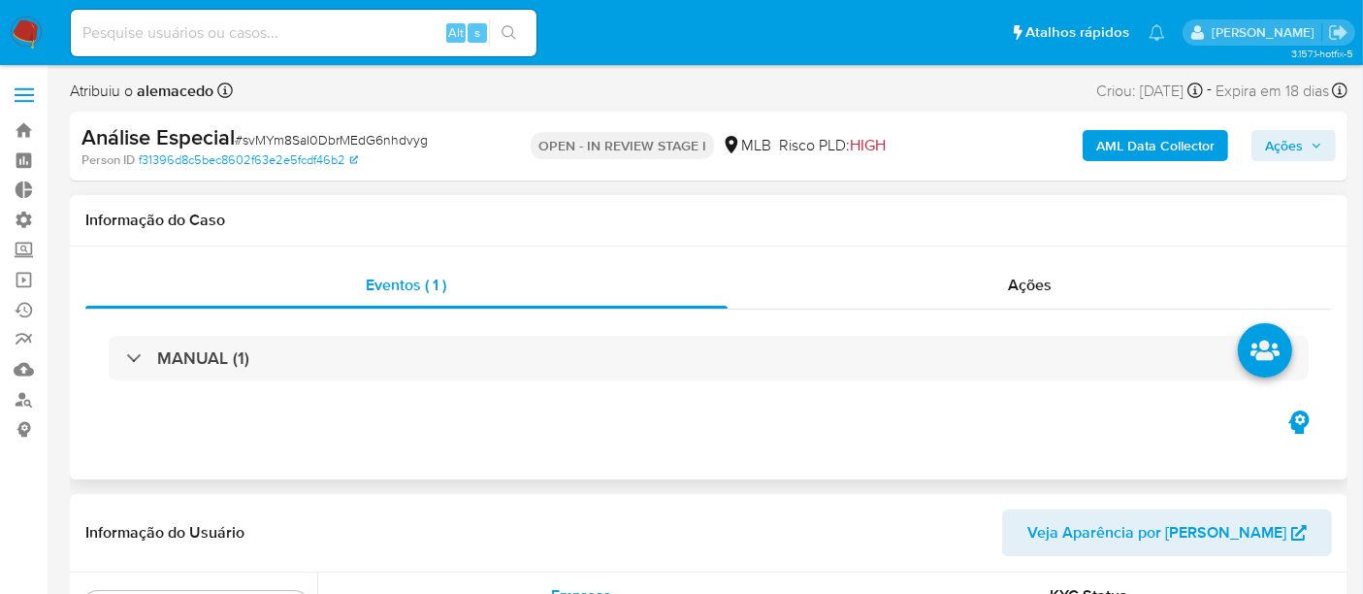
select select "10"
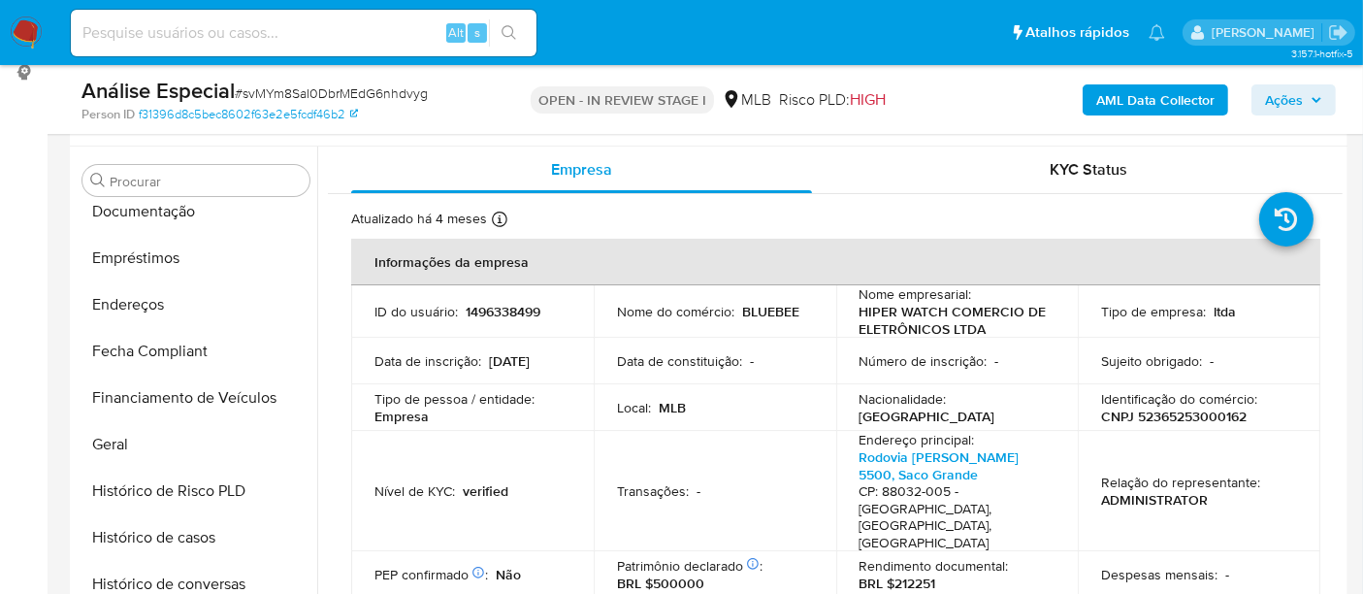
scroll to position [323, 0]
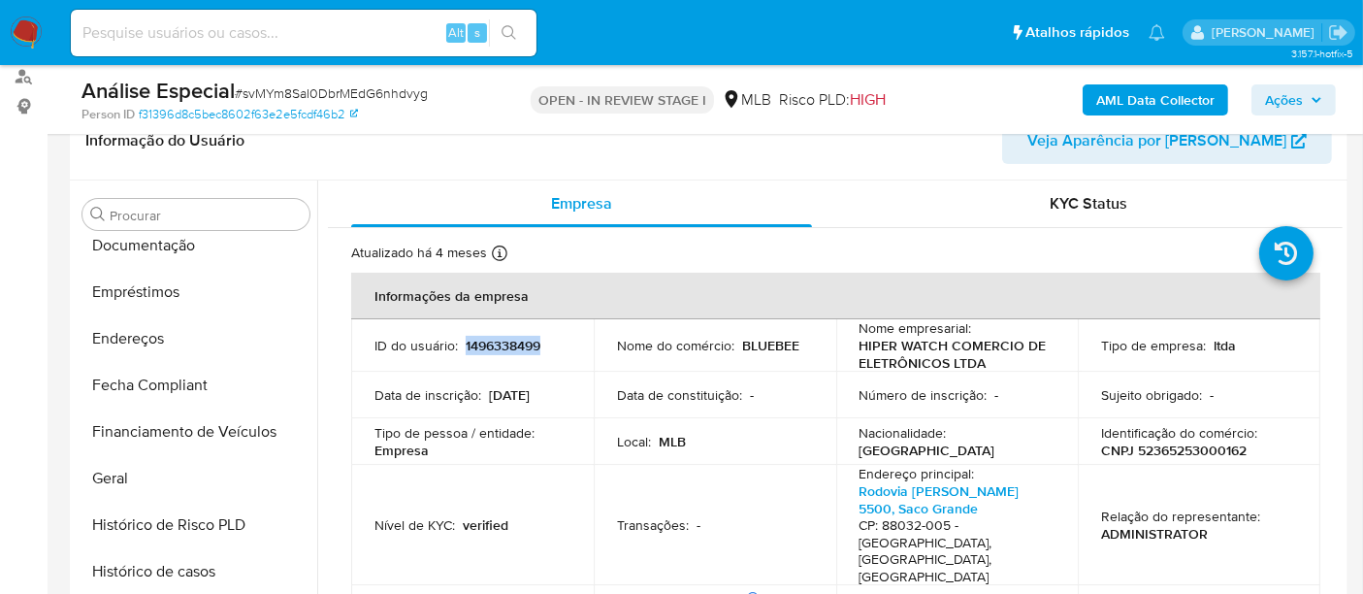
drag, startPoint x: 462, startPoint y: 341, endPoint x: 541, endPoint y: 346, distance: 78.8
click at [541, 346] on div "ID do usuário : 1496338499" at bounding box center [473, 345] width 196 height 17
copy p "1496338499"
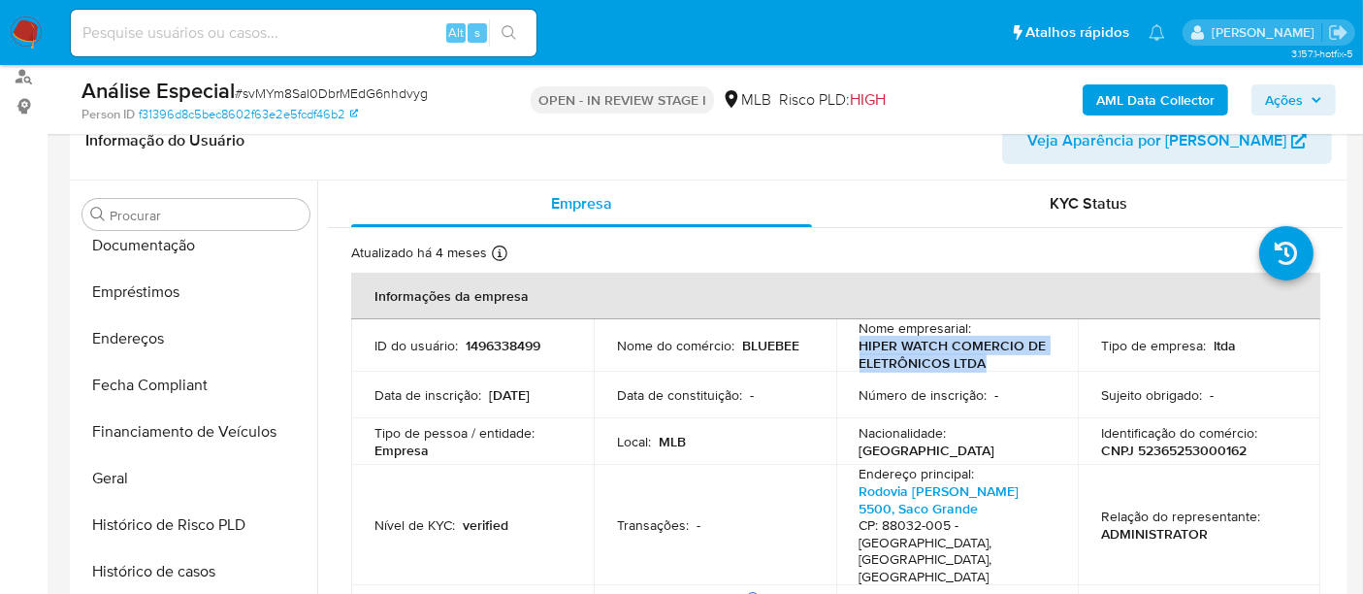
drag, startPoint x: 856, startPoint y: 342, endPoint x: 993, endPoint y: 361, distance: 138.2
click at [993, 361] on p "HIPER WATCH COMERCIO DE ELETRÔNICOS LTDA" at bounding box center [954, 354] width 188 height 35
copy p "HIPER WATCH COMERCIO DE ELETRÔNICOS LTDA"
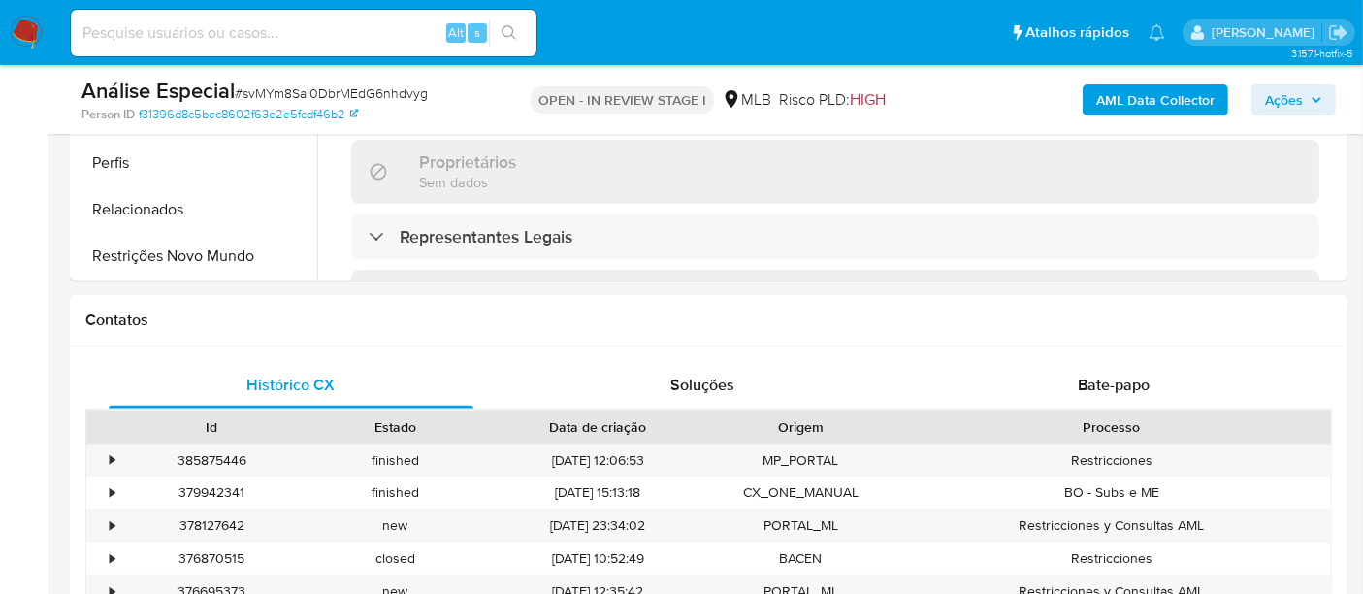
scroll to position [754, 0]
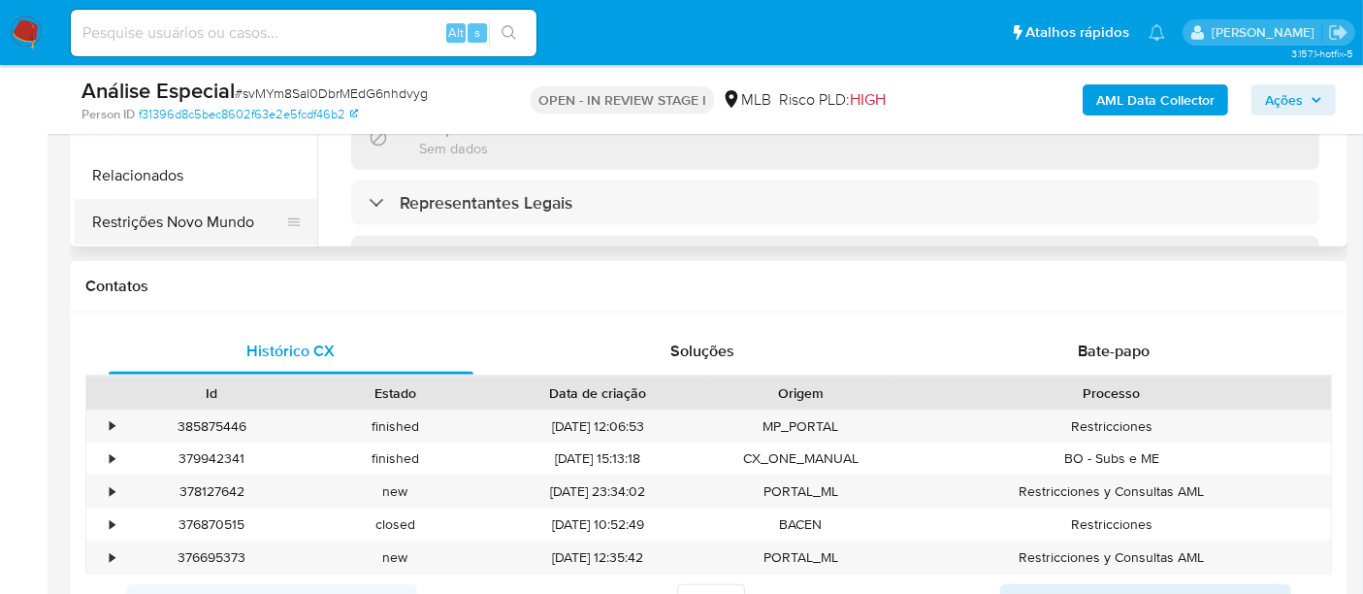
click at [209, 227] on button "Restrições Novo Mundo" at bounding box center [188, 222] width 227 height 47
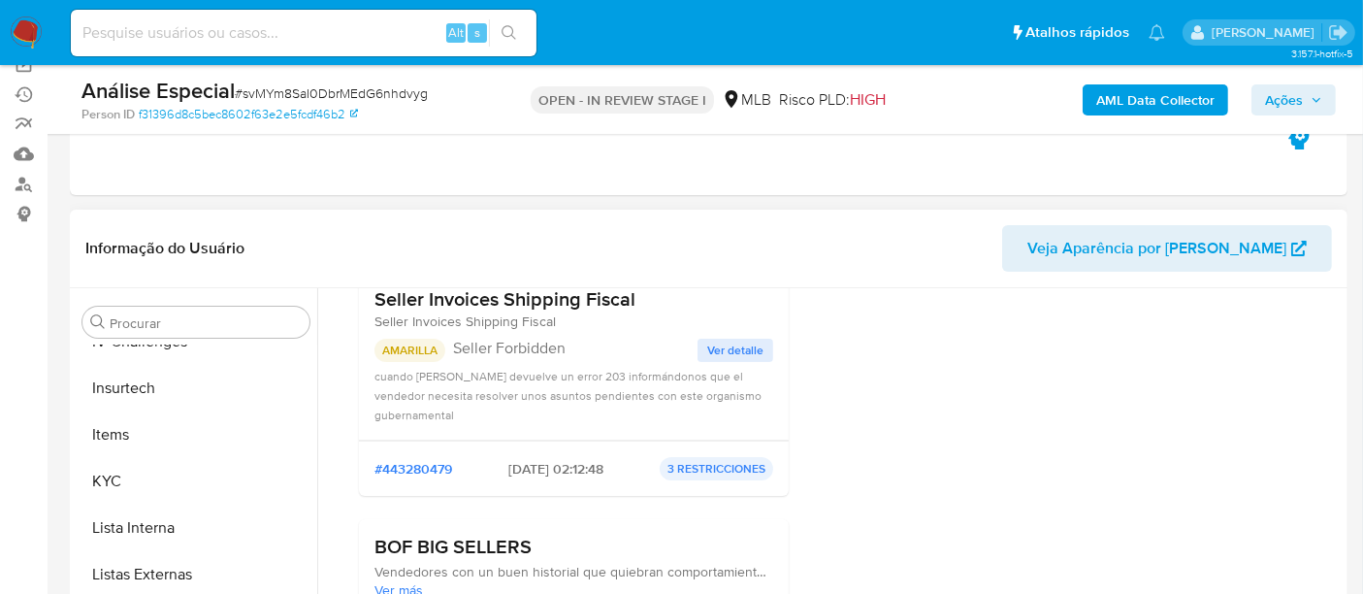
scroll to position [0, 0]
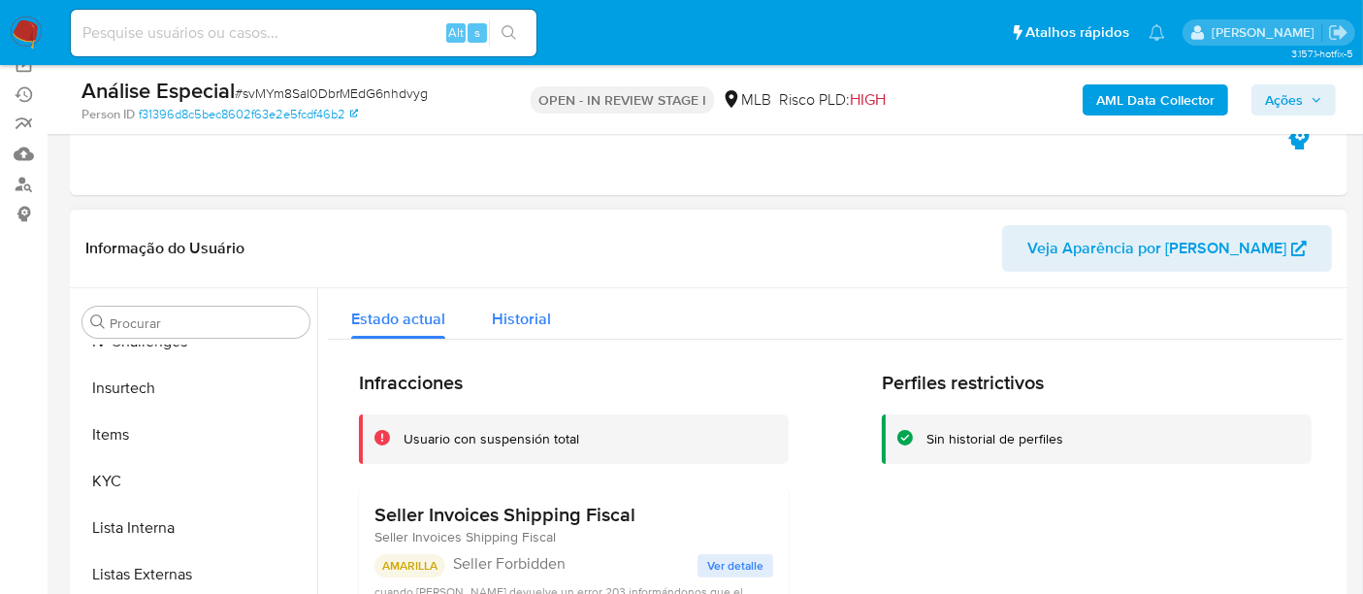
click at [506, 322] on span "Historial" at bounding box center [521, 319] width 59 height 22
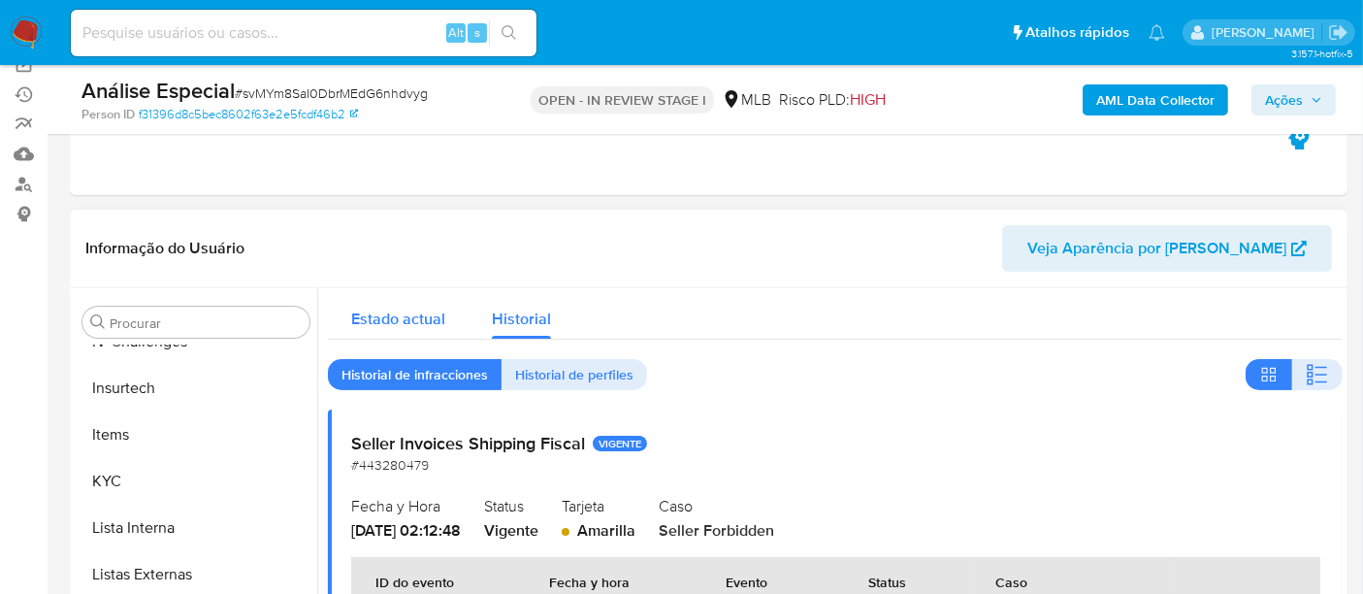
click at [369, 319] on span "Estado actual" at bounding box center [398, 319] width 94 height 22
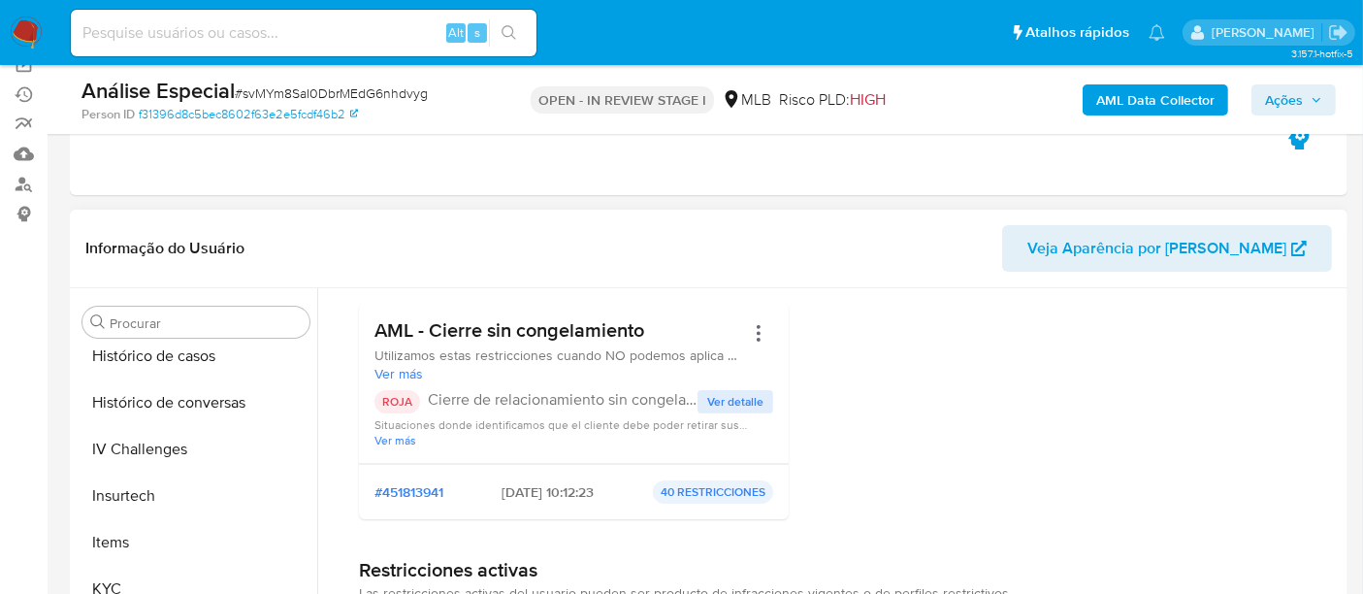
scroll to position [646, 0]
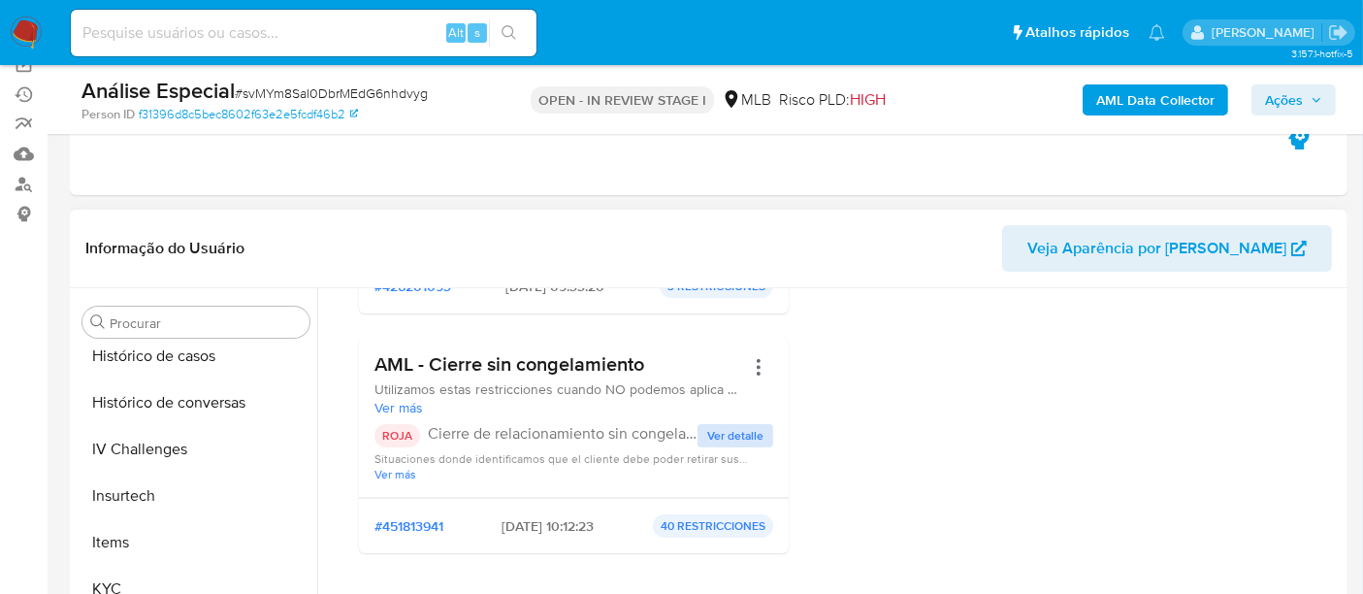
click at [733, 429] on span "Ver detalle" at bounding box center [735, 435] width 56 height 19
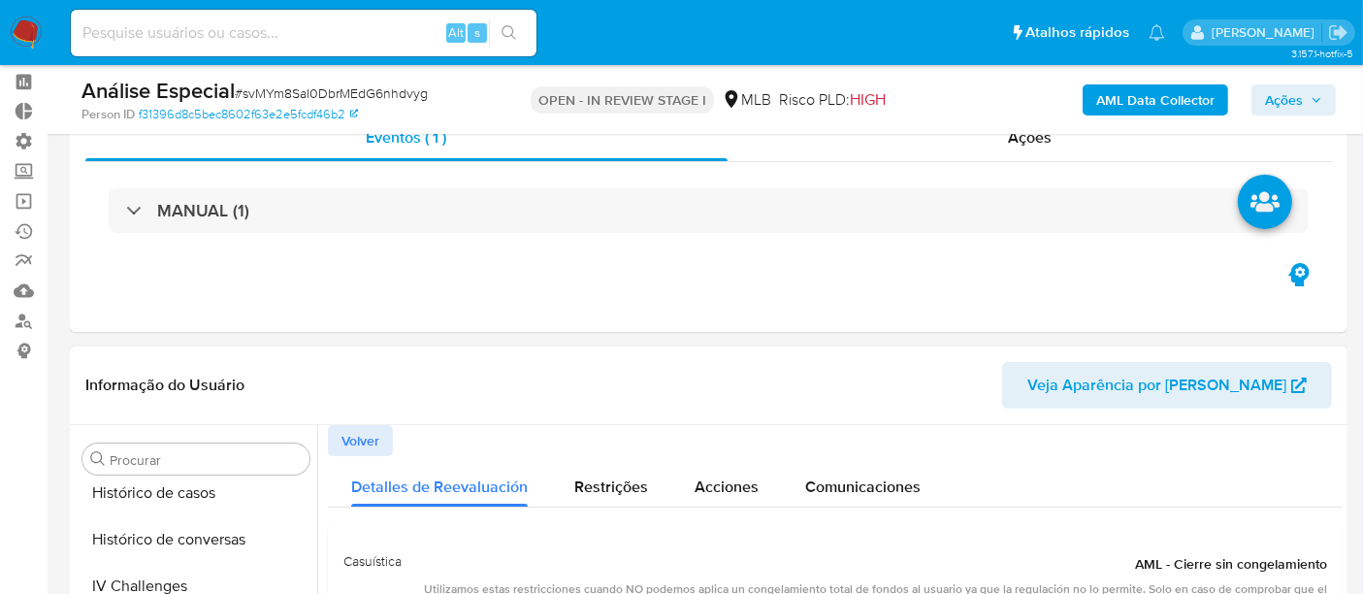
scroll to position [108, 0]
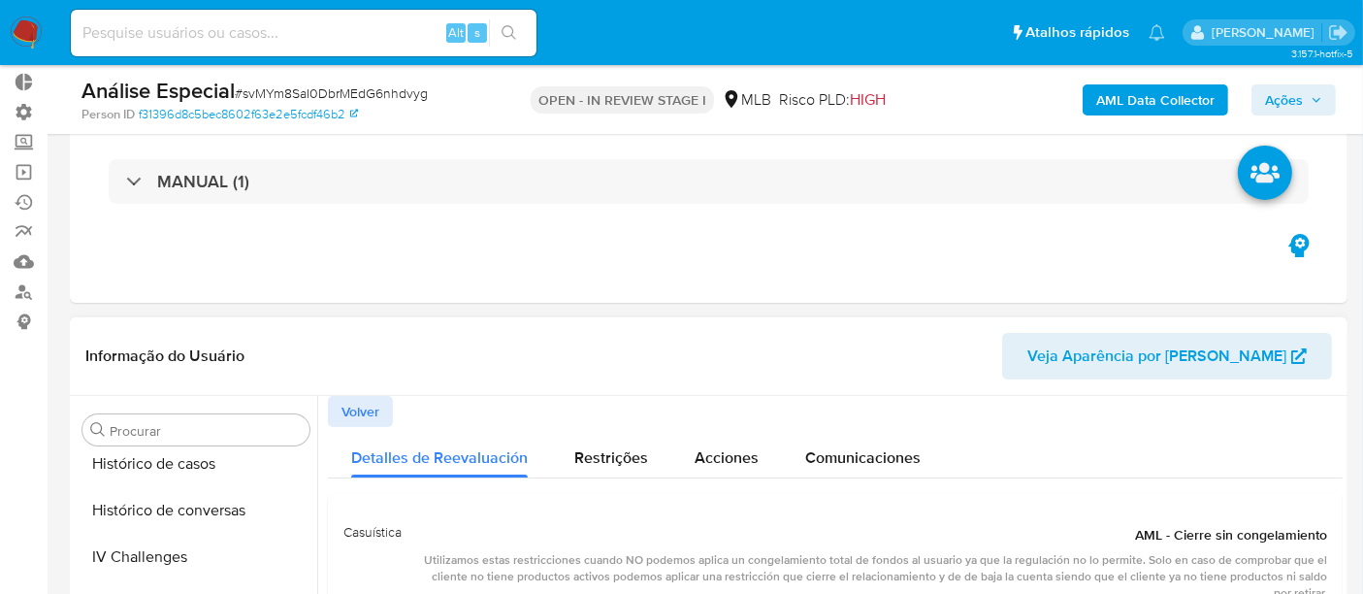
click at [363, 406] on span "Volver" at bounding box center [361, 411] width 38 height 27
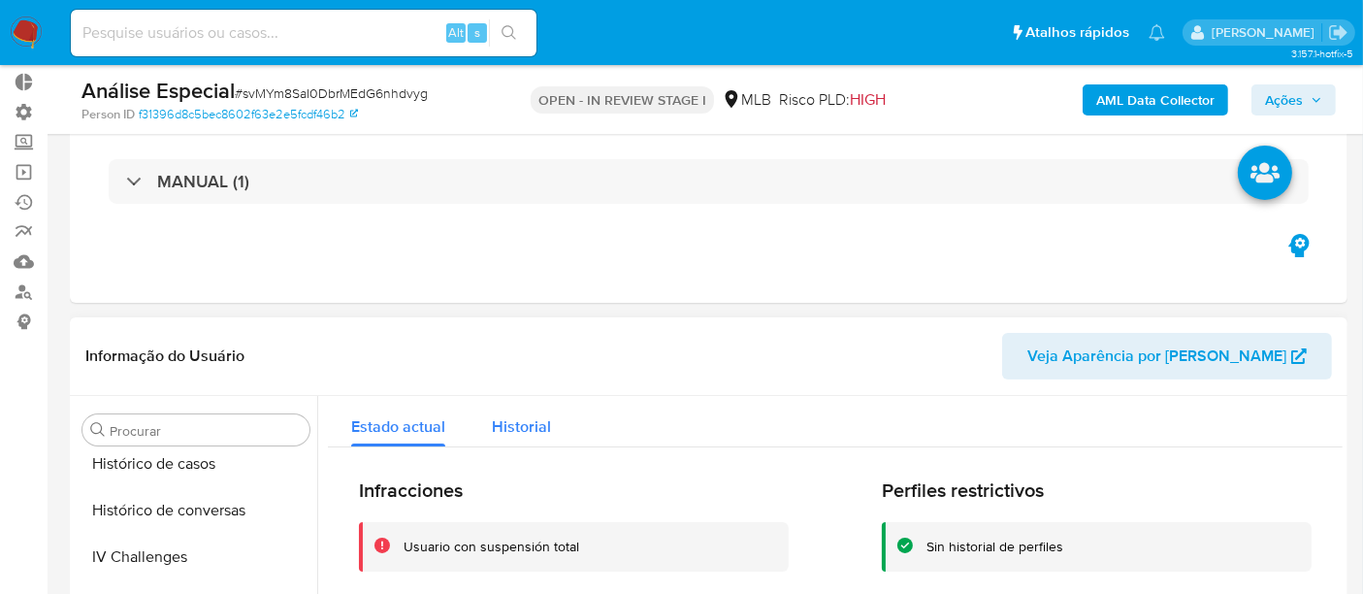
click at [526, 435] on span "Historial" at bounding box center [521, 426] width 59 height 22
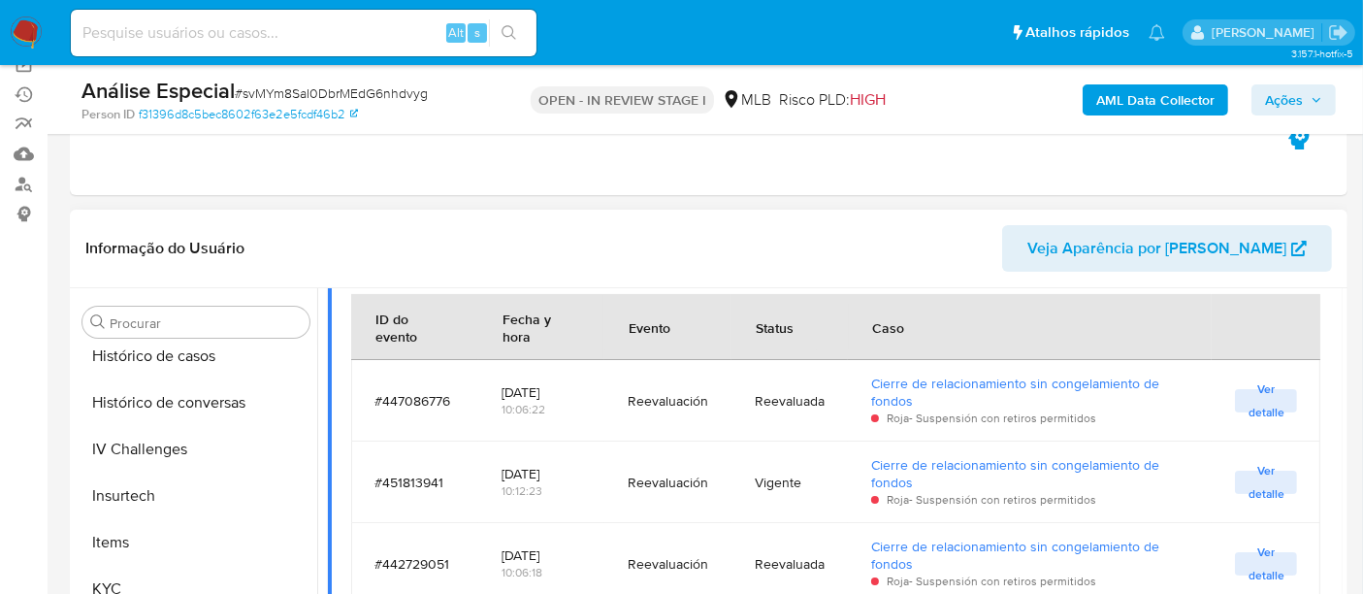
scroll to position [539, 0]
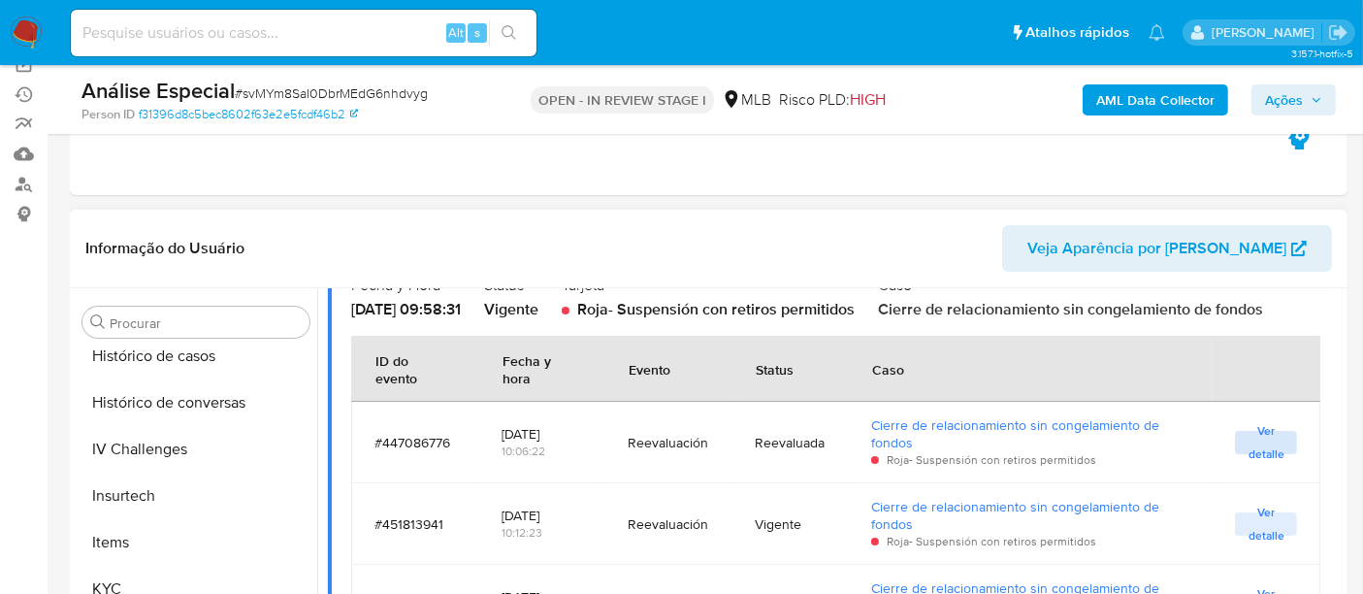
click at [1250, 449] on span "Ver detalle" at bounding box center [1266, 442] width 43 height 19
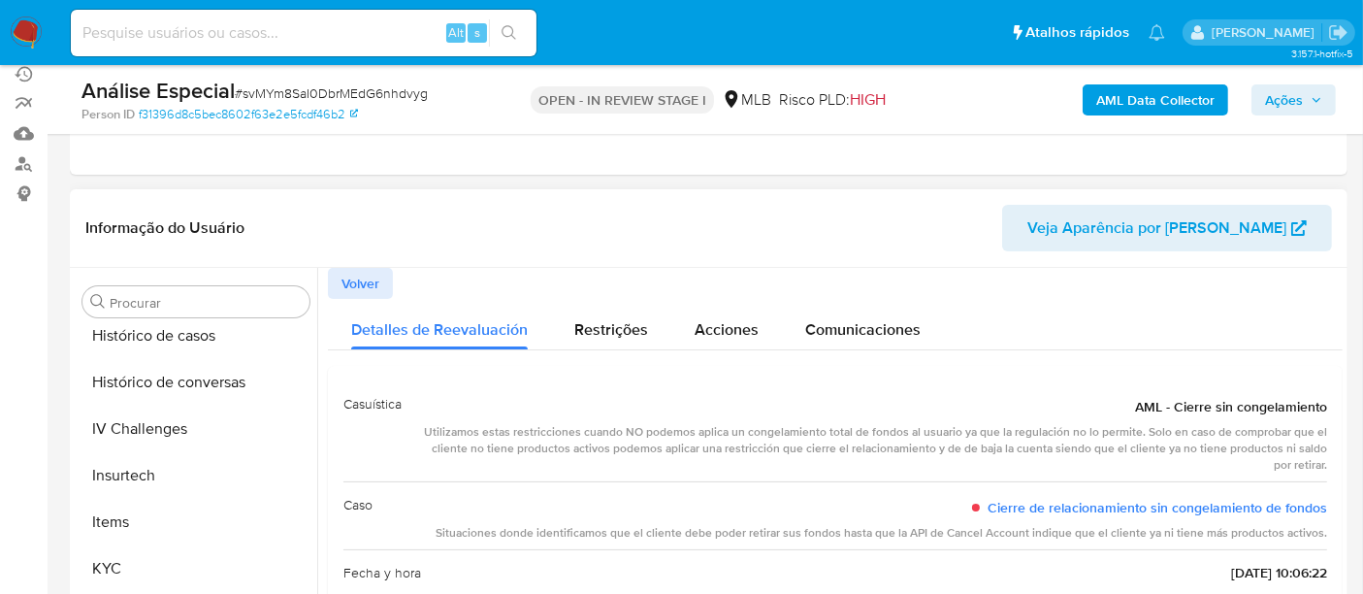
scroll to position [215, 0]
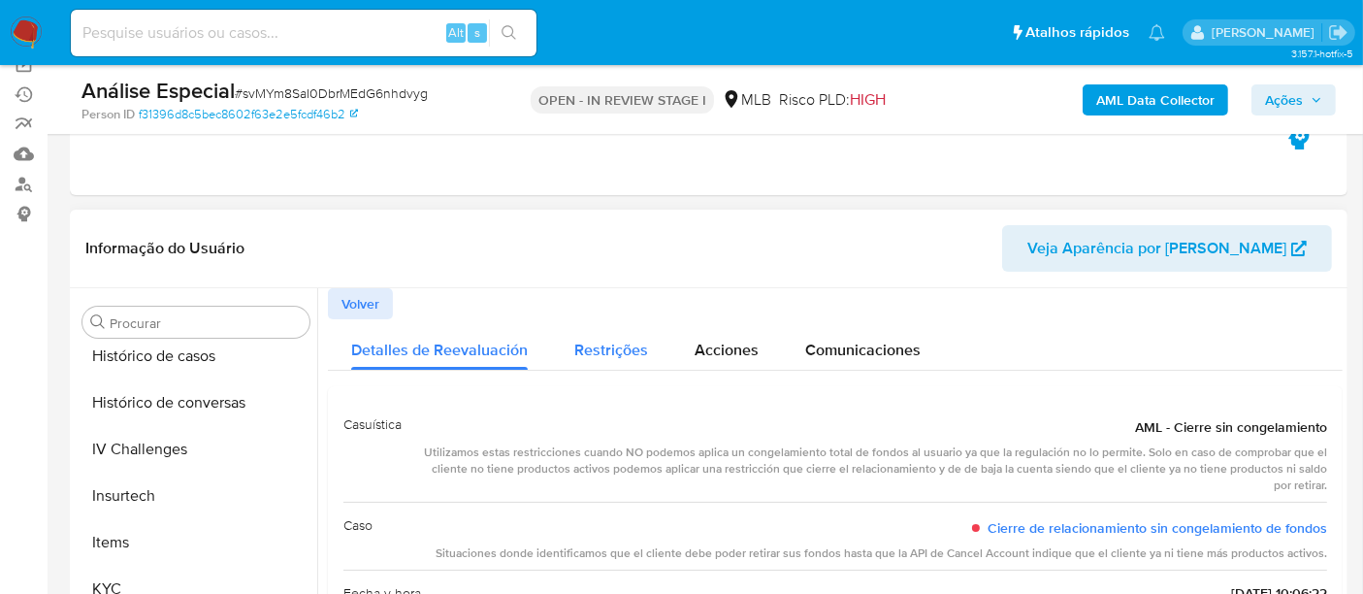
click at [610, 350] on span "Restrições" at bounding box center [611, 350] width 74 height 22
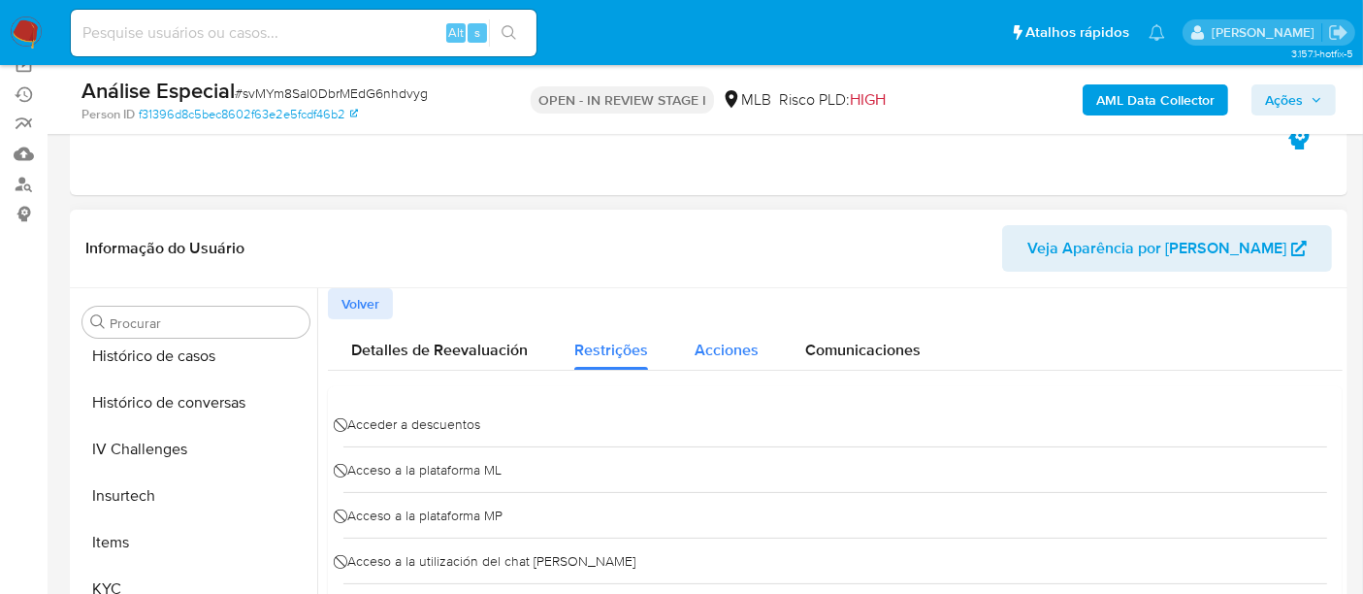
click at [726, 348] on span "Acciones" at bounding box center [727, 350] width 64 height 22
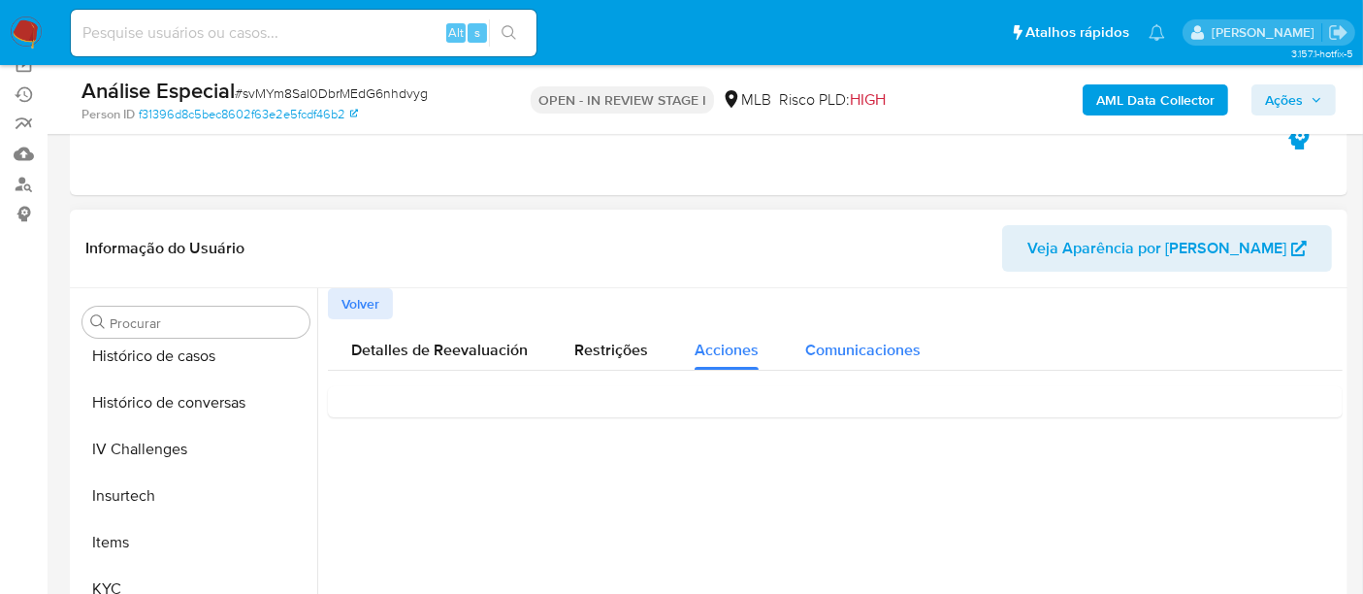
click at [832, 351] on span "Comunicaciones" at bounding box center [862, 350] width 115 height 22
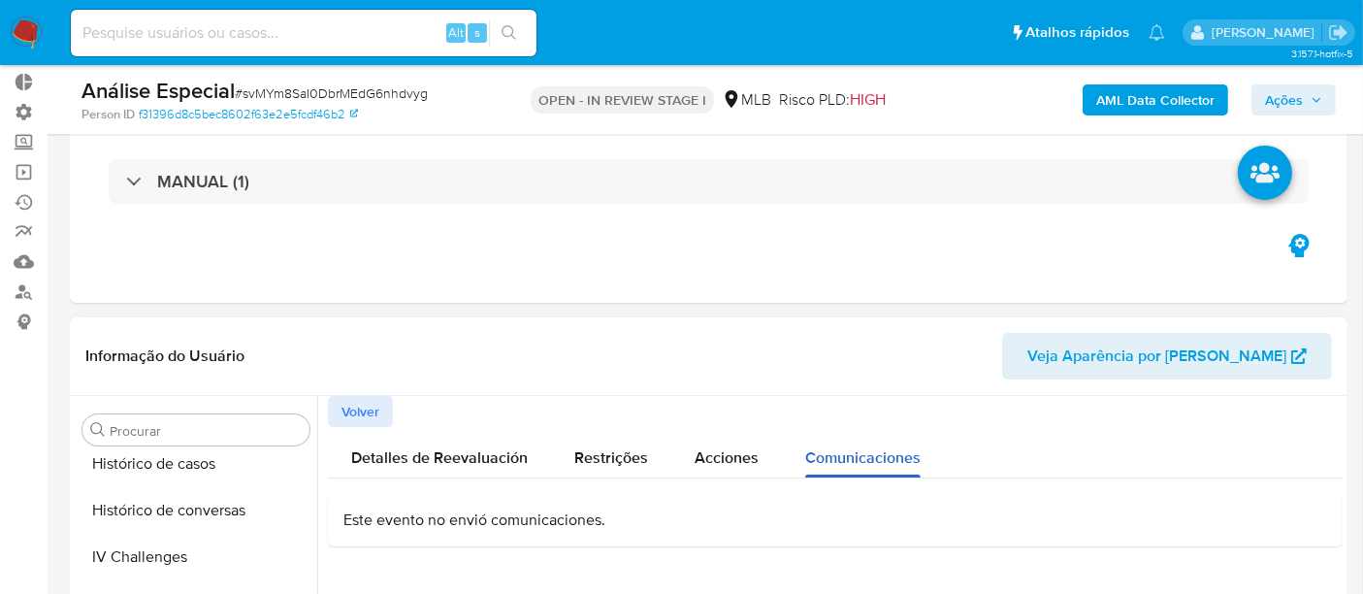
scroll to position [108, 0]
click at [360, 406] on span "Volver" at bounding box center [361, 411] width 38 height 27
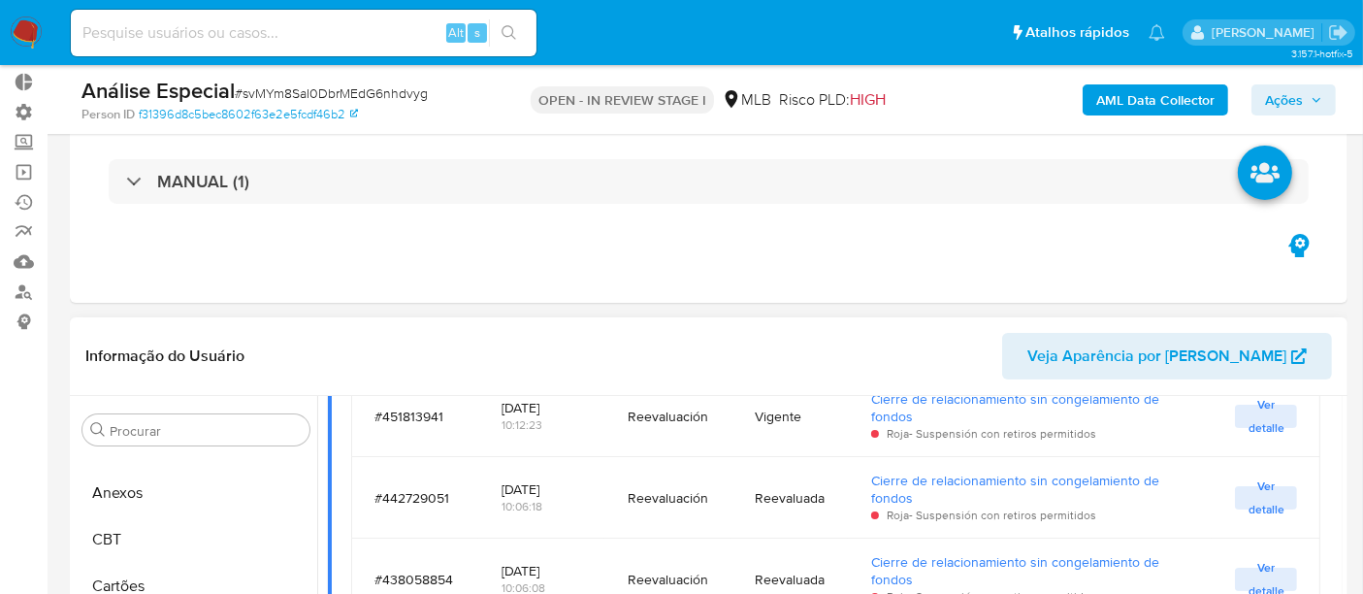
scroll to position [0, 0]
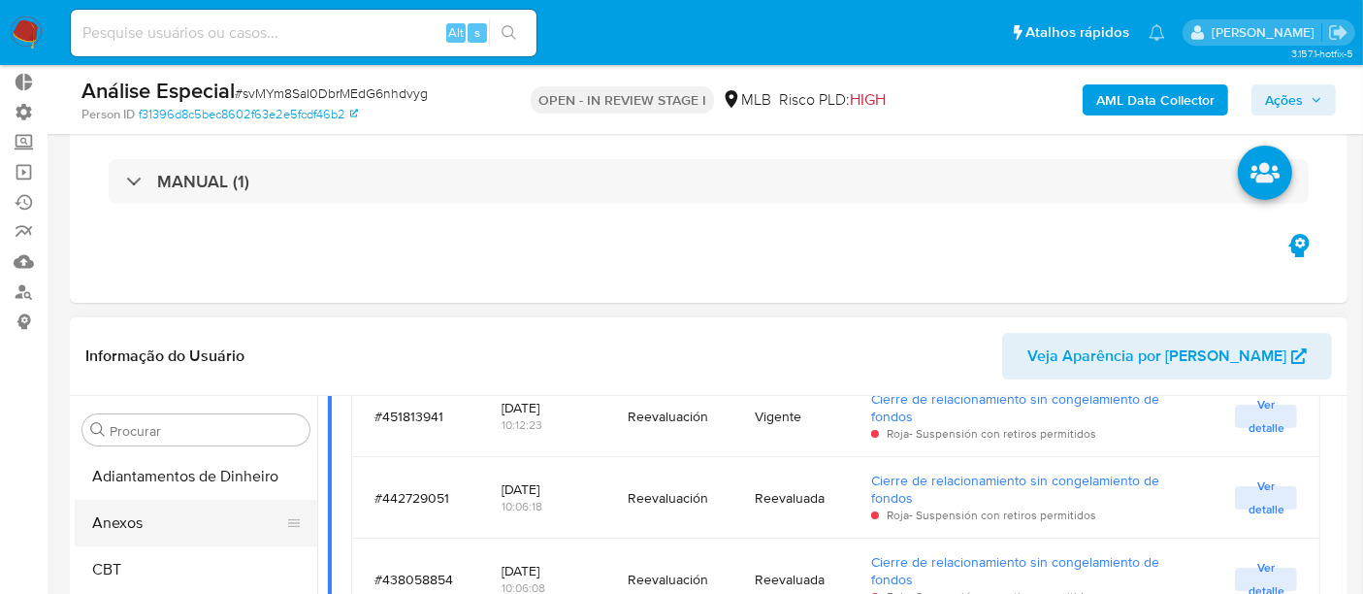
click at [148, 520] on button "Anexos" at bounding box center [188, 523] width 227 height 47
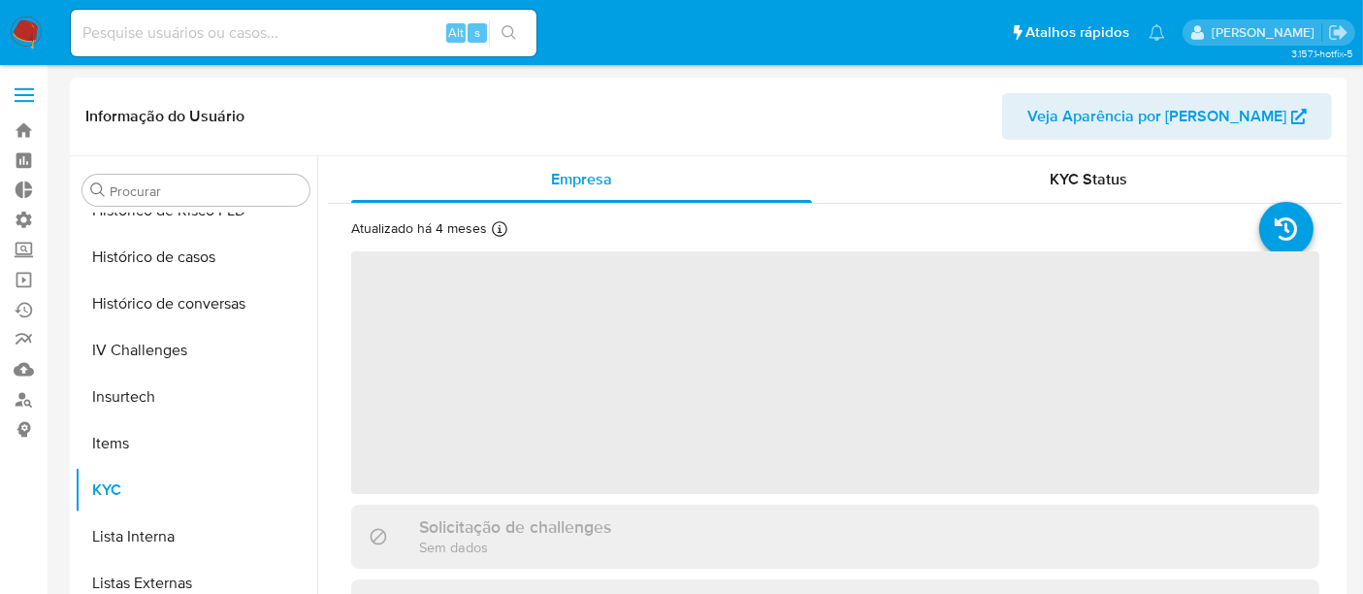
scroll to position [866, 0]
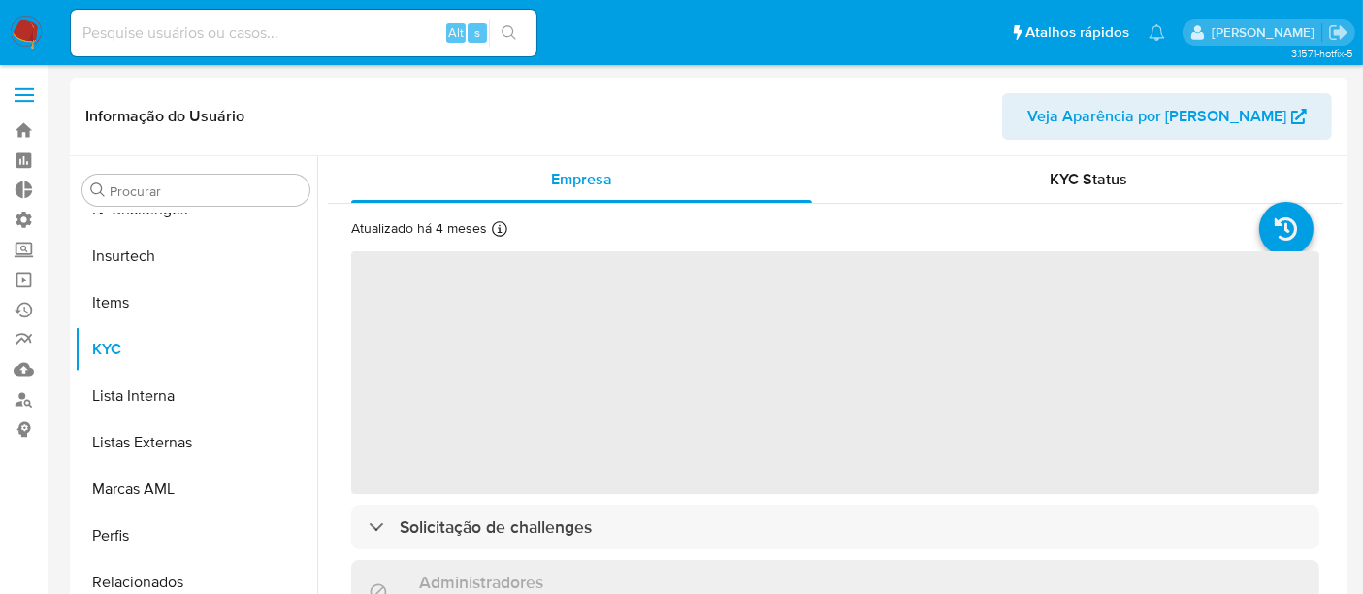
select select "10"
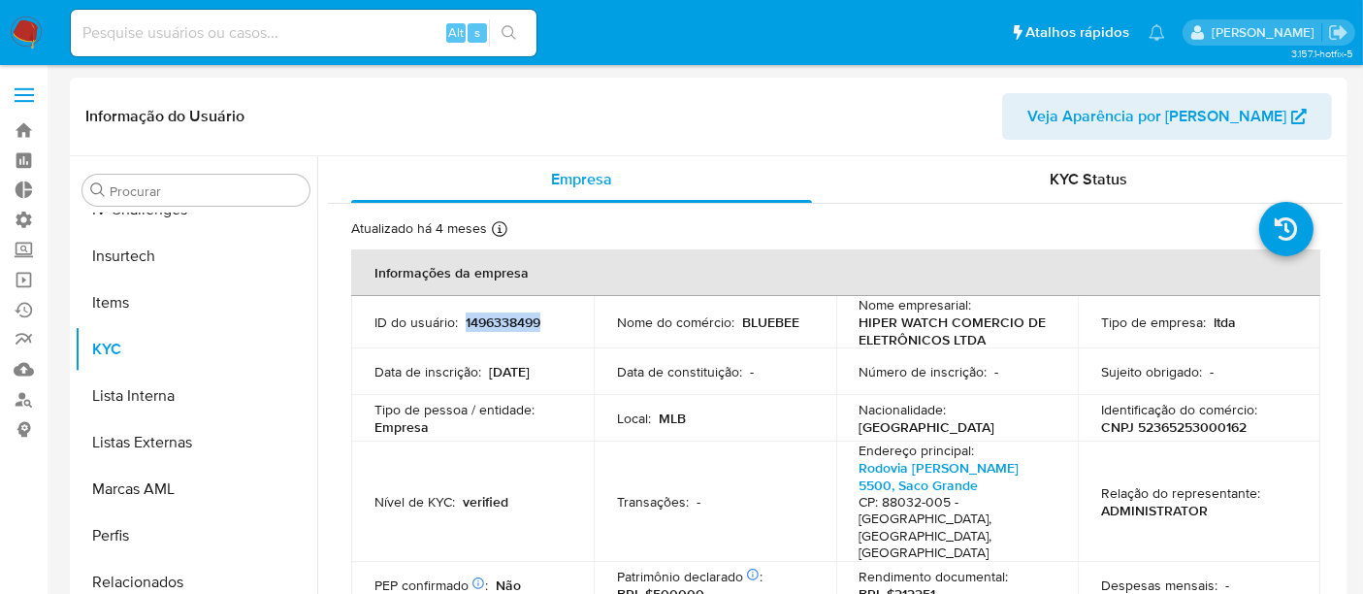
drag, startPoint x: 464, startPoint y: 316, endPoint x: 553, endPoint y: 322, distance: 89.5
click at [553, 322] on div "ID do usuário : 1496338499" at bounding box center [473, 321] width 196 height 17
copy p "1496338499"
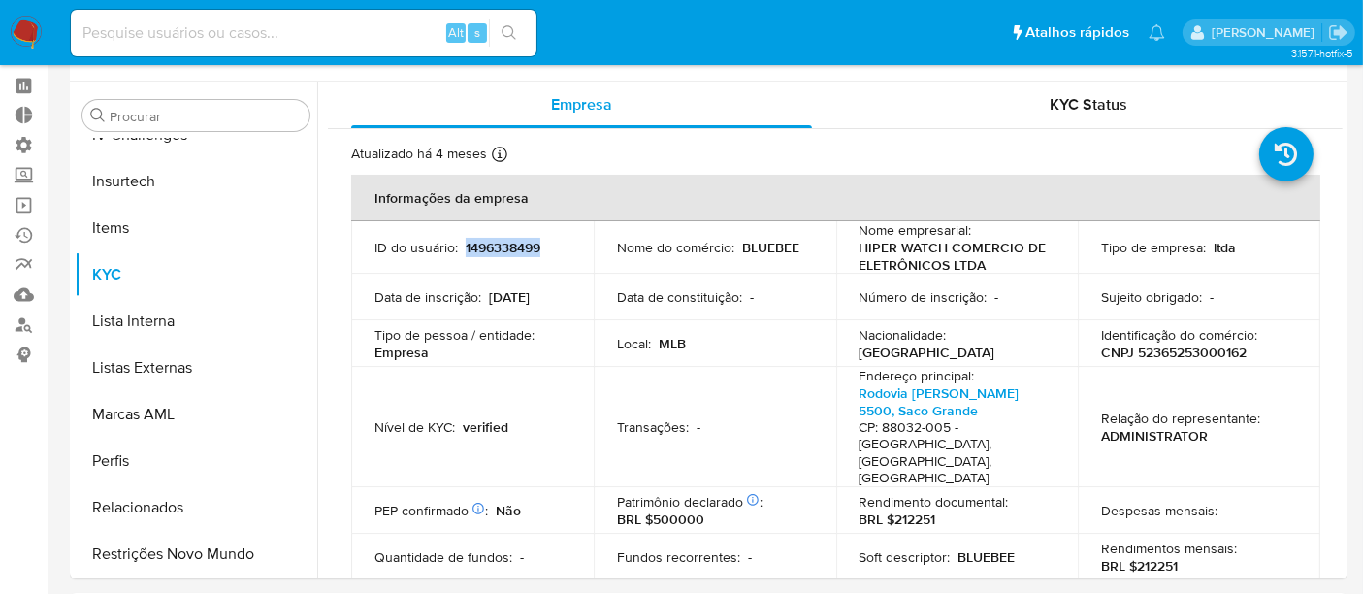
scroll to position [108, 0]
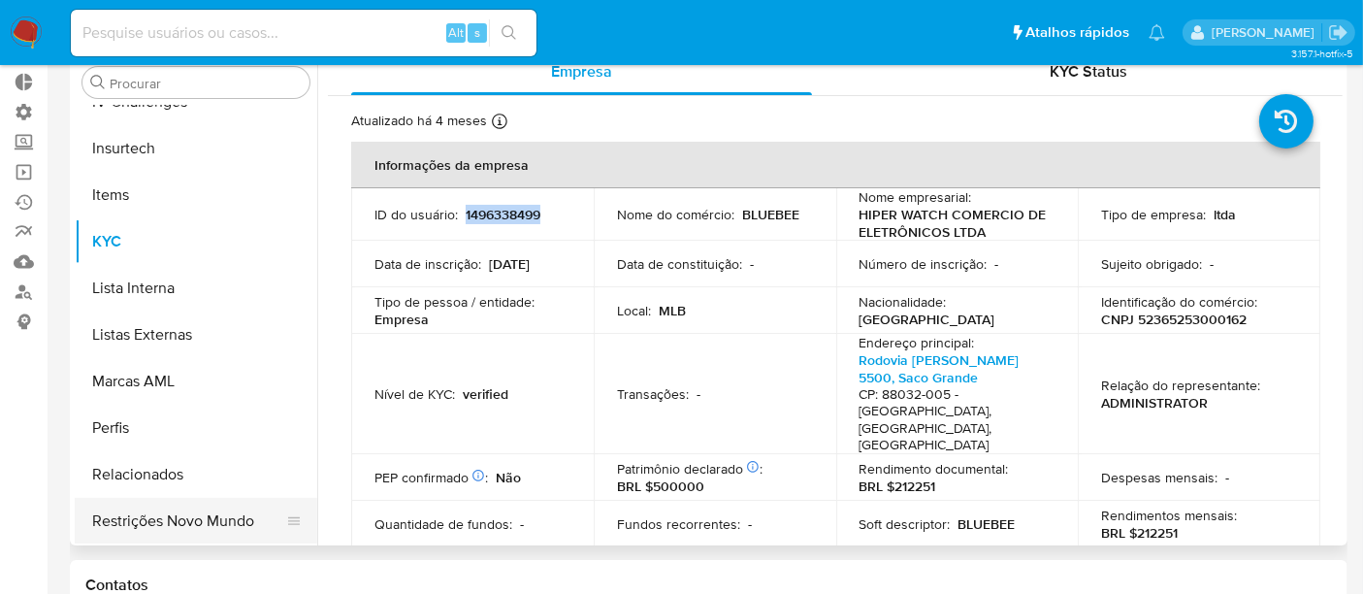
click at [172, 525] on button "Restrições Novo Mundo" at bounding box center [188, 521] width 227 height 47
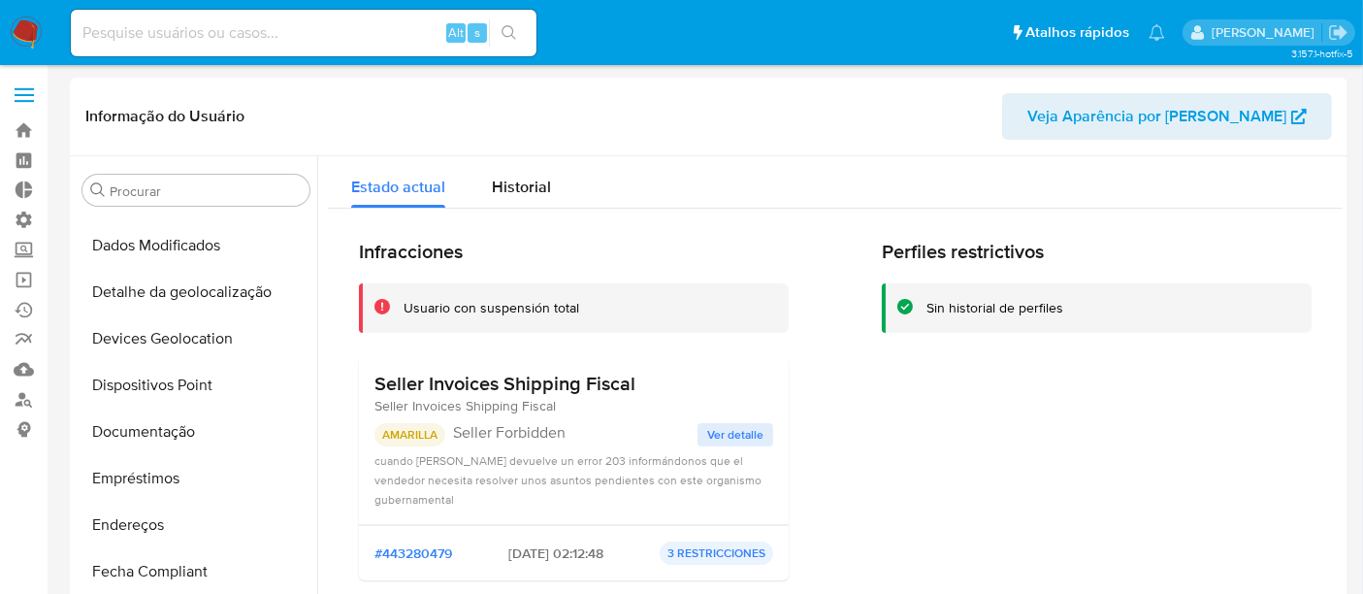
scroll to position [218, 0]
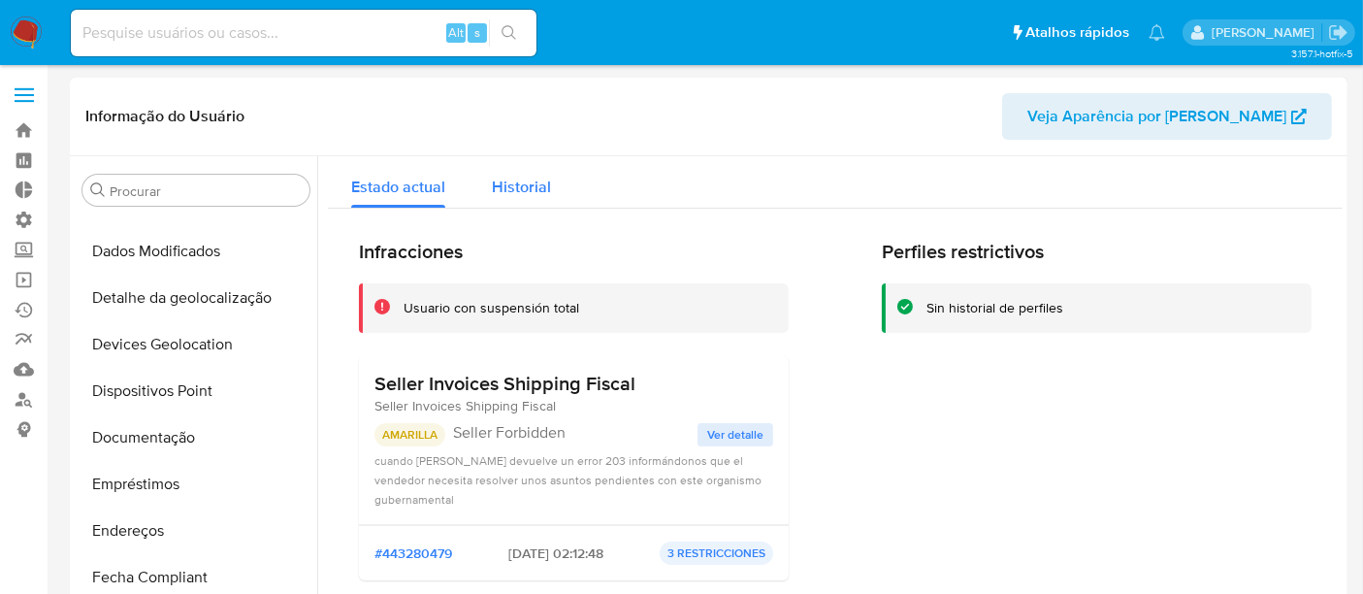
click at [548, 189] on button "Historial" at bounding box center [522, 181] width 106 height 51
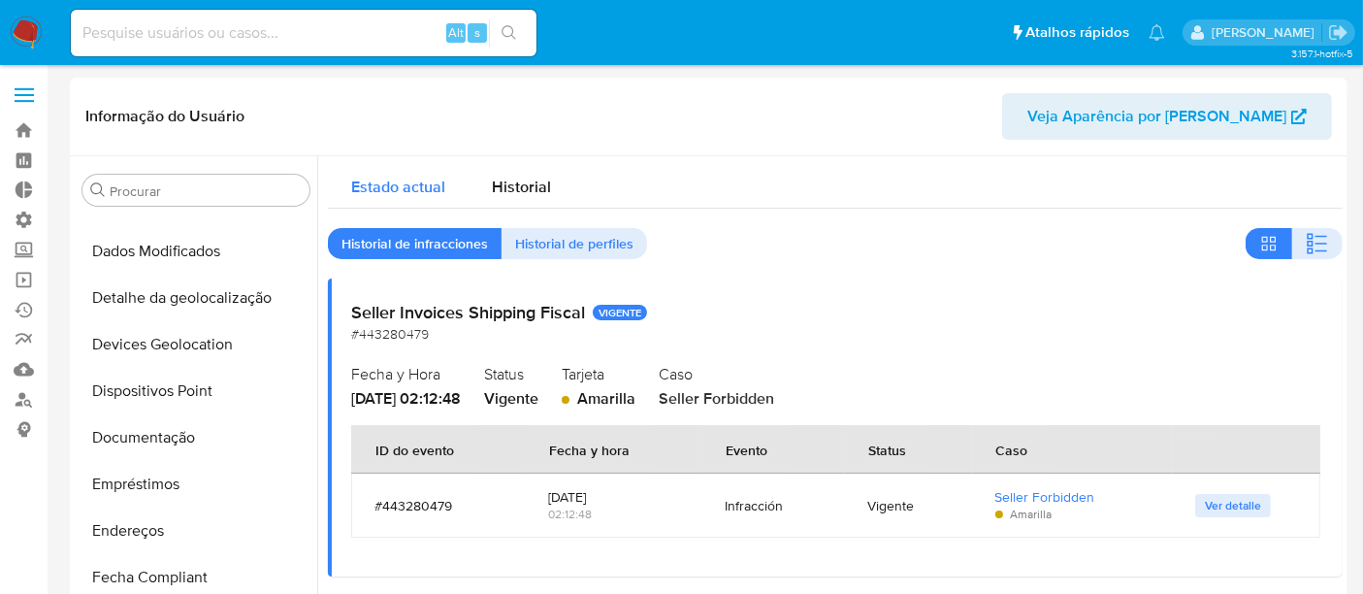
click at [424, 186] on span "Estado actual" at bounding box center [398, 187] width 94 height 22
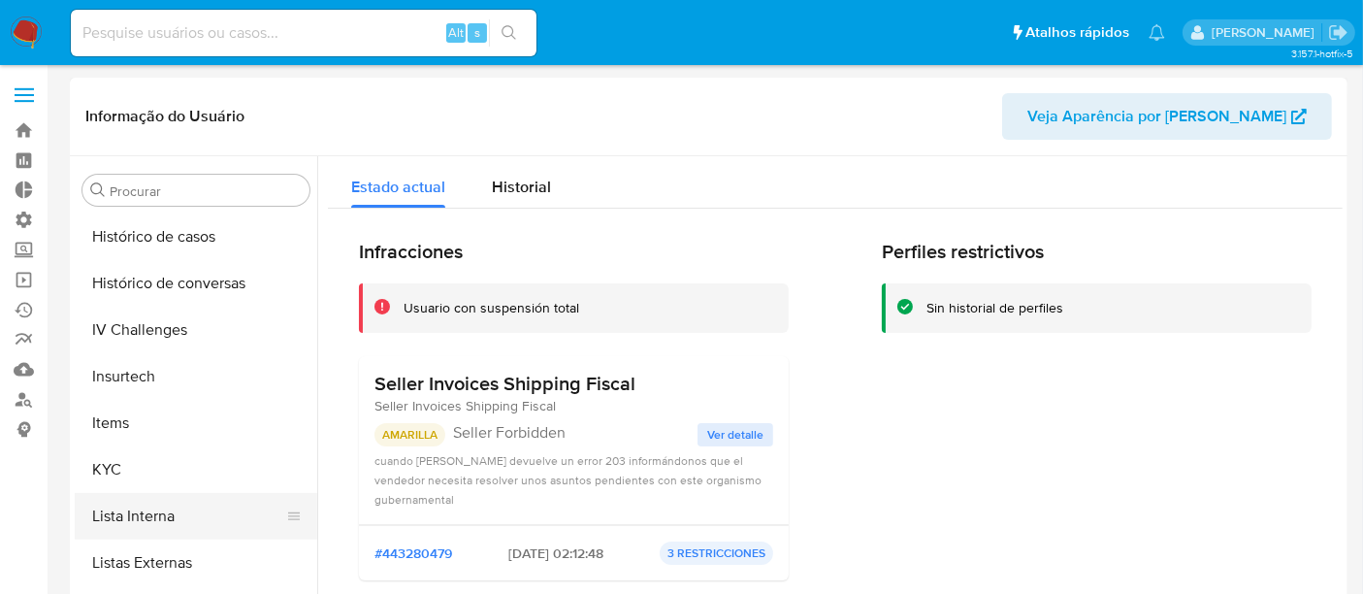
scroll to position [758, 0]
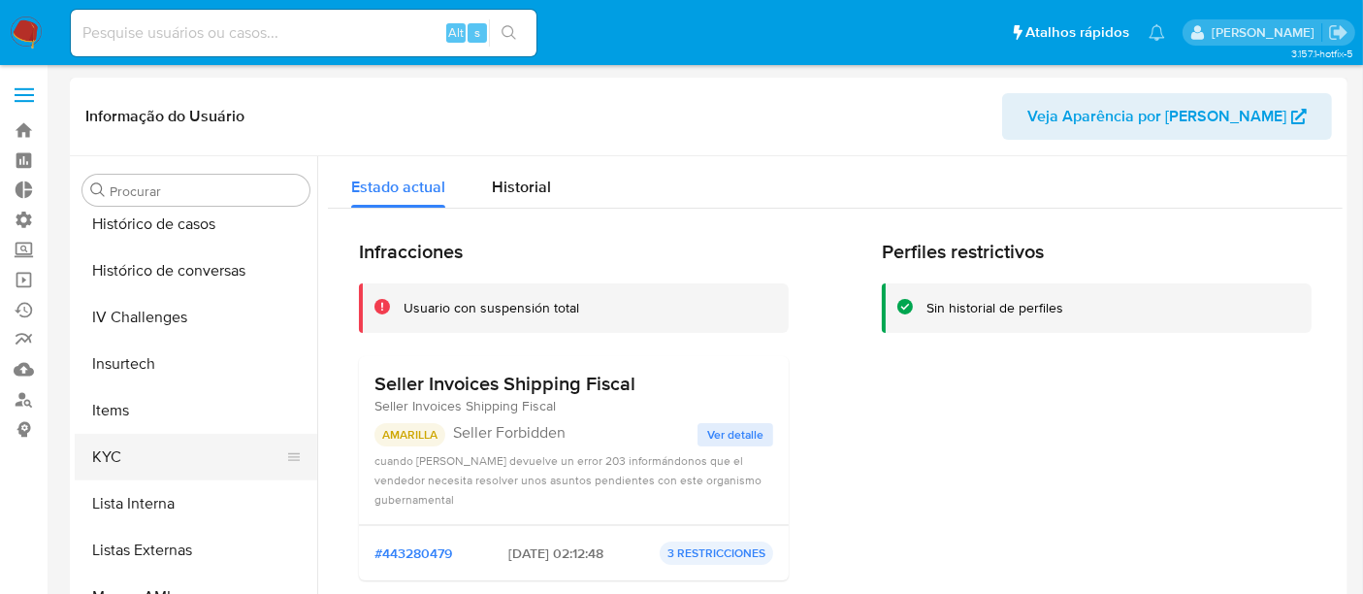
click at [136, 453] on button "KYC" at bounding box center [188, 457] width 227 height 47
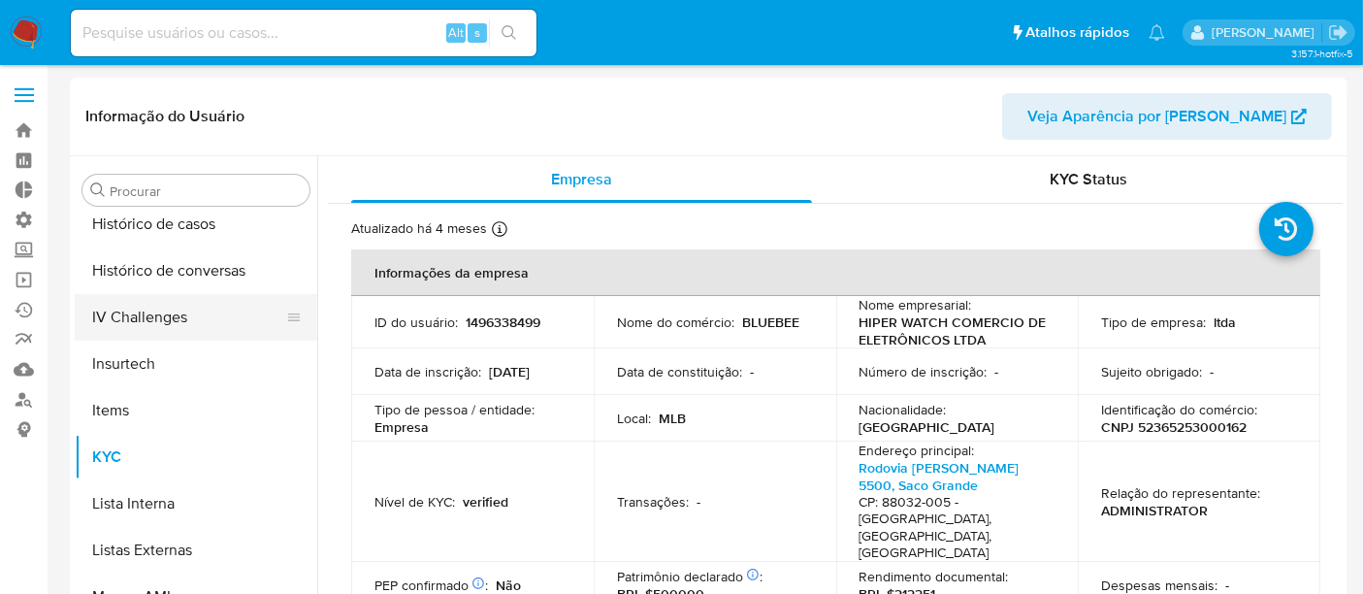
scroll to position [650, 0]
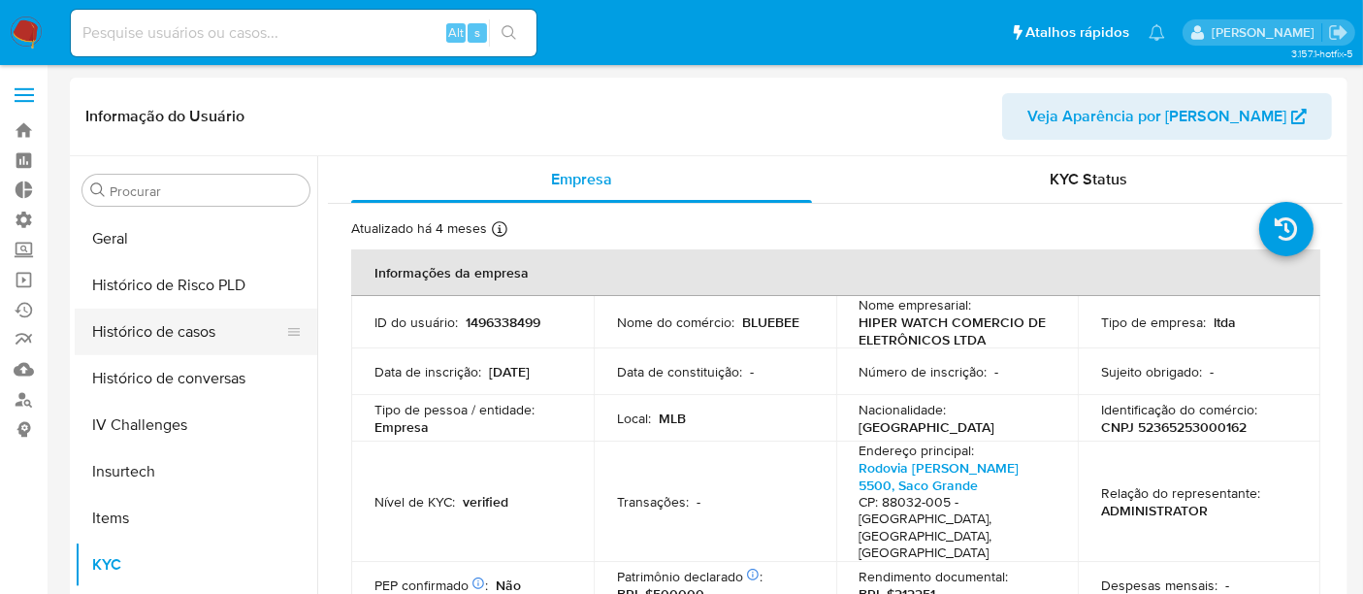
click at [152, 329] on button "Histórico de casos" at bounding box center [188, 332] width 227 height 47
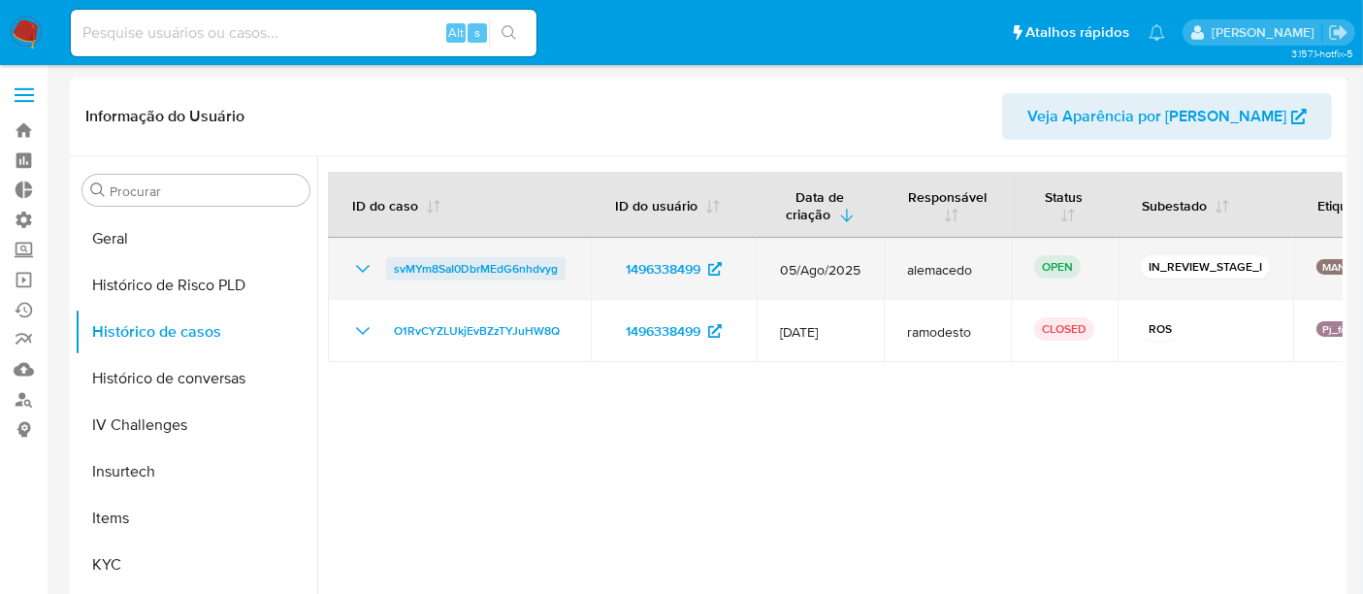
click at [426, 258] on span "svMYm8SaI0DbrMEdG6nhdvyg" at bounding box center [476, 268] width 164 height 23
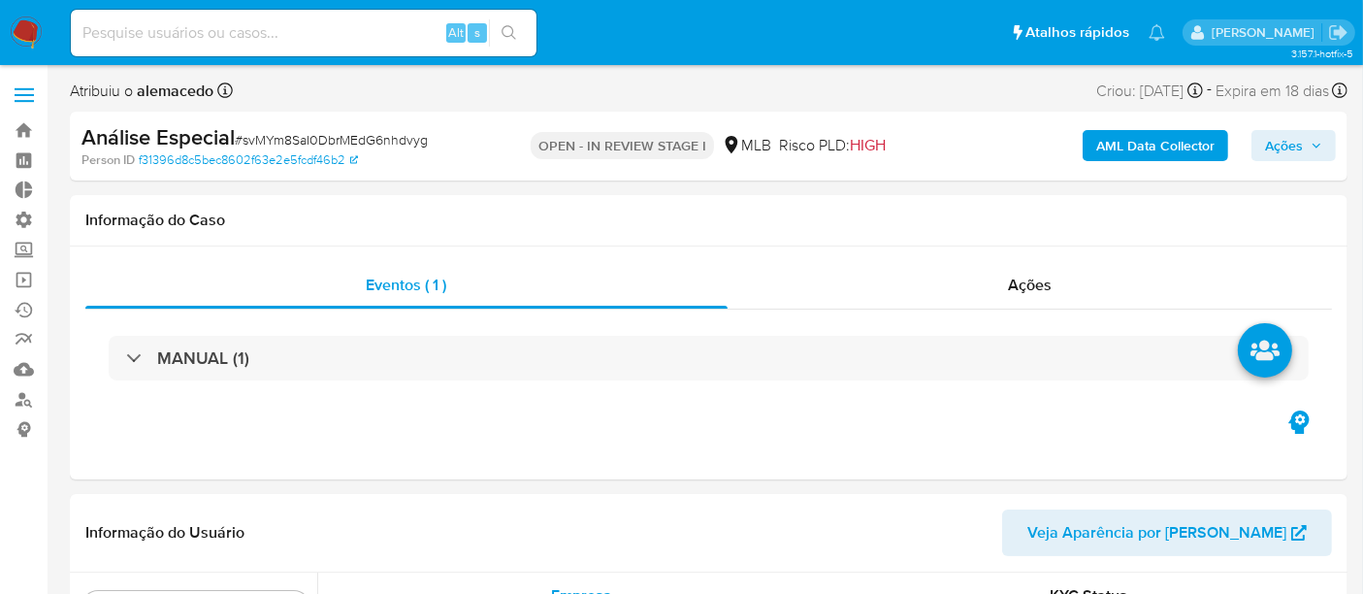
scroll to position [866, 0]
select select "10"
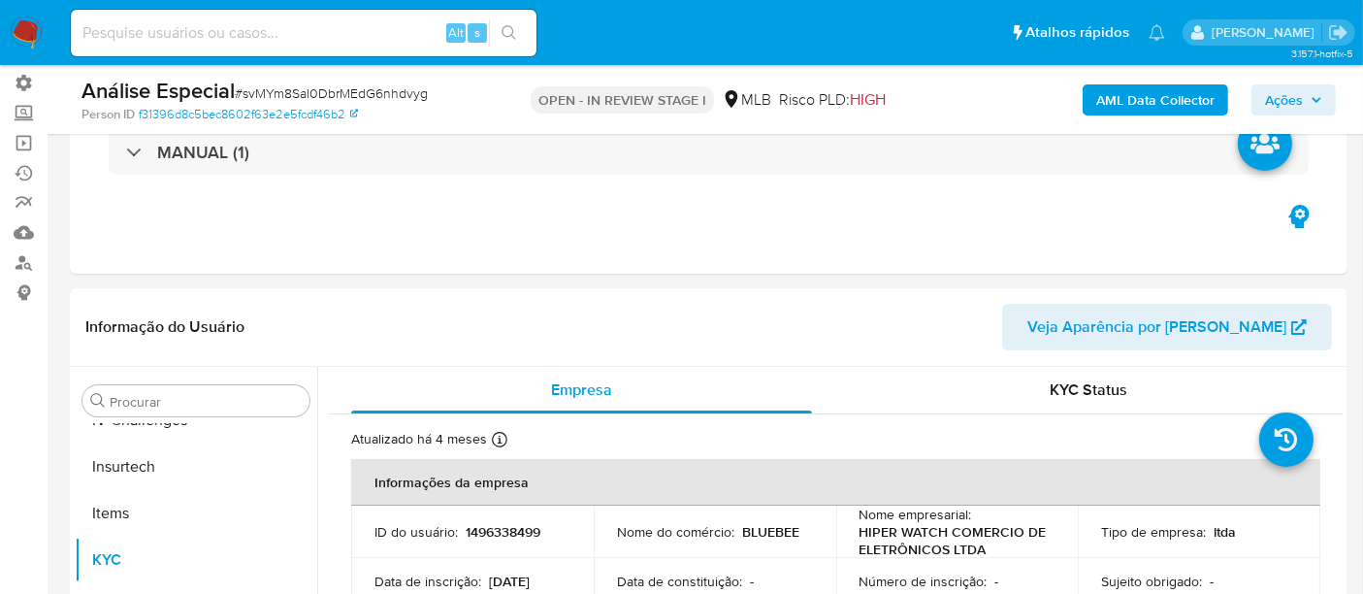
scroll to position [0, 0]
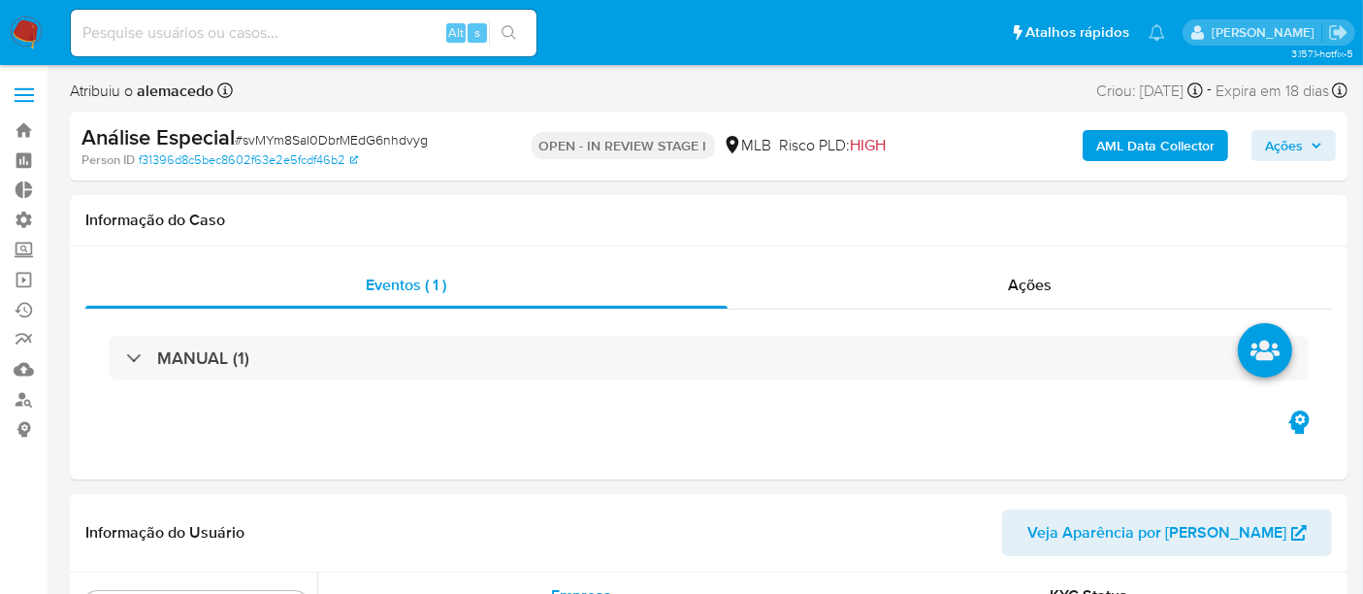
click at [1310, 134] on span "Ações" at bounding box center [1293, 145] width 57 height 27
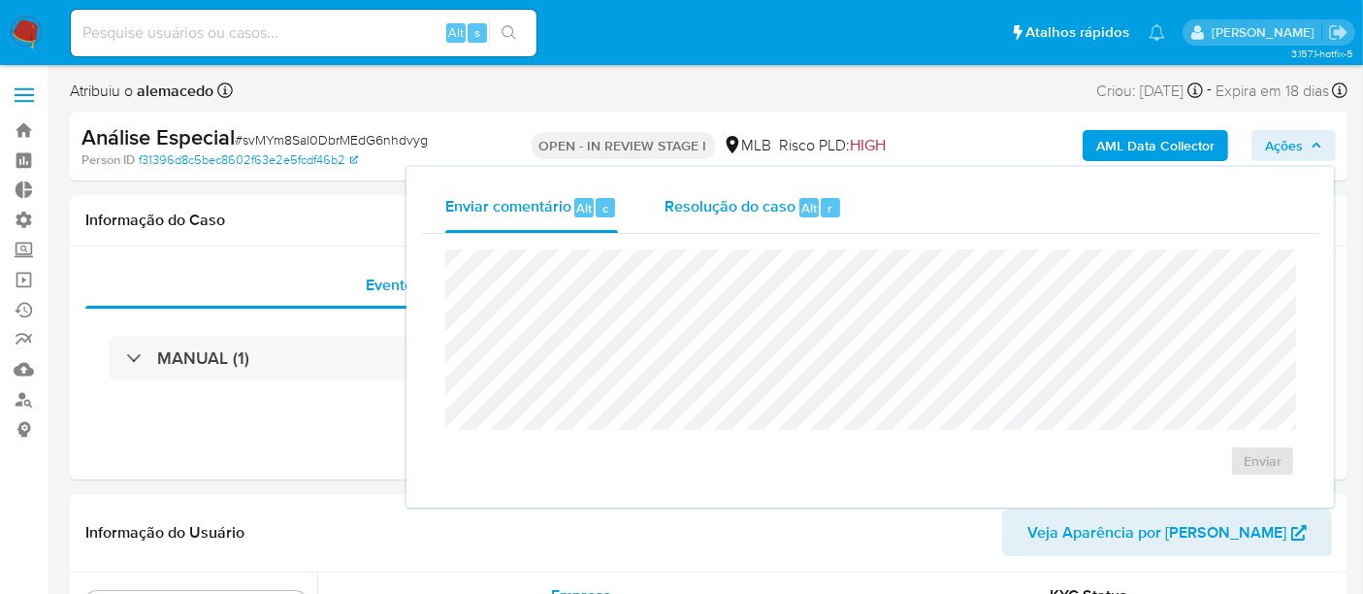
click at [742, 213] on span "Resolução do caso" at bounding box center [730, 207] width 131 height 22
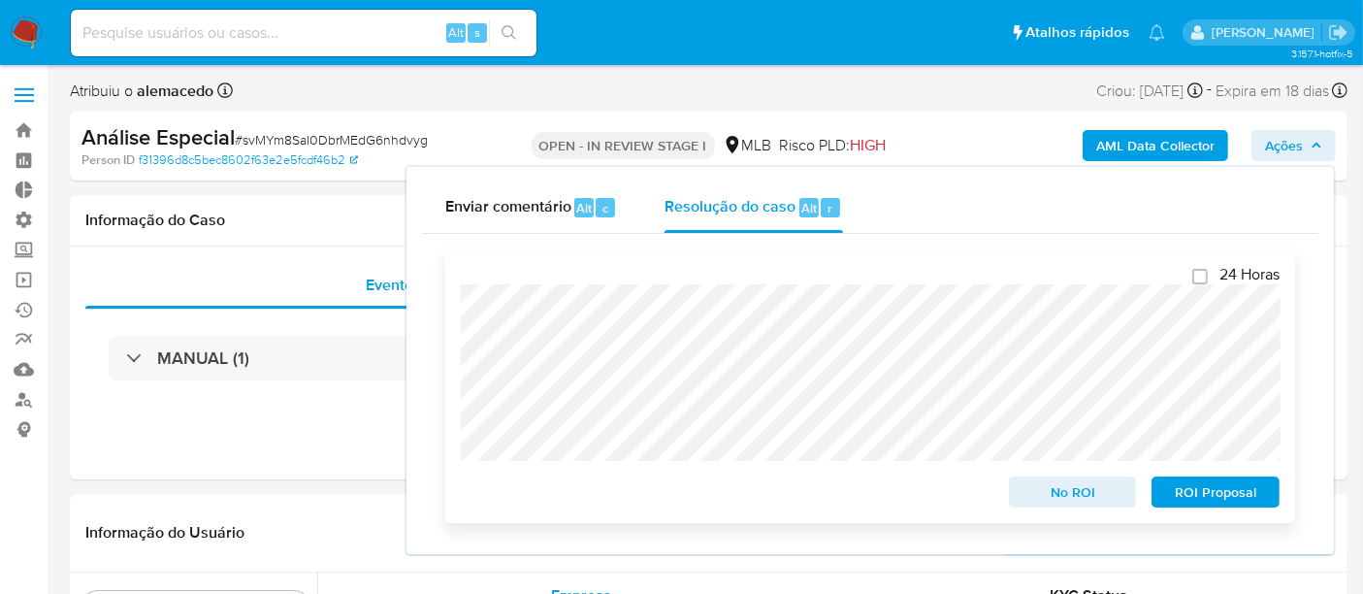
click at [1052, 500] on span "No ROI" at bounding box center [1073, 491] width 101 height 27
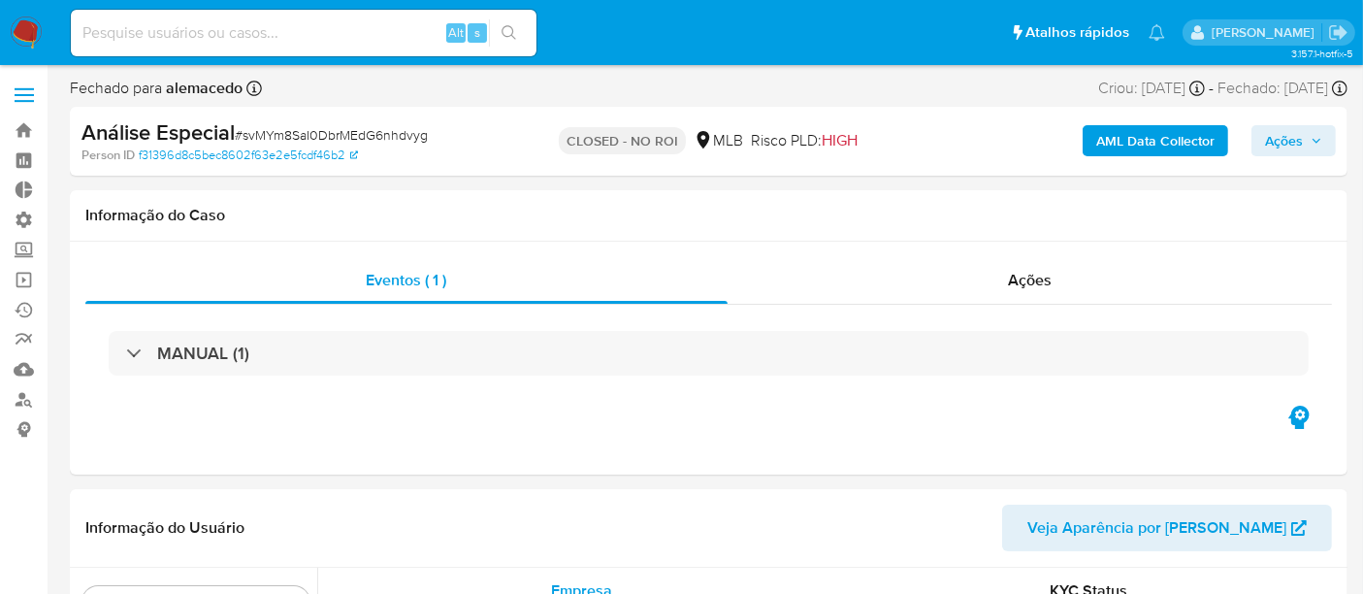
scroll to position [866, 0]
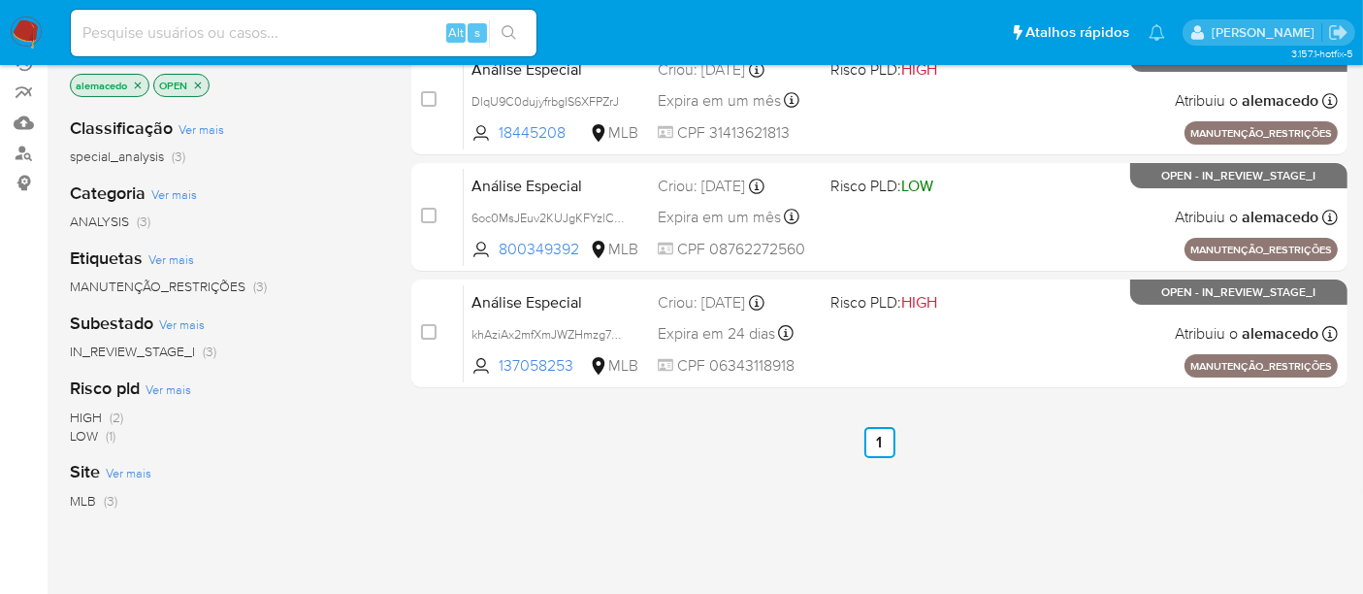
scroll to position [215, 0]
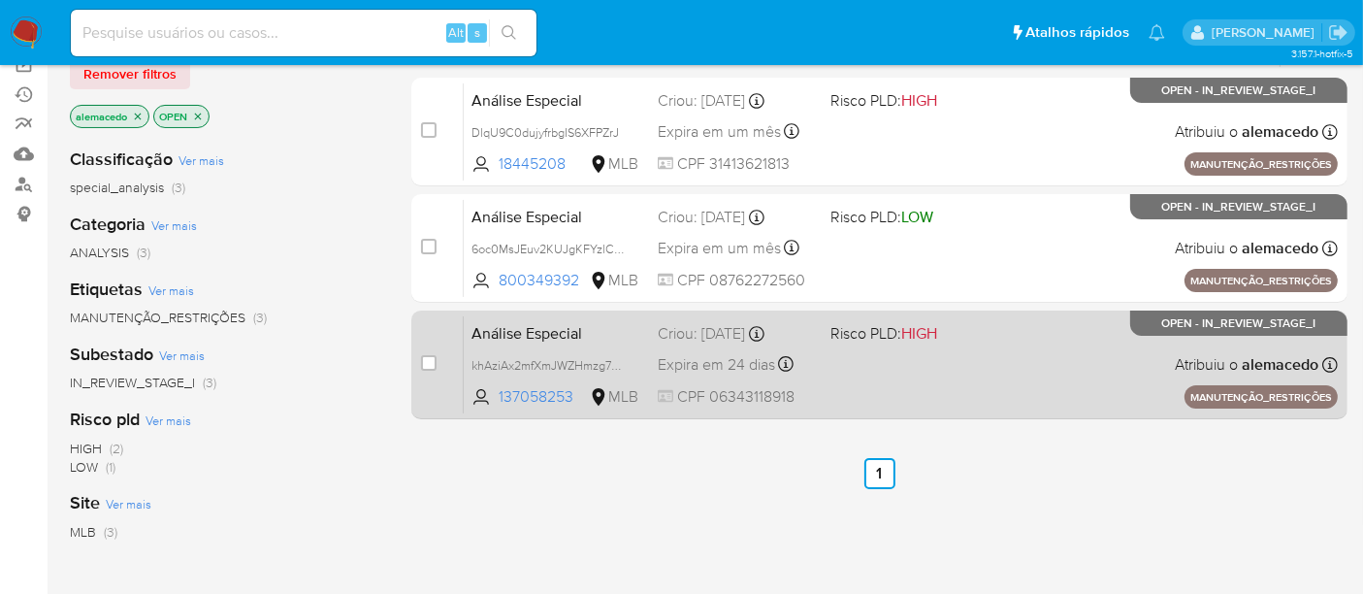
click at [599, 330] on span "Análise Especial" at bounding box center [557, 331] width 171 height 25
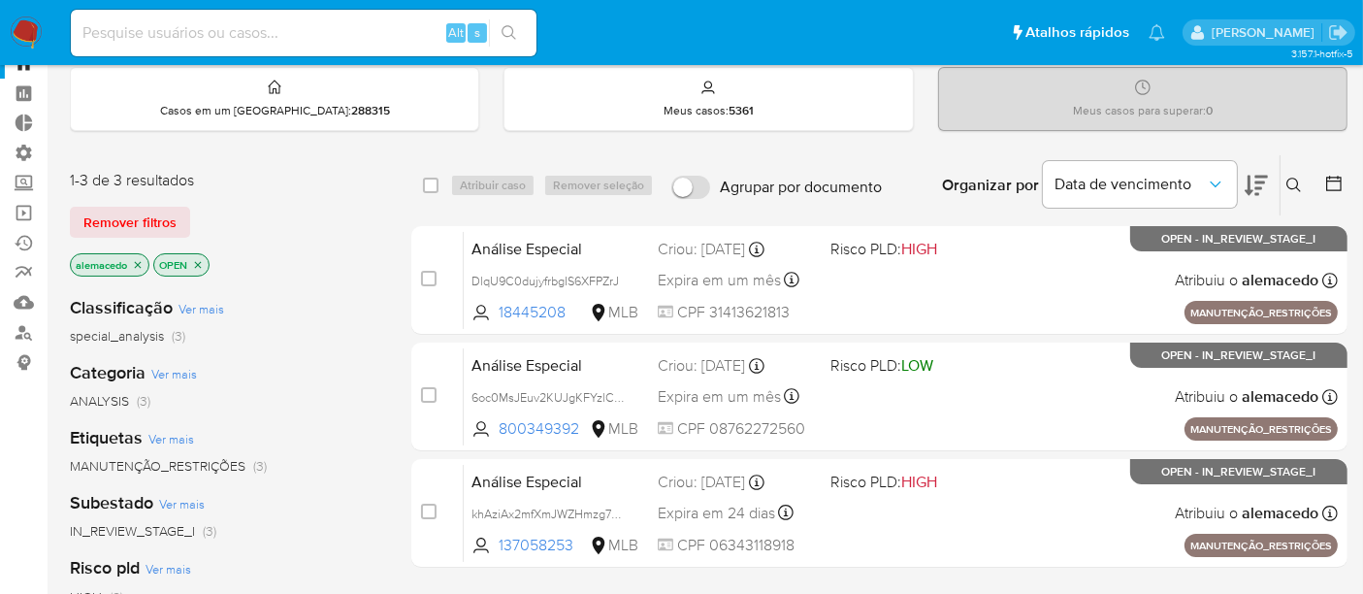
scroll to position [0, 0]
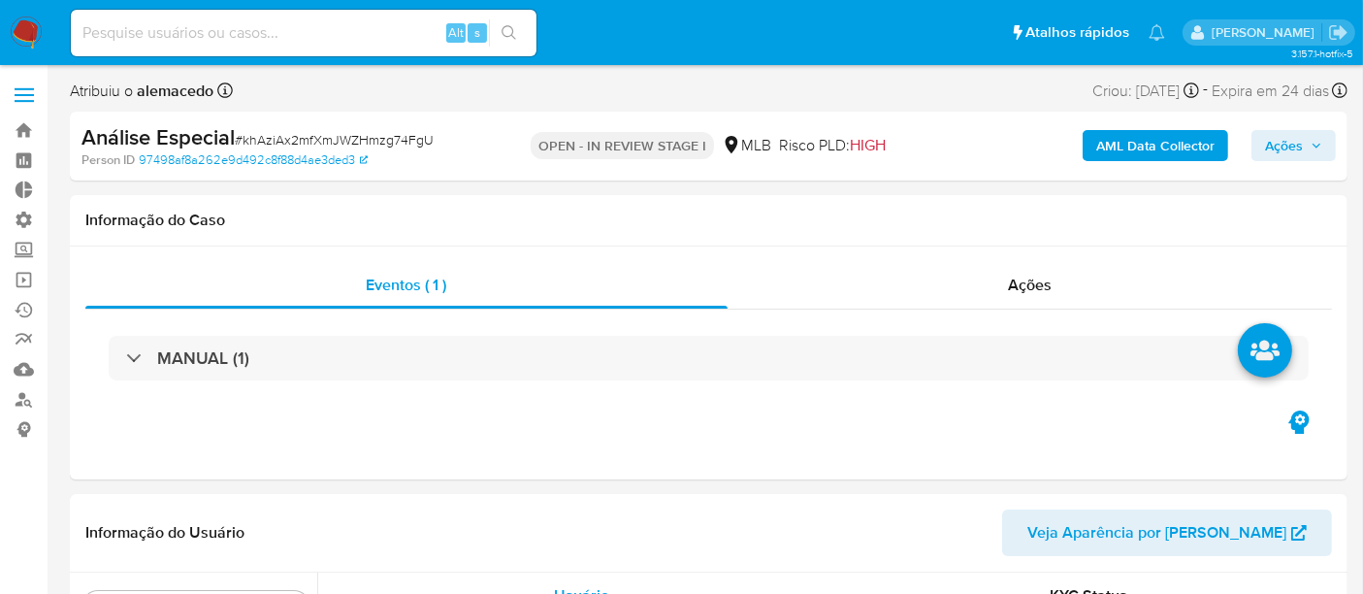
scroll to position [866, 0]
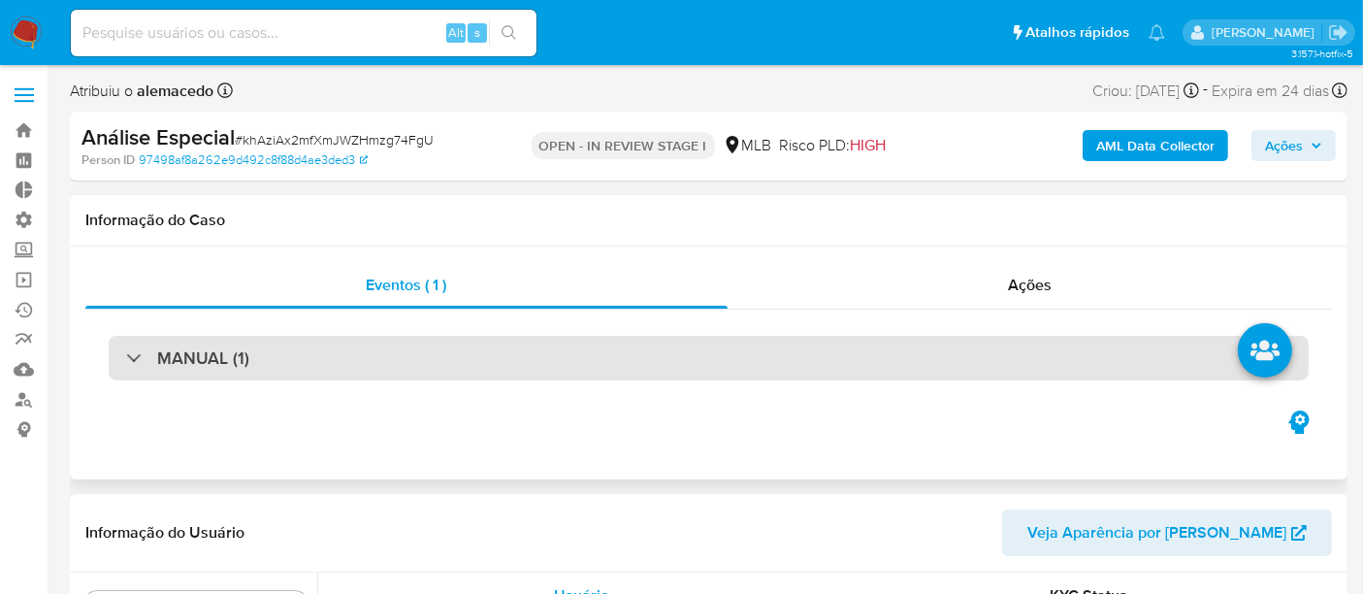
select select "10"
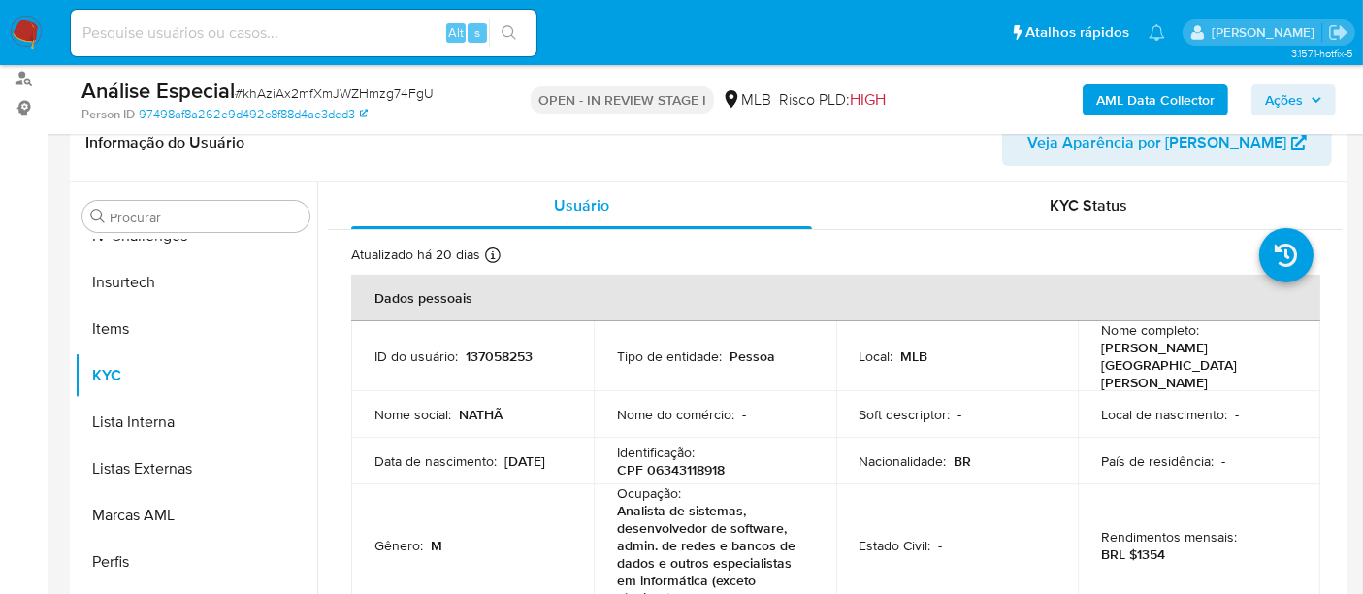
scroll to position [323, 0]
drag, startPoint x: 463, startPoint y: 340, endPoint x: 532, endPoint y: 342, distance: 68.9
click at [532, 345] on p "137058253" at bounding box center [499, 353] width 67 height 17
copy p "137058253"
drag, startPoint x: 1095, startPoint y: 342, endPoint x: 1139, endPoint y: 360, distance: 48.3
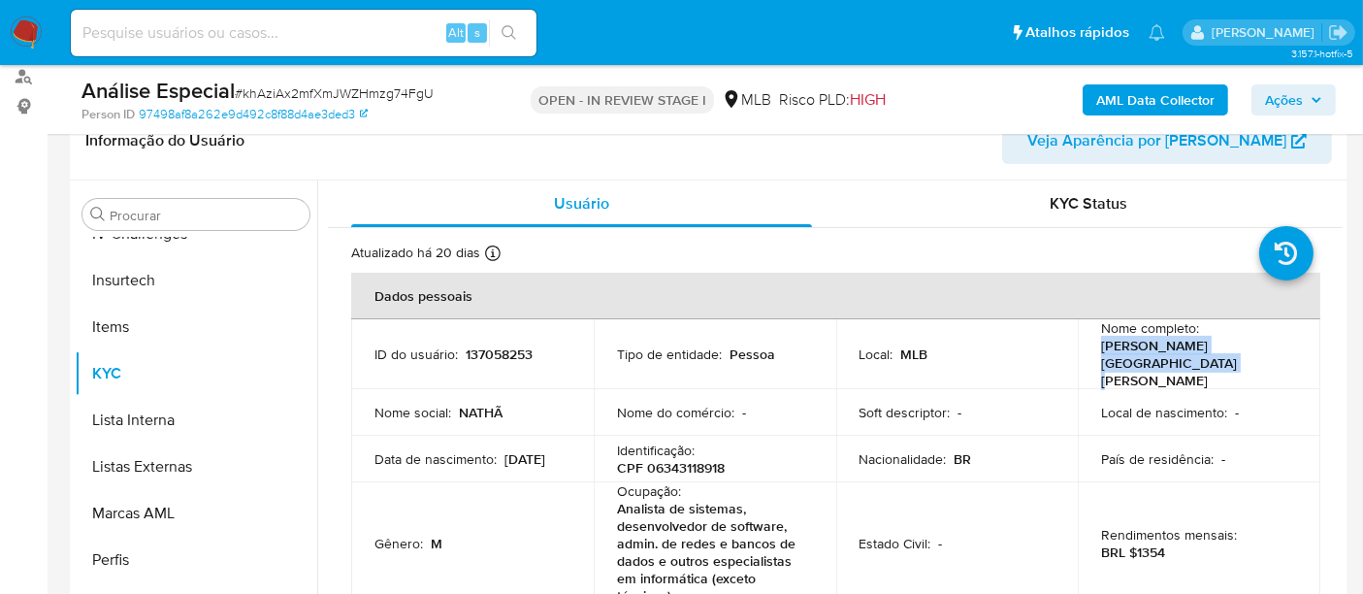
click at [1139, 360] on td "Nome completo : Natha Linhares Camargo da Cunha" at bounding box center [1199, 354] width 243 height 70
copy p "Natha Linhares Camargo da Cunha"
drag, startPoint x: 645, startPoint y: 444, endPoint x: 721, endPoint y: 444, distance: 75.7
click at [721, 459] on p "CPF 06343118918" at bounding box center [671, 467] width 108 height 17
copy p "06343118918"
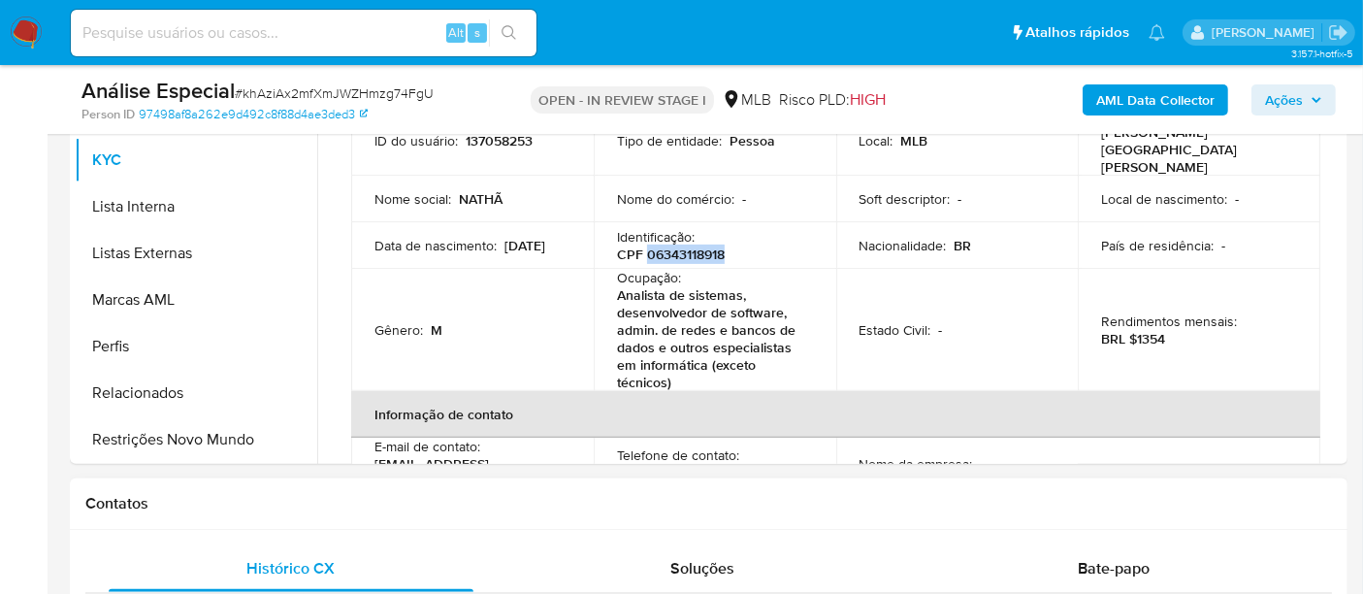
scroll to position [539, 0]
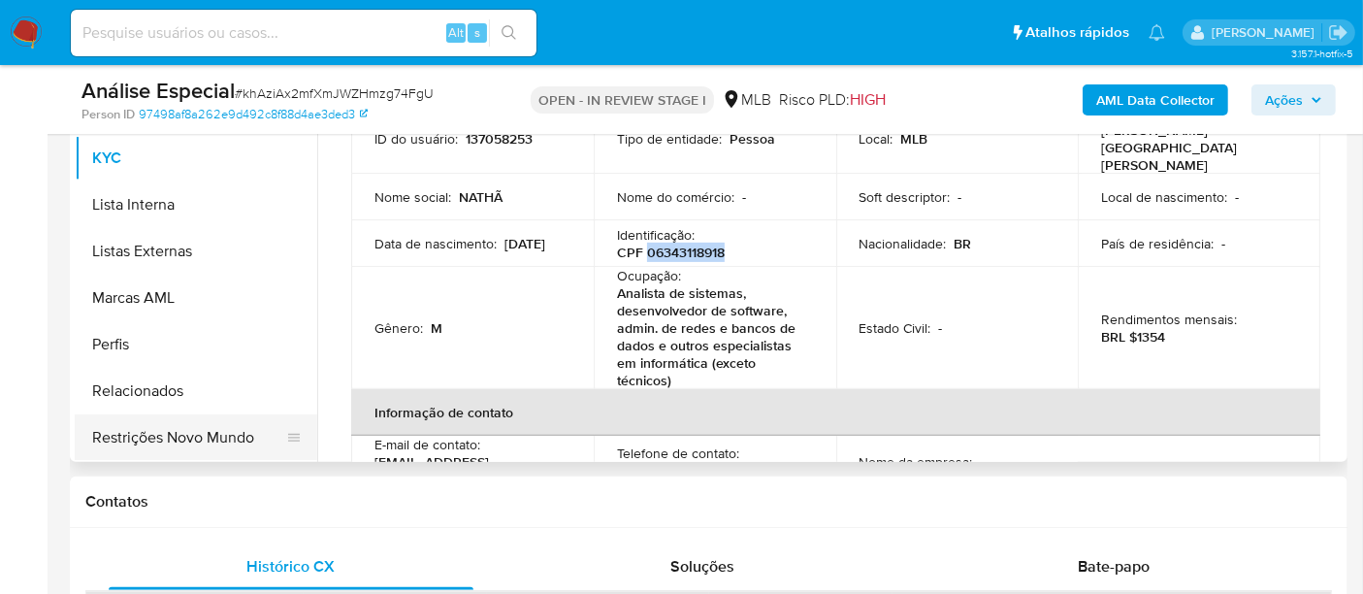
click at [171, 447] on button "Restrições Novo Mundo" at bounding box center [188, 437] width 227 height 47
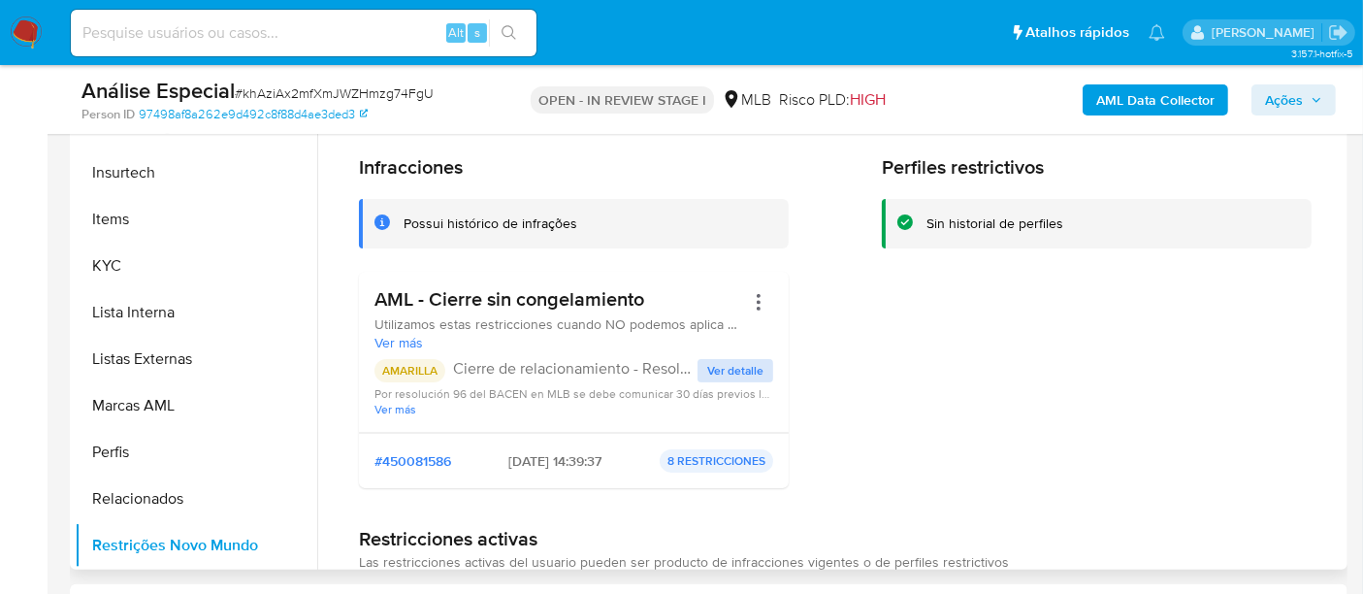
scroll to position [323, 0]
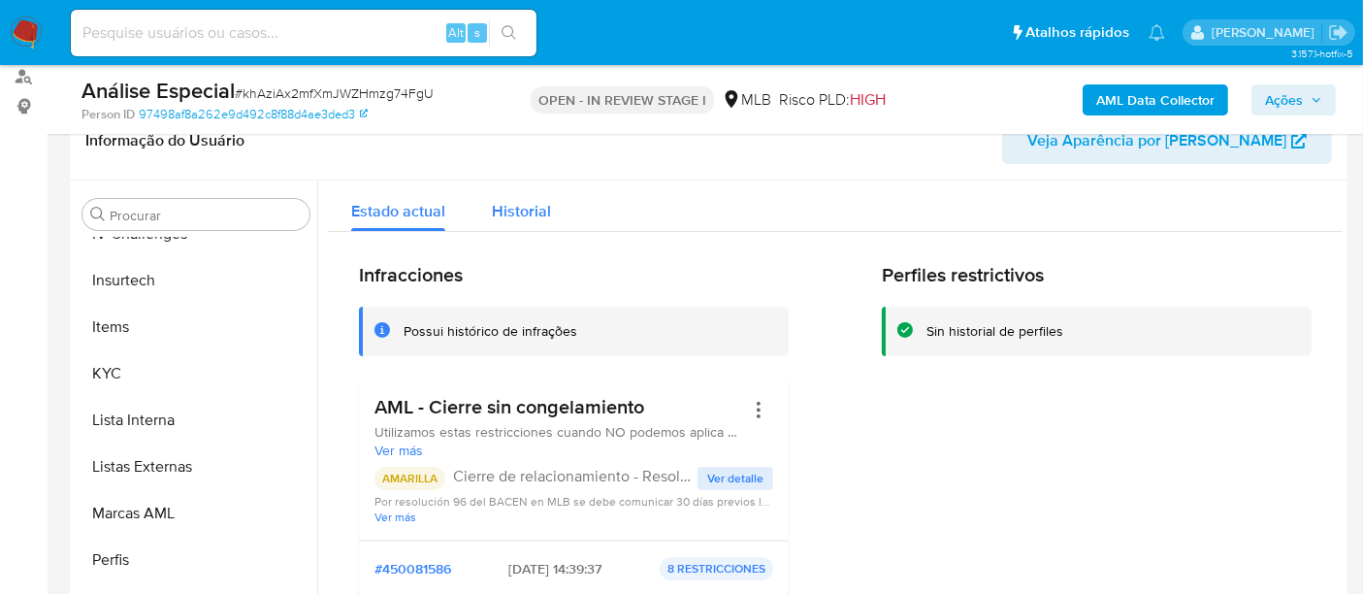
click at [519, 206] on span "Historial" at bounding box center [521, 211] width 59 height 22
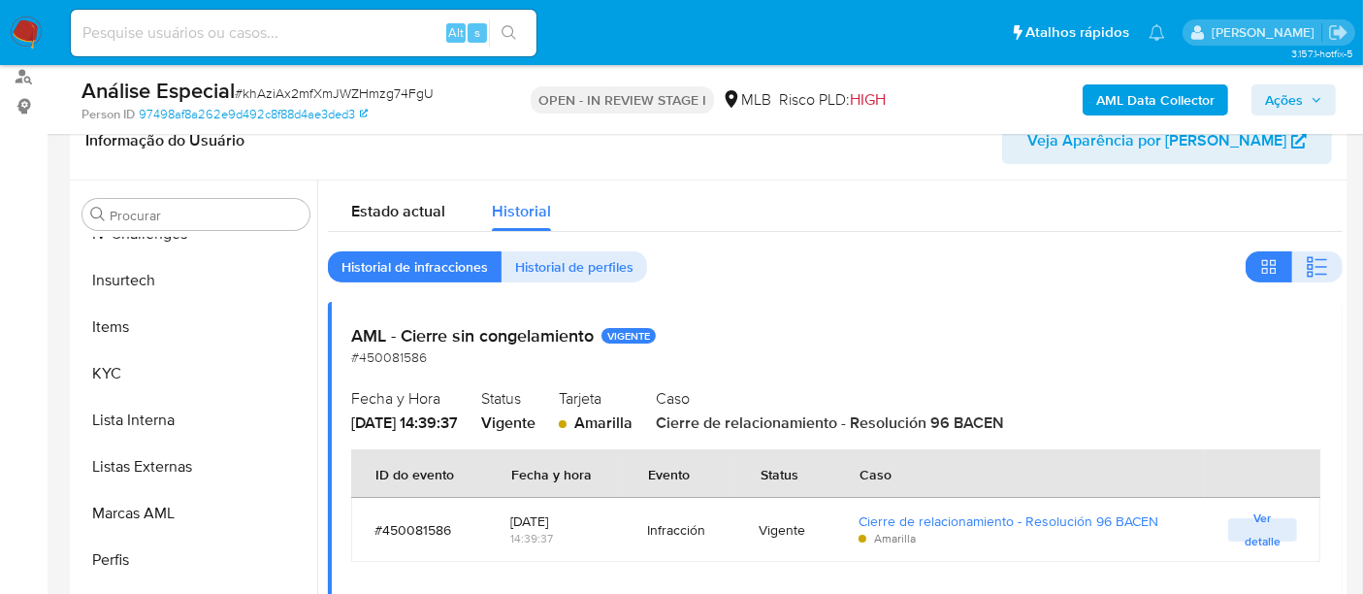
scroll to position [215, 0]
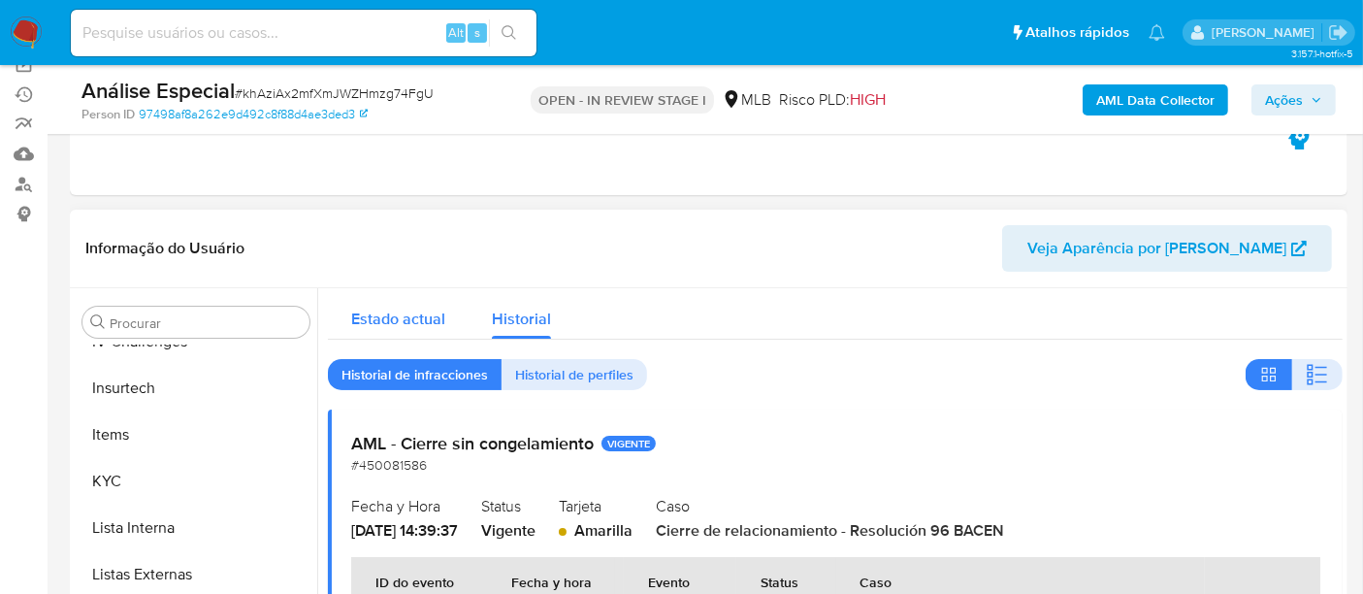
click at [443, 314] on span "Estado actual" at bounding box center [398, 319] width 94 height 22
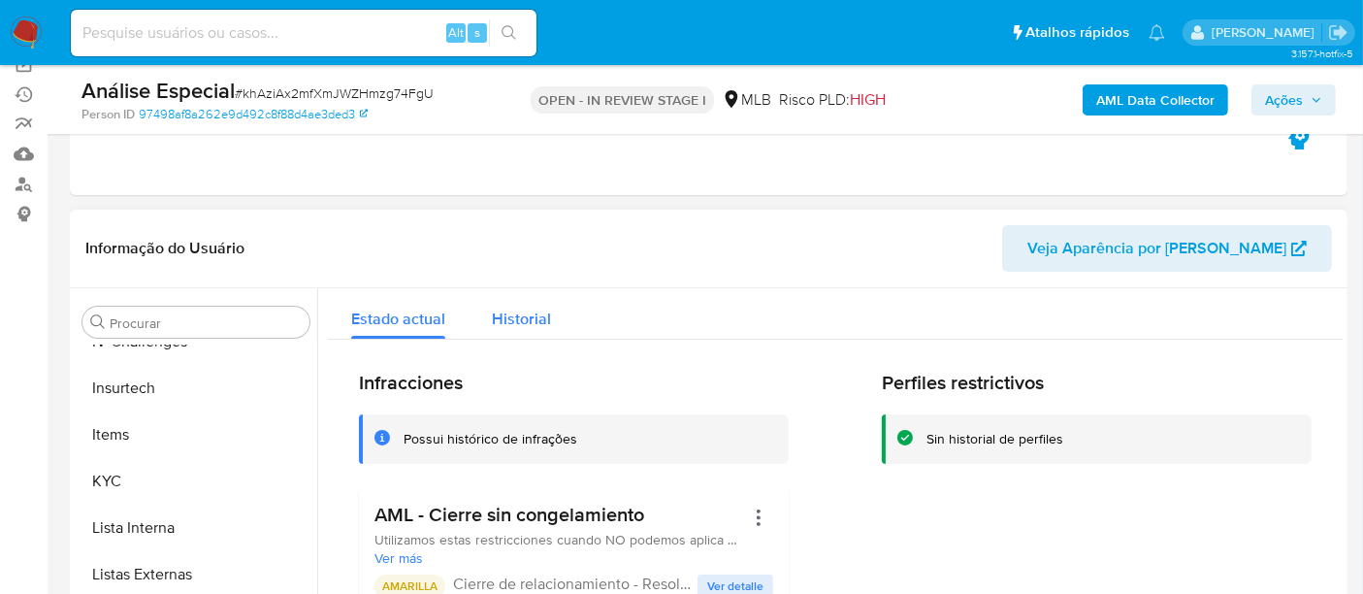
click at [524, 312] on span "Historial" at bounding box center [521, 319] width 59 height 22
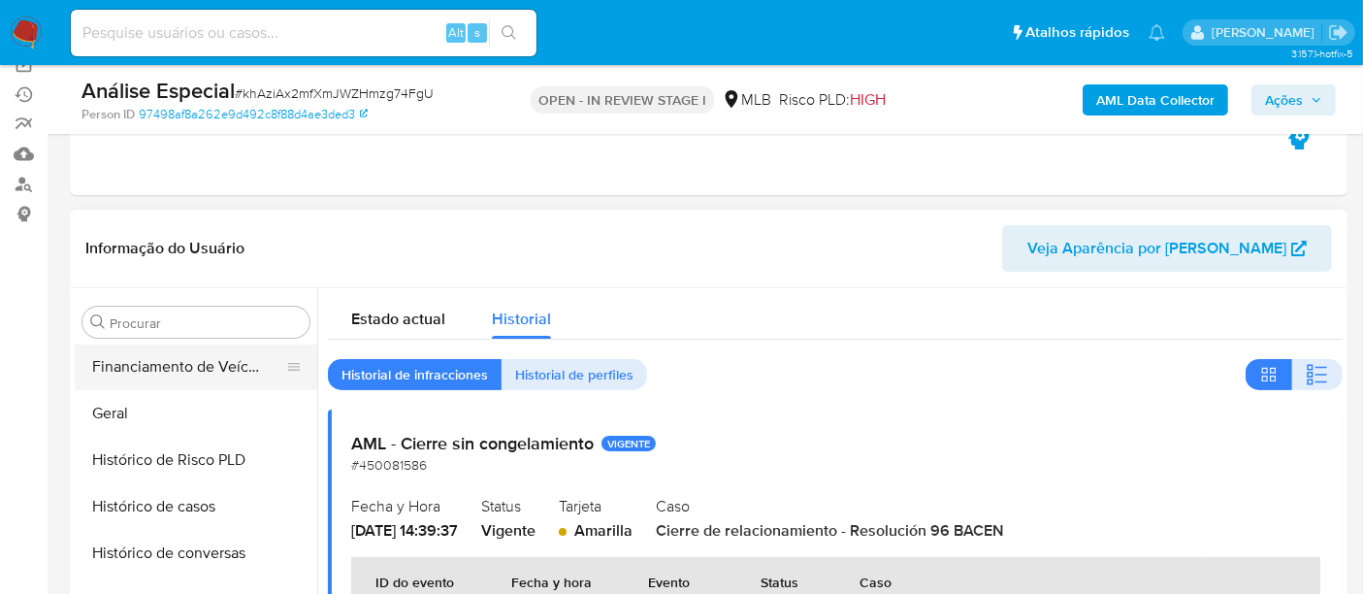
scroll to position [542, 0]
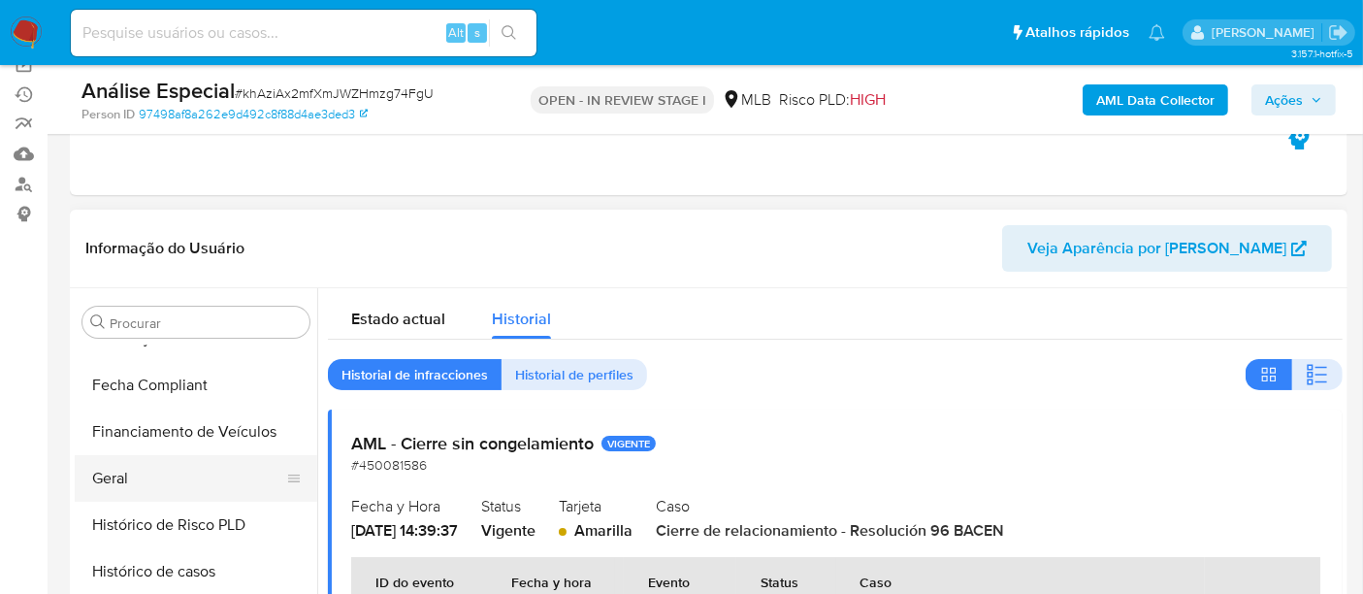
drag, startPoint x: 144, startPoint y: 462, endPoint x: 116, endPoint y: 469, distance: 28.0
click at [144, 463] on button "Geral" at bounding box center [188, 478] width 227 height 47
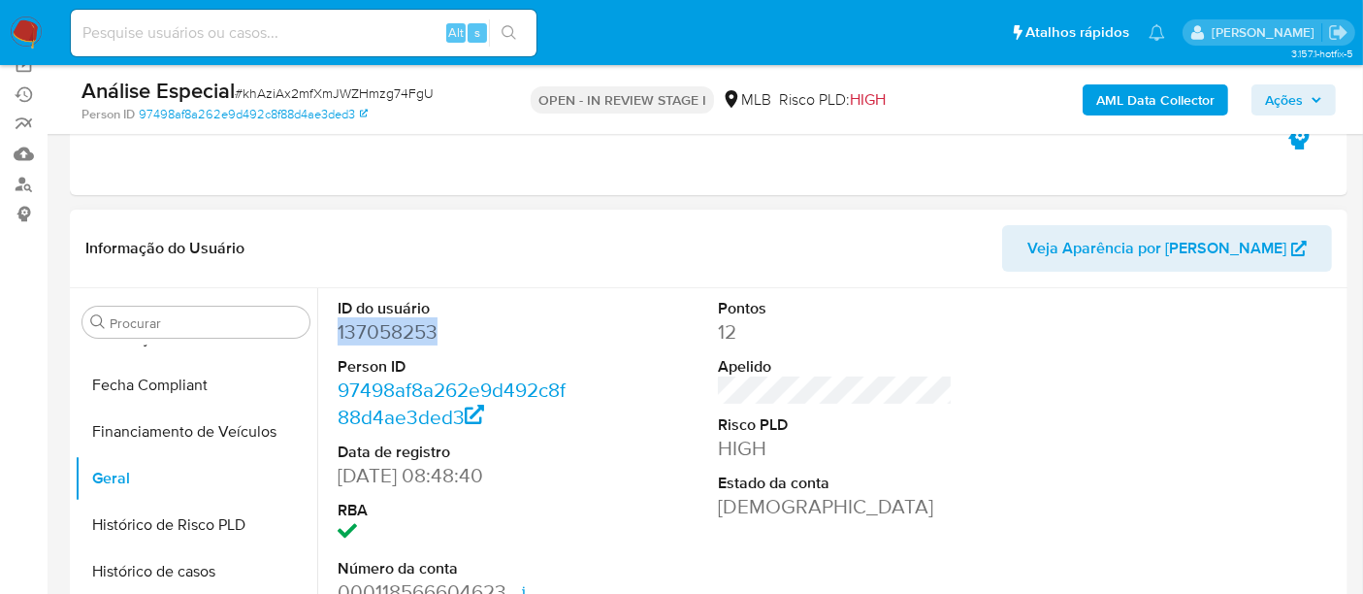
drag, startPoint x: 335, startPoint y: 338, endPoint x: 454, endPoint y: 337, distance: 119.4
click at [454, 337] on div "ID do usuário 137058253 Person ID 97498af8a262e9d492c8f88d4ae3ded3 Data de regi…" at bounding box center [455, 452] width 254 height 328
copy dd "137058253"
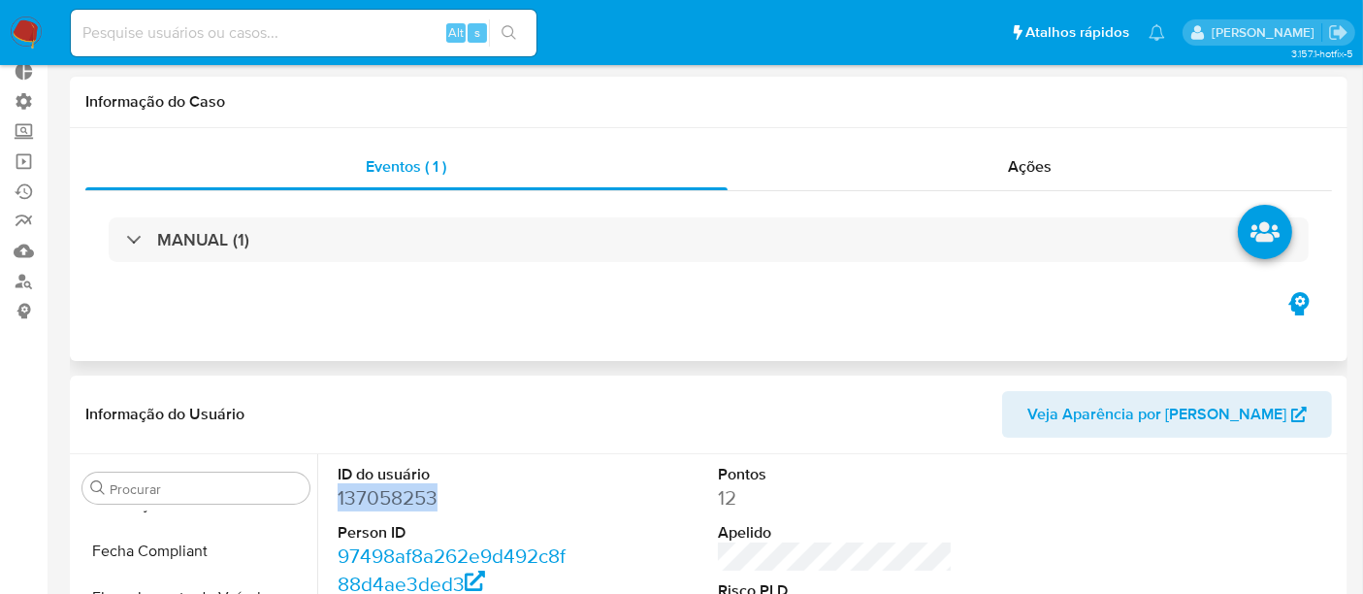
scroll to position [0, 0]
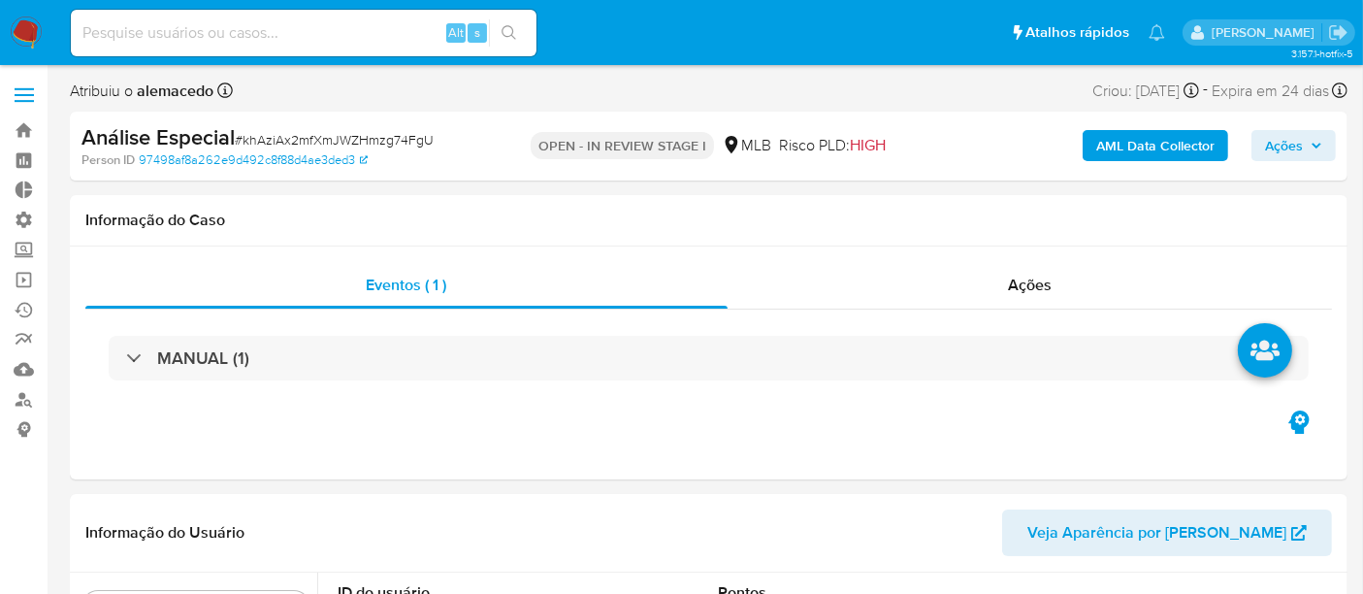
click at [1283, 143] on span "Ações" at bounding box center [1284, 145] width 38 height 31
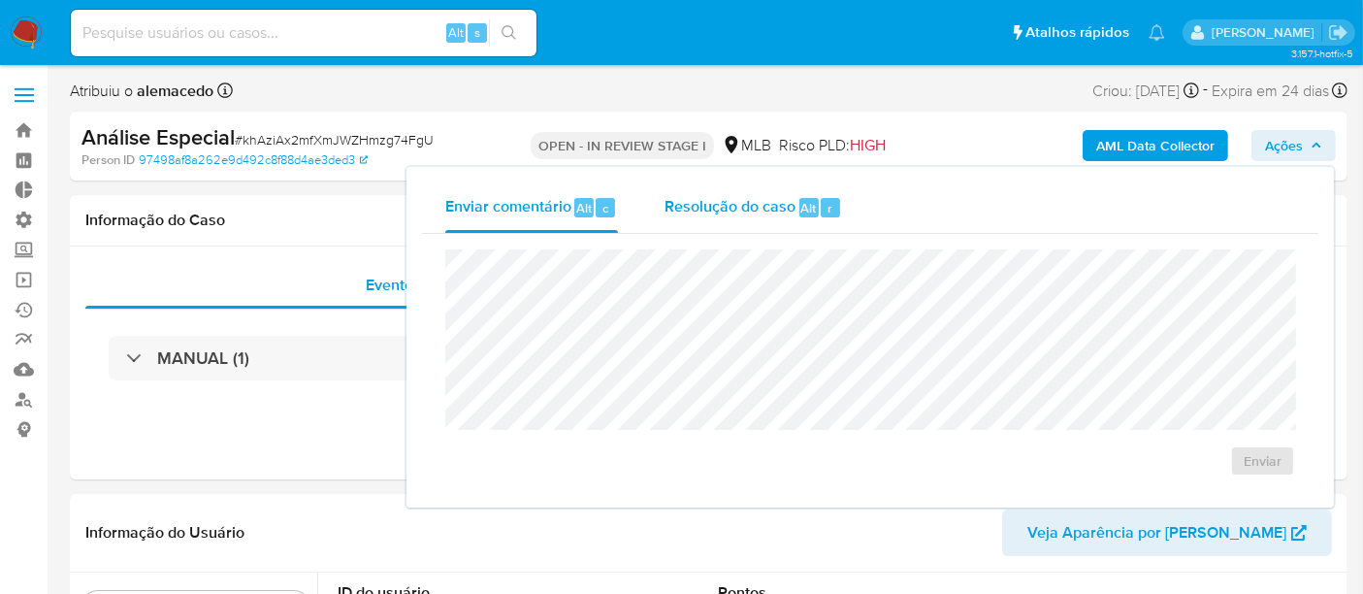
drag, startPoint x: 732, startPoint y: 212, endPoint x: 695, endPoint y: 227, distance: 40.0
click at [732, 212] on span "Resolução do caso" at bounding box center [730, 207] width 131 height 22
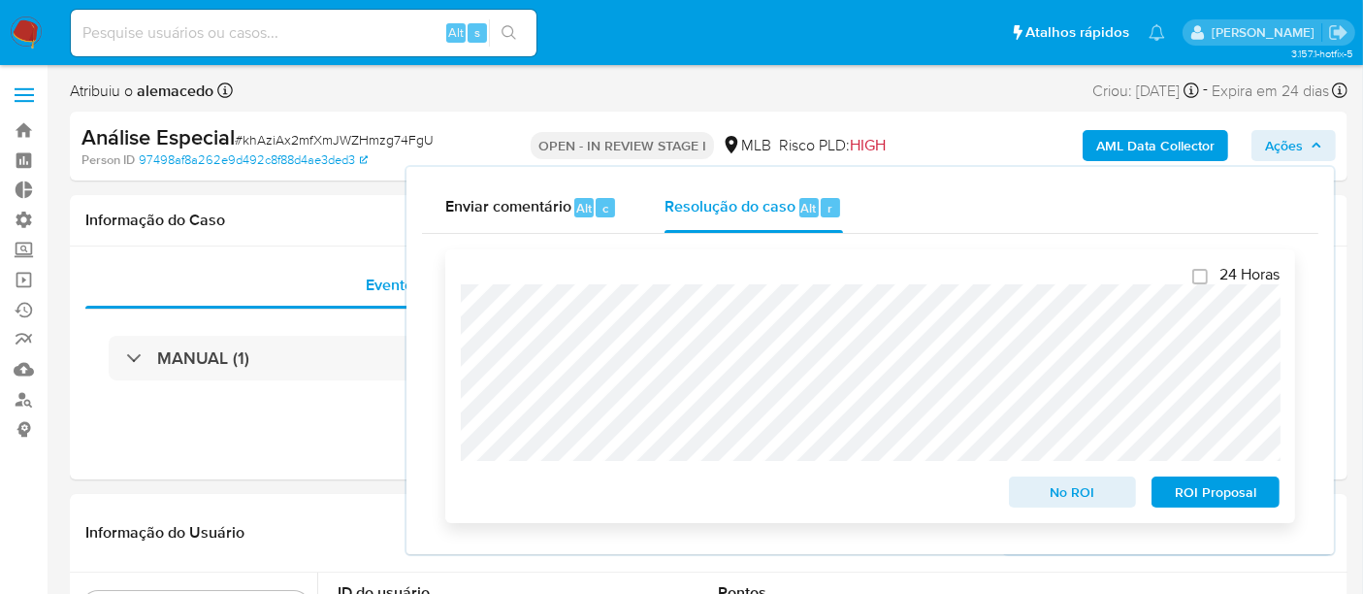
click at [1077, 501] on span "No ROI" at bounding box center [1073, 491] width 101 height 27
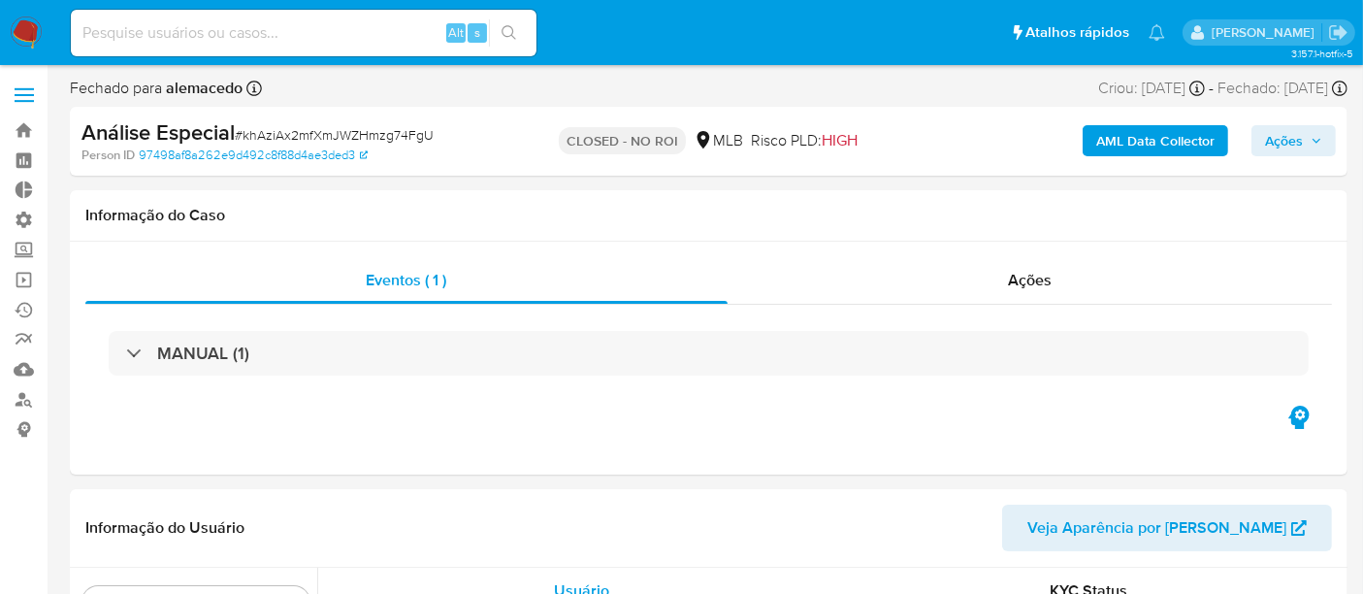
scroll to position [866, 0]
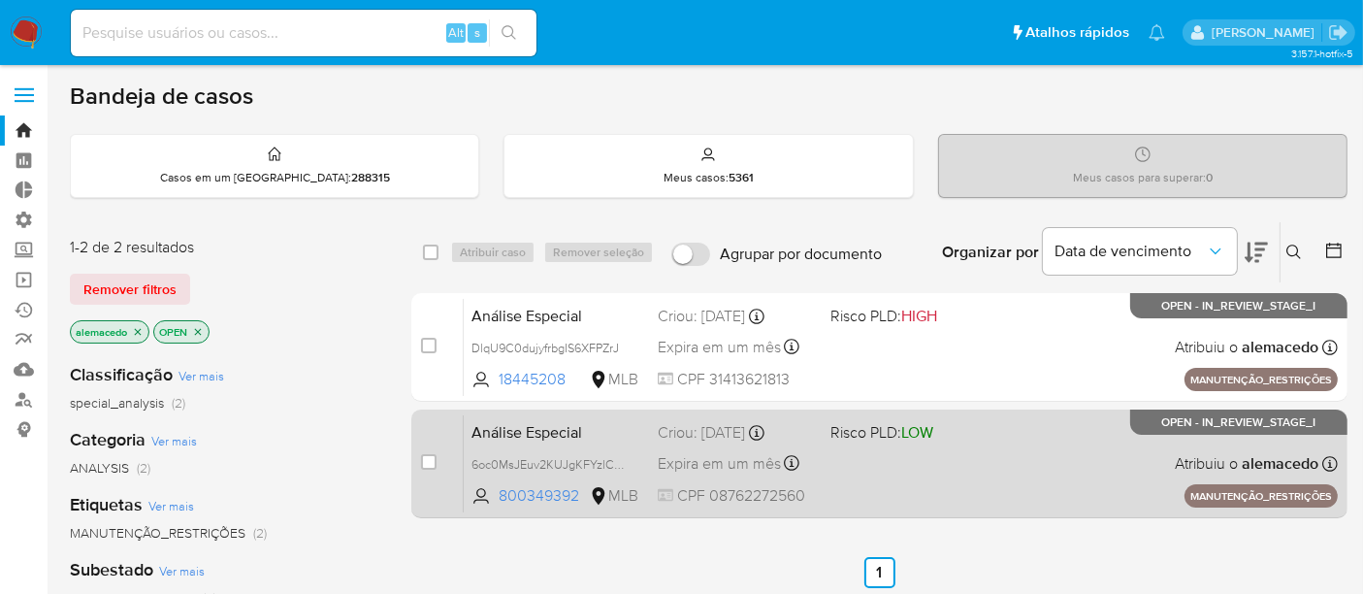
click at [972, 460] on div "Análise Especial 6oc0MsJEuv2KUJgKFYzlCGtS 800349392 MLB Risco PLD: LOW Criou: […" at bounding box center [901, 463] width 874 height 98
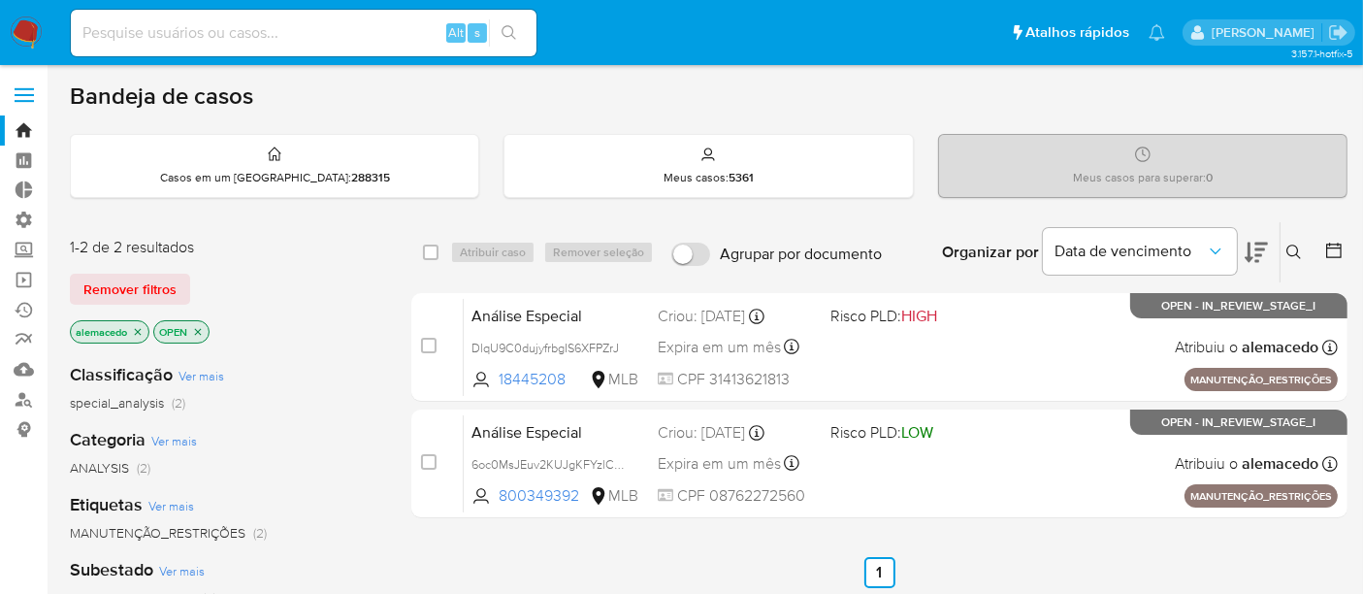
click at [184, 35] on input at bounding box center [304, 32] width 466 height 25
paste input "nnpG4nGtwMOoM7xmSKrFHpnM"
type input "nnpG4nGtwMOoM7xmSKrFHpnM"
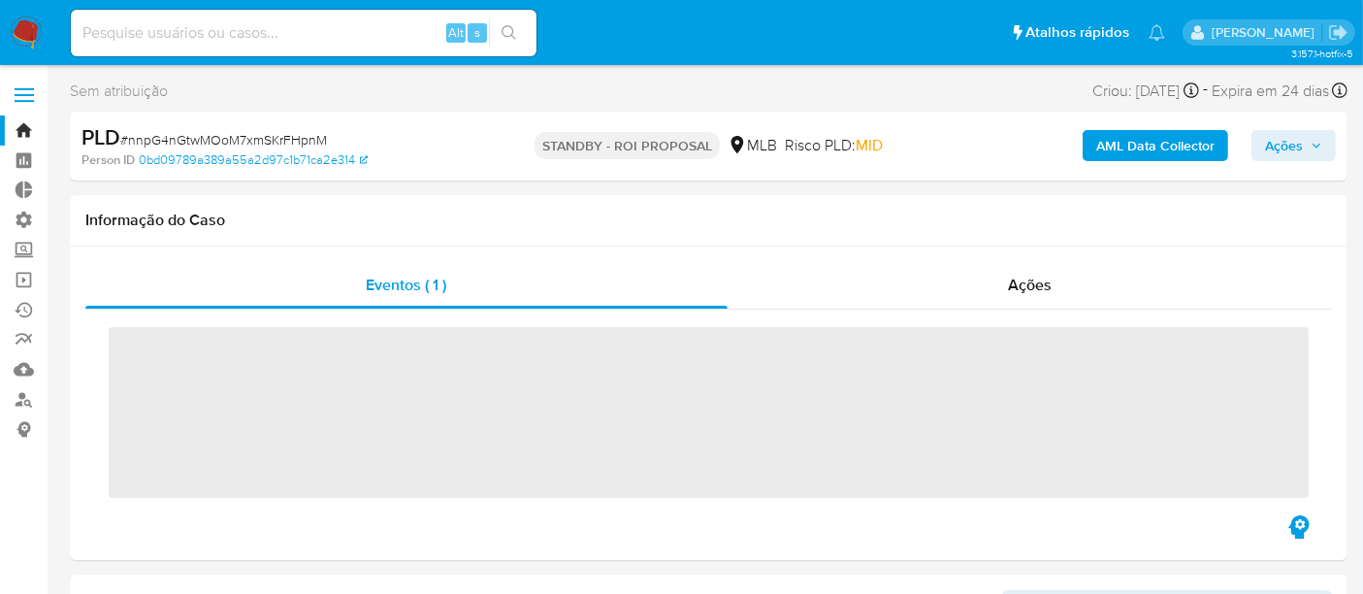
scroll to position [866, 0]
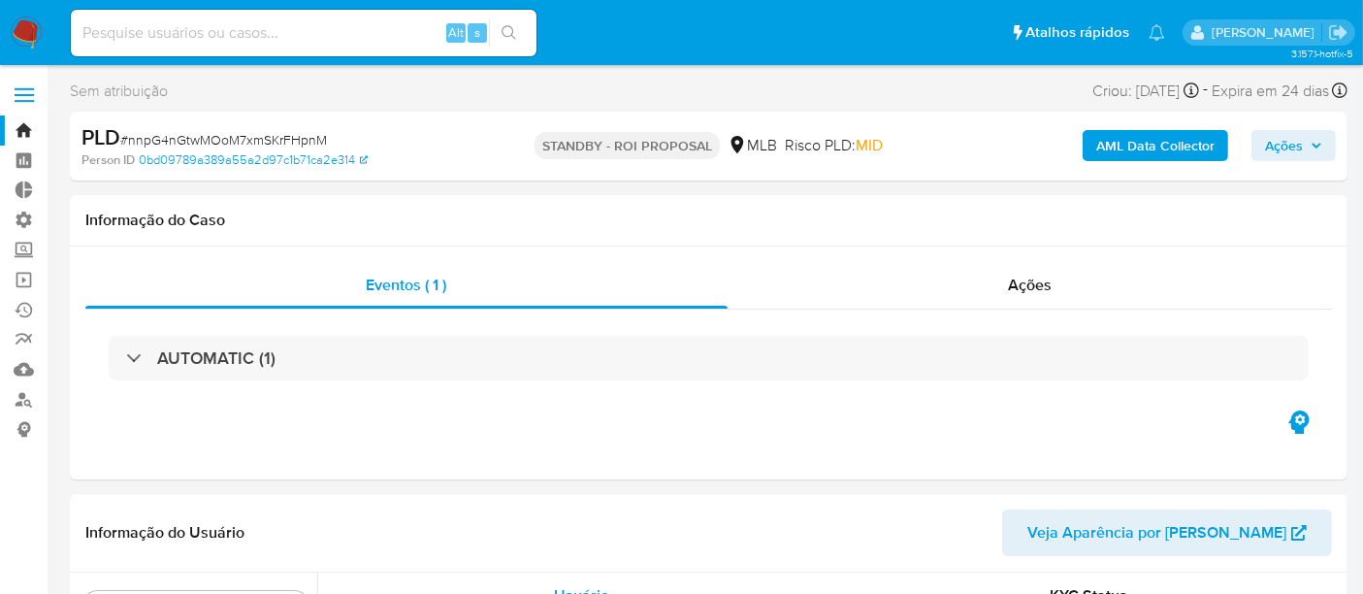
select select "10"
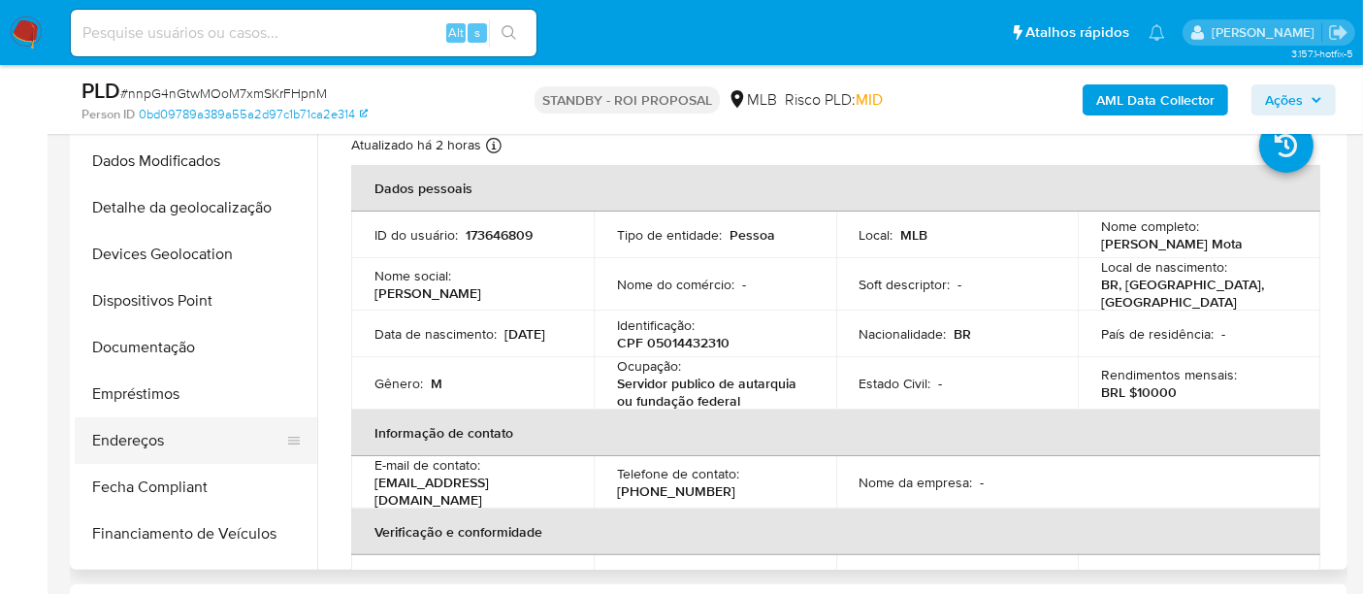
scroll to position [218, 0]
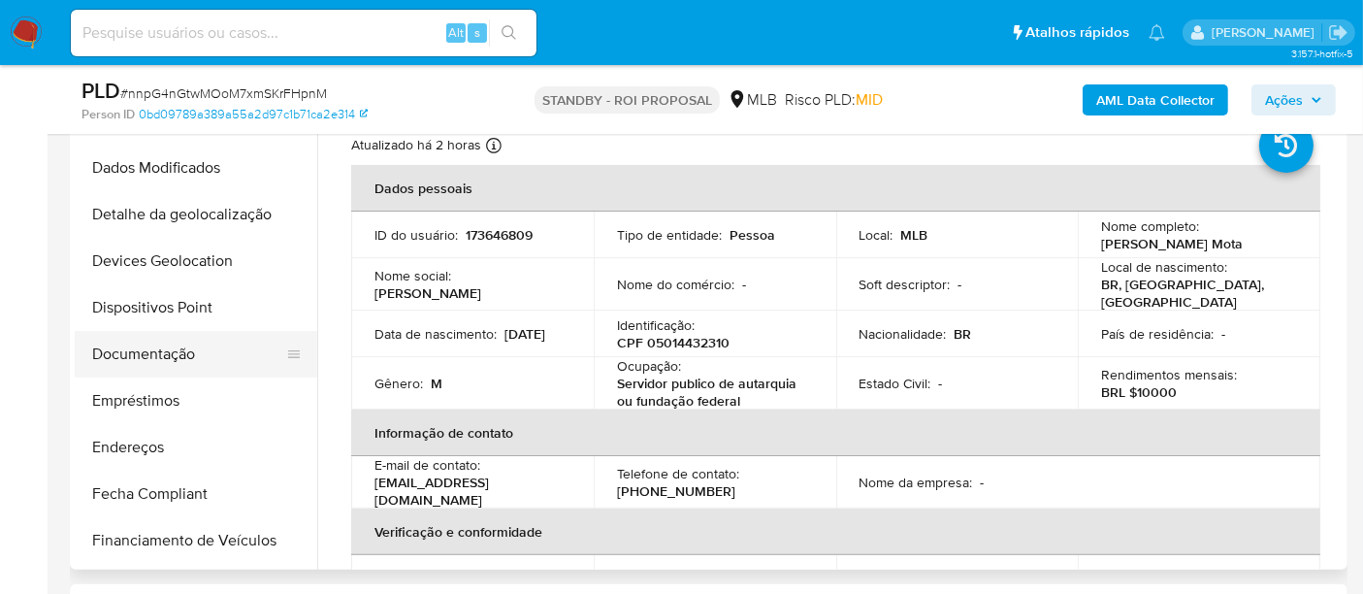
click at [144, 348] on button "Documentação" at bounding box center [188, 354] width 227 height 47
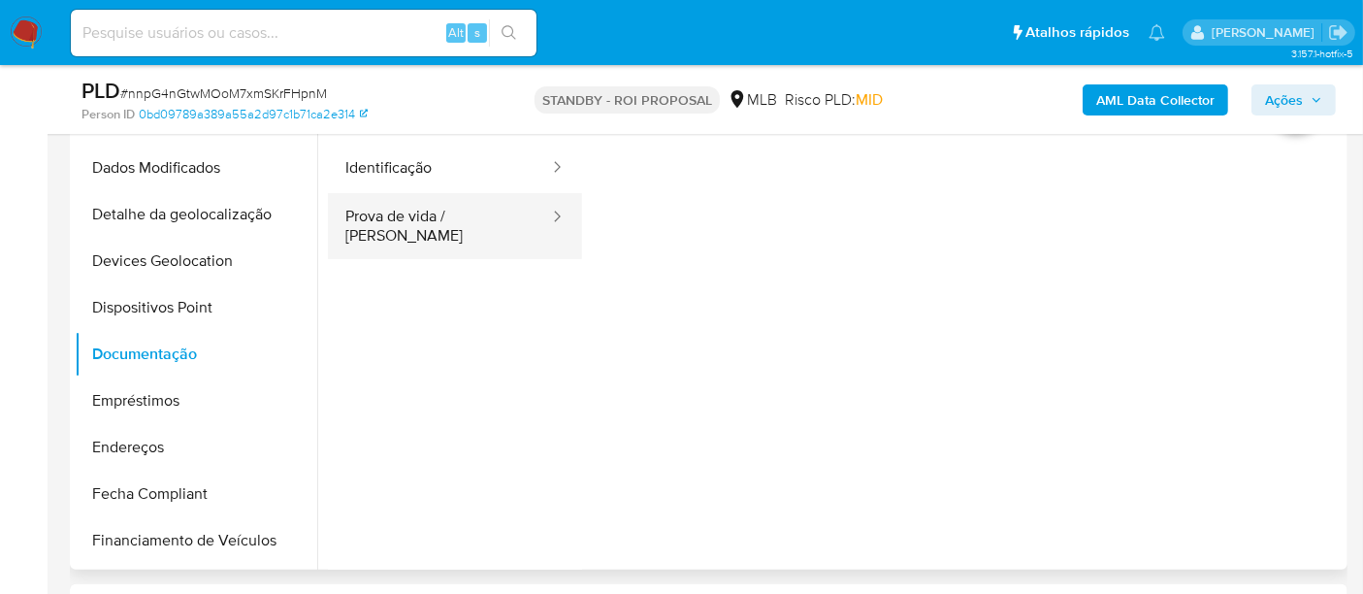
click at [474, 208] on button "Prova de vida / Selfie" at bounding box center [439, 226] width 223 height 66
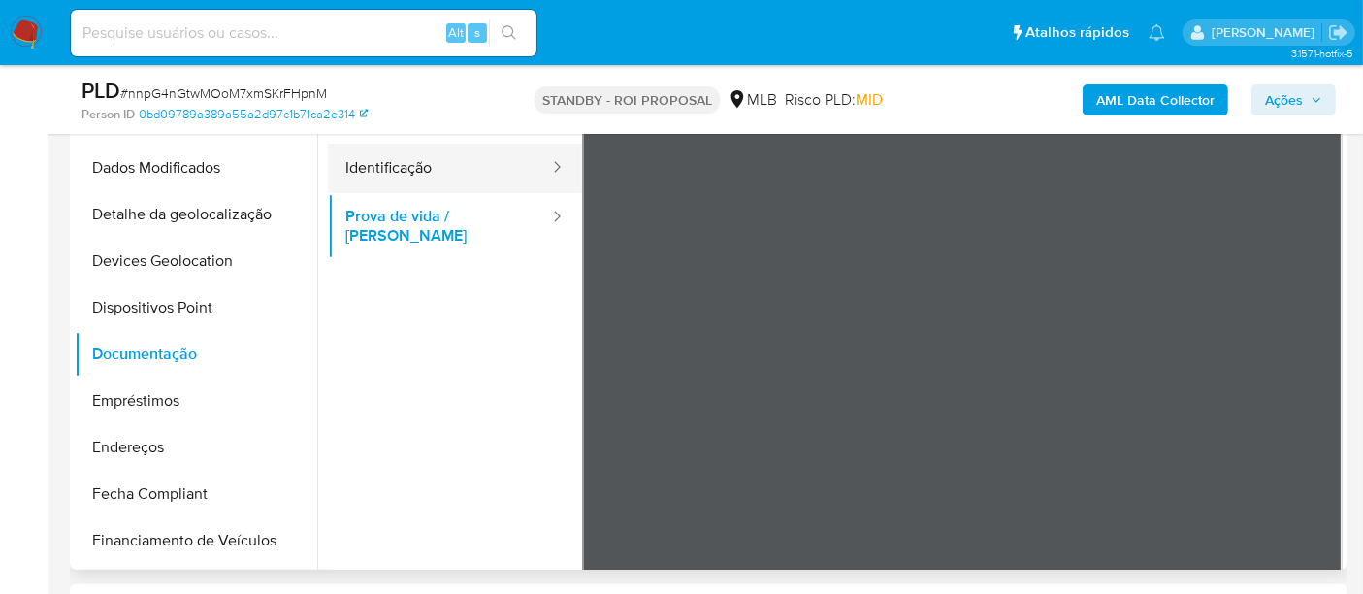
click at [397, 176] on button "Identificação" at bounding box center [439, 168] width 223 height 49
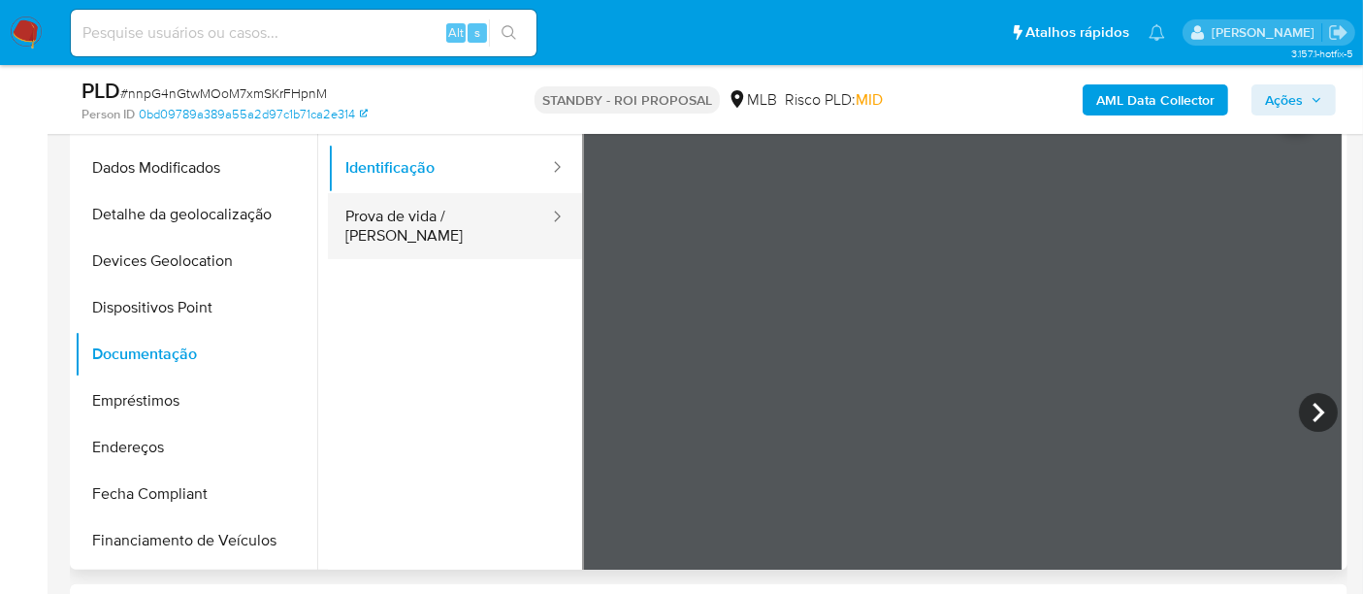
click at [430, 219] on button "Prova de vida / Selfie" at bounding box center [439, 226] width 223 height 66
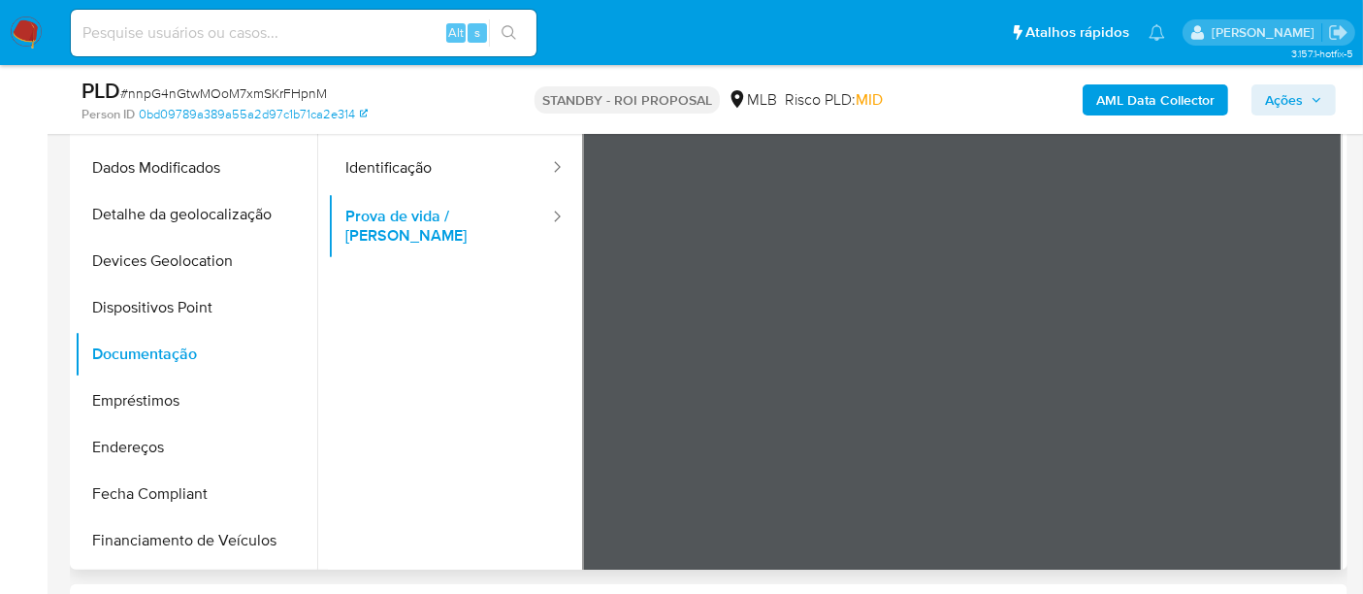
scroll to position [59, 0]
drag, startPoint x: 1314, startPoint y: 304, endPoint x: 1314, endPoint y: 361, distance: 57.3
click at [1314, 361] on div at bounding box center [963, 415] width 762 height 637
click at [420, 178] on button "Identificação" at bounding box center [439, 168] width 223 height 49
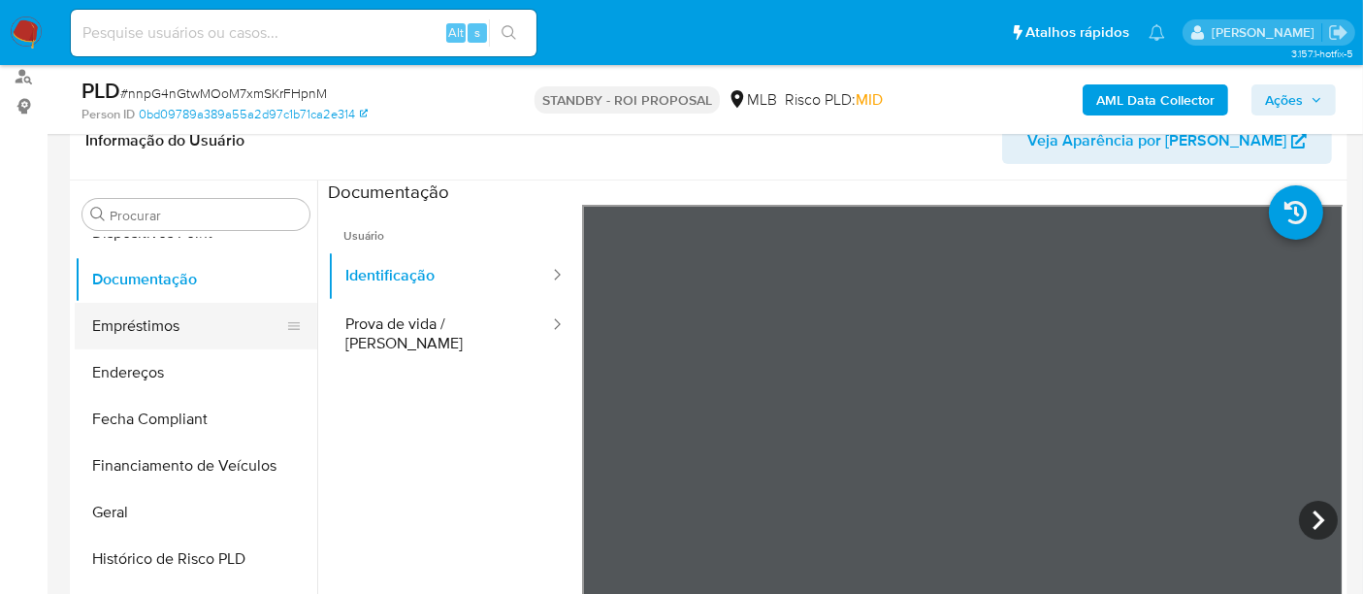
scroll to position [539, 0]
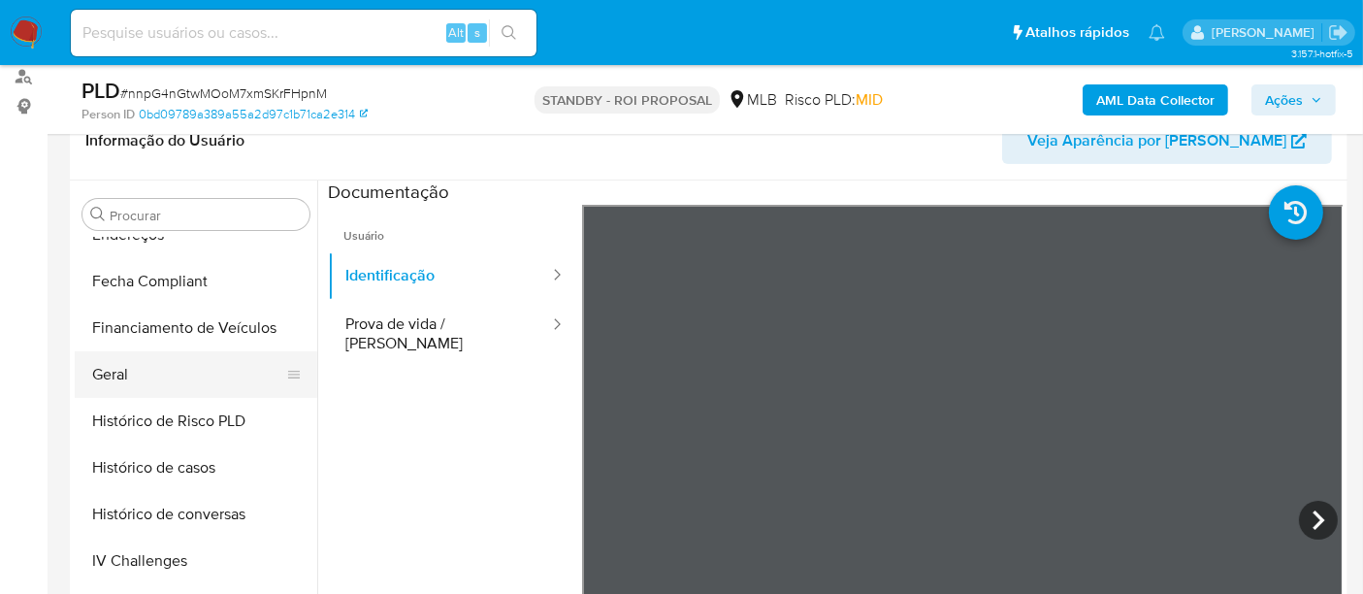
click at [145, 373] on button "Geral" at bounding box center [188, 374] width 227 height 47
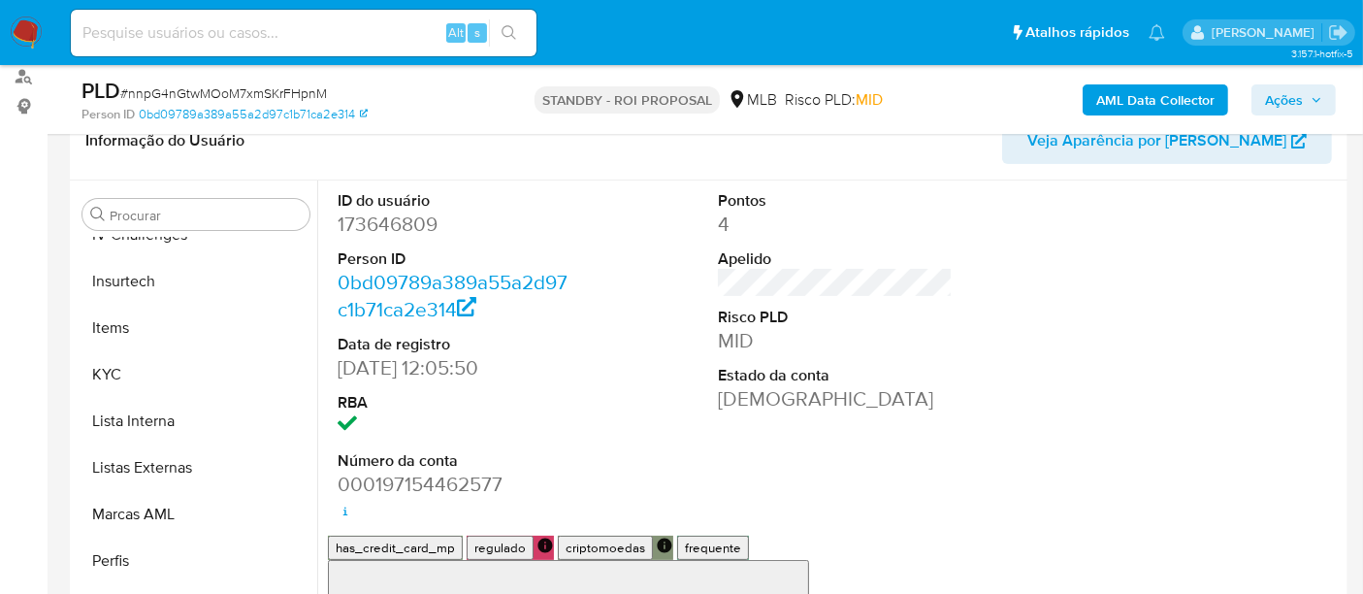
scroll to position [866, 0]
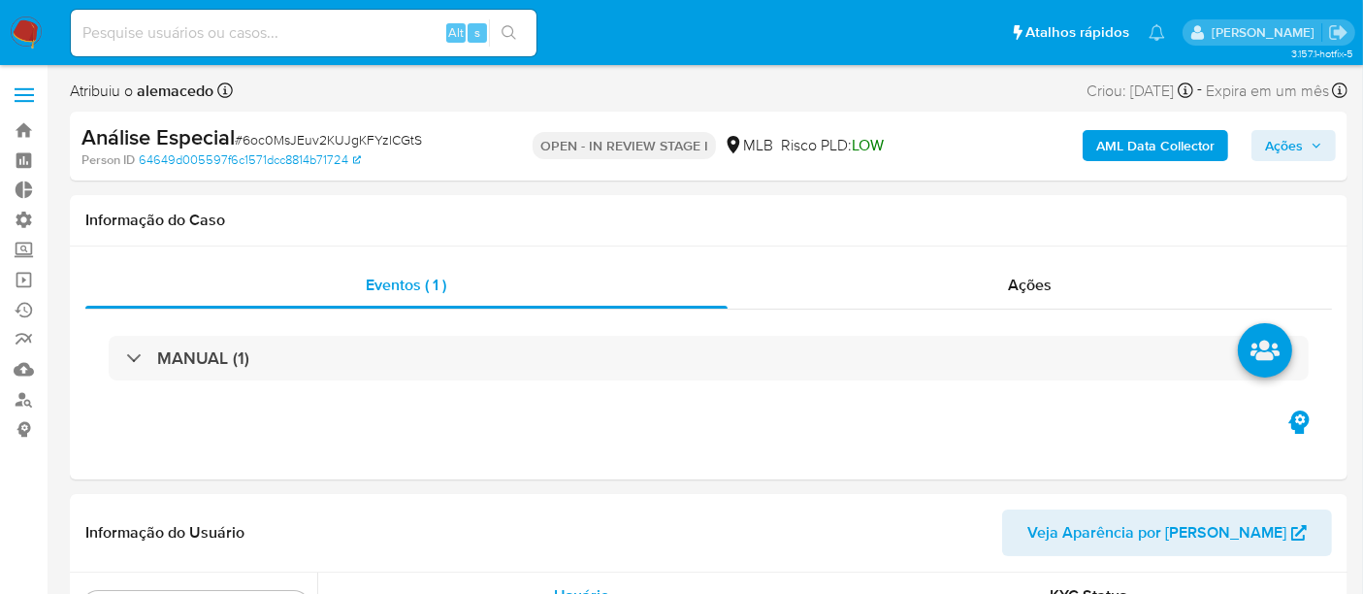
scroll to position [866, 0]
select select "10"
